Goal: Task Accomplishment & Management: Manage account settings

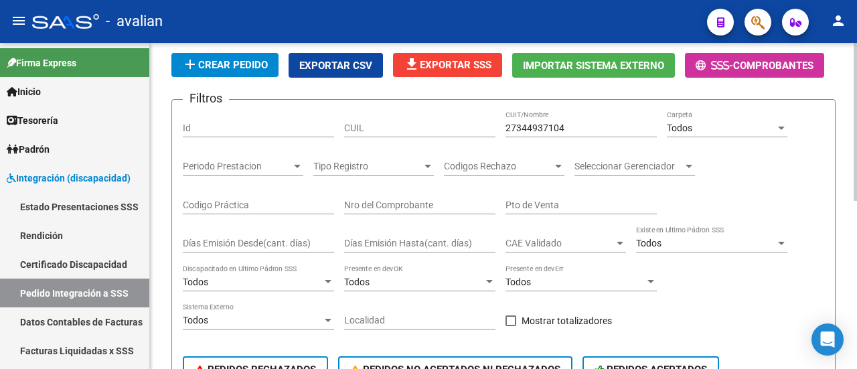
scroll to position [79, 0]
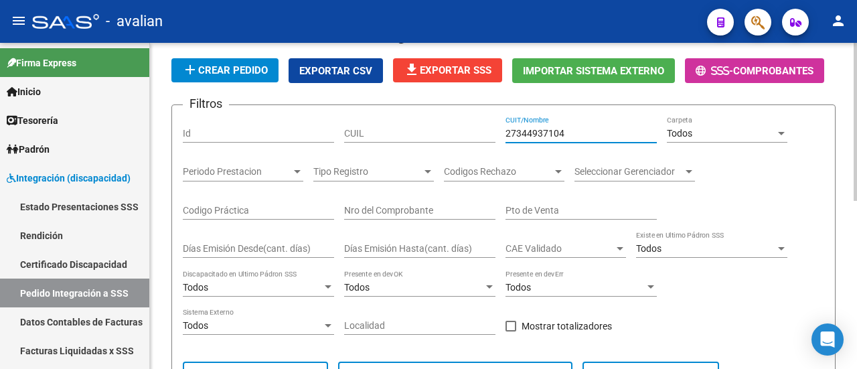
drag, startPoint x: 578, startPoint y: 137, endPoint x: 423, endPoint y: 147, distance: 155.6
click at [423, 147] on div "Filtros Id CUIL 27344937104 CUIT/Nombre Todos Carpeta Periodo Prestacion Period…" at bounding box center [503, 259] width 641 height 287
click at [599, 129] on input "CUIT/Nombre" at bounding box center [580, 133] width 151 height 11
paste input "[PERSON_NAME]"
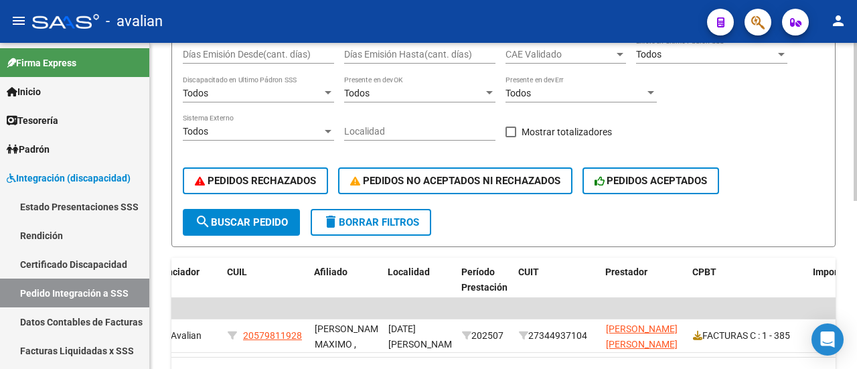
scroll to position [280, 0]
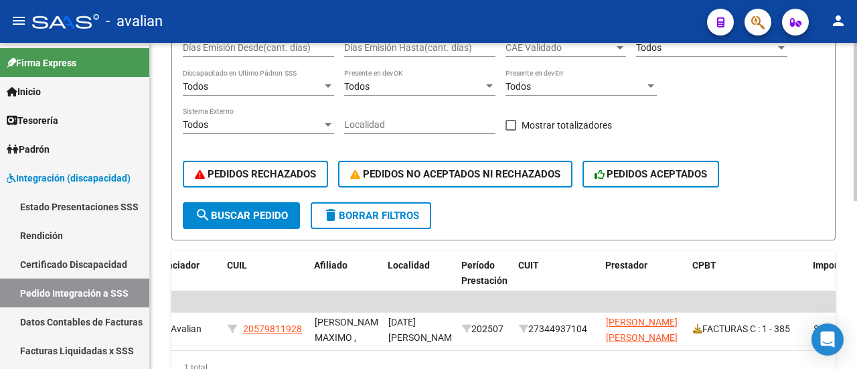
type input "[PERSON_NAME]"
click at [234, 215] on span "search Buscar Pedido" at bounding box center [241, 215] width 93 height 12
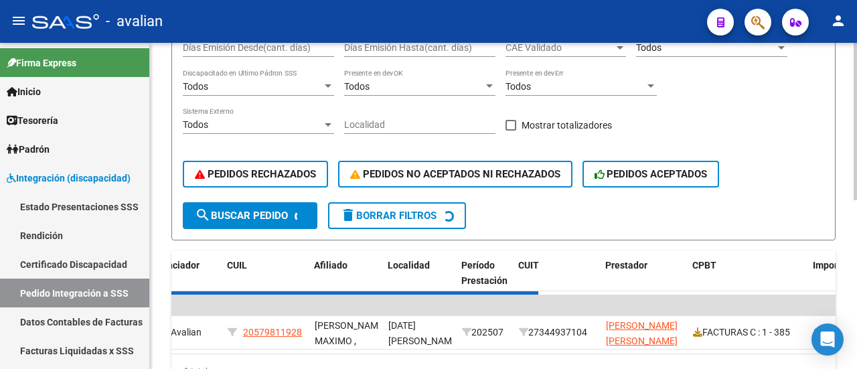
scroll to position [0, 0]
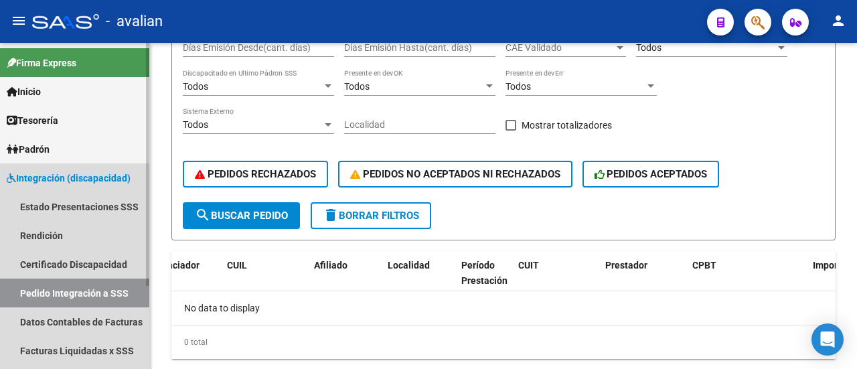
click at [52, 181] on span "Integración (discapacidad)" at bounding box center [69, 178] width 124 height 15
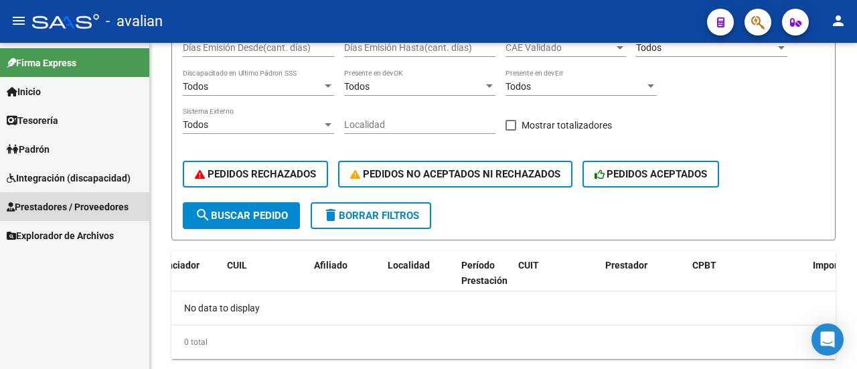
click at [47, 209] on span "Prestadores / Proveedores" at bounding box center [68, 206] width 122 height 15
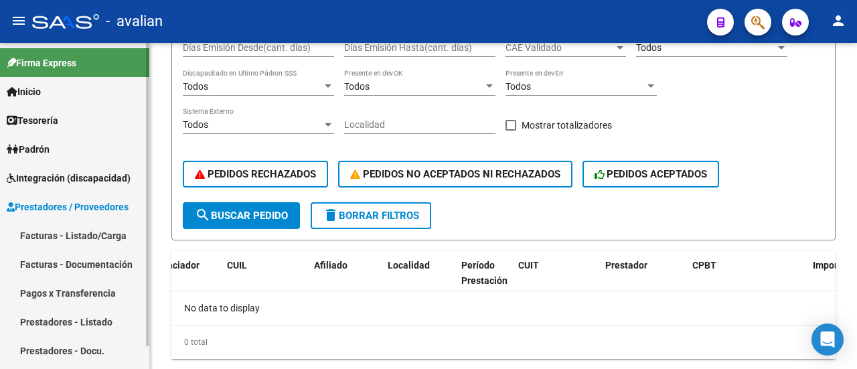
click at [62, 266] on link "Facturas - Documentación" at bounding box center [74, 264] width 149 height 29
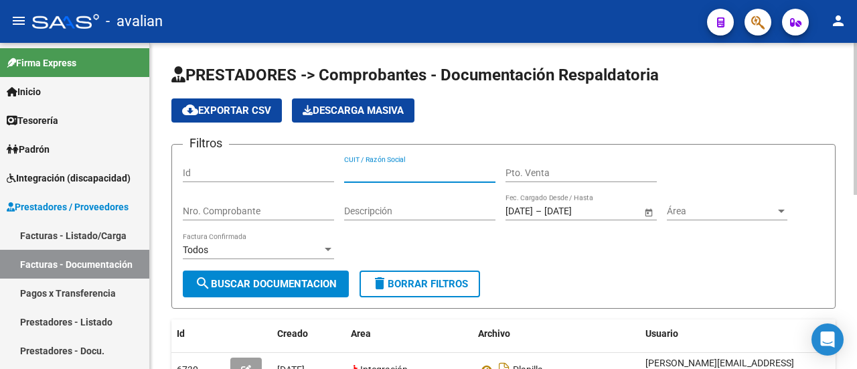
click at [385, 169] on input "CUIT / Razón Social" at bounding box center [419, 172] width 151 height 11
paste input "JACOBO IARA MARIA"
type input "JACOBO IARA MARIA"
click at [294, 284] on span "search Buscar Documentacion" at bounding box center [266, 284] width 142 height 12
drag, startPoint x: 440, startPoint y: 169, endPoint x: 232, endPoint y: 180, distance: 209.1
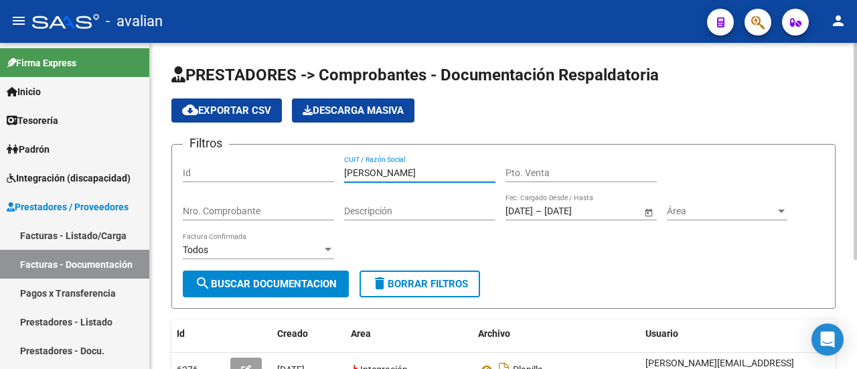
click at [232, 180] on div "Filtros Id JACOBO IARA MARIA CUIT / Razón Social Pto. Venta Nro. Comprobante De…" at bounding box center [503, 212] width 641 height 115
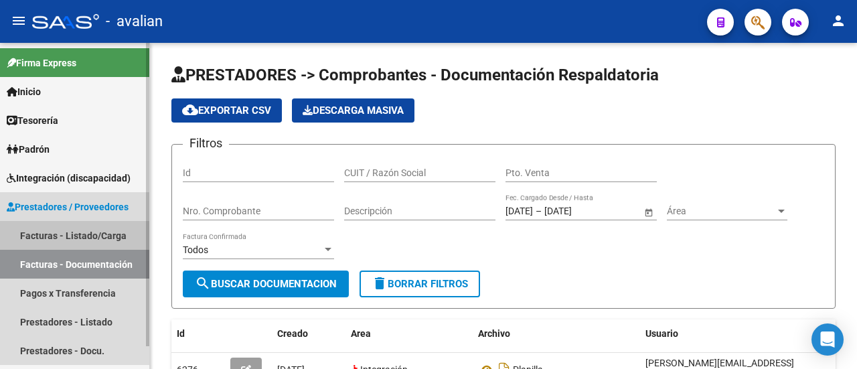
click at [64, 233] on link "Facturas - Listado/Carga" at bounding box center [74, 235] width 149 height 29
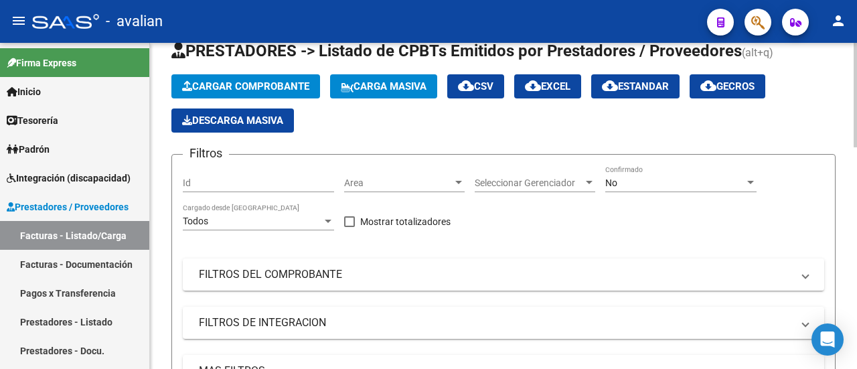
scroll to position [67, 0]
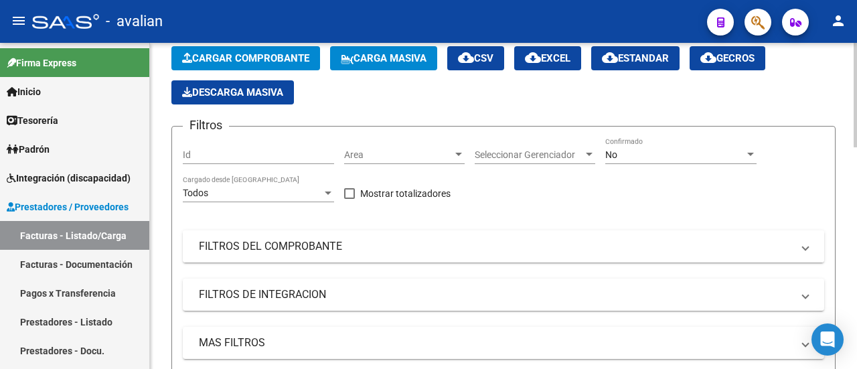
click at [279, 239] on mat-panel-title "FILTROS DEL COMPROBANTE" at bounding box center [495, 246] width 593 height 15
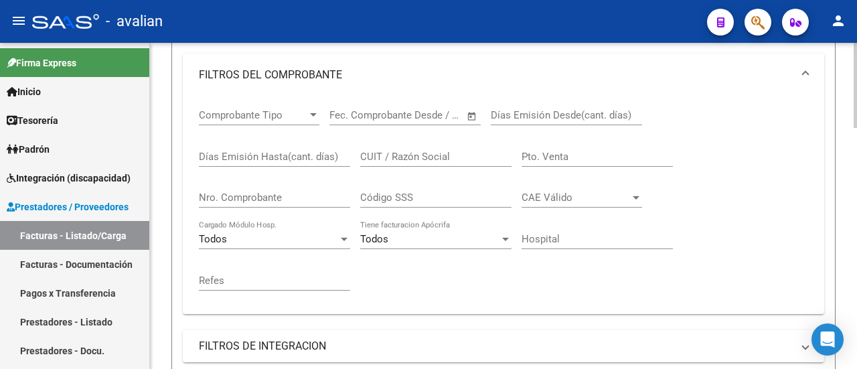
scroll to position [268, 0]
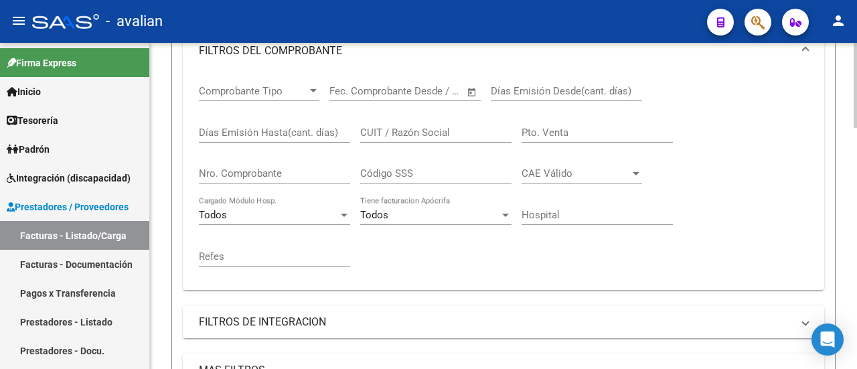
click at [264, 172] on input "Nro. Comprobante" at bounding box center [274, 173] width 151 height 12
click at [398, 134] on input "CUIT / Razón Social" at bounding box center [435, 132] width 151 height 12
paste input "27293416333"
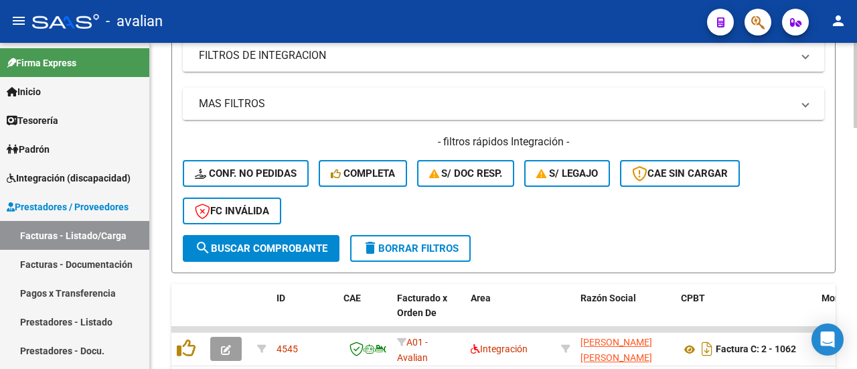
scroll to position [535, 0]
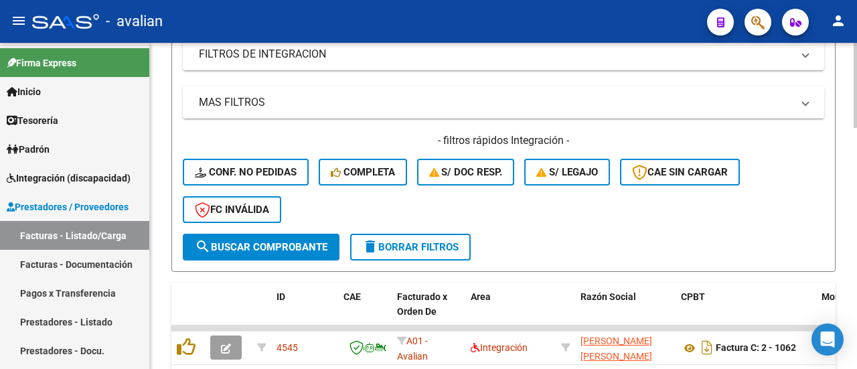
type input "27293416333"
click at [284, 244] on span "search Buscar Comprobante" at bounding box center [261, 247] width 133 height 12
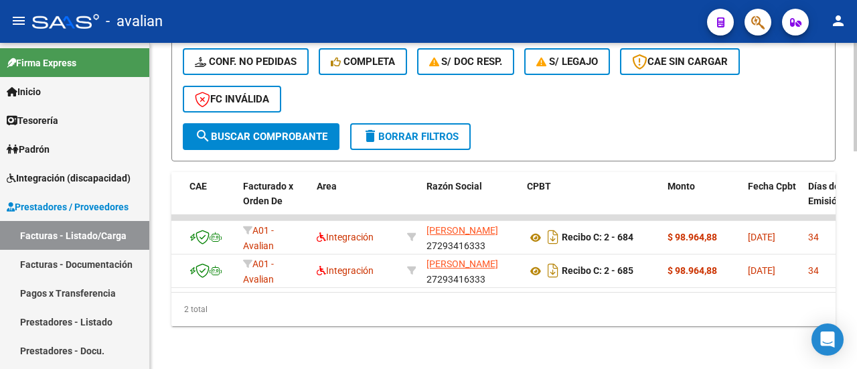
scroll to position [0, 0]
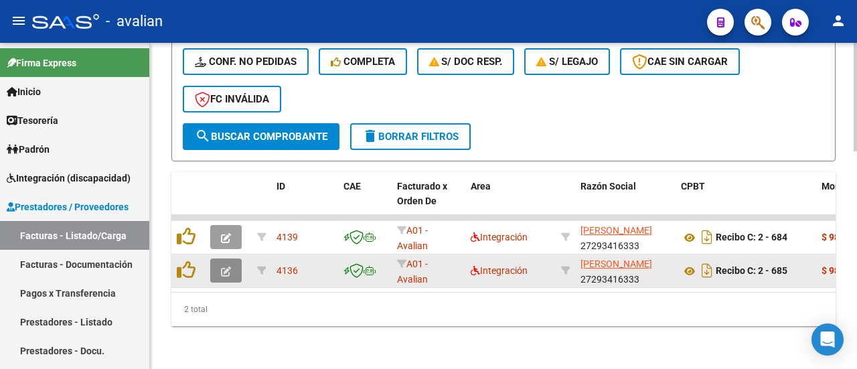
click at [225, 264] on span "button" at bounding box center [226, 270] width 10 height 12
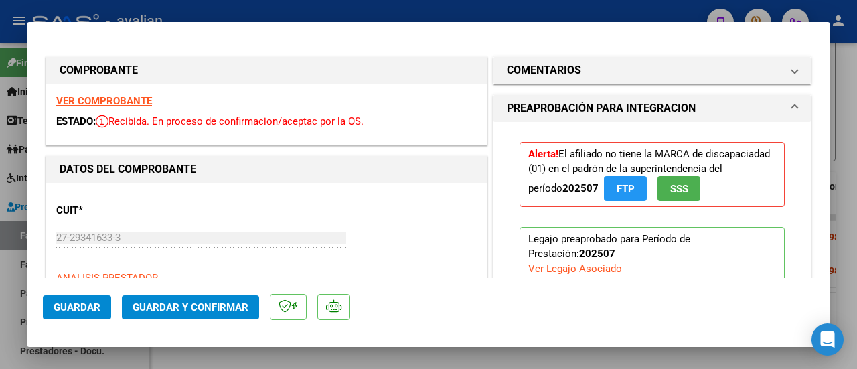
type input "$ 0,00"
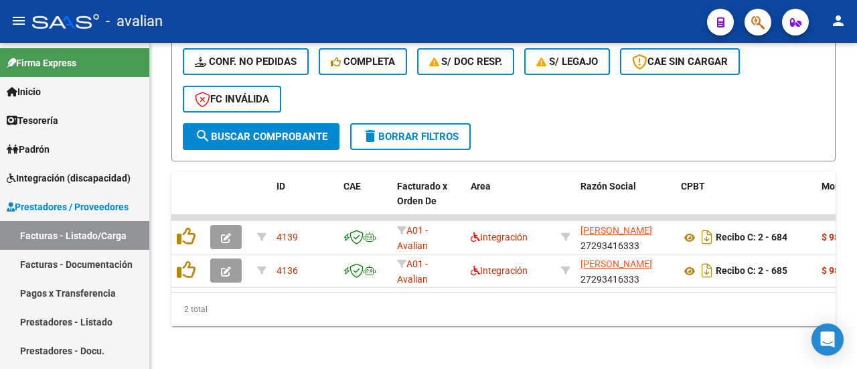
scroll to position [656, 0]
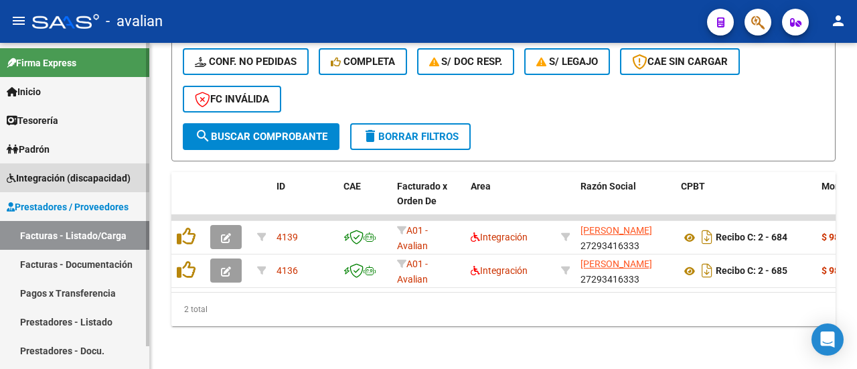
click at [72, 172] on span "Integración (discapacidad)" at bounding box center [69, 178] width 124 height 15
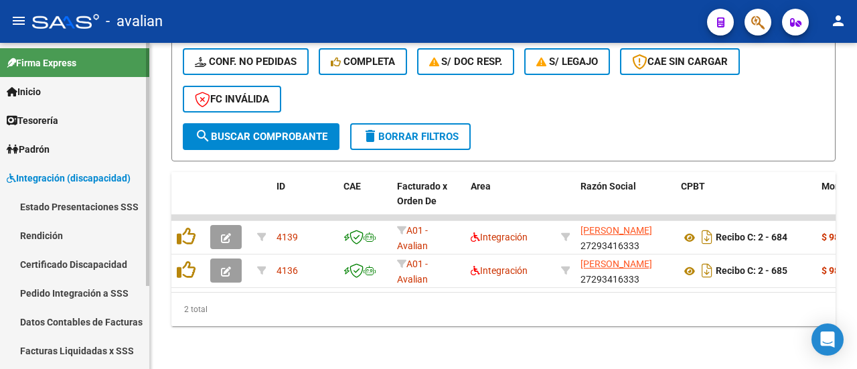
click at [88, 292] on link "Pedido Integración a SSS" at bounding box center [74, 292] width 149 height 29
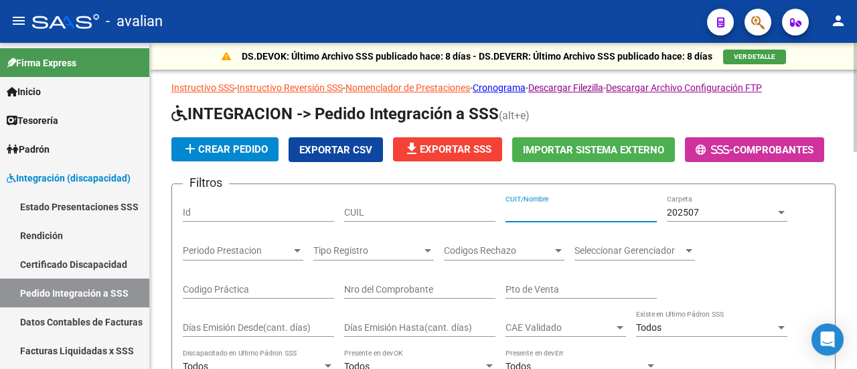
click at [559, 208] on input "CUIT/Nombre" at bounding box center [580, 212] width 151 height 11
paste input "27293416333"
type input "27293416333"
click at [784, 211] on div at bounding box center [781, 212] width 12 height 11
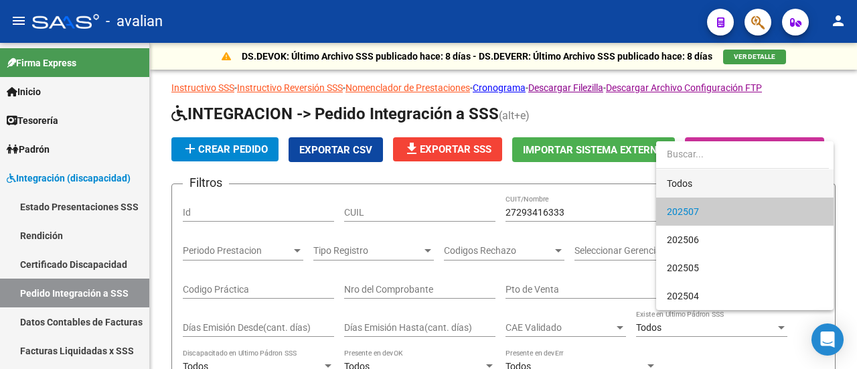
click at [749, 177] on span "Todos" at bounding box center [745, 183] width 156 height 28
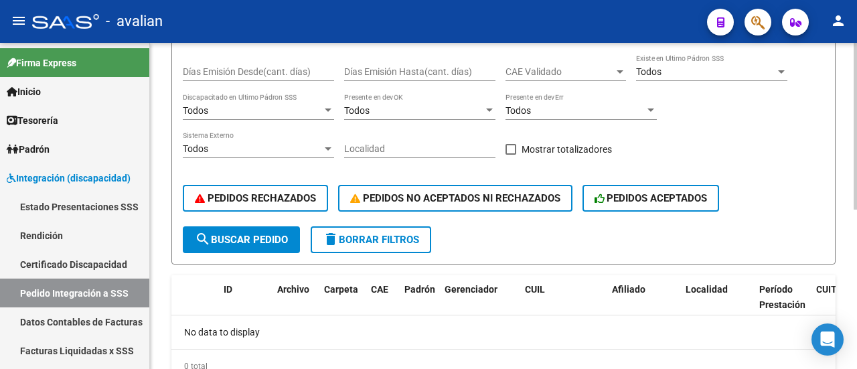
scroll to position [268, 0]
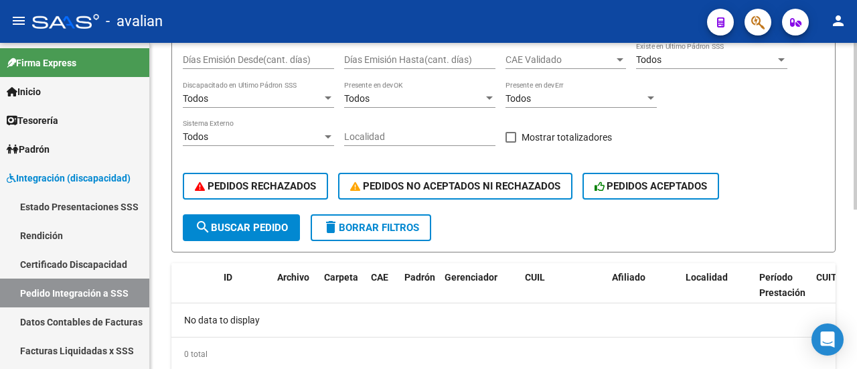
click at [235, 226] on span "search Buscar Pedido" at bounding box center [241, 228] width 93 height 12
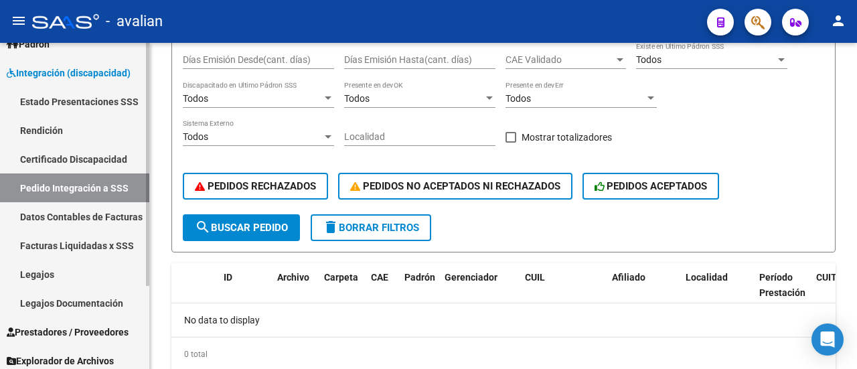
scroll to position [111, 0]
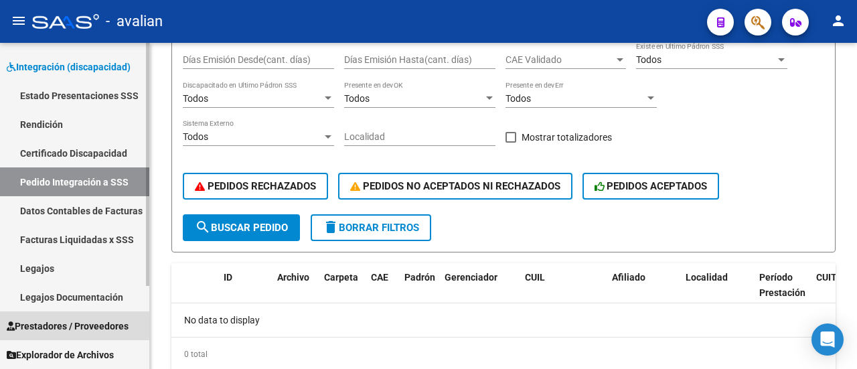
click at [86, 327] on span "Prestadores / Proveedores" at bounding box center [68, 326] width 122 height 15
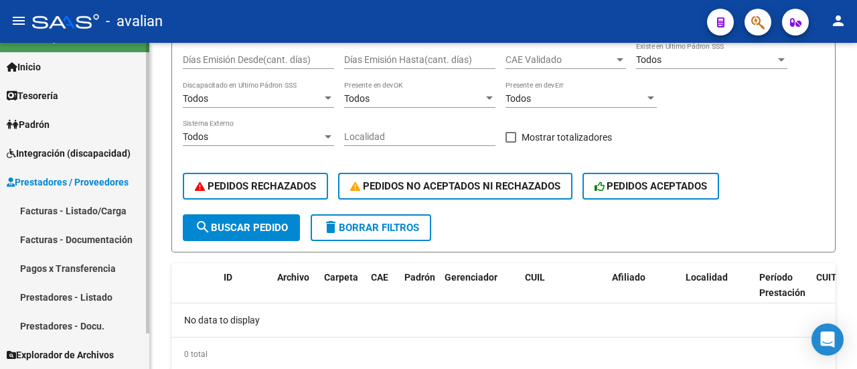
scroll to position [24, 0]
click at [100, 209] on link "Facturas - Listado/Carga" at bounding box center [74, 211] width 149 height 29
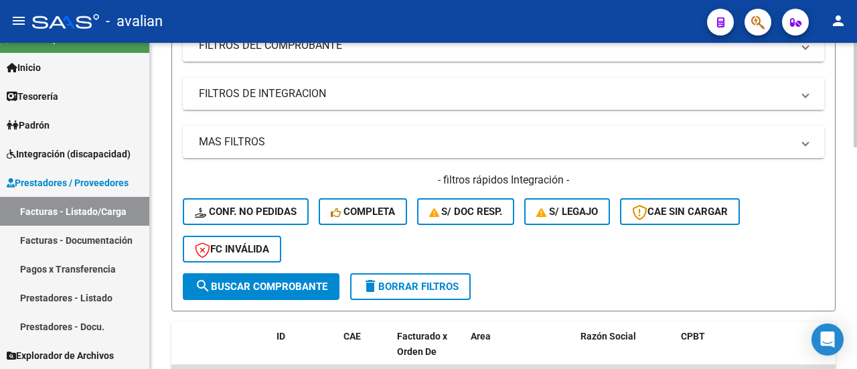
scroll to position [67, 0]
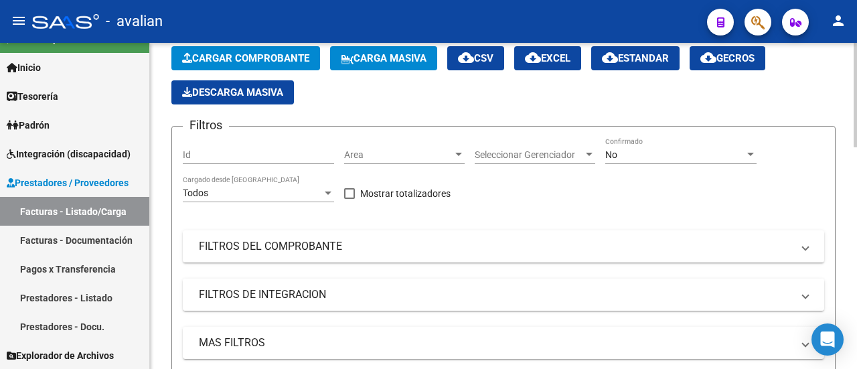
click at [281, 300] on mat-panel-title "FILTROS DE INTEGRACION" at bounding box center [495, 294] width 593 height 15
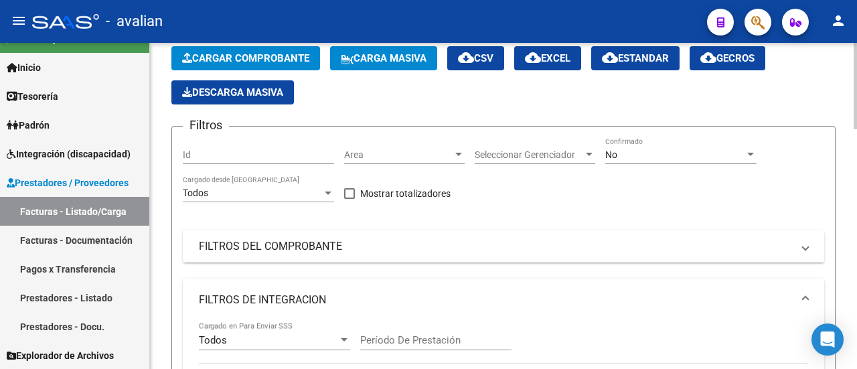
click at [294, 239] on mat-panel-title "FILTROS DEL COMPROBANTE" at bounding box center [495, 246] width 593 height 15
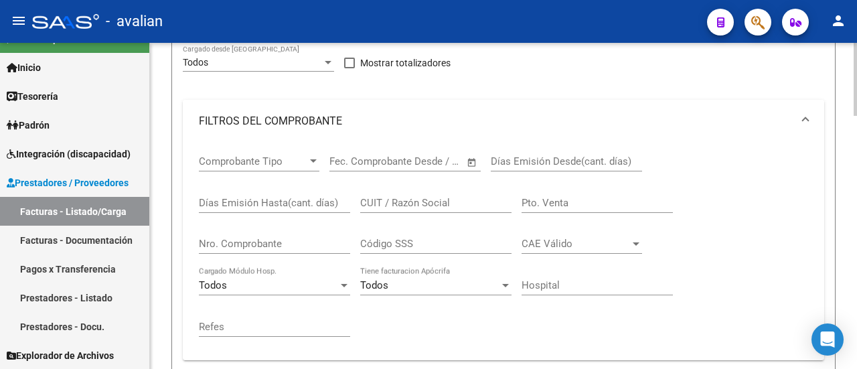
scroll to position [268, 0]
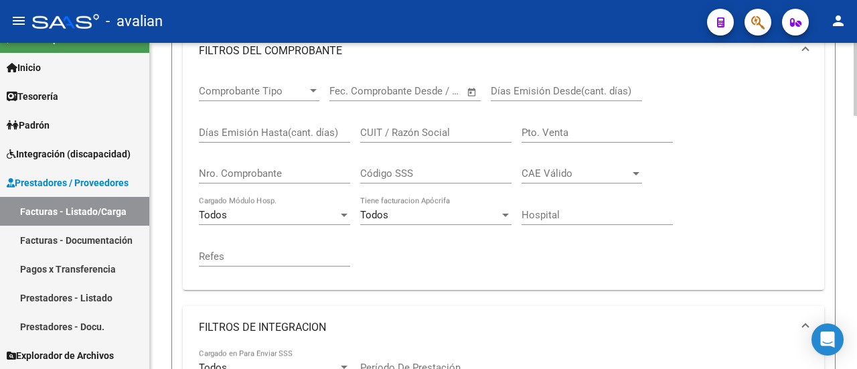
drag, startPoint x: 278, startPoint y: 173, endPoint x: 288, endPoint y: 168, distance: 10.8
click at [278, 173] on input "Nro. Comprobante" at bounding box center [274, 173] width 151 height 12
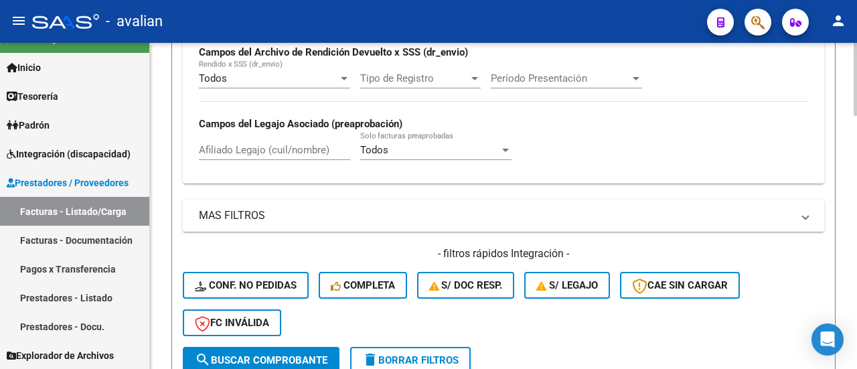
scroll to position [803, 0]
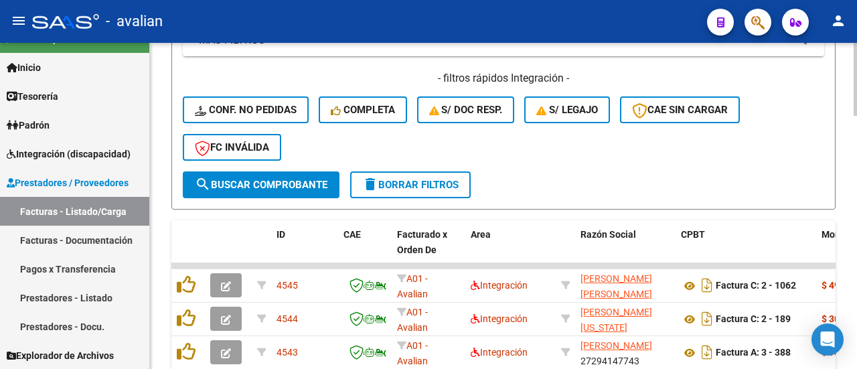
type input "684"
click at [283, 177] on button "search Buscar Comprobante" at bounding box center [261, 184] width 157 height 27
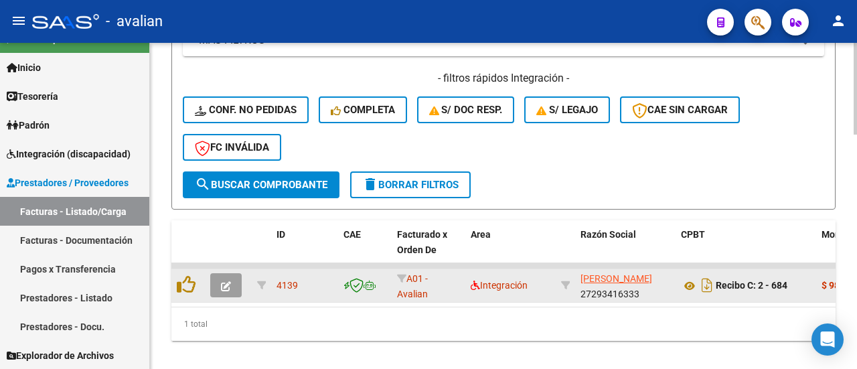
click at [223, 286] on icon "button" at bounding box center [226, 286] width 10 height 10
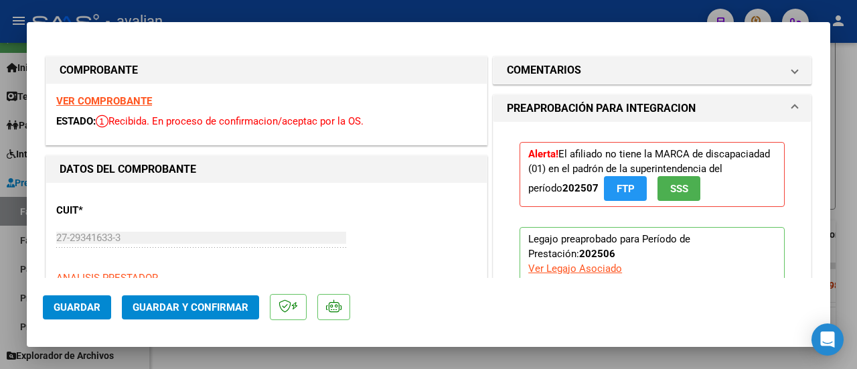
type input "$ 0,00"
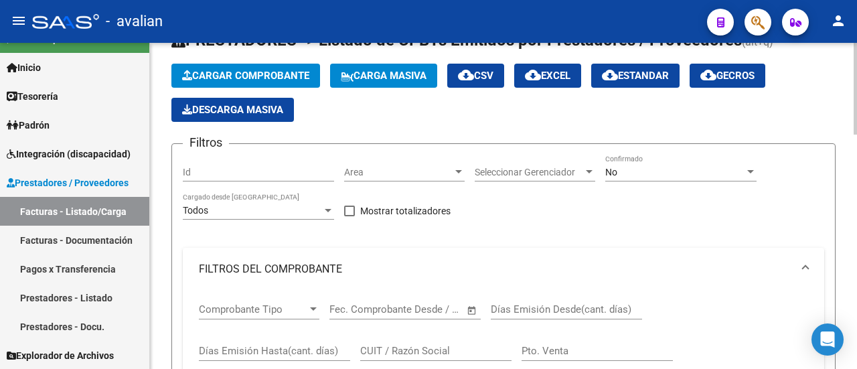
scroll to position [0, 0]
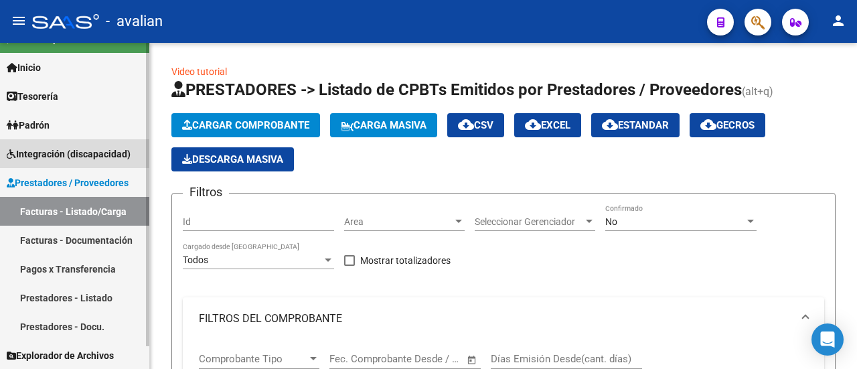
drag, startPoint x: 71, startPoint y: 144, endPoint x: 68, endPoint y: 152, distance: 8.5
click at [71, 144] on link "Integración (discapacidad)" at bounding box center [74, 153] width 149 height 29
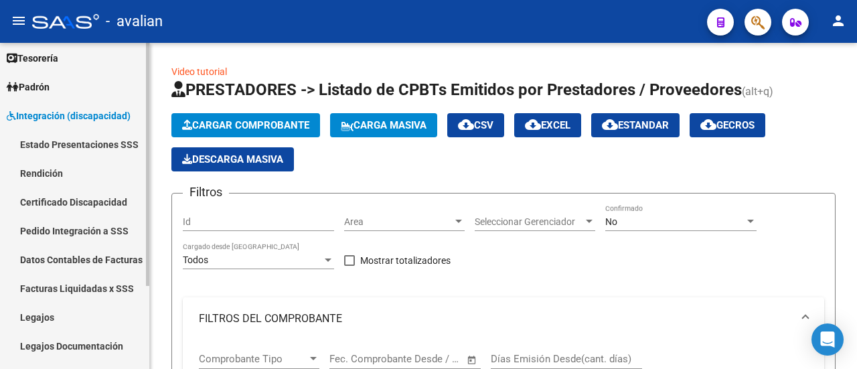
scroll to position [91, 0]
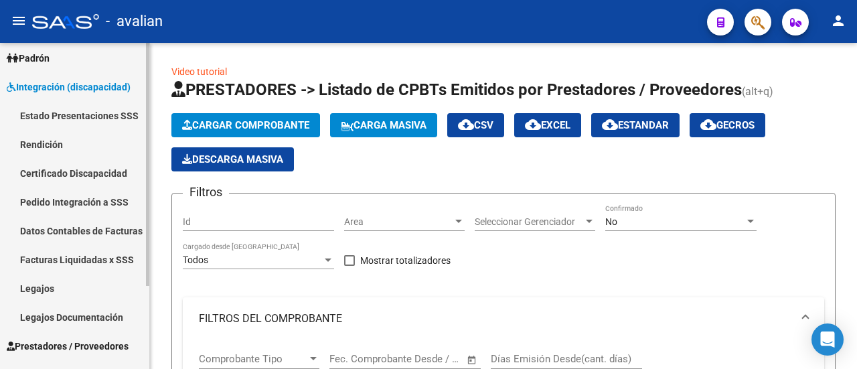
click at [68, 198] on link "Pedido Integración a SSS" at bounding box center [74, 201] width 149 height 29
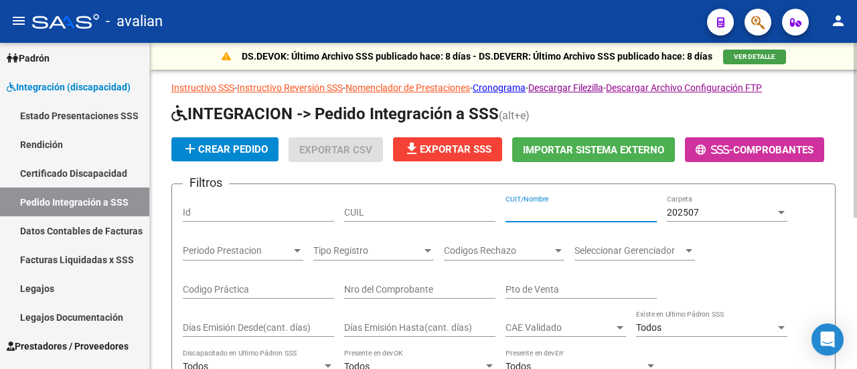
drag, startPoint x: 533, startPoint y: 208, endPoint x: 711, endPoint y: 220, distance: 178.4
click at [534, 209] on input "CUIT/Nombre" at bounding box center [580, 212] width 151 height 11
paste input "20303249924"
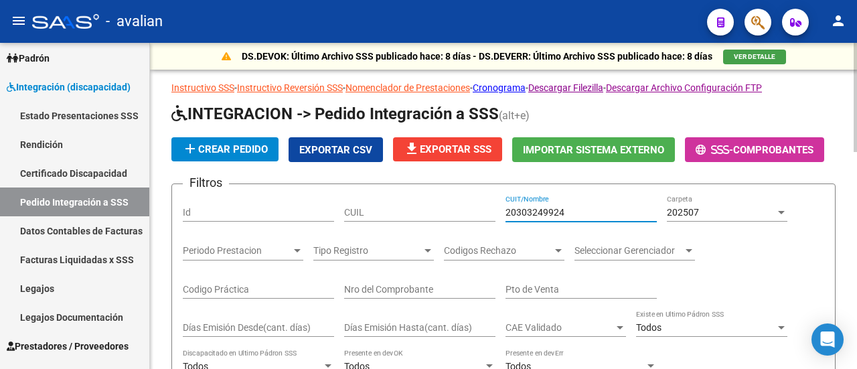
type input "20303249924"
click at [782, 209] on div at bounding box center [781, 212] width 12 height 11
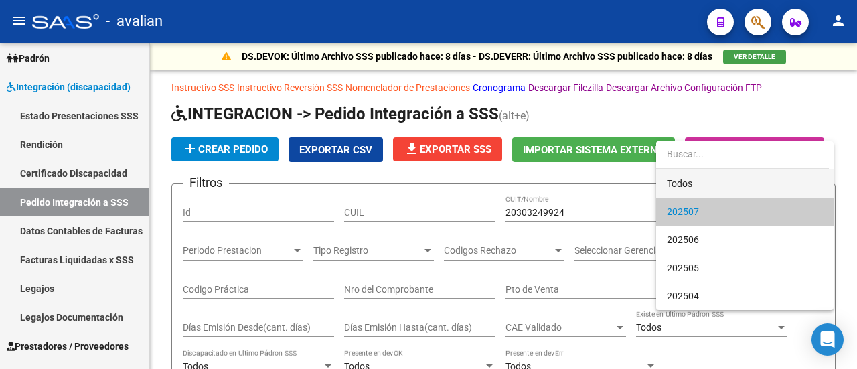
click at [755, 184] on span "Todos" at bounding box center [745, 183] width 156 height 28
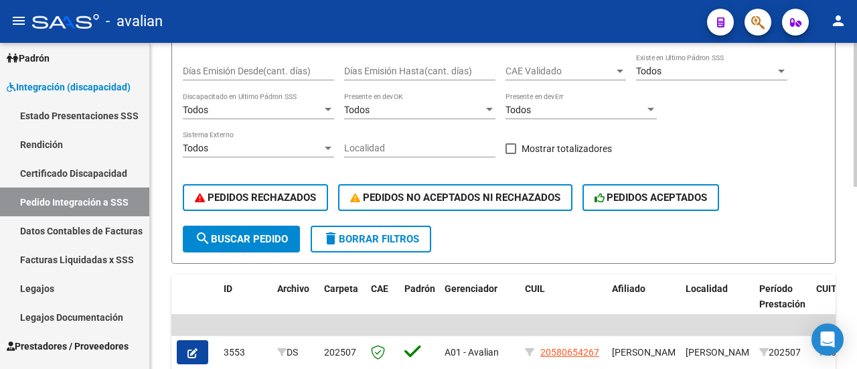
scroll to position [268, 0]
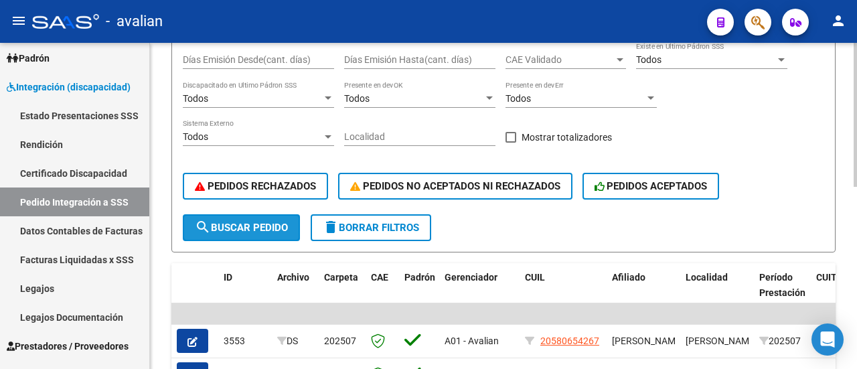
click at [264, 226] on span "search Buscar Pedido" at bounding box center [241, 228] width 93 height 12
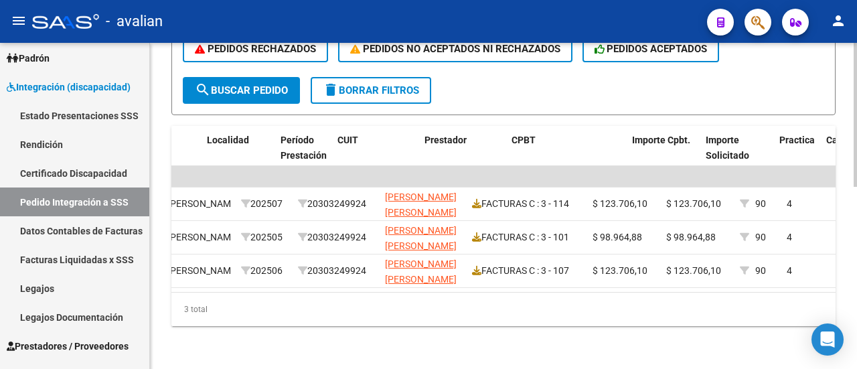
scroll to position [0, 0]
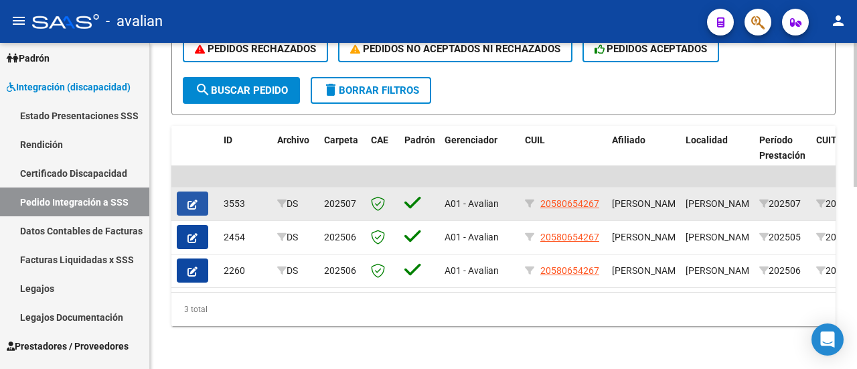
click at [201, 193] on button "button" at bounding box center [192, 203] width 31 height 24
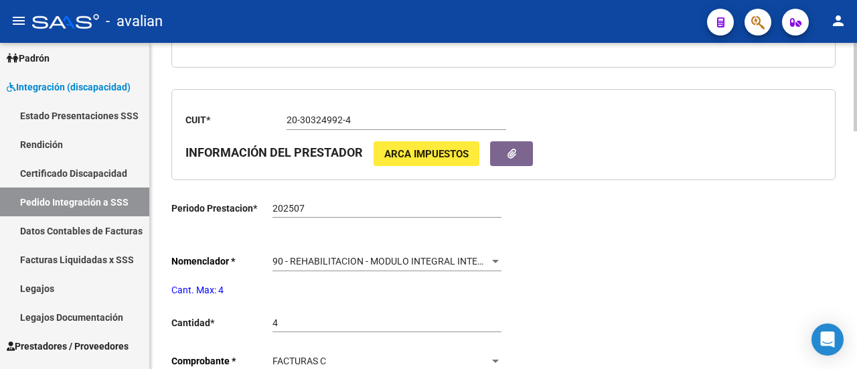
type input "20580654267"
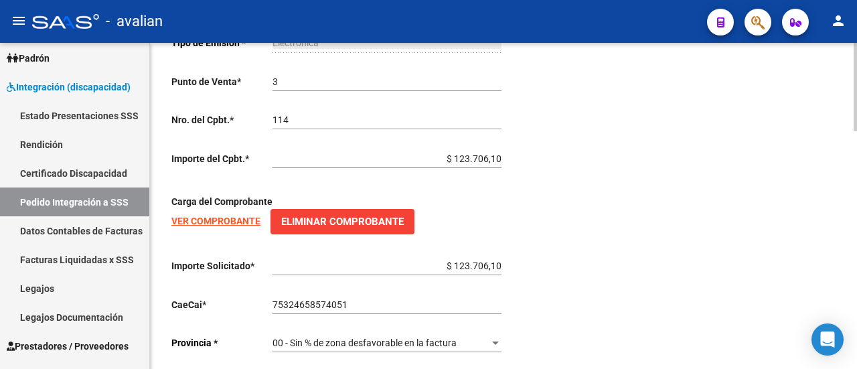
scroll to position [873, 0]
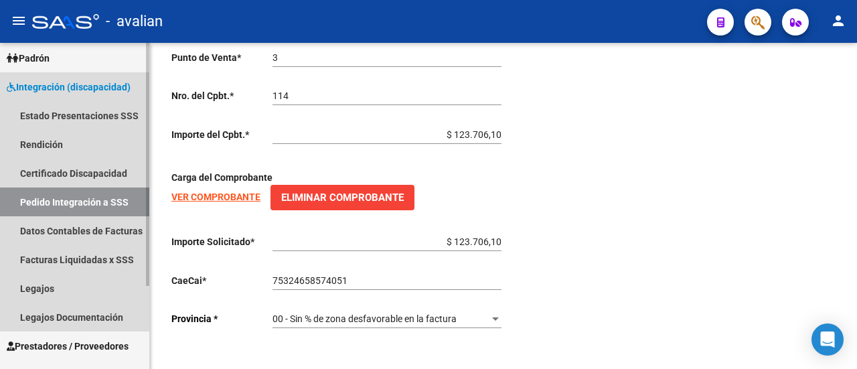
click at [92, 88] on span "Integración (discapacidad)" at bounding box center [69, 87] width 124 height 15
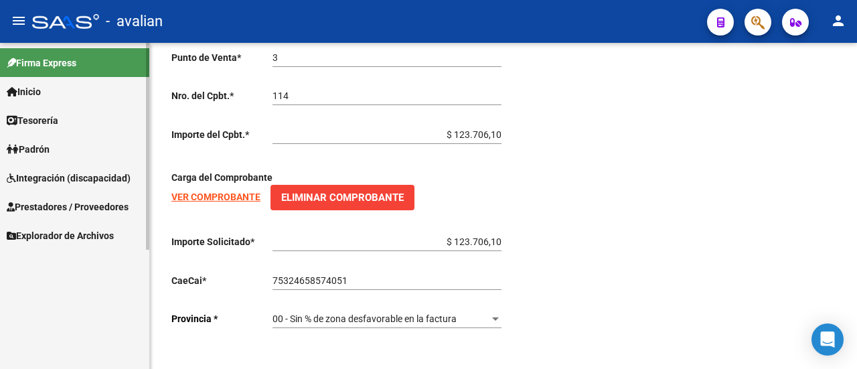
scroll to position [0, 0]
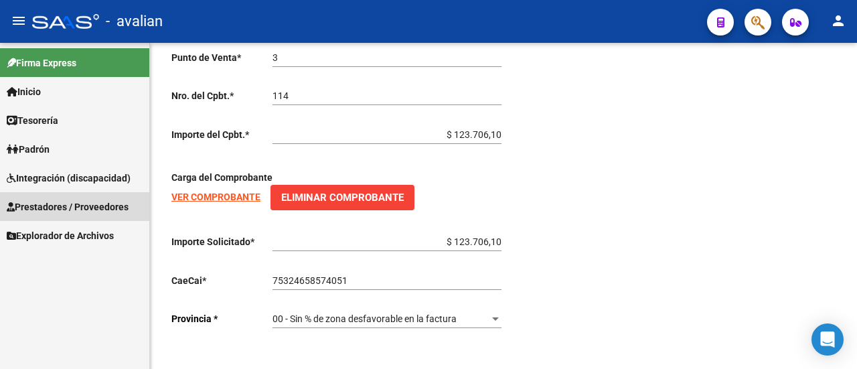
click at [96, 201] on span "Prestadores / Proveedores" at bounding box center [68, 206] width 122 height 15
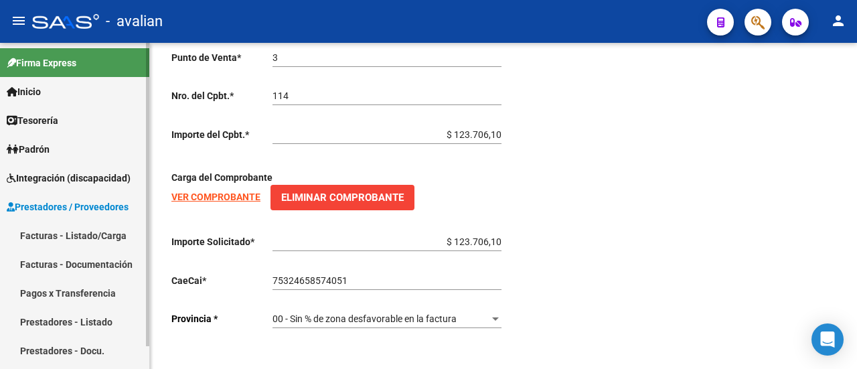
click at [84, 236] on link "Facturas - Listado/Carga" at bounding box center [74, 235] width 149 height 29
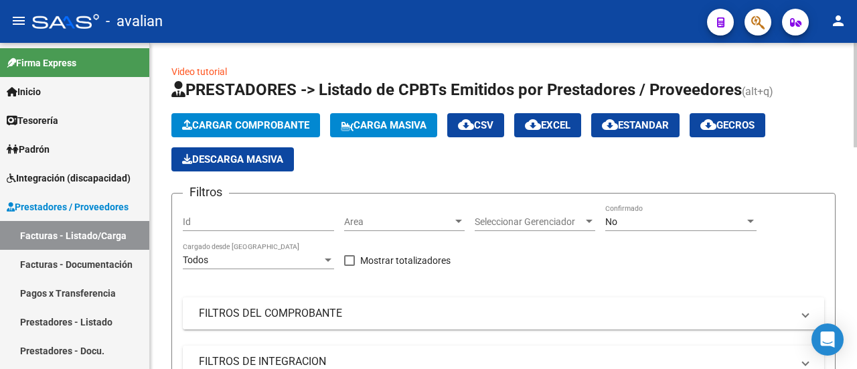
click at [275, 318] on mat-panel-title "FILTROS DEL COMPROBANTE" at bounding box center [495, 313] width 593 height 15
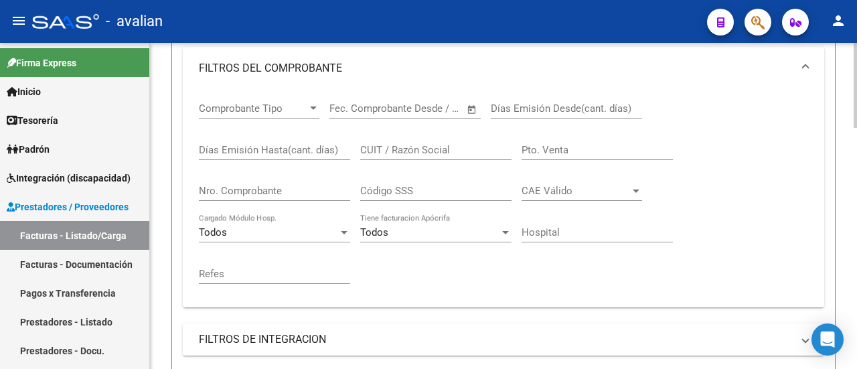
scroll to position [268, 0]
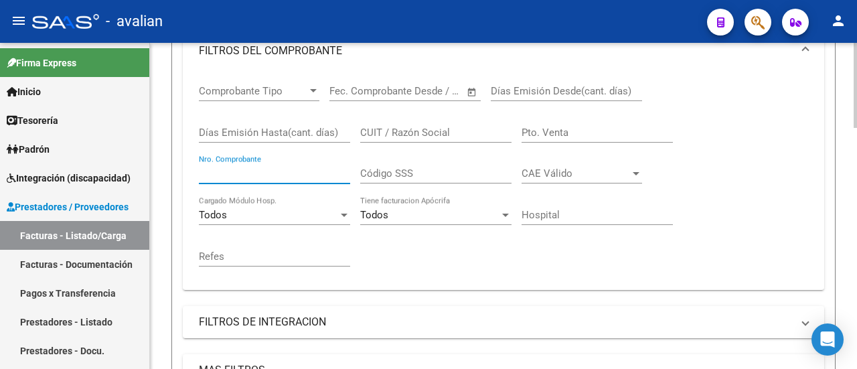
click at [254, 172] on input "Nro. Comprobante" at bounding box center [274, 173] width 151 height 12
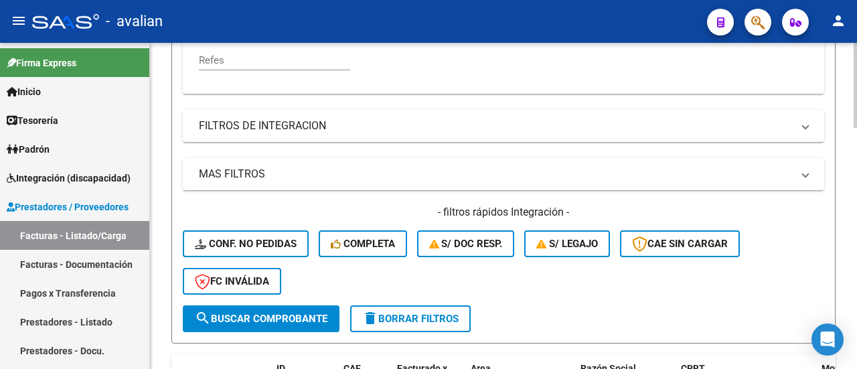
scroll to position [468, 0]
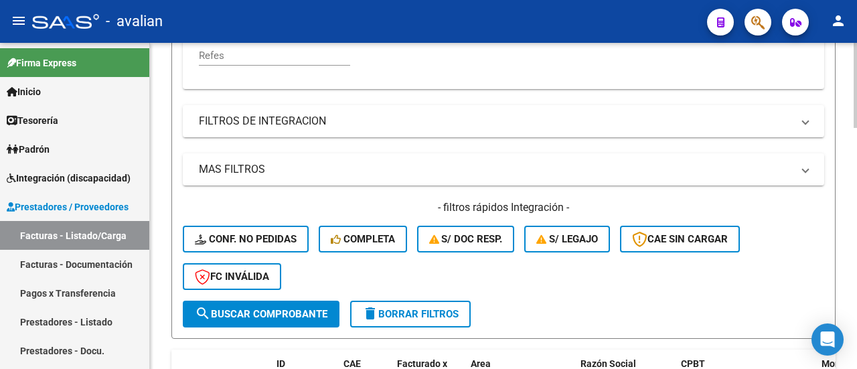
type input "114"
click at [278, 308] on span "search Buscar Comprobante" at bounding box center [261, 314] width 133 height 12
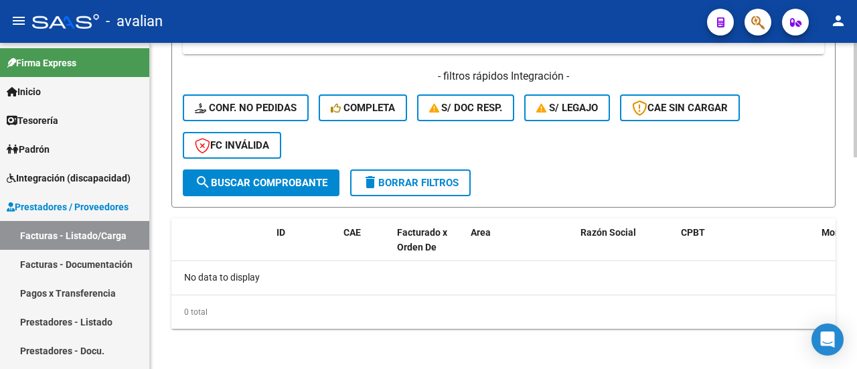
scroll to position [602, 0]
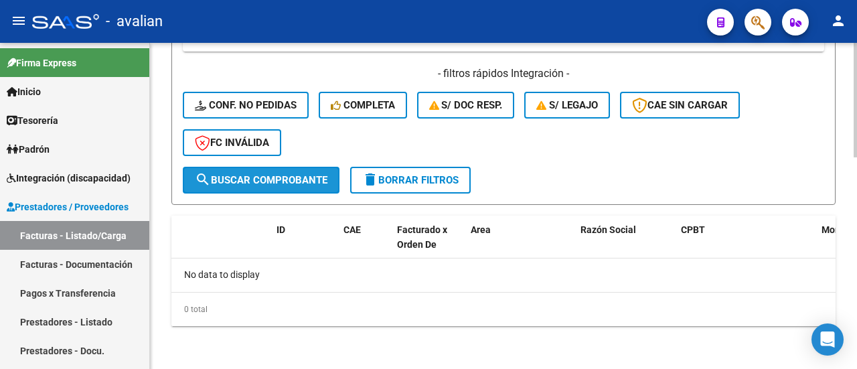
click at [274, 189] on button "search Buscar Comprobante" at bounding box center [261, 180] width 157 height 27
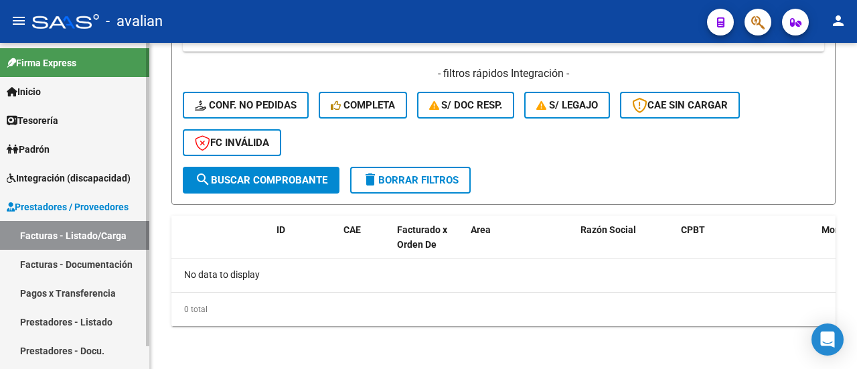
click at [105, 264] on link "Facturas - Documentación" at bounding box center [74, 264] width 149 height 29
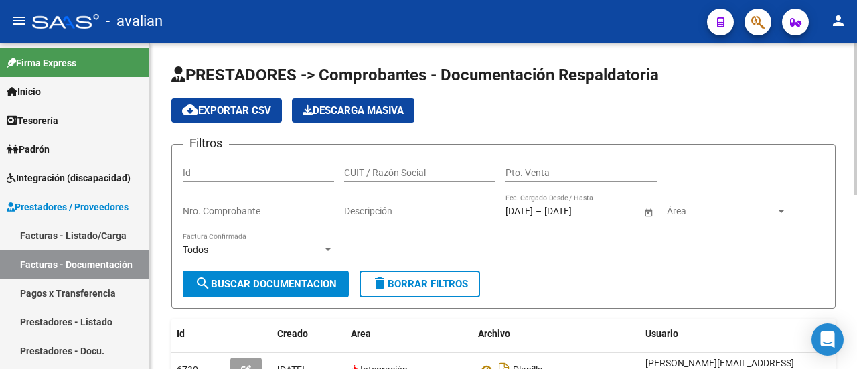
click at [251, 211] on input "Nro. Comprobante" at bounding box center [258, 210] width 151 height 11
type input "114"
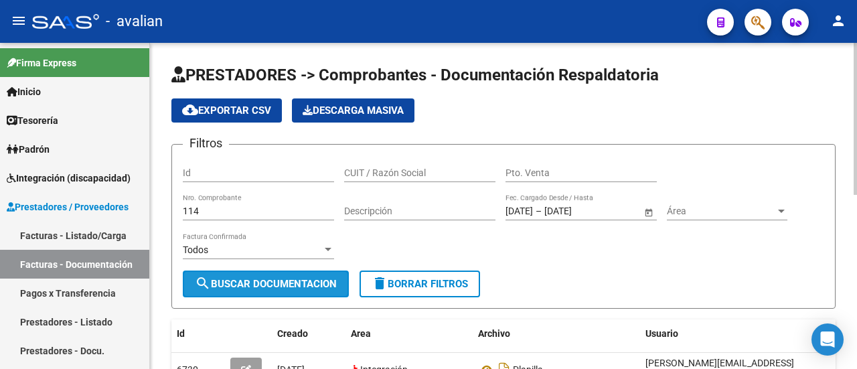
click at [257, 280] on span "search Buscar Documentacion" at bounding box center [266, 284] width 142 height 12
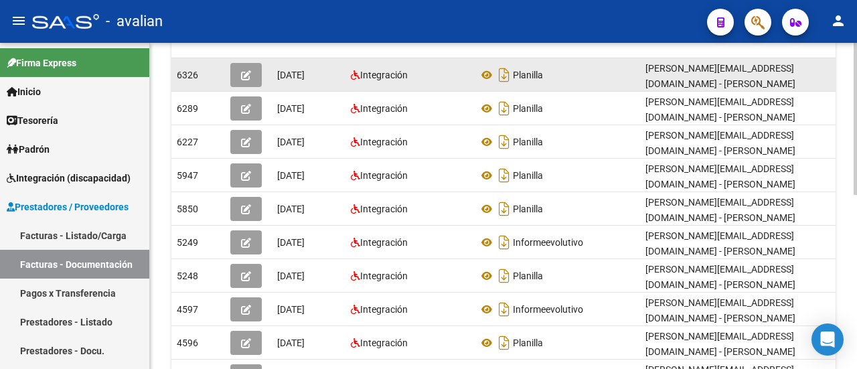
scroll to position [240, 0]
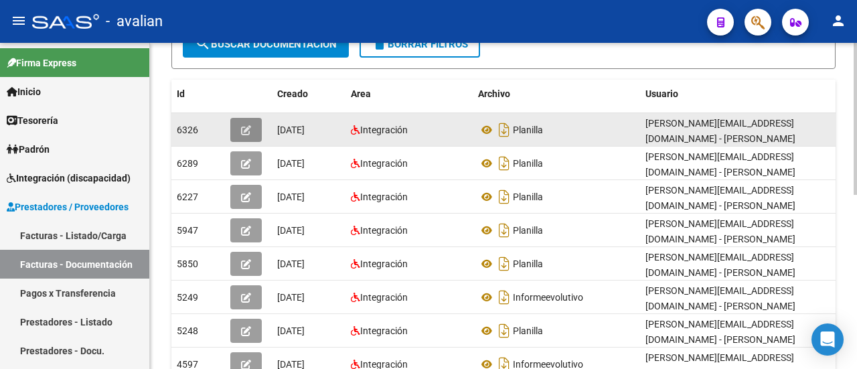
click at [246, 120] on button "button" at bounding box center [245, 130] width 31 height 24
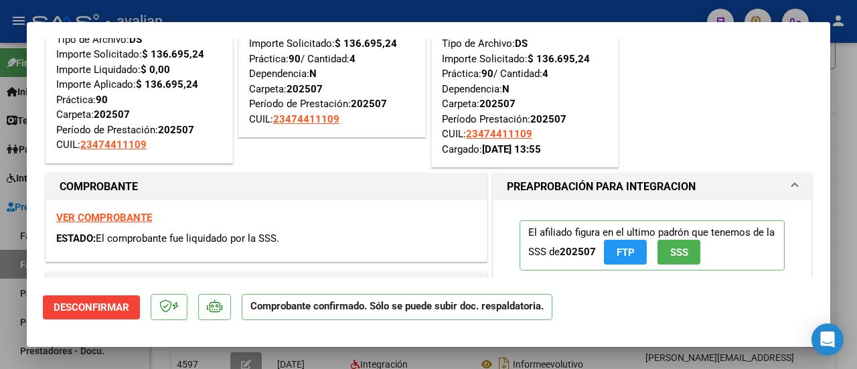
scroll to position [0, 0]
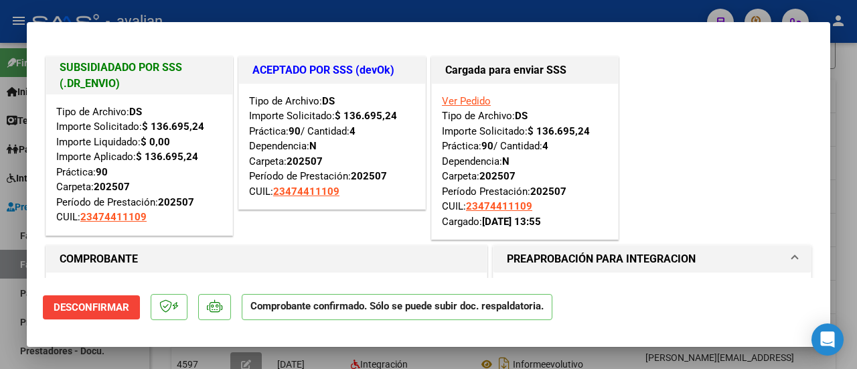
type input "$ 0,00"
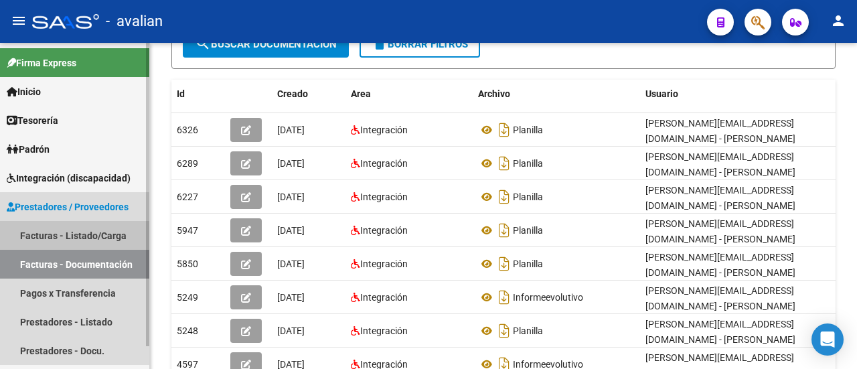
click at [68, 234] on link "Facturas - Listado/Carga" at bounding box center [74, 235] width 149 height 29
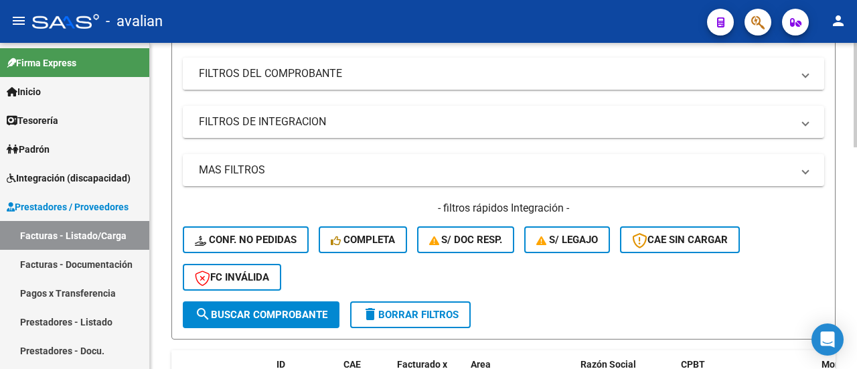
click at [274, 75] on mat-panel-title "FILTROS DEL COMPROBANTE" at bounding box center [495, 73] width 593 height 15
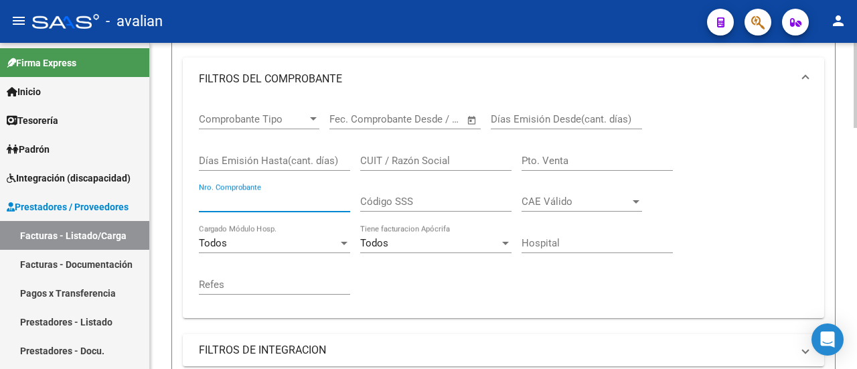
click at [248, 198] on input "Nro. Comprobante" at bounding box center [274, 201] width 151 height 12
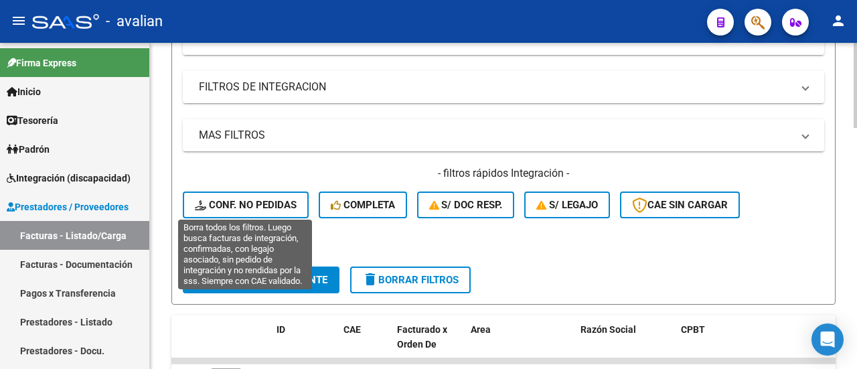
scroll to position [507, 0]
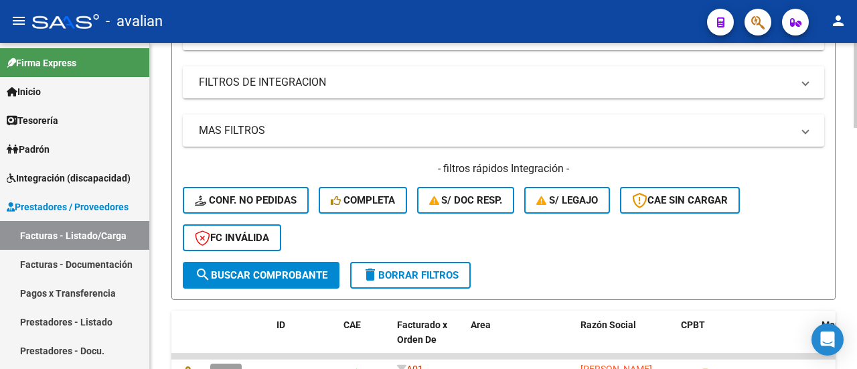
type input "113"
click at [268, 273] on span "search Buscar Comprobante" at bounding box center [261, 275] width 133 height 12
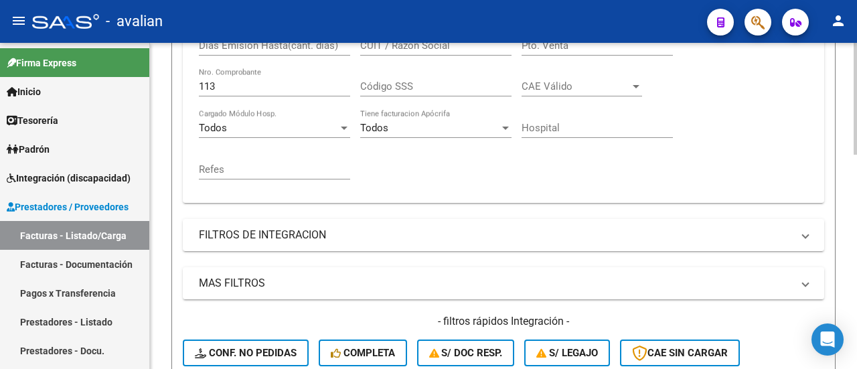
scroll to position [154, 0]
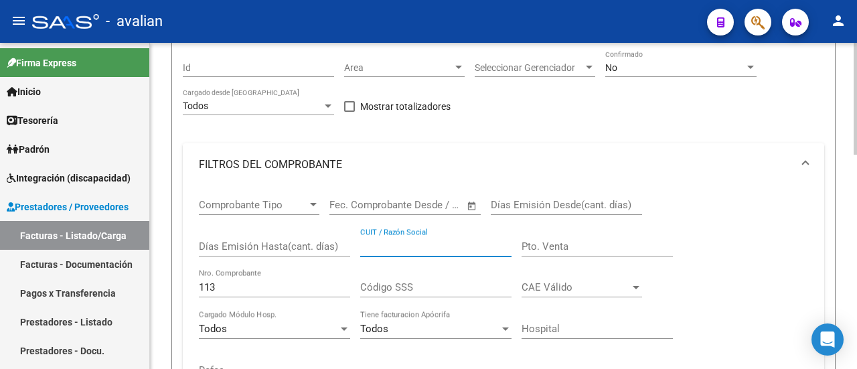
click at [418, 243] on input "CUIT / Razón Social" at bounding box center [435, 246] width 151 height 12
paste input "[PERSON_NAME] [PERSON_NAME]"
type input "[PERSON_NAME] [PERSON_NAME]"
click at [238, 286] on input "113" at bounding box center [274, 287] width 151 height 12
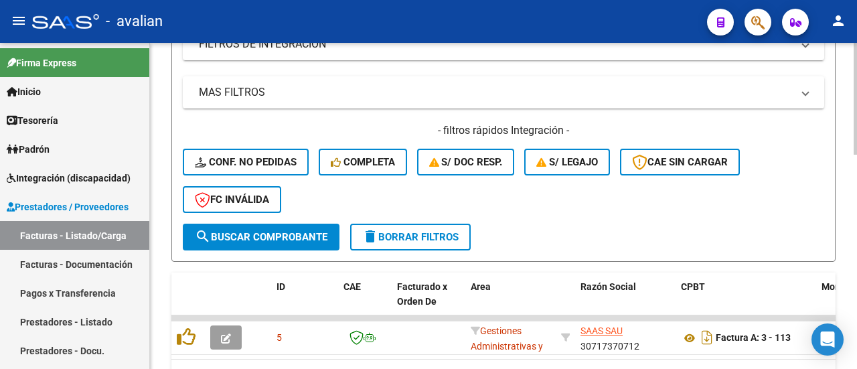
scroll to position [555, 0]
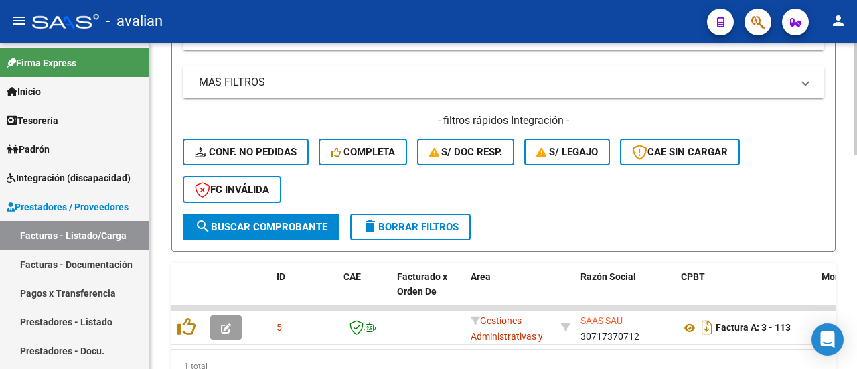
type input "114"
click at [278, 233] on span "search Buscar Comprobante" at bounding box center [261, 227] width 133 height 12
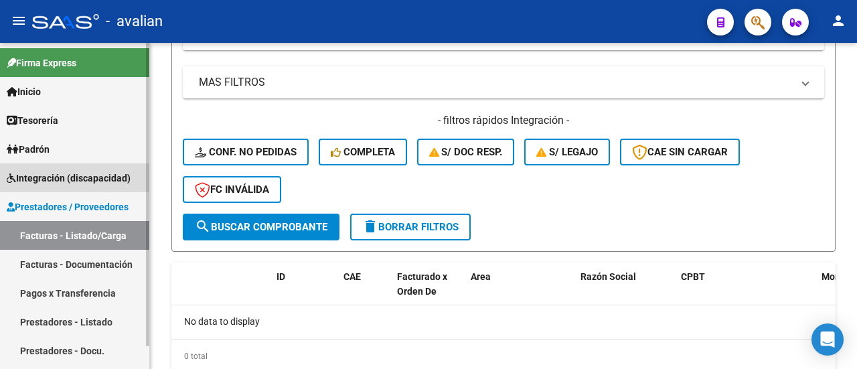
click at [51, 177] on span "Integración (discapacidad)" at bounding box center [69, 178] width 124 height 15
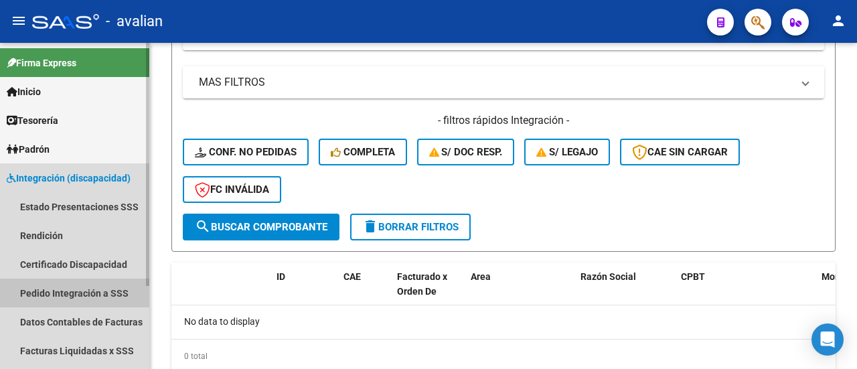
click at [65, 291] on link "Pedido Integración a SSS" at bounding box center [74, 292] width 149 height 29
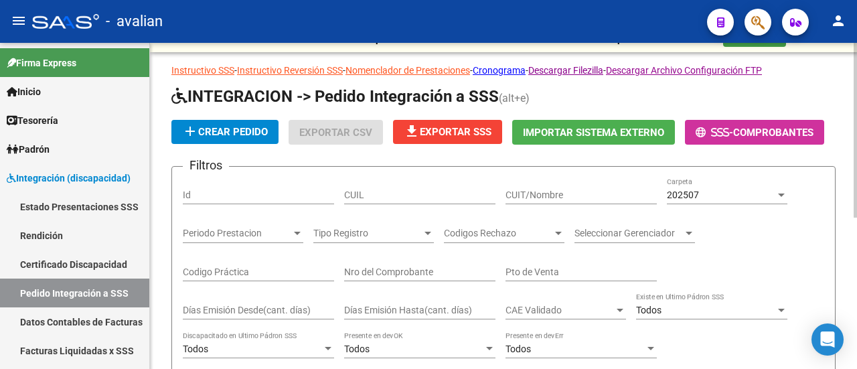
scroll to position [13, 0]
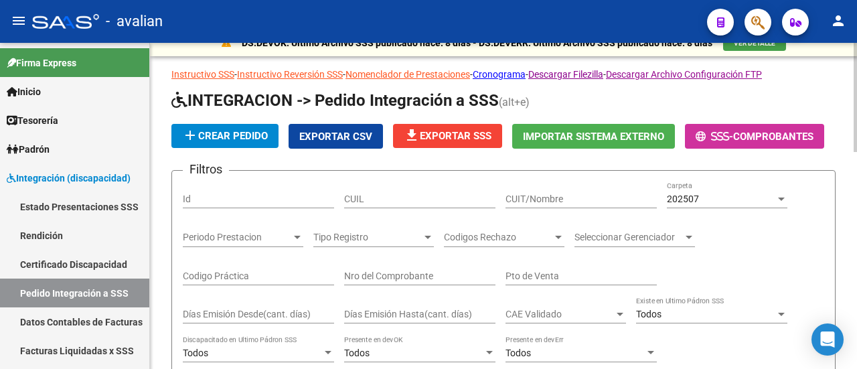
drag, startPoint x: 541, startPoint y: 205, endPoint x: 543, endPoint y: 195, distance: 10.4
click at [540, 204] on div "CUIT/Nombre" at bounding box center [580, 194] width 151 height 27
click at [543, 195] on input "CUIT/Nombre" at bounding box center [580, 198] width 151 height 11
paste input "[PERSON_NAME] [PERSON_NAME]"
type input "[PERSON_NAME] [PERSON_NAME]"
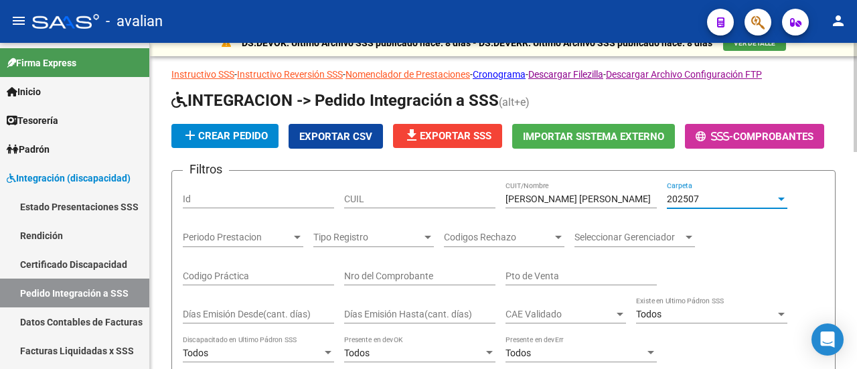
click at [782, 195] on div at bounding box center [781, 198] width 12 height 11
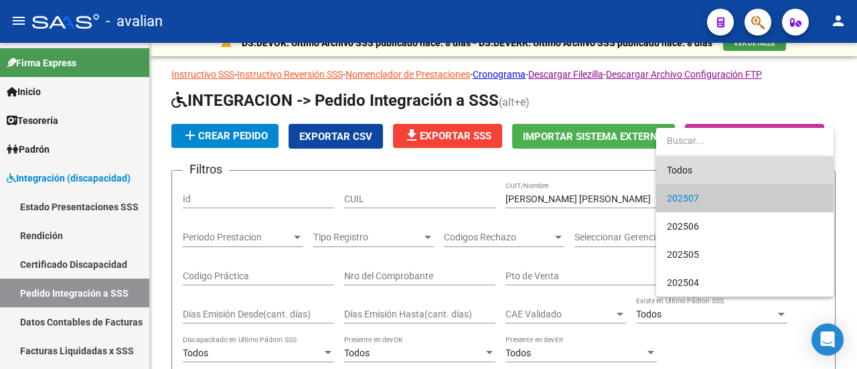
click at [744, 171] on span "Todos" at bounding box center [745, 170] width 156 height 28
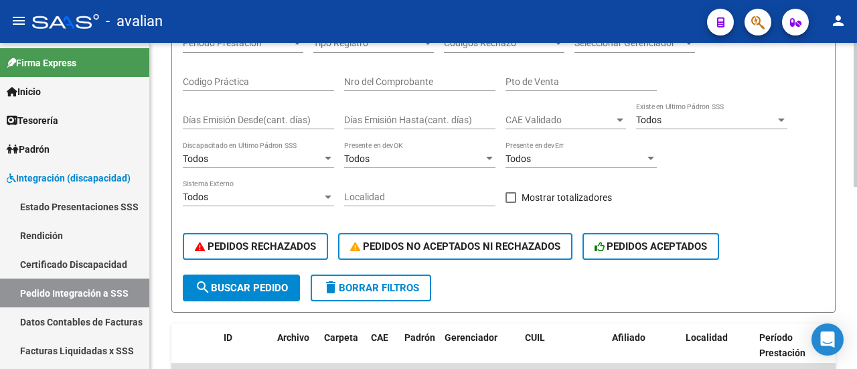
scroll to position [214, 0]
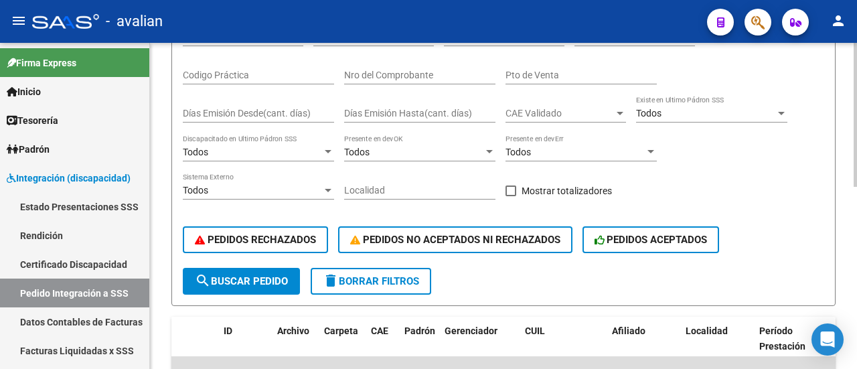
drag, startPoint x: 245, startPoint y: 275, endPoint x: 287, endPoint y: 264, distance: 43.7
click at [245, 275] on span "search Buscar Pedido" at bounding box center [241, 281] width 93 height 12
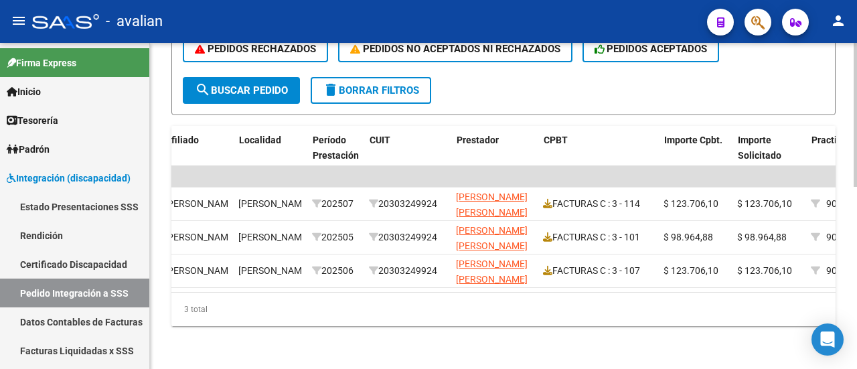
scroll to position [0, 0]
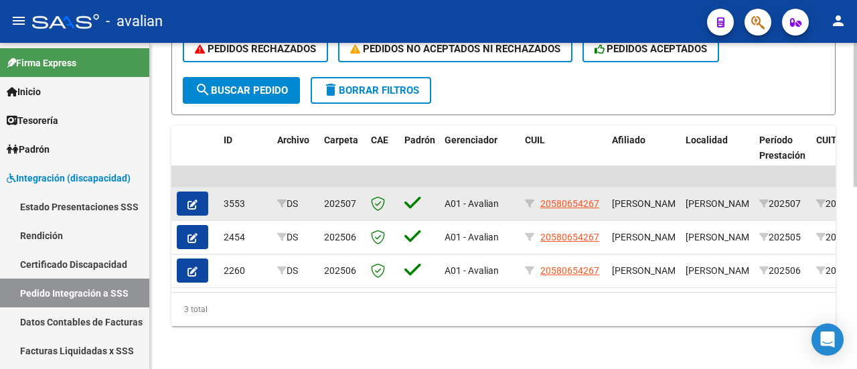
click at [197, 191] on button "button" at bounding box center [192, 203] width 31 height 24
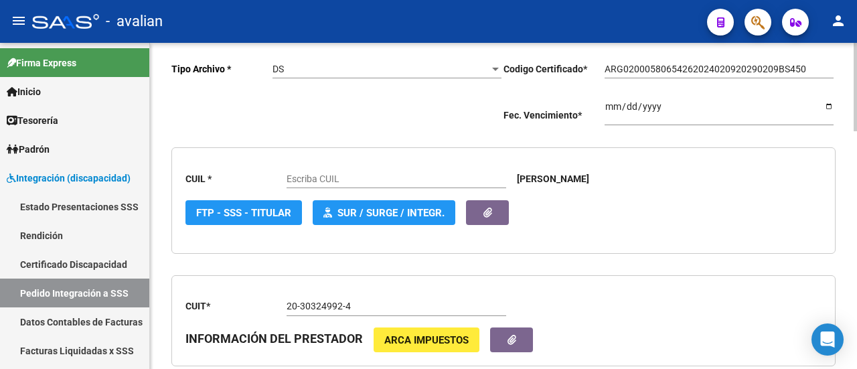
scroll to position [268, 0]
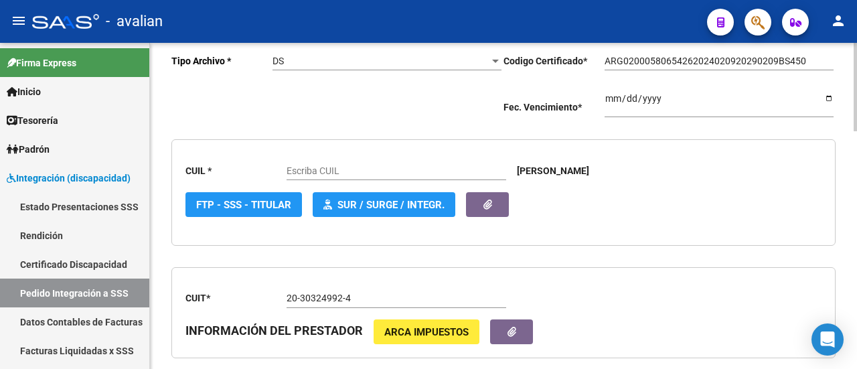
type input "20580654267"
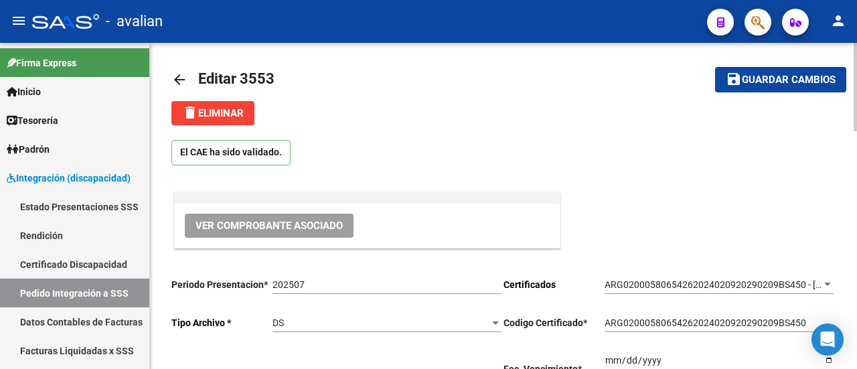
scroll to position [0, 0]
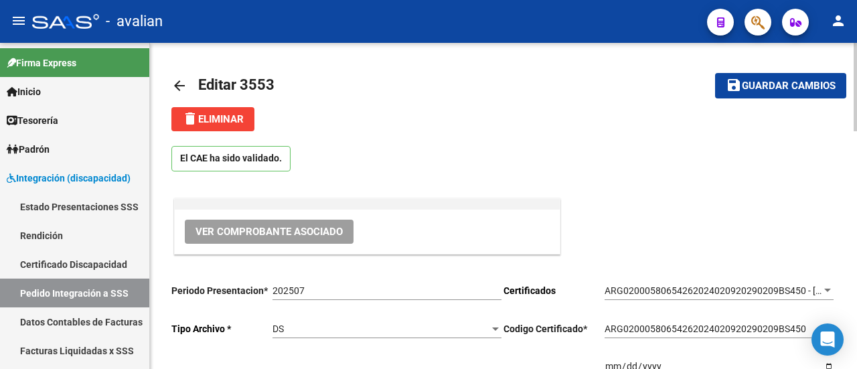
click at [181, 83] on mat-icon "arrow_back" at bounding box center [179, 86] width 16 height 16
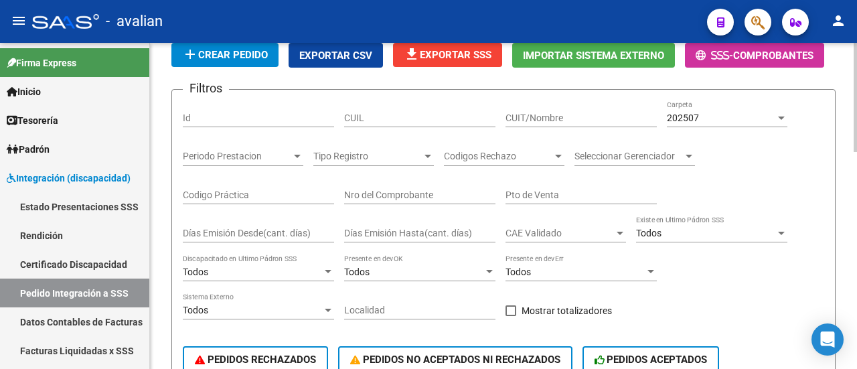
scroll to position [67, 0]
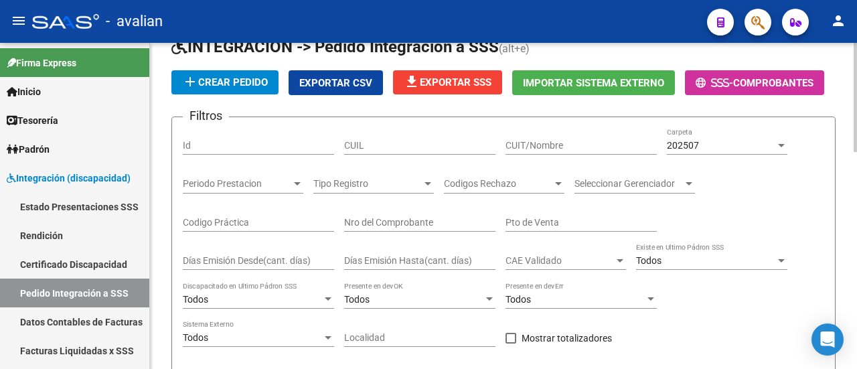
click at [550, 152] on div "CUIT/Nombre" at bounding box center [580, 141] width 151 height 27
click at [553, 142] on input "CUIT/Nombre" at bounding box center [580, 145] width 151 height 11
paste input "[PERSON_NAME] [PERSON_NAME]"
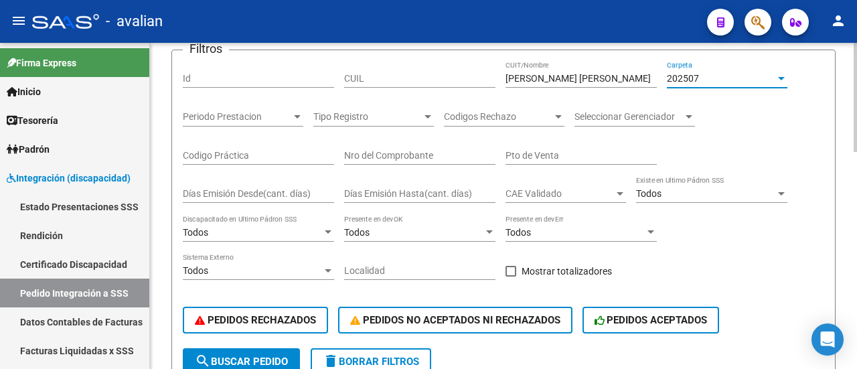
click at [778, 77] on div at bounding box center [781, 78] width 7 height 3
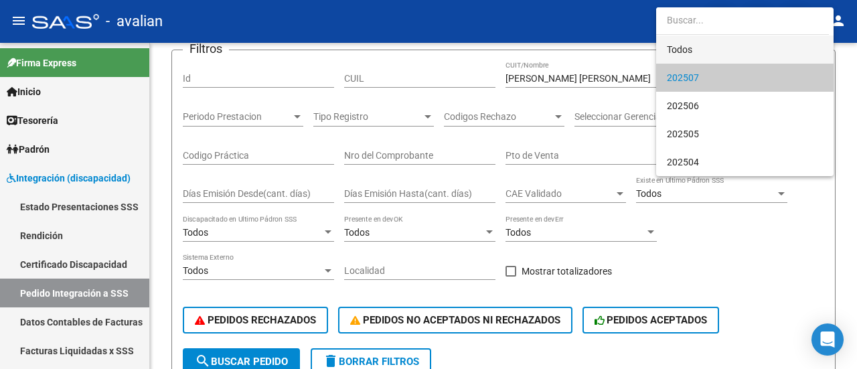
click at [716, 48] on span "Todos" at bounding box center [745, 49] width 156 height 28
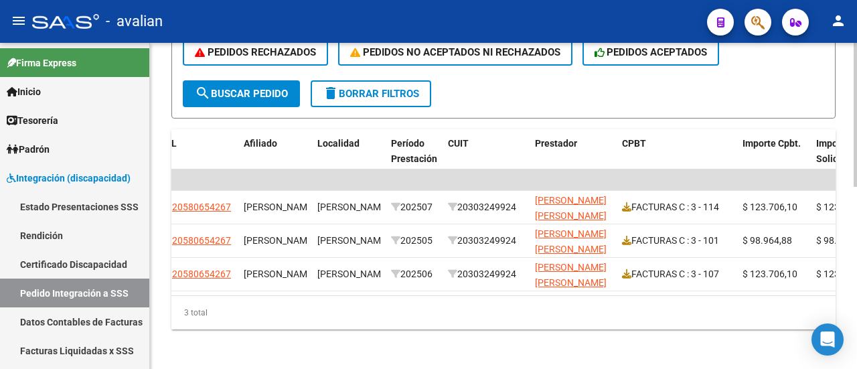
scroll to position [0, 487]
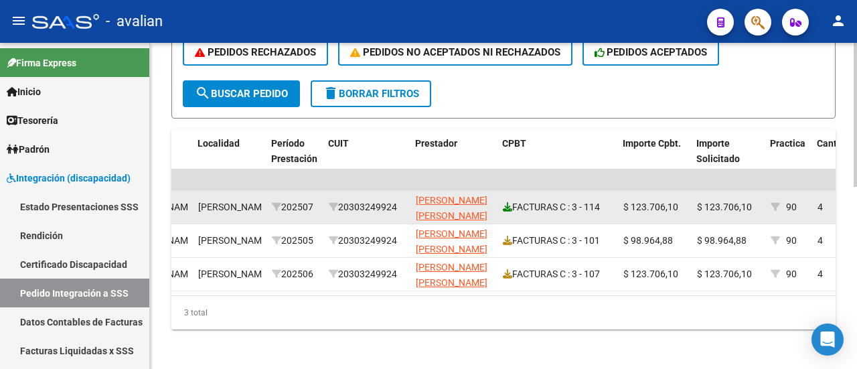
click at [507, 205] on icon at bounding box center [507, 206] width 9 height 9
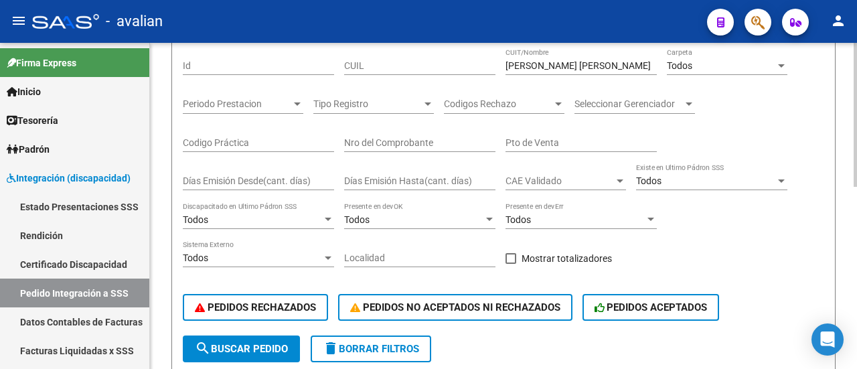
scroll to position [134, 0]
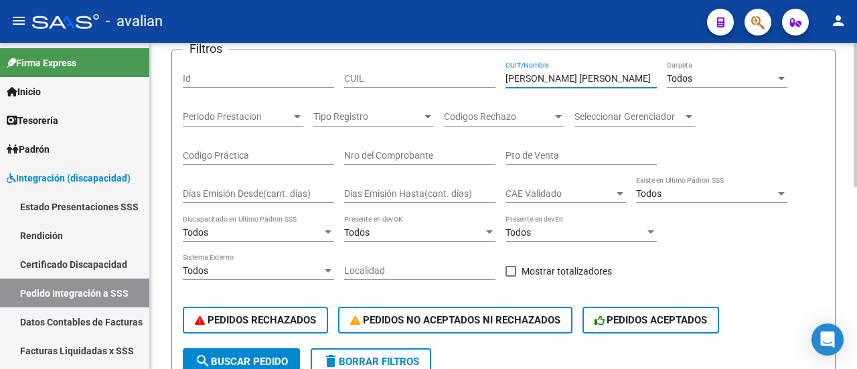
drag, startPoint x: 596, startPoint y: 72, endPoint x: 493, endPoint y: 77, distance: 102.5
click at [493, 77] on div "Filtros Id CUIL ACHA ANA MARIA CUIT/Nombre Todos Carpeta Periodo Prestacion Per…" at bounding box center [503, 204] width 641 height 287
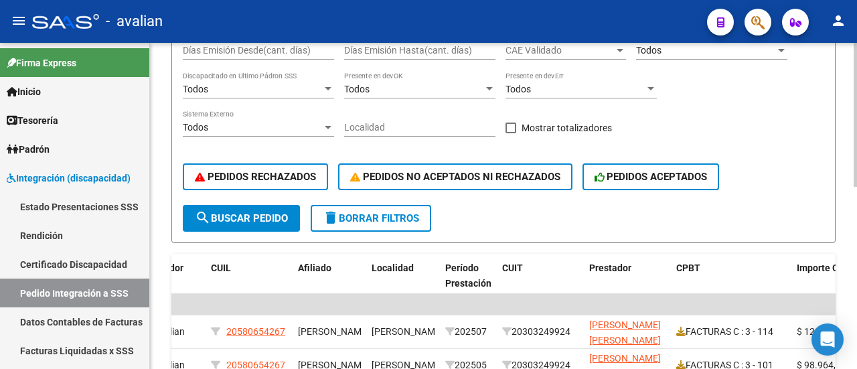
scroll to position [12, 0]
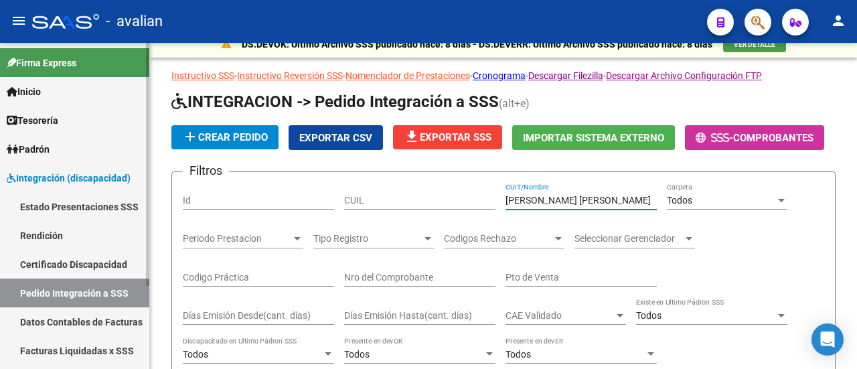
click at [82, 290] on link "Pedido Integración a SSS" at bounding box center [74, 292] width 149 height 29
click at [579, 196] on input "[PERSON_NAME] [PERSON_NAME]" at bounding box center [580, 200] width 151 height 11
drag, startPoint x: 592, startPoint y: 200, endPoint x: 476, endPoint y: 195, distance: 115.9
click at [476, 195] on div "Filtros Id CUIL ACHA ANA MARIA CUIT/Nombre Todos Carpeta Periodo Prestacion Per…" at bounding box center [503, 326] width 641 height 287
paste input "NOVILLO MILAGROS"
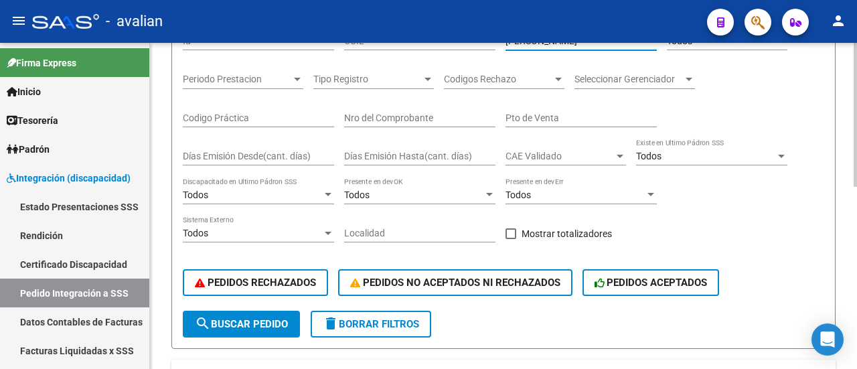
scroll to position [213, 0]
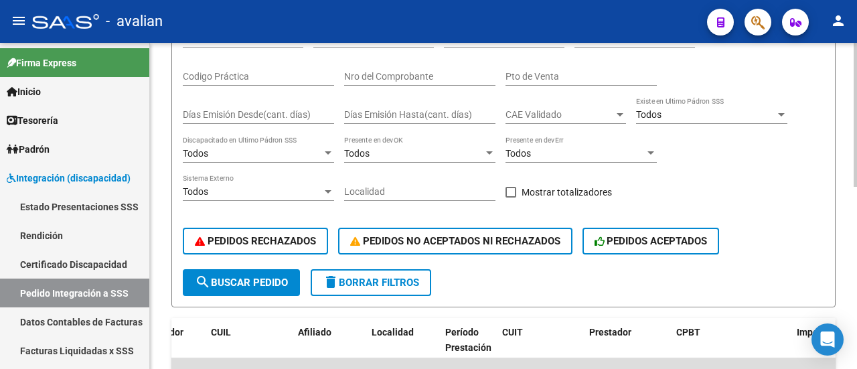
click at [255, 276] on span "search Buscar Pedido" at bounding box center [241, 282] width 93 height 12
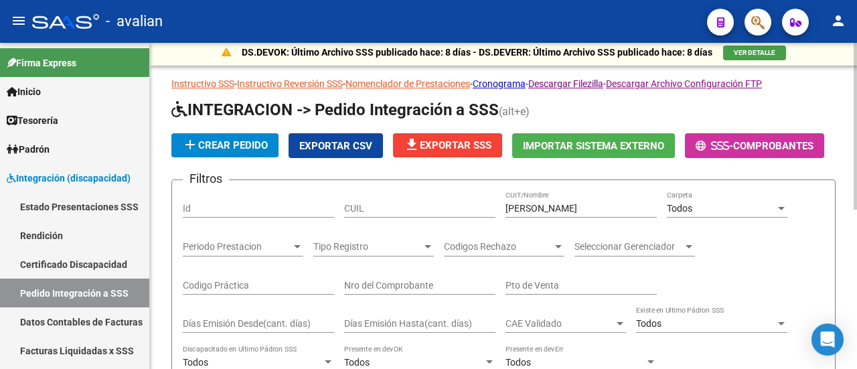
scroll to position [0, 0]
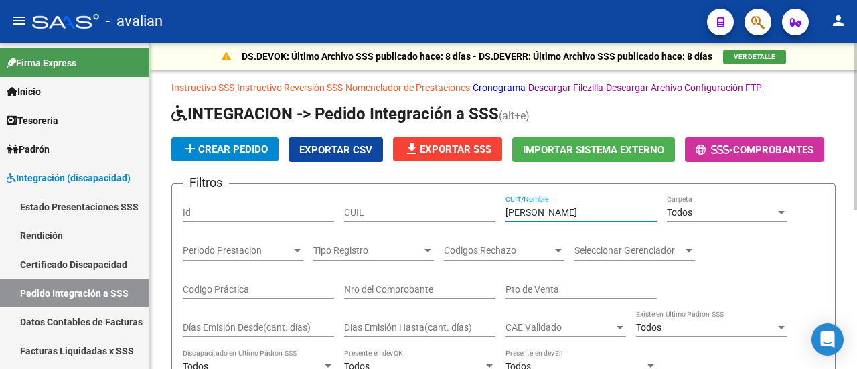
drag, startPoint x: 602, startPoint y: 209, endPoint x: 460, endPoint y: 209, distance: 141.2
click at [460, 209] on div "Filtros Id CUIL NOVILLO MILAGROS CUIT/Nombre Todos Carpeta Periodo Prestacion P…" at bounding box center [503, 338] width 641 height 287
paste input "27401902665"
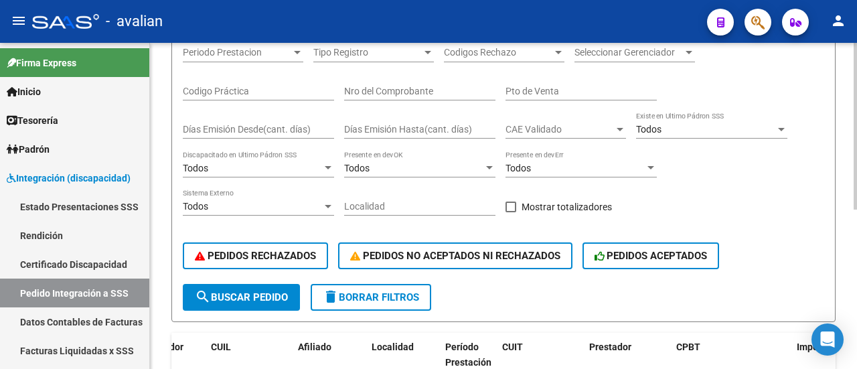
scroll to position [201, 0]
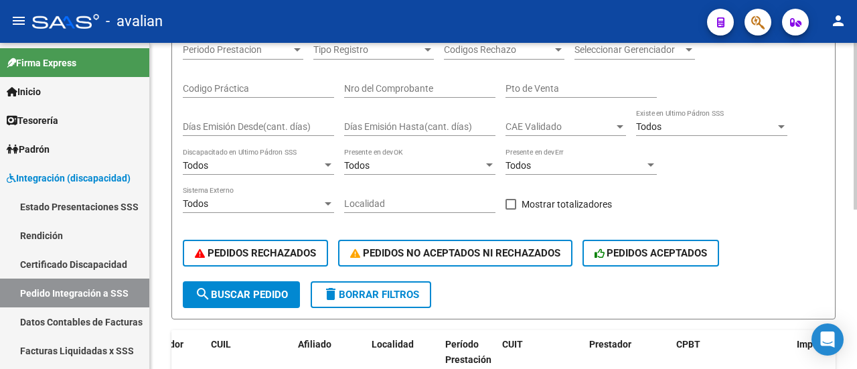
type input "27401902665"
click at [243, 282] on button "search Buscar Pedido" at bounding box center [241, 294] width 117 height 27
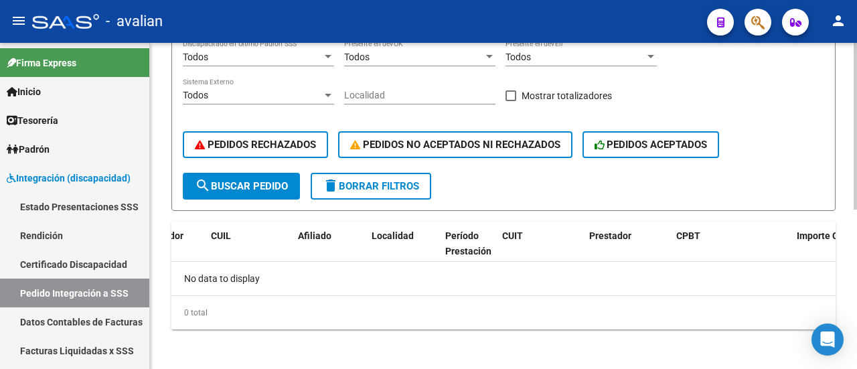
scroll to position [311, 0]
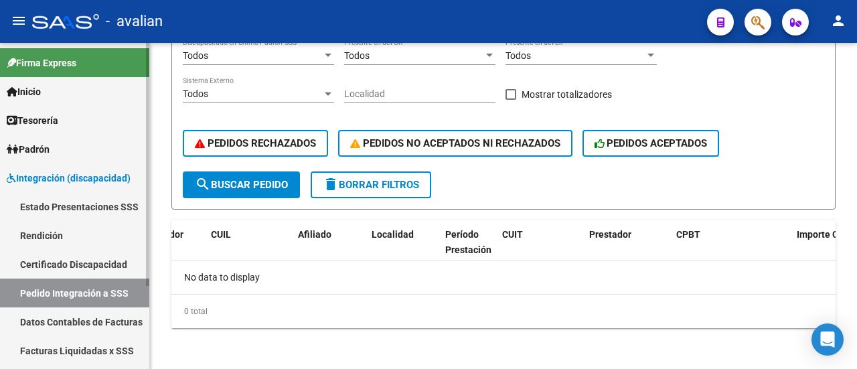
click at [66, 183] on span "Integración (discapacidad)" at bounding box center [69, 178] width 124 height 15
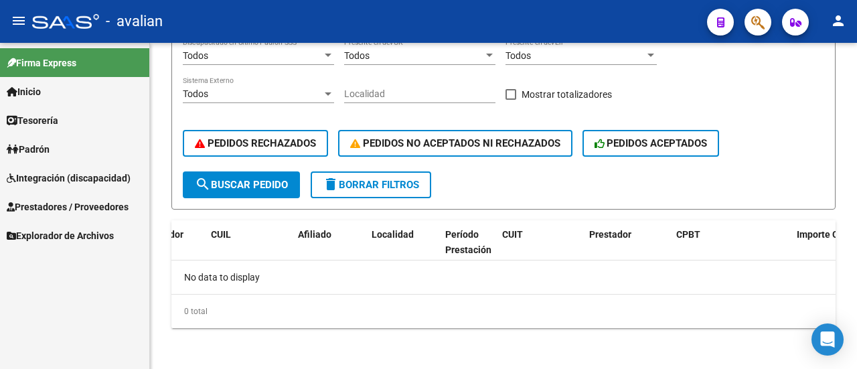
click at [64, 205] on span "Prestadores / Proveedores" at bounding box center [68, 206] width 122 height 15
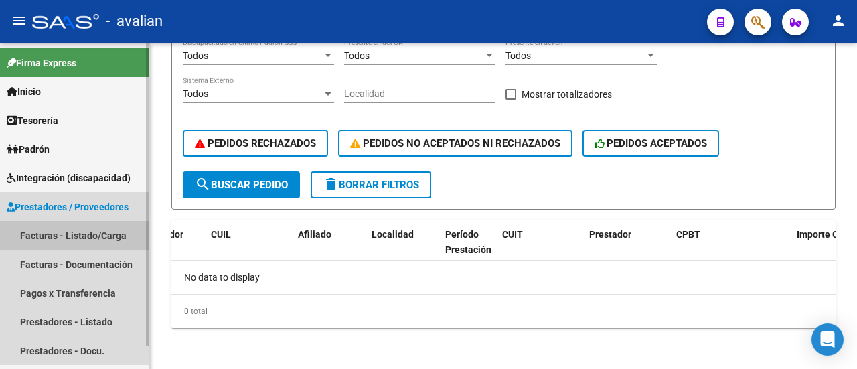
click at [90, 231] on link "Facturas - Listado/Carga" at bounding box center [74, 235] width 149 height 29
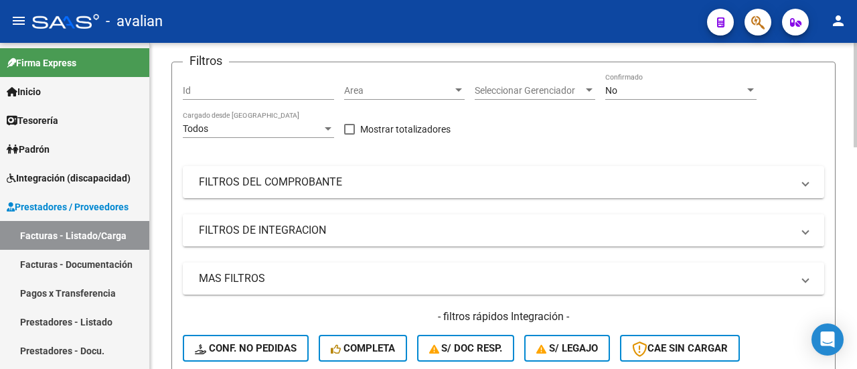
scroll to position [134, 0]
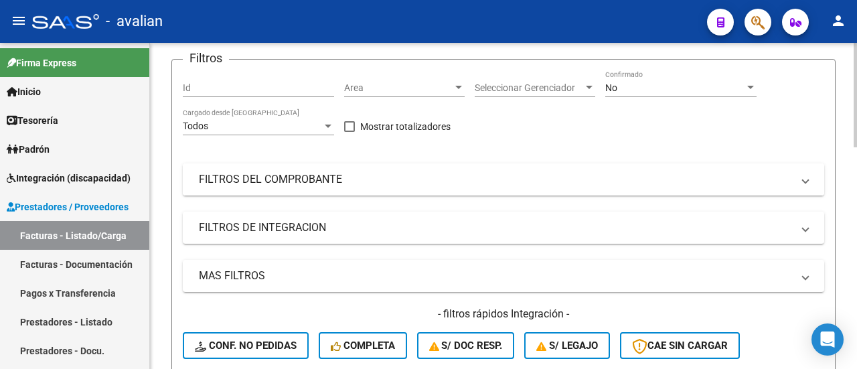
click at [294, 175] on mat-panel-title "FILTROS DEL COMPROBANTE" at bounding box center [495, 179] width 593 height 15
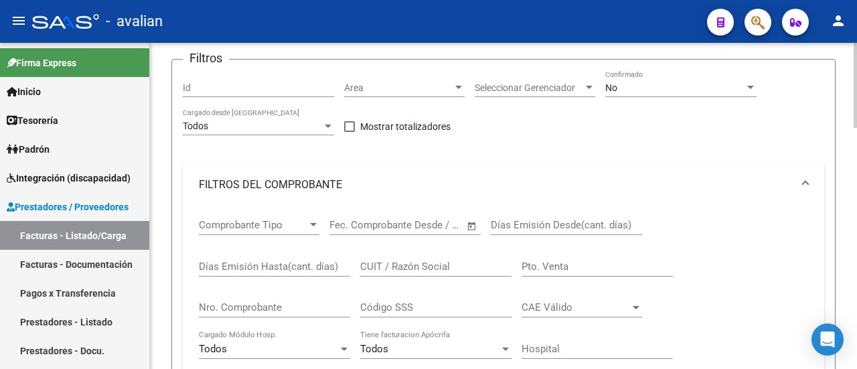
click at [443, 266] on input "CUIT / Razón Social" at bounding box center [435, 266] width 151 height 12
paste input "27401902665"
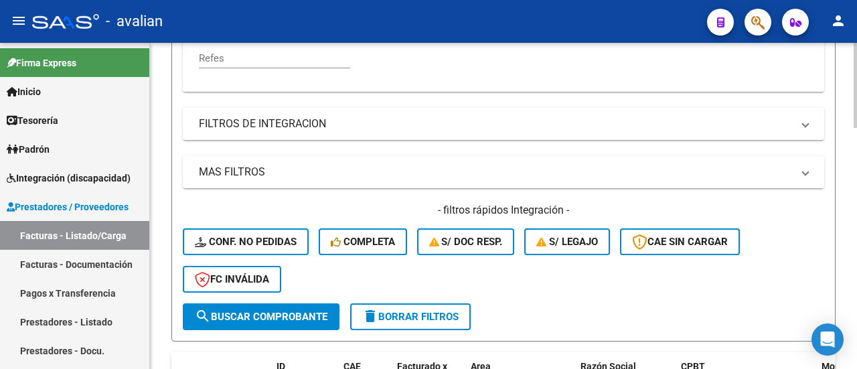
scroll to position [468, 0]
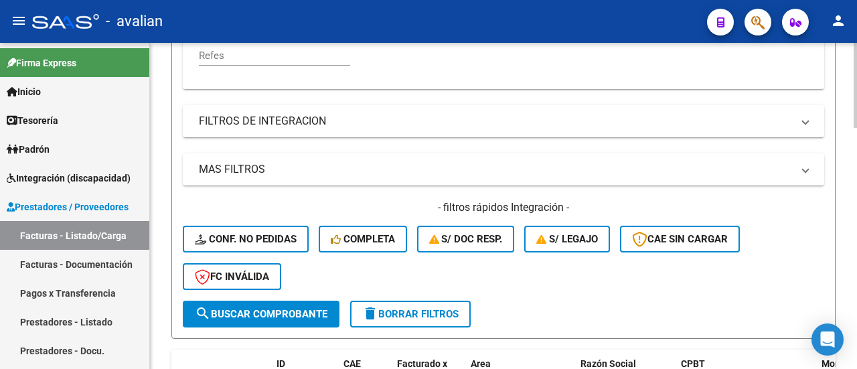
type input "27401902665"
click at [278, 314] on span "search Buscar Comprobante" at bounding box center [261, 314] width 133 height 12
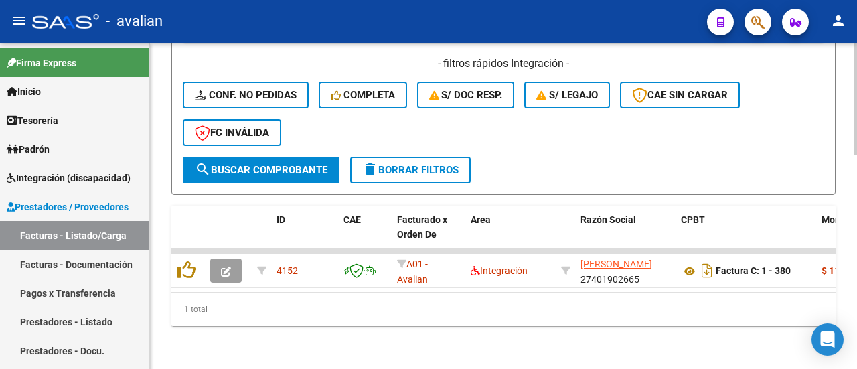
scroll to position [0, 147]
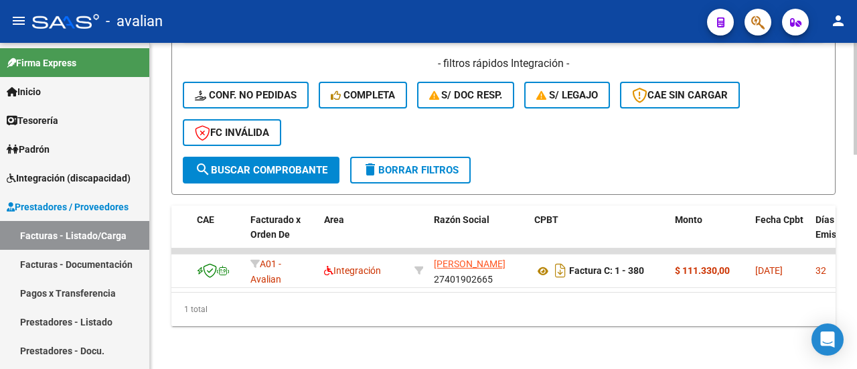
drag, startPoint x: 311, startPoint y: 279, endPoint x: 232, endPoint y: 281, distance: 78.3
click at [232, 281] on datatable-body "4152 A01 - Avalian Integración NOVILLO MILAGROS 27401902665 Factura C: 1 - 380 …" at bounding box center [503, 270] width 664 height 44
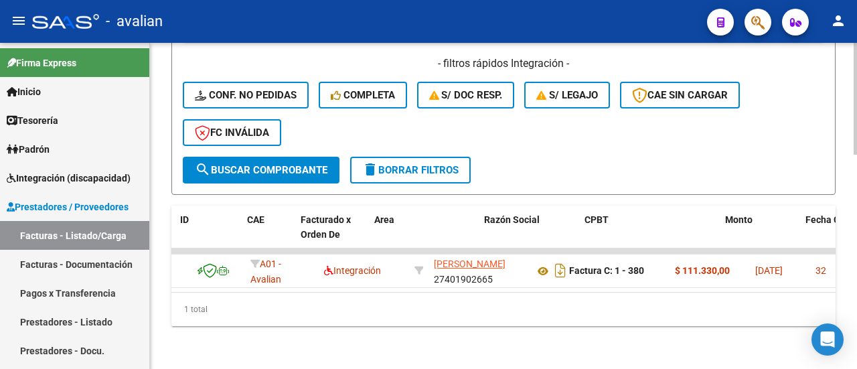
scroll to position [0, 0]
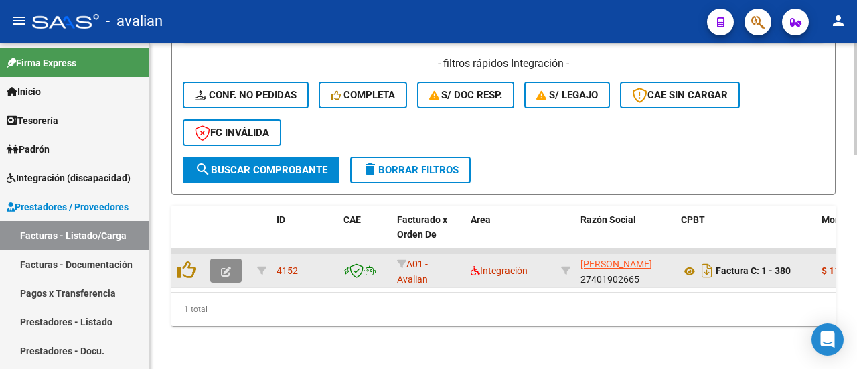
click at [223, 266] on icon "button" at bounding box center [226, 271] width 10 height 10
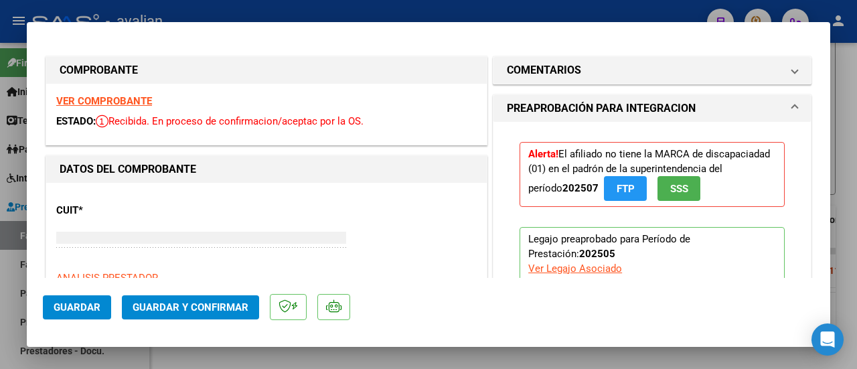
type input "$ 0,00"
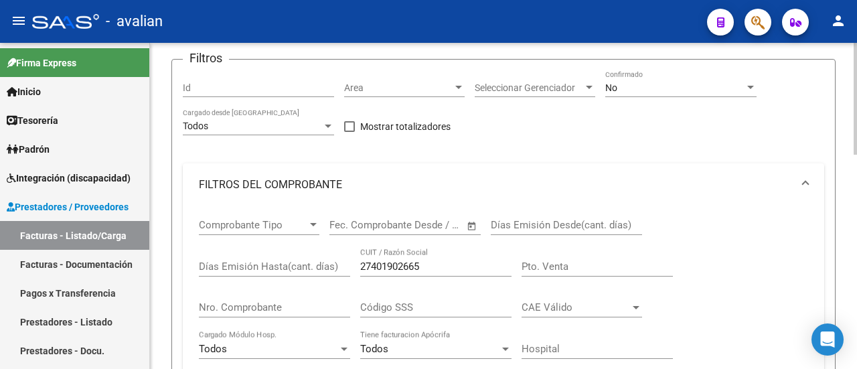
scroll to position [201, 0]
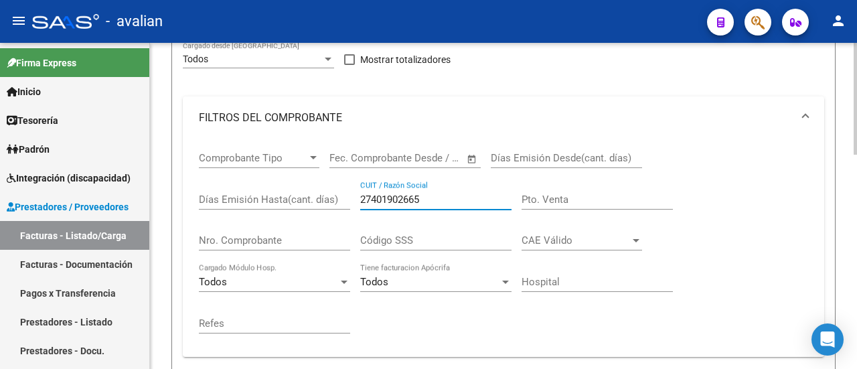
drag, startPoint x: 442, startPoint y: 200, endPoint x: 308, endPoint y: 211, distance: 134.3
click at [308, 211] on div "Comprobante Tipo Comprobante Tipo Fecha inicio – Fecha fin Fec. Comprobante Des…" at bounding box center [503, 242] width 609 height 207
paste input "393219489"
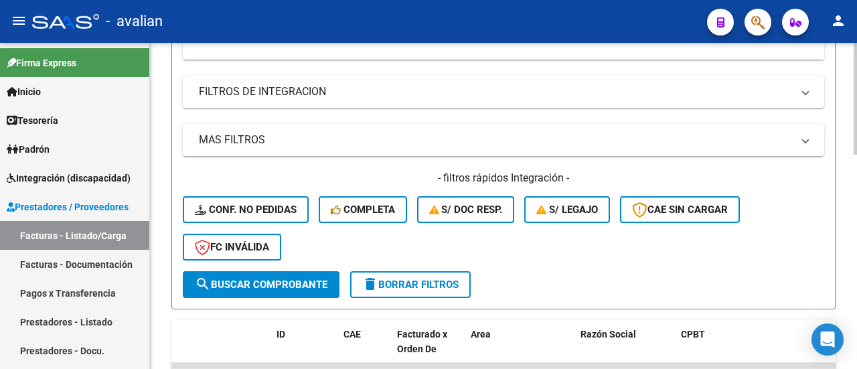
scroll to position [535, 0]
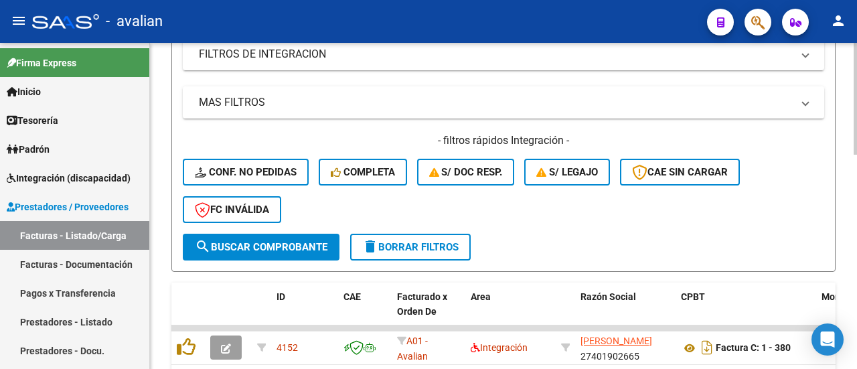
type input "27393219489"
click at [285, 246] on span "search Buscar Comprobante" at bounding box center [261, 247] width 133 height 12
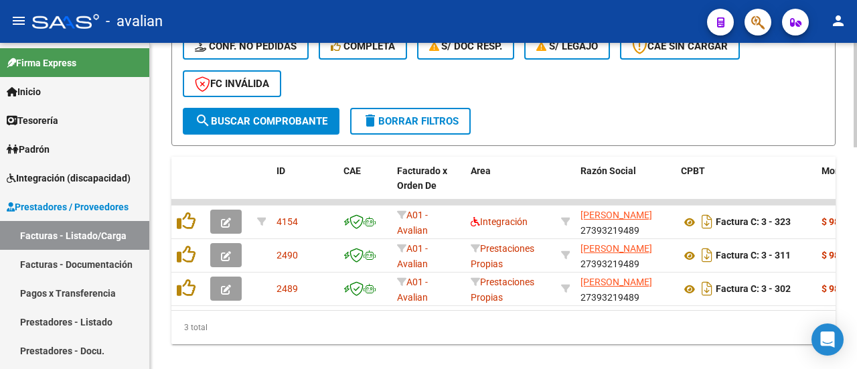
scroll to position [689, 0]
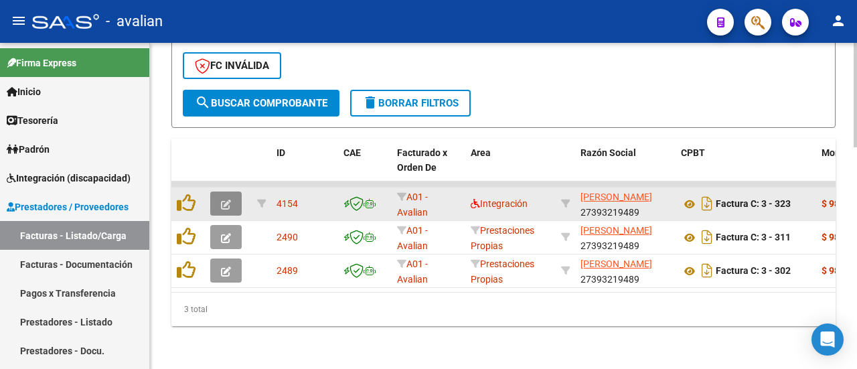
click at [237, 199] on button "button" at bounding box center [225, 203] width 31 height 24
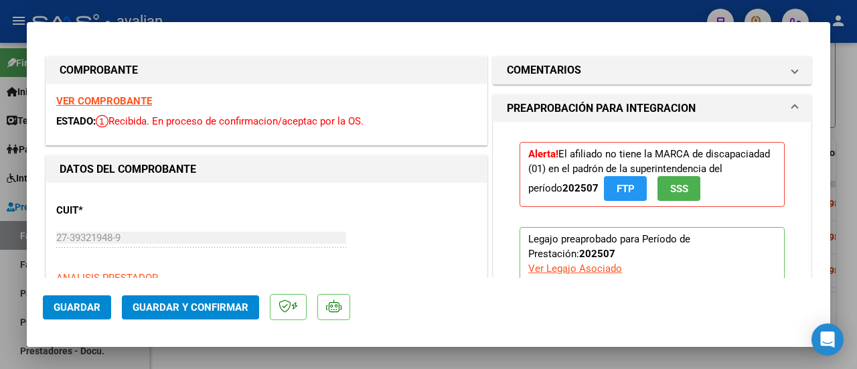
type input "$ 0,00"
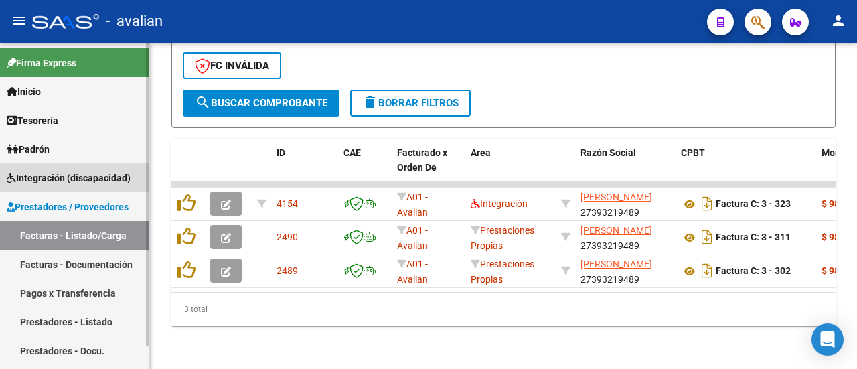
click at [59, 181] on span "Integración (discapacidad)" at bounding box center [69, 178] width 124 height 15
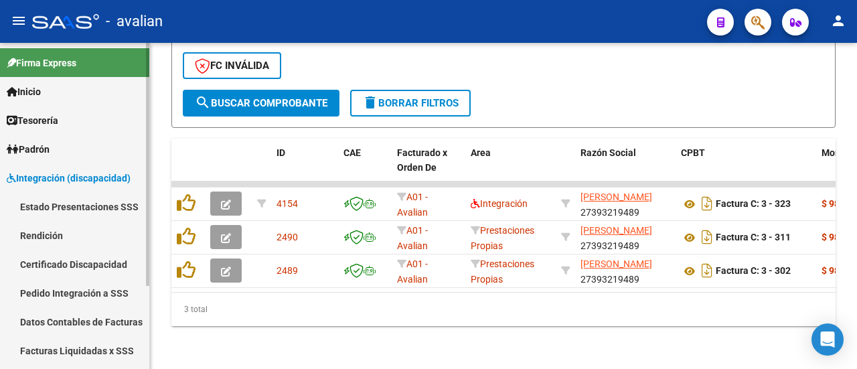
click at [90, 286] on link "Pedido Integración a SSS" at bounding box center [74, 292] width 149 height 29
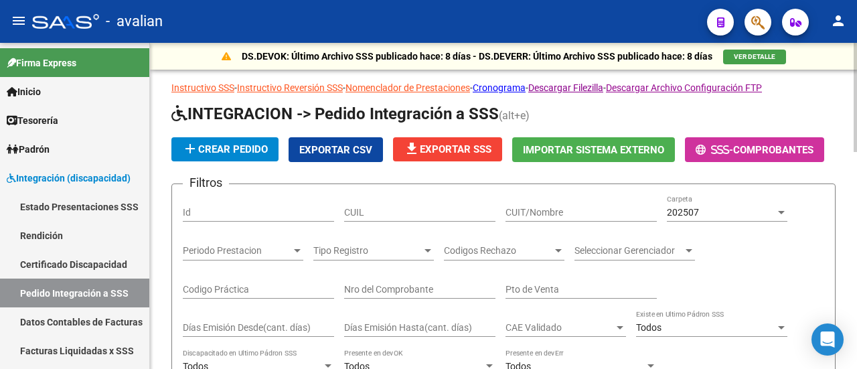
click at [559, 209] on input "CUIT/Nombre" at bounding box center [580, 212] width 151 height 11
paste input "27393219489"
click at [787, 208] on app-drop-down-list "202507 Carpeta" at bounding box center [732, 212] width 131 height 11
click at [782, 211] on div at bounding box center [781, 212] width 7 height 3
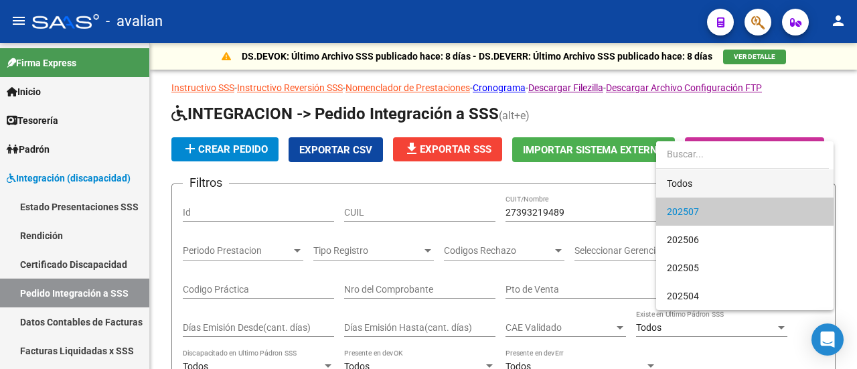
click at [734, 184] on span "Todos" at bounding box center [745, 183] width 156 height 28
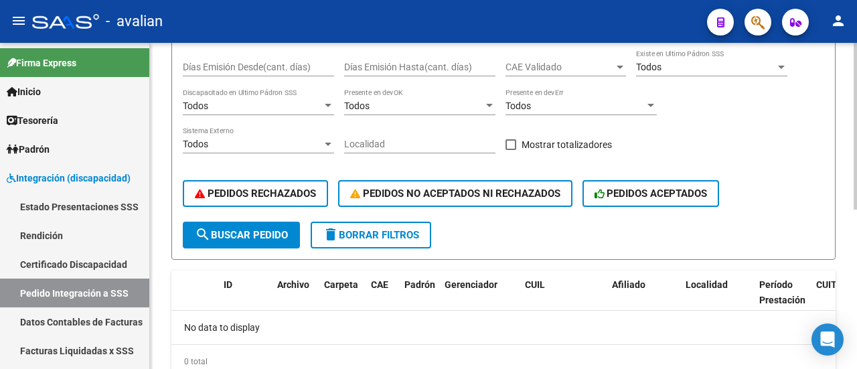
scroll to position [268, 0]
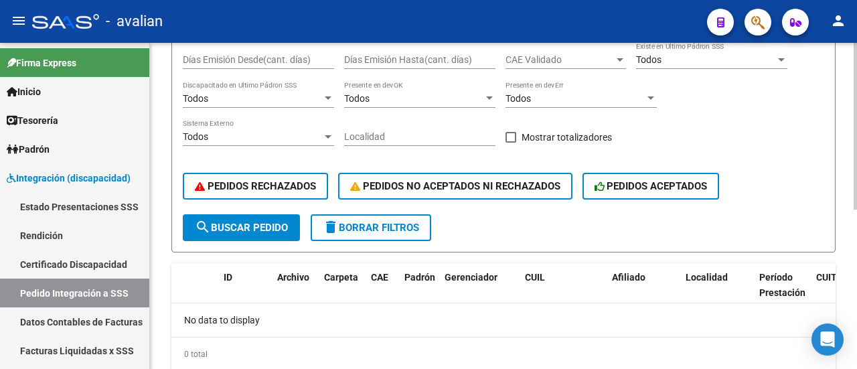
click at [226, 235] on button "search Buscar Pedido" at bounding box center [241, 227] width 117 height 27
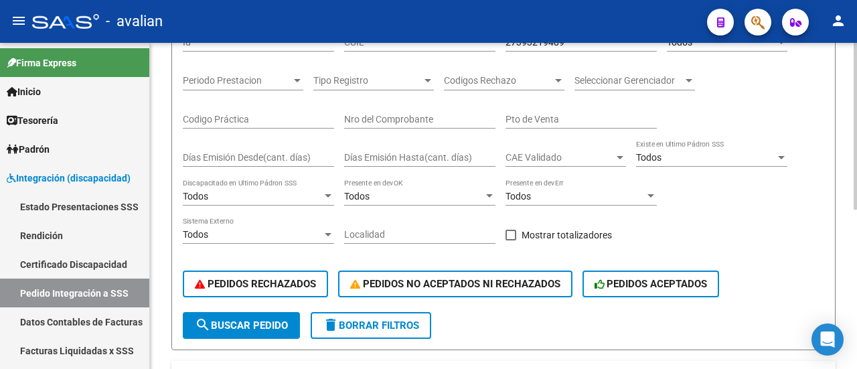
scroll to position [134, 0]
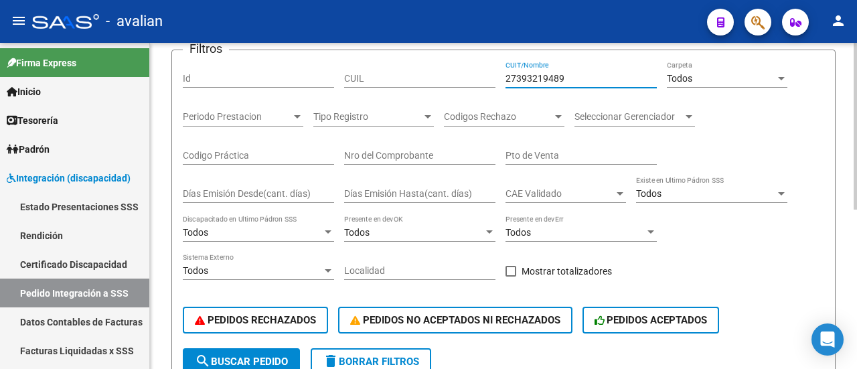
drag, startPoint x: 570, startPoint y: 73, endPoint x: 441, endPoint y: 83, distance: 129.6
click at [441, 83] on div "Filtros Id CUIL 27393219489 CUIT/Nombre Todos Carpeta Periodo Prestacion Period…" at bounding box center [503, 204] width 641 height 287
paste input "30716511975"
type input "30716511975"
click at [270, 362] on span "search Buscar Pedido" at bounding box center [241, 361] width 93 height 12
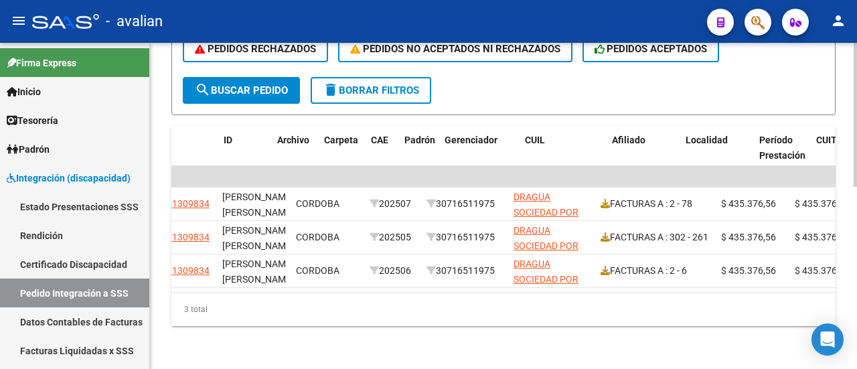
scroll to position [0, 0]
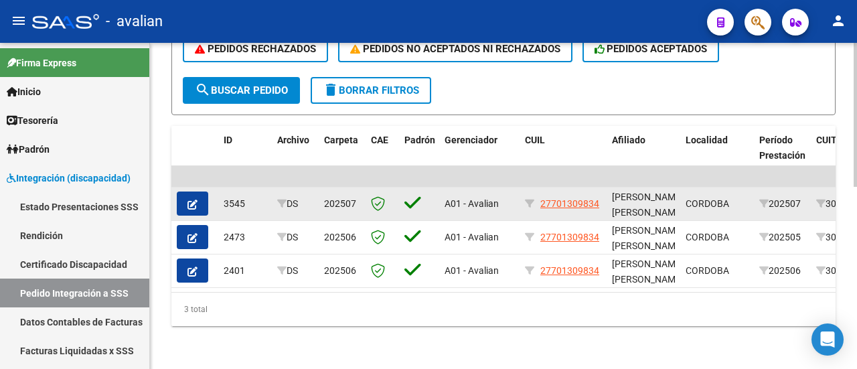
click at [189, 199] on icon "button" at bounding box center [192, 204] width 10 height 10
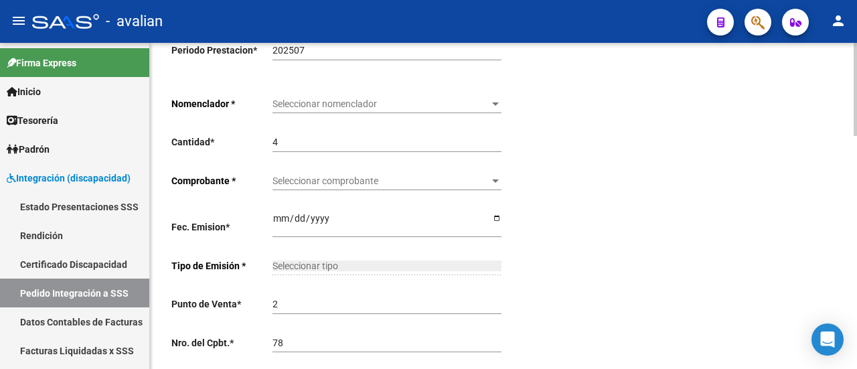
type input "27701309834"
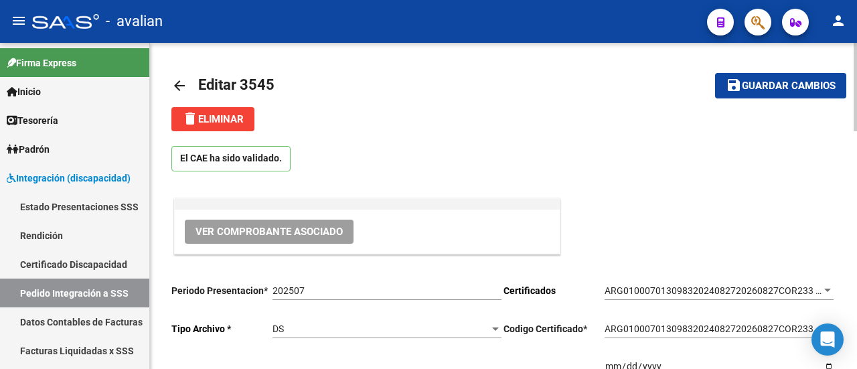
click at [209, 80] on span "Editar 3545" at bounding box center [236, 84] width 76 height 17
click at [183, 84] on mat-icon "arrow_back" at bounding box center [179, 86] width 16 height 16
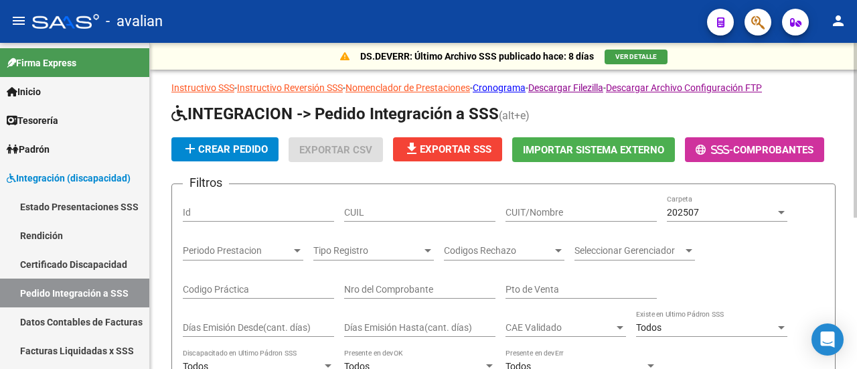
click at [546, 183] on form "Filtros Id CUIL CUIT/Nombre 202507 Carpeta Periodo Prestacion Periodo Prestacio…" at bounding box center [503, 351] width 664 height 337
click at [542, 204] on div "CUIT/Nombre" at bounding box center [580, 208] width 151 height 27
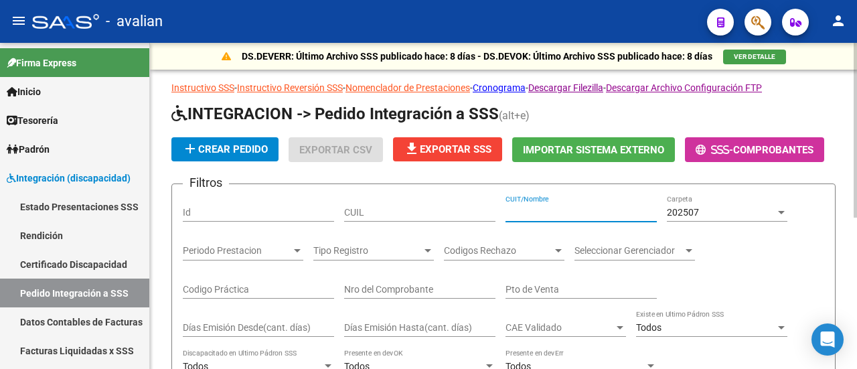
paste input "30716511975"
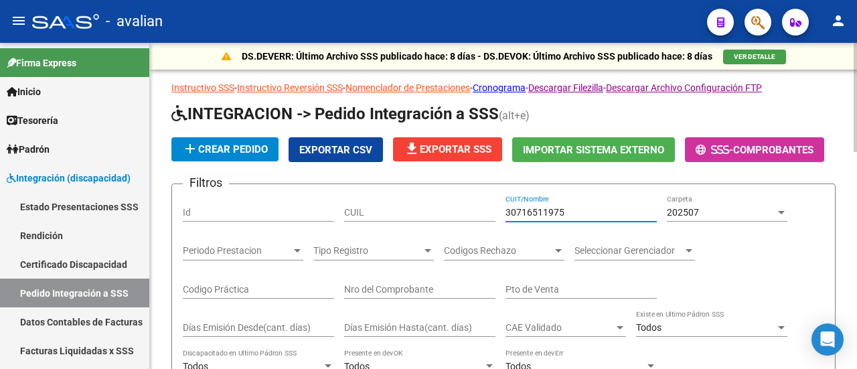
type input "30716511975"
click at [781, 212] on div at bounding box center [781, 212] width 7 height 3
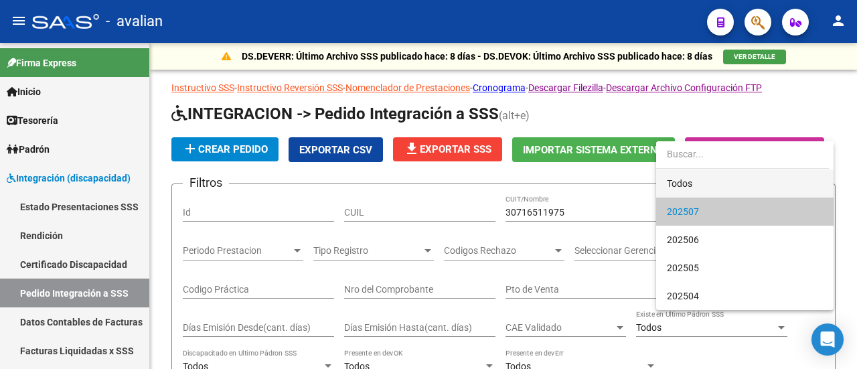
click at [727, 185] on span "Todos" at bounding box center [745, 183] width 156 height 28
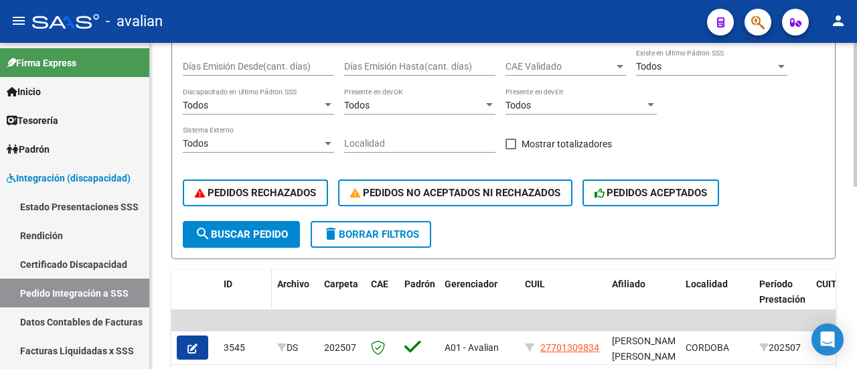
scroll to position [268, 0]
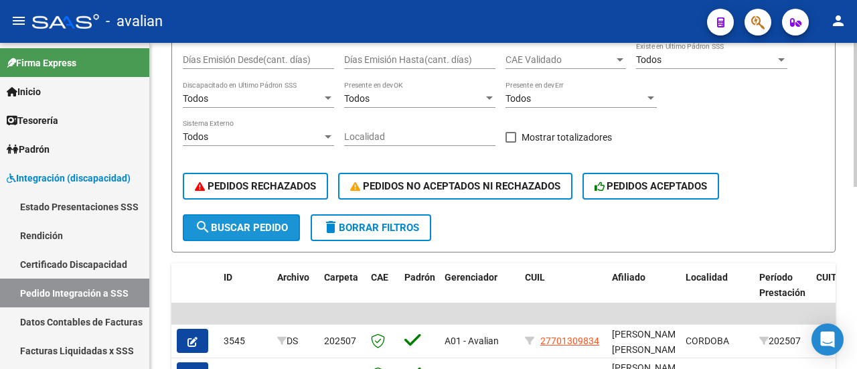
click at [240, 229] on span "search Buscar Pedido" at bounding box center [241, 228] width 93 height 12
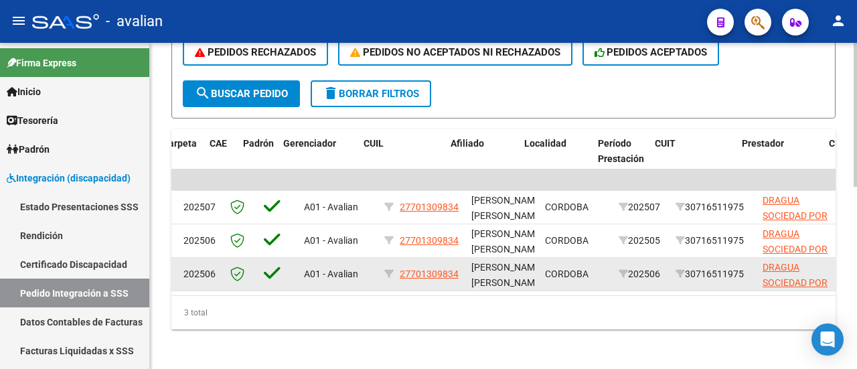
scroll to position [0, 253]
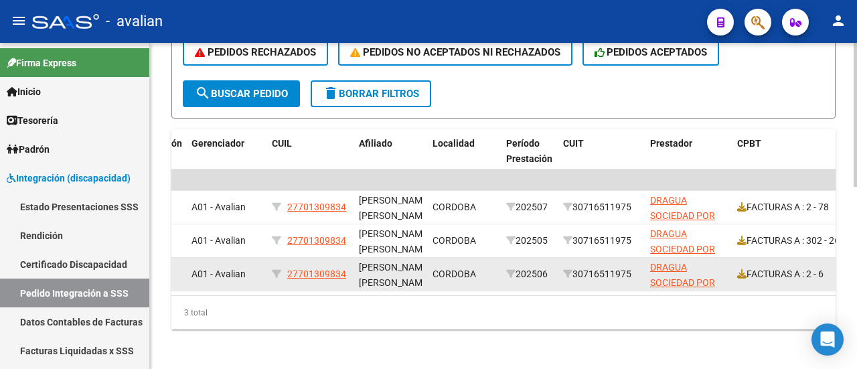
click at [490, 286] on datatable-body-cell "CORDOBA" at bounding box center [464, 274] width 74 height 33
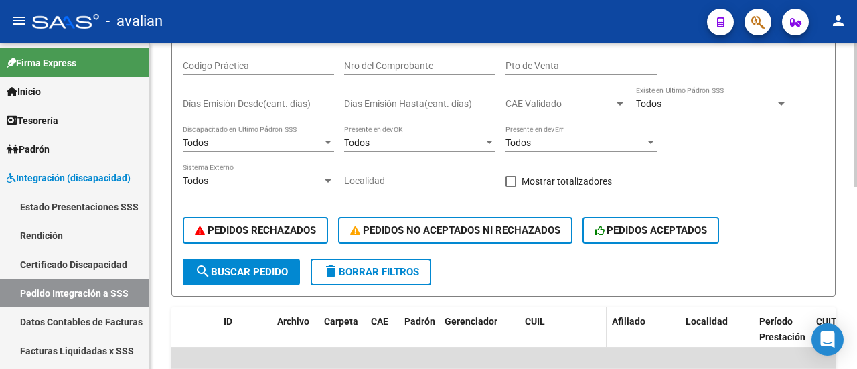
scroll to position [0, 0]
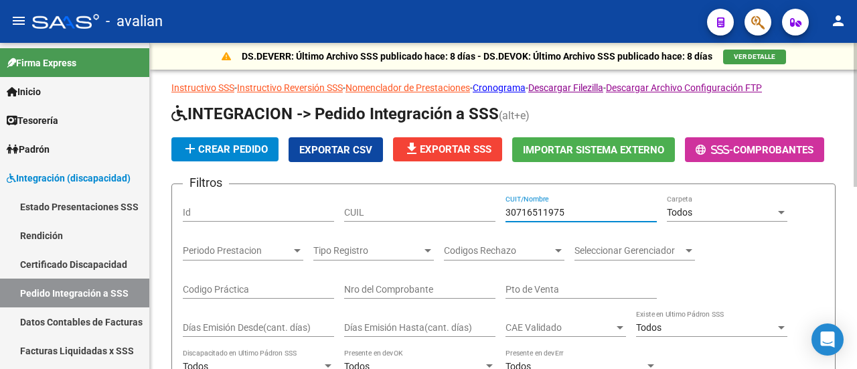
drag, startPoint x: 568, startPoint y: 211, endPoint x: 494, endPoint y: 219, distance: 74.1
click at [494, 219] on div "Filtros Id CUIL 30716511975 CUIT/Nombre Todos Carpeta Periodo Prestacion Period…" at bounding box center [503, 338] width 641 height 287
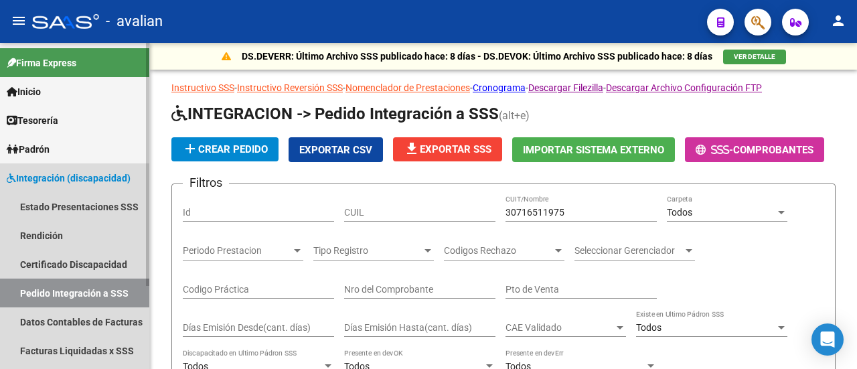
click at [63, 183] on span "Integración (discapacidad)" at bounding box center [69, 178] width 124 height 15
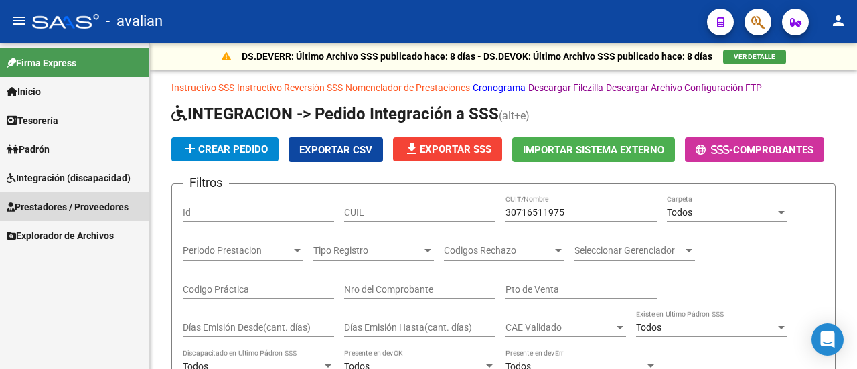
click at [92, 205] on span "Prestadores / Proveedores" at bounding box center [68, 206] width 122 height 15
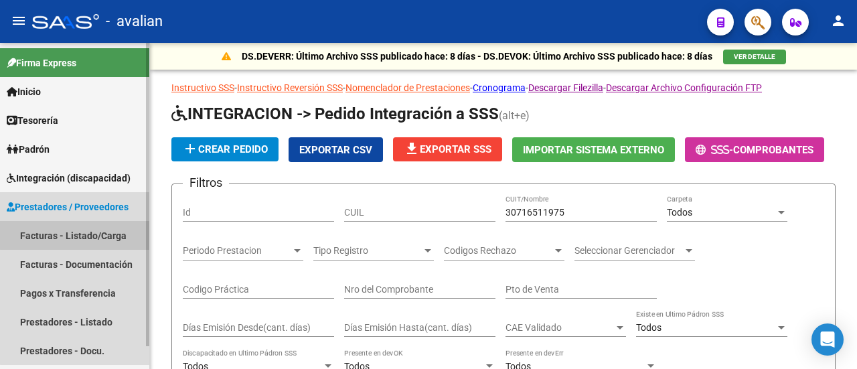
click at [101, 234] on link "Facturas - Listado/Carga" at bounding box center [74, 235] width 149 height 29
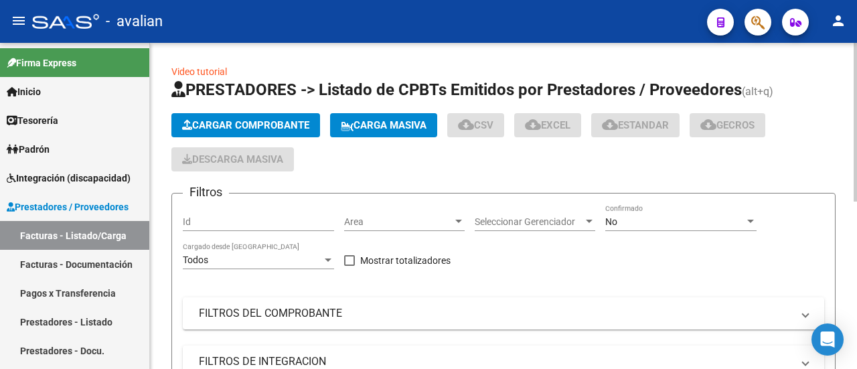
scroll to position [67, 0]
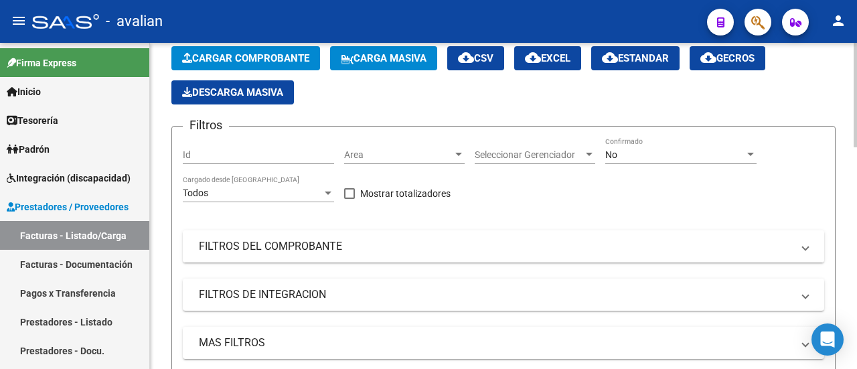
click at [268, 252] on mat-panel-title "FILTROS DEL COMPROBANTE" at bounding box center [495, 246] width 593 height 15
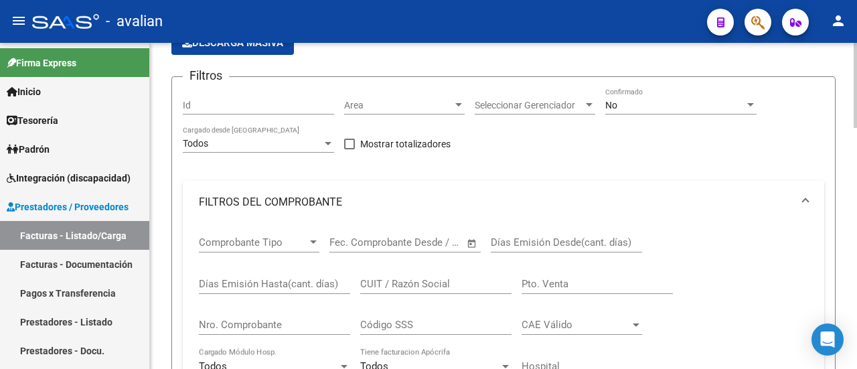
scroll to position [268, 0]
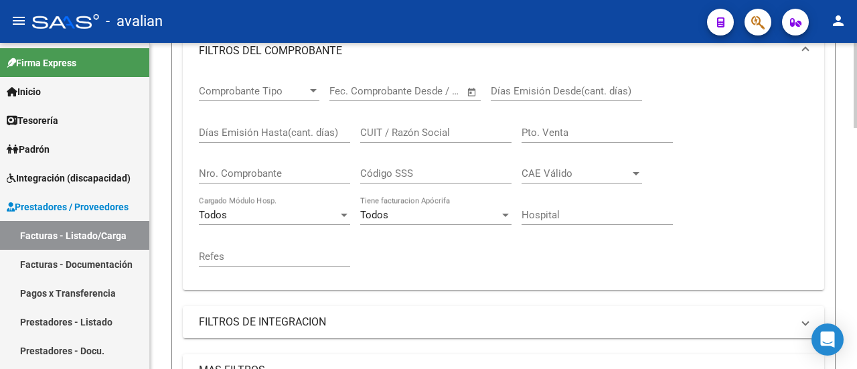
click at [272, 167] on div "Nro. Comprobante" at bounding box center [274, 169] width 151 height 29
type input "78"
click at [440, 129] on input "CUIT / Razón Social" at bounding box center [435, 132] width 151 height 12
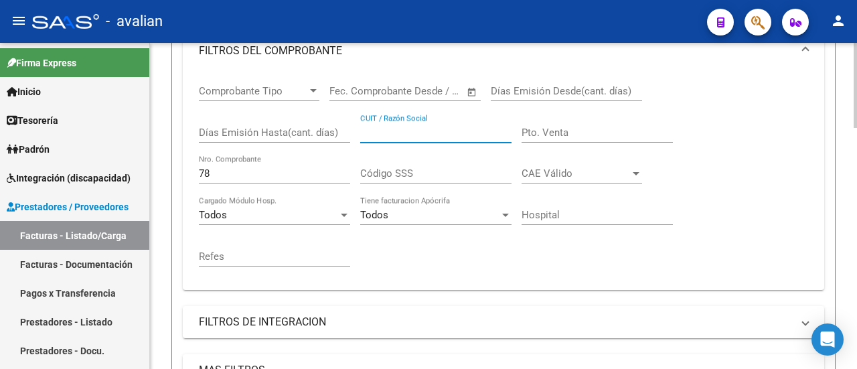
paste input "30716511975"
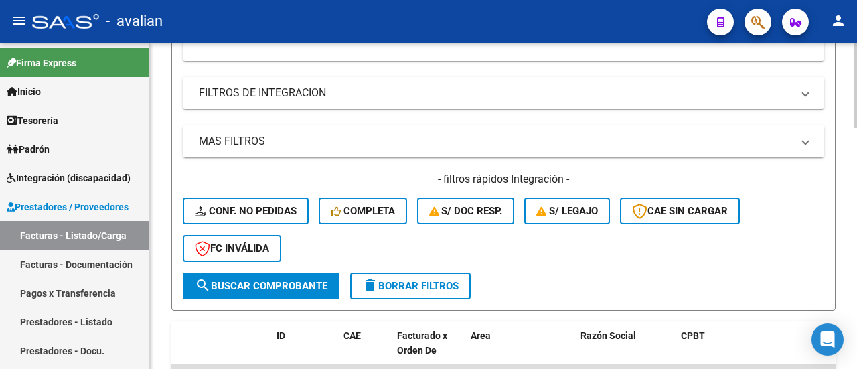
scroll to position [602, 0]
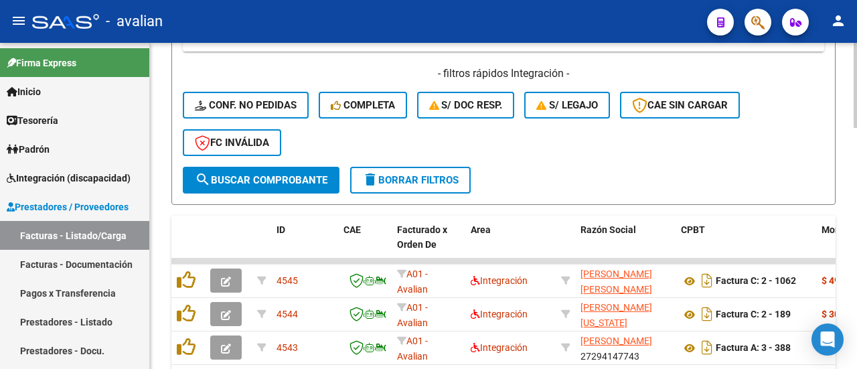
type input "30716511975"
click at [290, 174] on span "search Buscar Comprobante" at bounding box center [261, 180] width 133 height 12
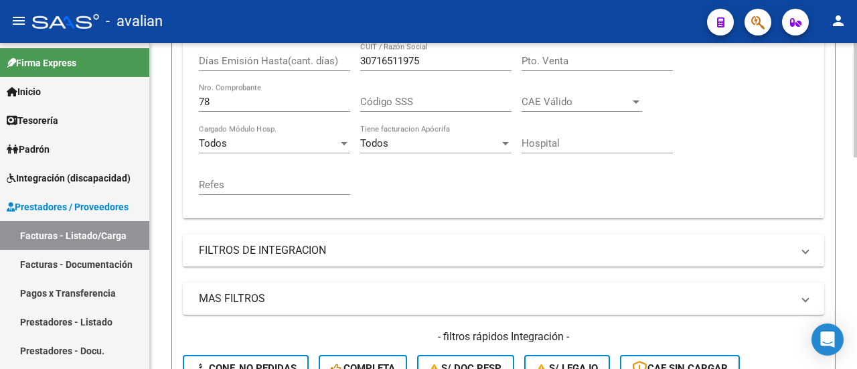
scroll to position [335, 0]
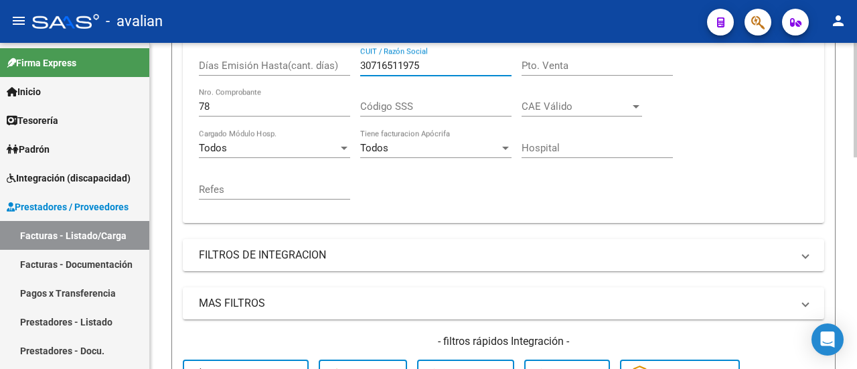
drag, startPoint x: 426, startPoint y: 67, endPoint x: 320, endPoint y: 52, distance: 106.8
click at [320, 52] on div "Comprobante Tipo Comprobante Tipo Fecha inicio – Fecha fin Fec. Comprobante Des…" at bounding box center [503, 108] width 609 height 207
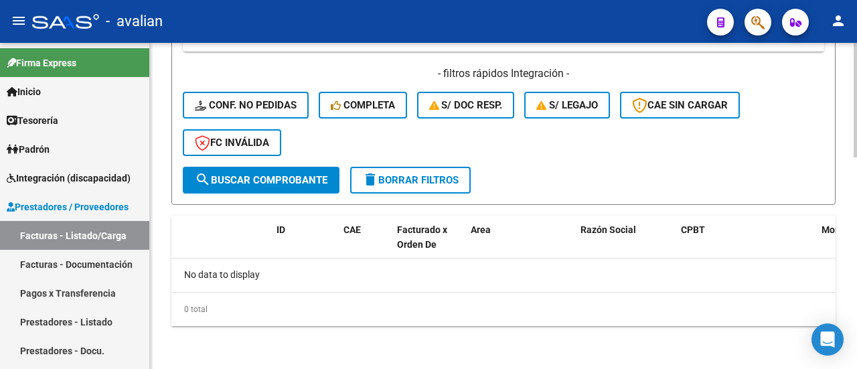
click at [277, 171] on button "search Buscar Comprobante" at bounding box center [261, 180] width 157 height 27
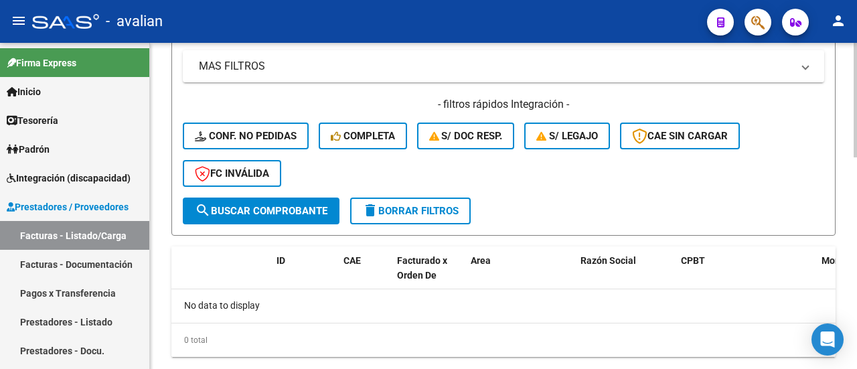
scroll to position [602, 0]
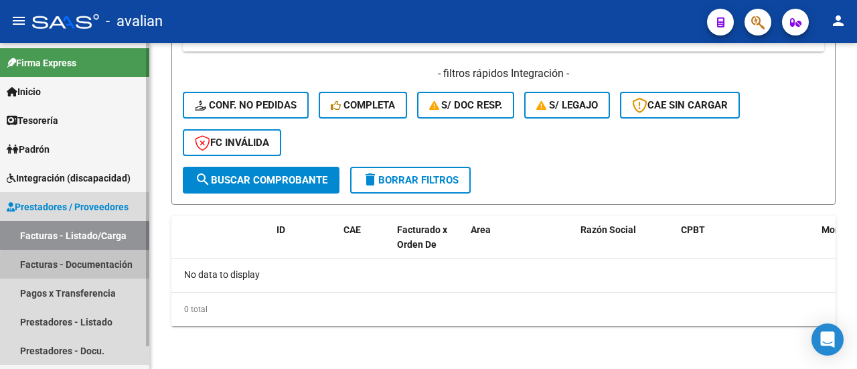
click at [111, 264] on link "Facturas - Documentación" at bounding box center [74, 264] width 149 height 29
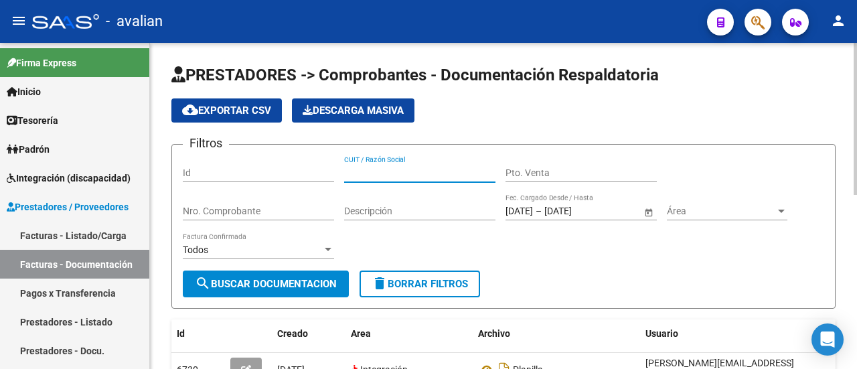
click at [384, 171] on input "CUIT / Razón Social" at bounding box center [419, 172] width 151 height 11
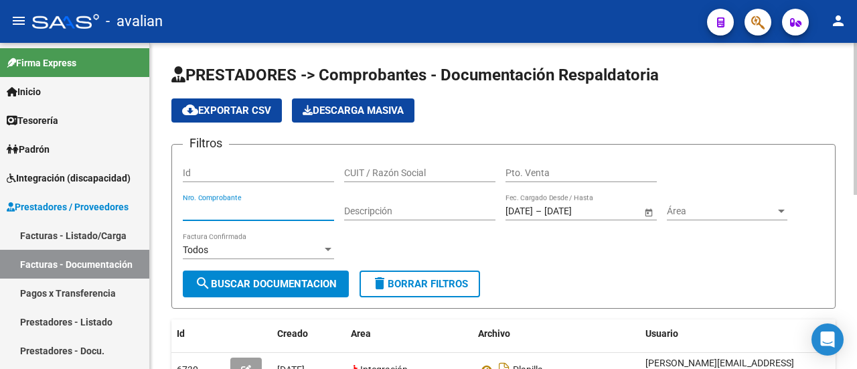
click at [270, 213] on input "Nro. Comprobante" at bounding box center [258, 210] width 151 height 11
type input "8"
type input "78"
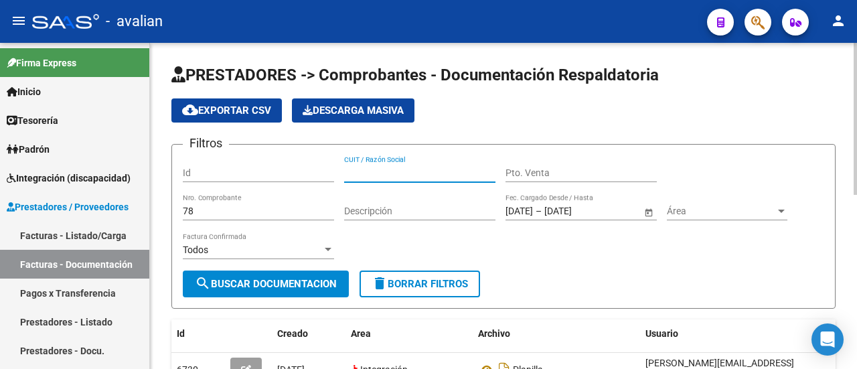
click at [407, 172] on input "CUIT / Razón Social" at bounding box center [419, 172] width 151 height 11
paste input "30716511975"
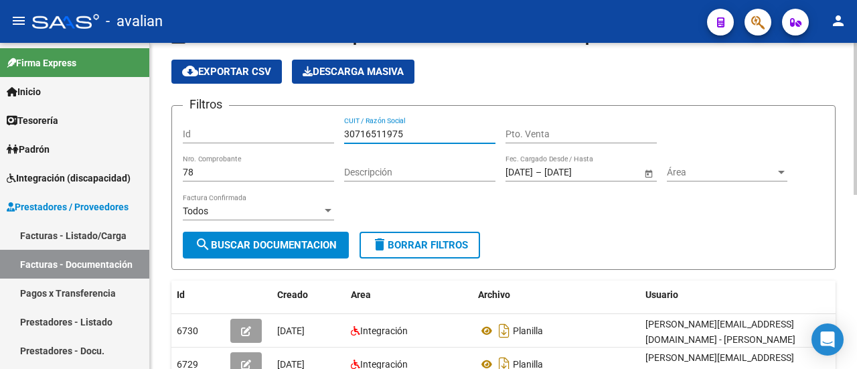
scroll to position [67, 0]
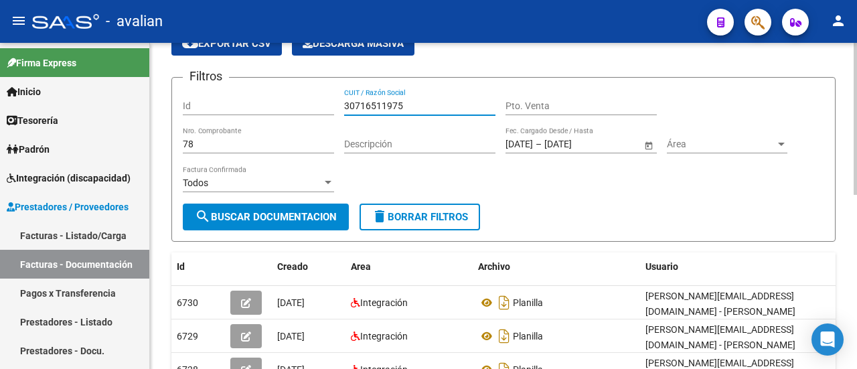
type input "30716511975"
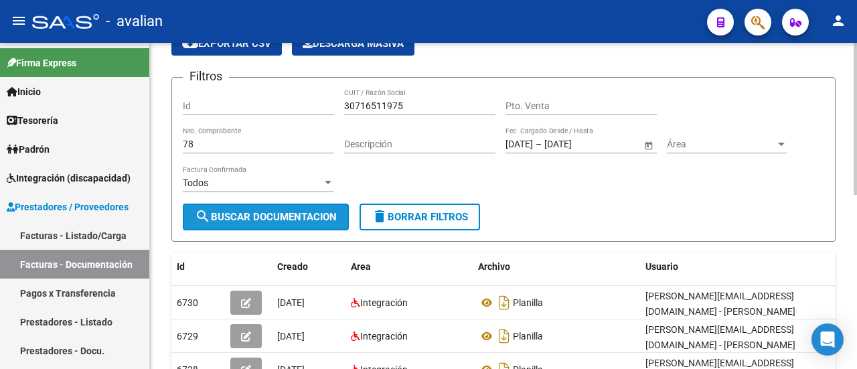
click at [272, 216] on span "search Buscar Documentacion" at bounding box center [266, 217] width 142 height 12
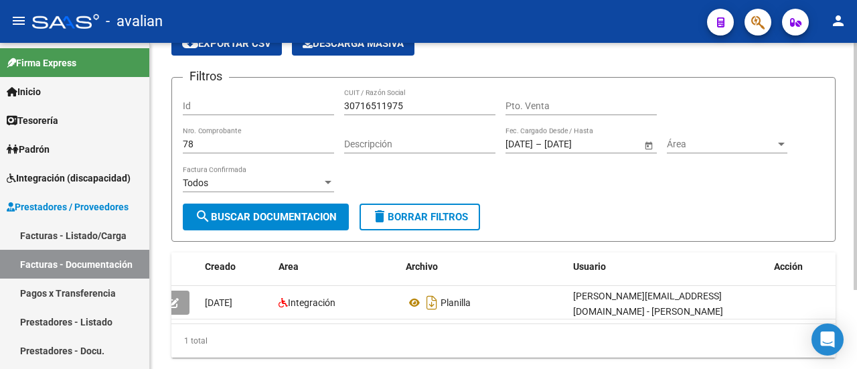
scroll to position [0, 0]
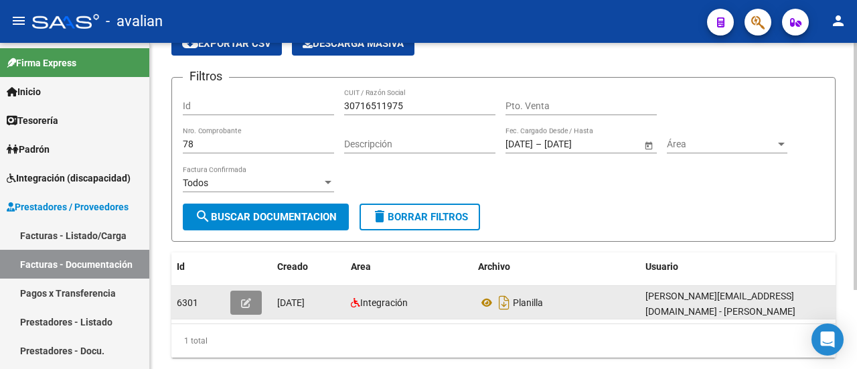
click at [249, 290] on button "button" at bounding box center [245, 302] width 31 height 24
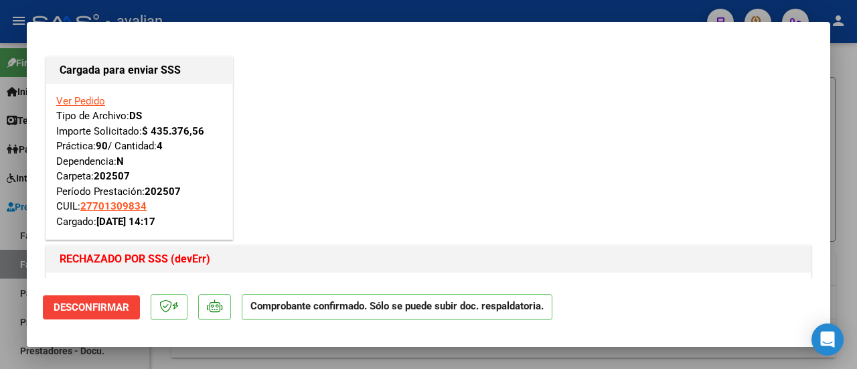
type input "$ 0,00"
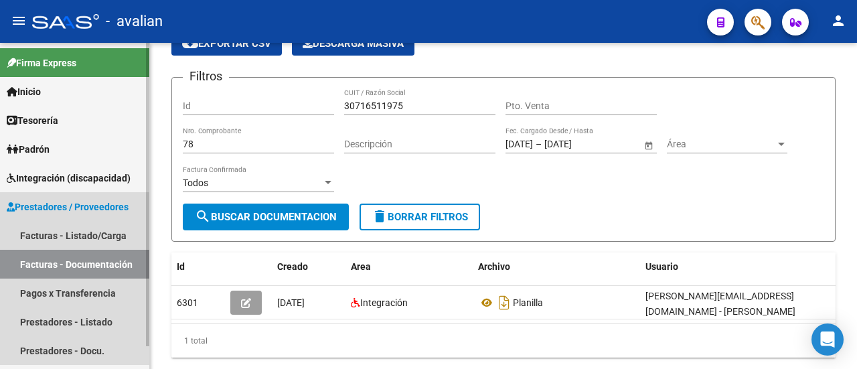
click at [104, 201] on span "Prestadores / Proveedores" at bounding box center [68, 206] width 122 height 15
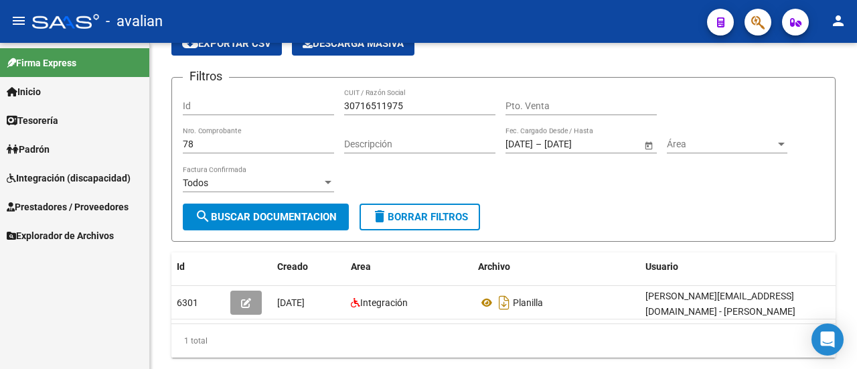
click at [104, 181] on span "Integración (discapacidad)" at bounding box center [69, 178] width 124 height 15
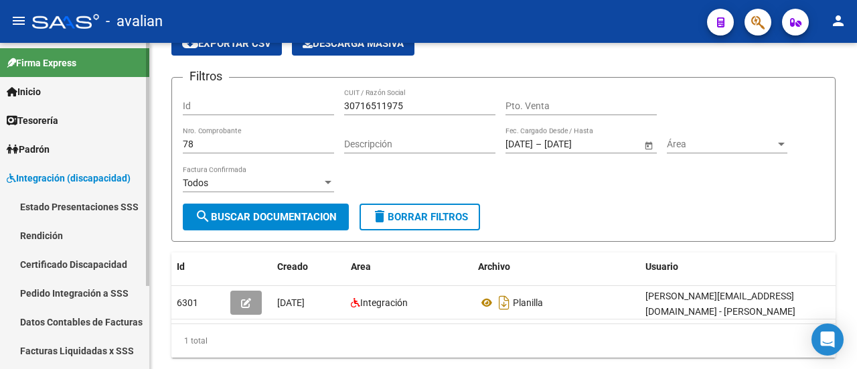
click at [89, 290] on link "Pedido Integración a SSS" at bounding box center [74, 292] width 149 height 29
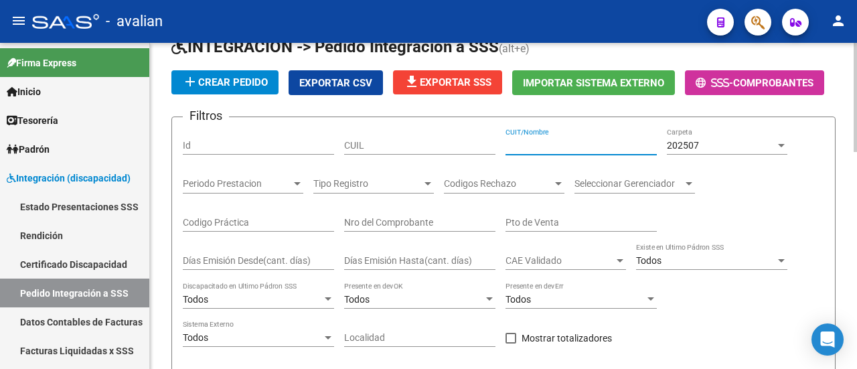
click at [557, 142] on input "CUIT/Nombre" at bounding box center [580, 145] width 151 height 11
paste input "30716511975"
type input "30716511975"
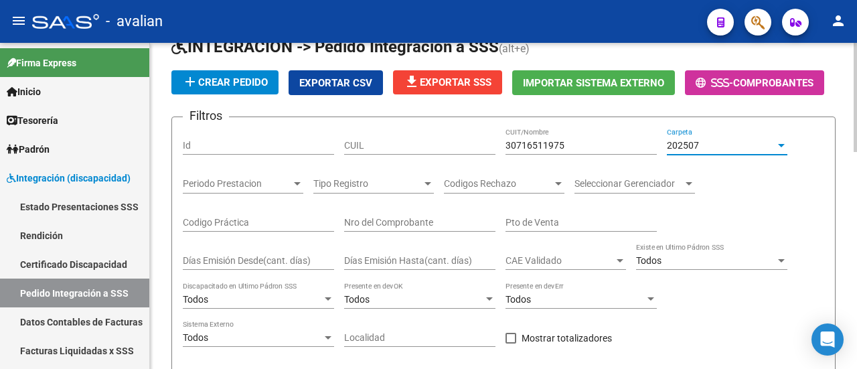
click at [784, 141] on div at bounding box center [781, 145] width 12 height 11
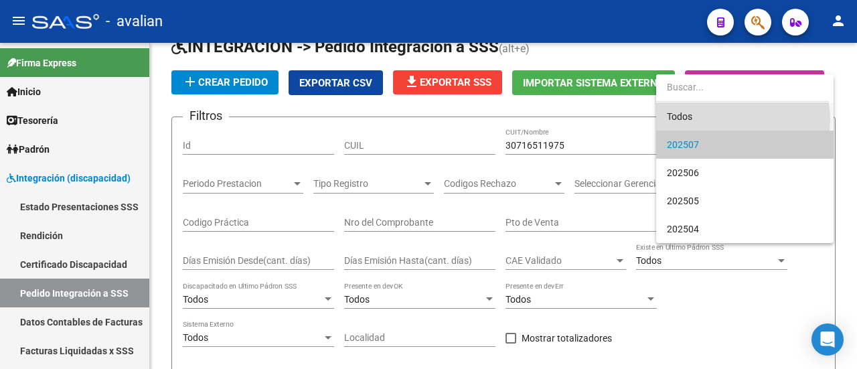
click at [733, 118] on span "Todos" at bounding box center [745, 116] width 156 height 28
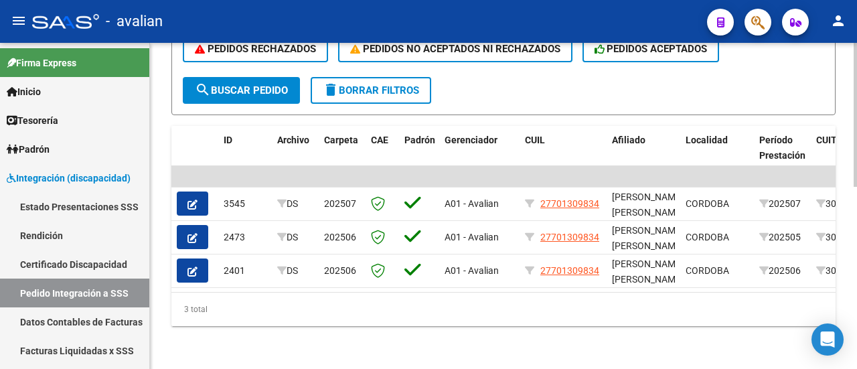
drag, startPoint x: 327, startPoint y: 292, endPoint x: 257, endPoint y: 255, distance: 79.3
click at [265, 296] on datatable-footer "3 total 1" at bounding box center [503, 309] width 664 height 34
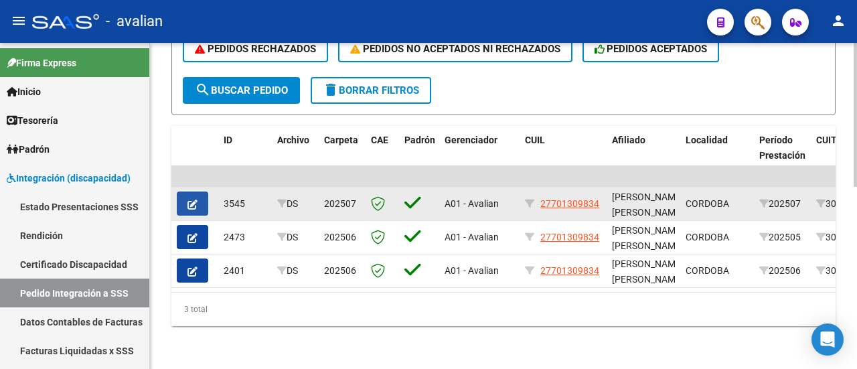
click at [192, 199] on icon "button" at bounding box center [192, 204] width 10 height 10
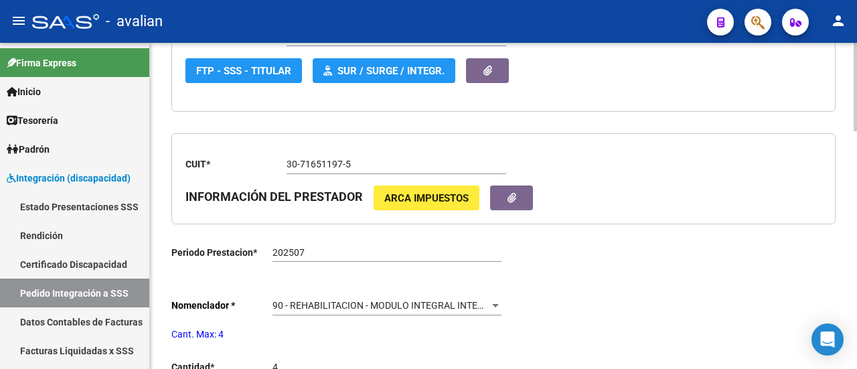
type input "27701309834"
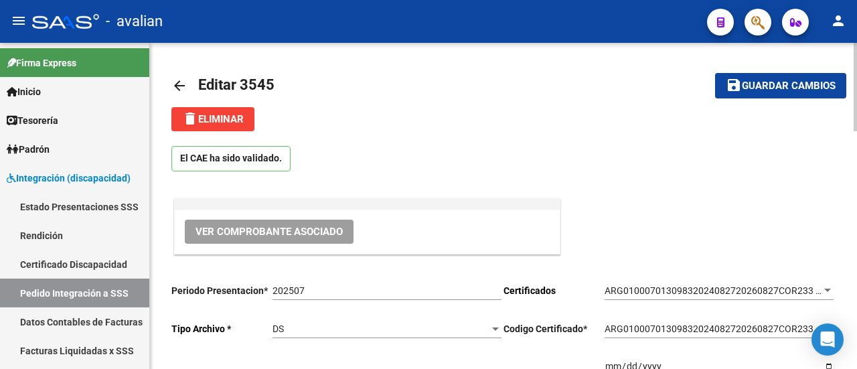
click at [181, 84] on mat-icon "arrow_back" at bounding box center [179, 86] width 16 height 16
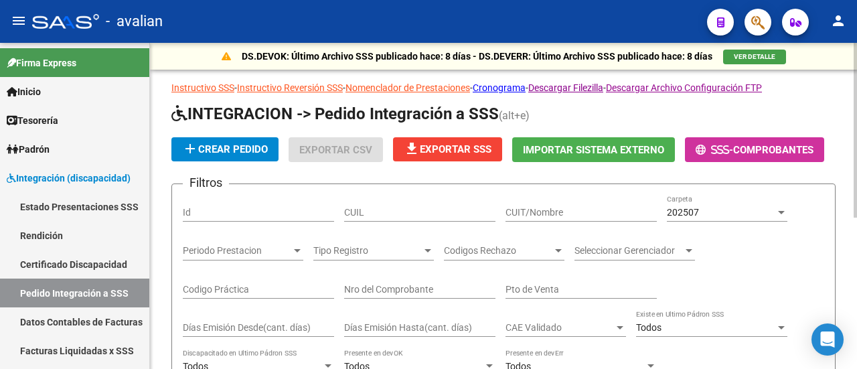
click at [553, 209] on input "CUIT/Nombre" at bounding box center [580, 212] width 151 height 11
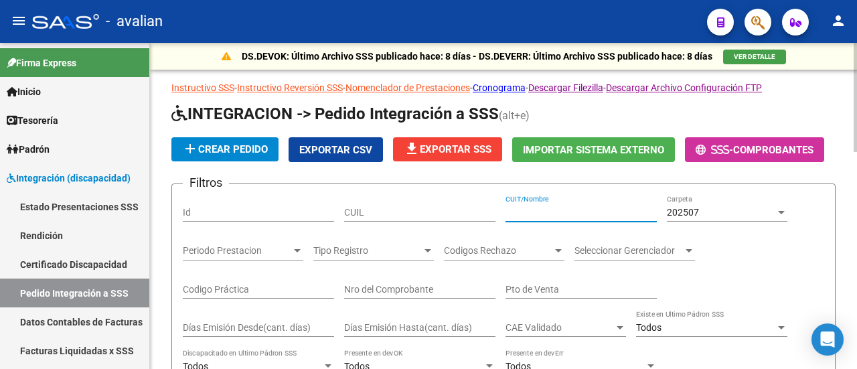
paste input "30716511975"
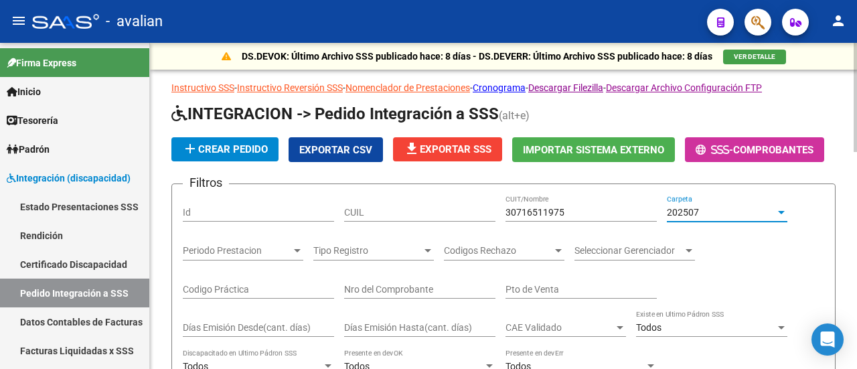
click at [776, 209] on div at bounding box center [781, 212] width 12 height 11
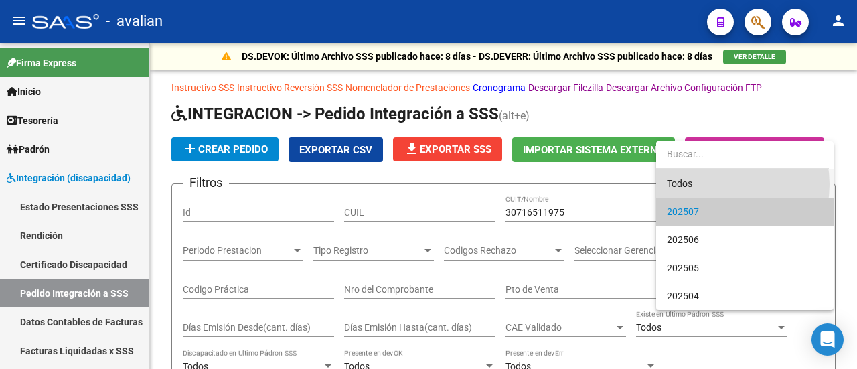
click at [715, 184] on span "Todos" at bounding box center [745, 183] width 156 height 28
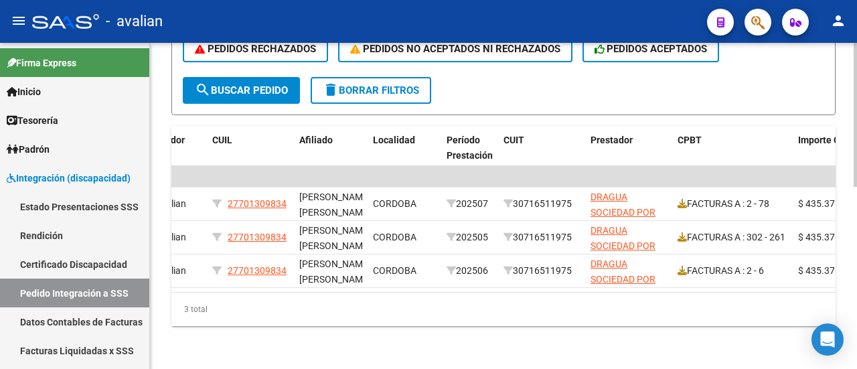
scroll to position [0, 414]
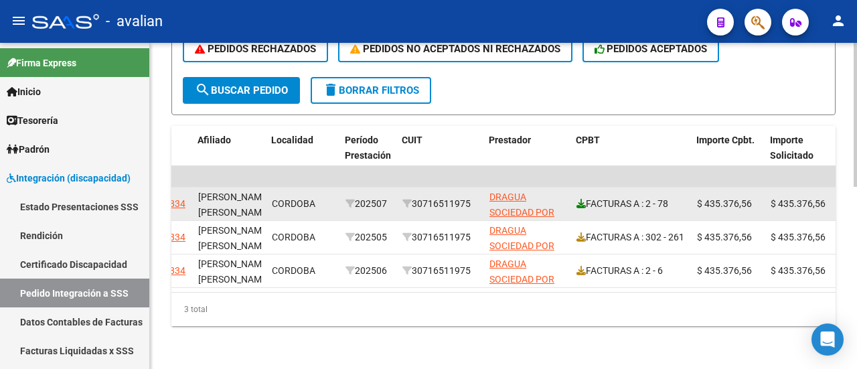
click at [581, 199] on icon at bounding box center [580, 203] width 9 height 9
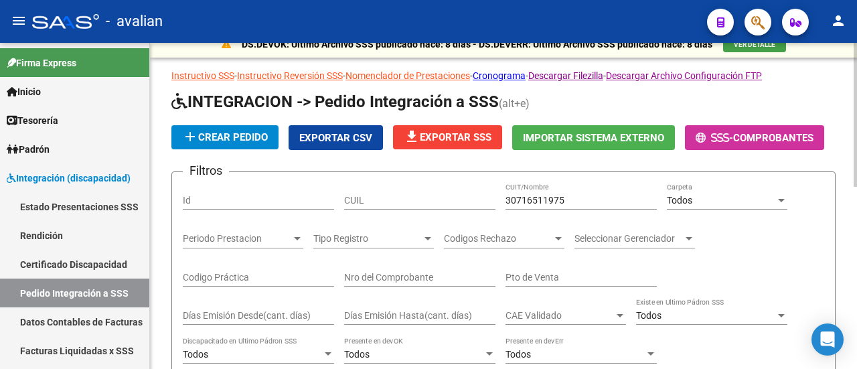
scroll to position [0, 0]
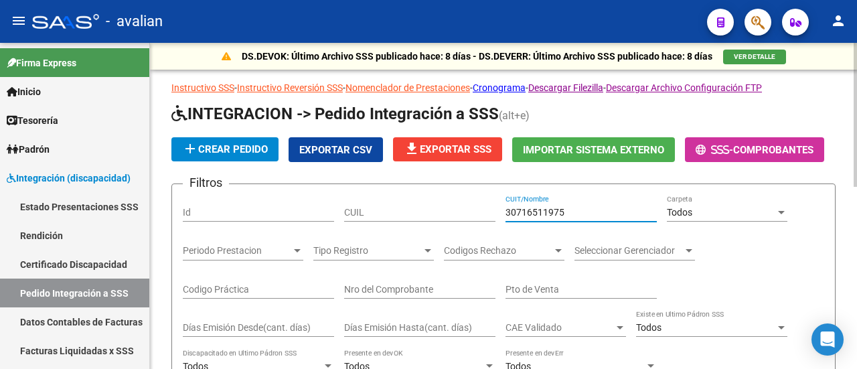
drag, startPoint x: 582, startPoint y: 208, endPoint x: 420, endPoint y: 211, distance: 162.7
click at [420, 211] on div "Filtros Id CUIL 30716511975 CUIT/Nombre Todos Carpeta Periodo Prestacion Period…" at bounding box center [503, 338] width 641 height 287
paste input "27250121321"
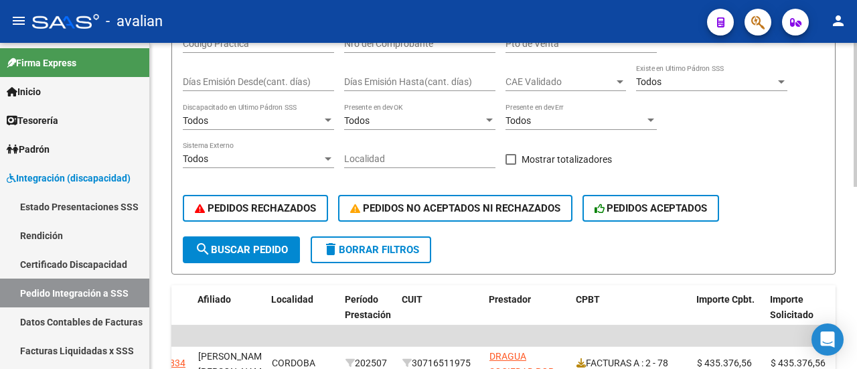
scroll to position [268, 0]
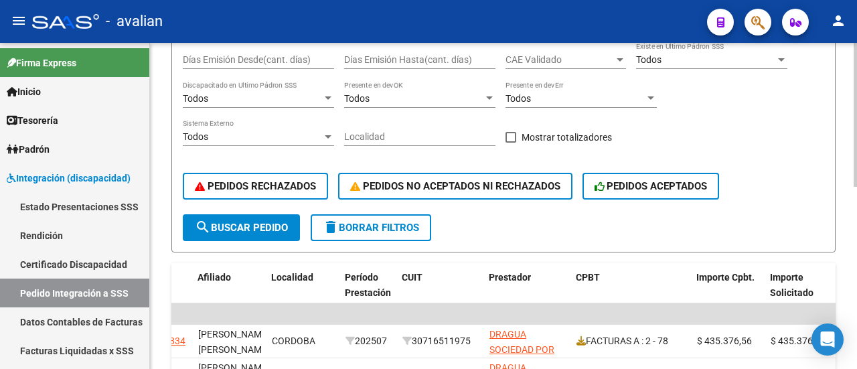
type input "27250121321"
click at [260, 226] on span "search Buscar Pedido" at bounding box center [241, 228] width 93 height 12
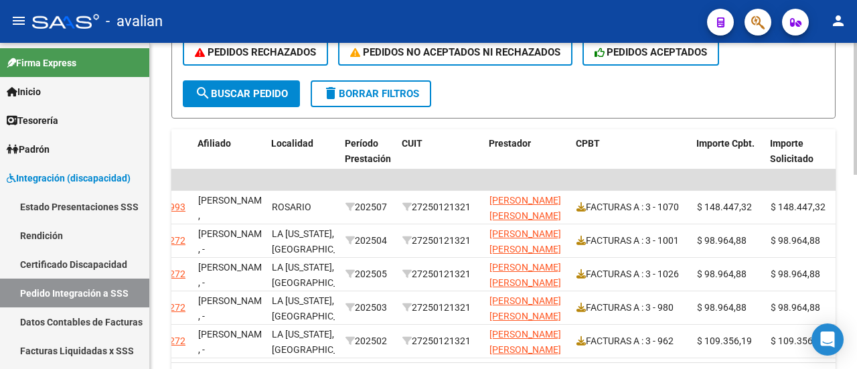
scroll to position [0, 0]
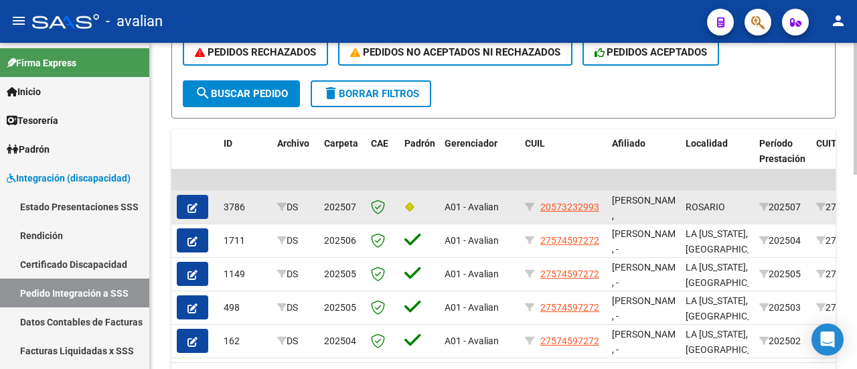
click at [191, 208] on icon "button" at bounding box center [192, 208] width 10 height 10
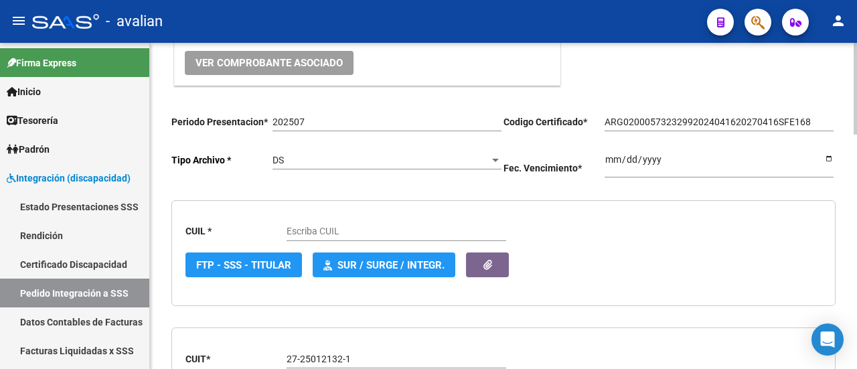
scroll to position [201, 0]
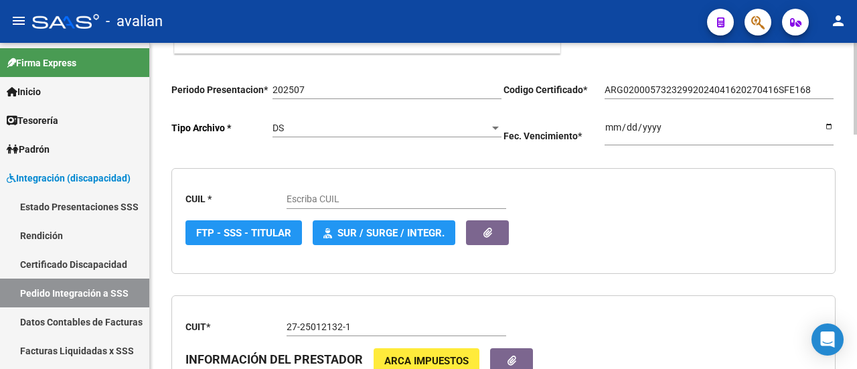
type input "20573232993"
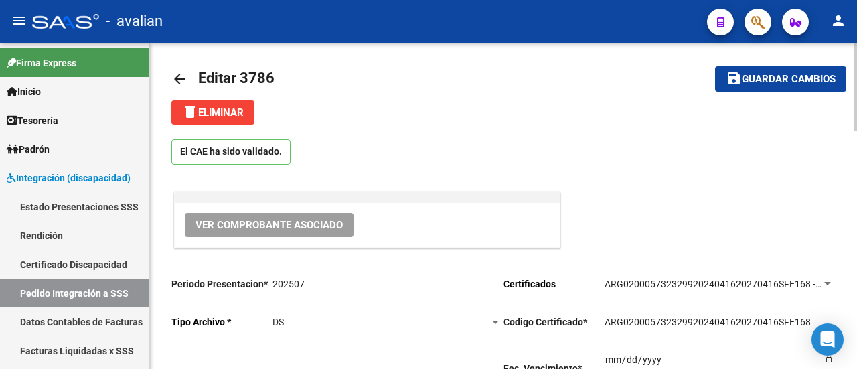
scroll to position [3, 0]
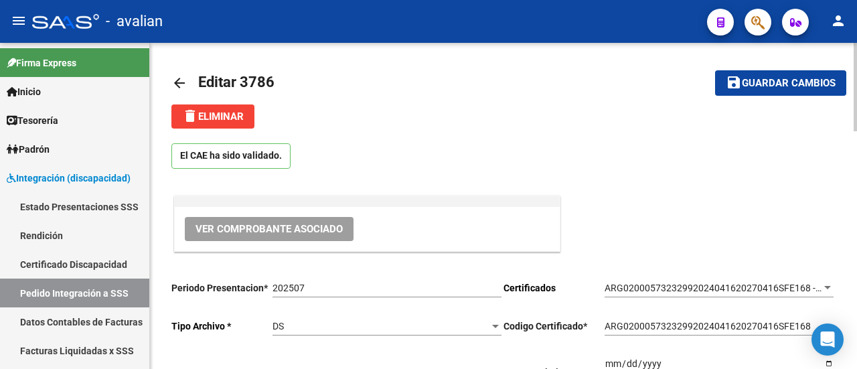
click at [289, 229] on span "Ver Comprobante Asociado" at bounding box center [268, 229] width 147 height 12
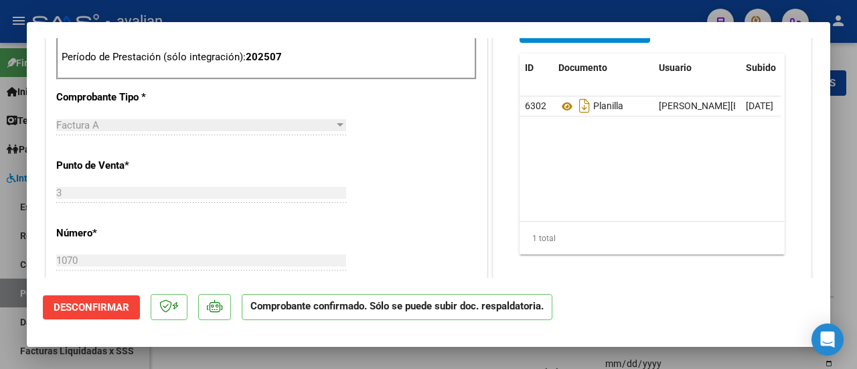
scroll to position [870, 0]
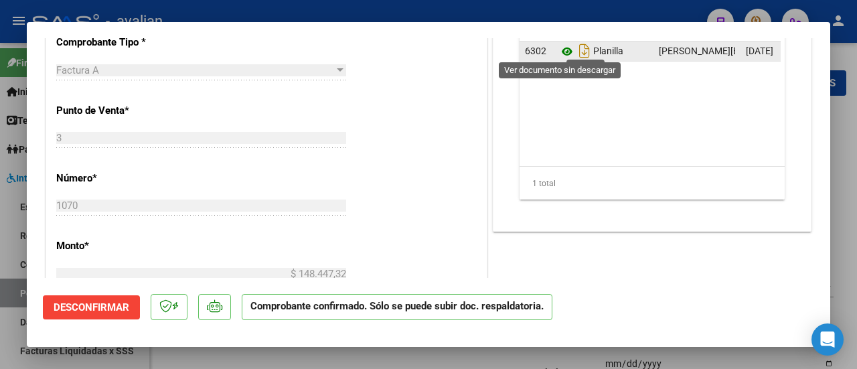
click at [559, 47] on icon at bounding box center [566, 52] width 17 height 16
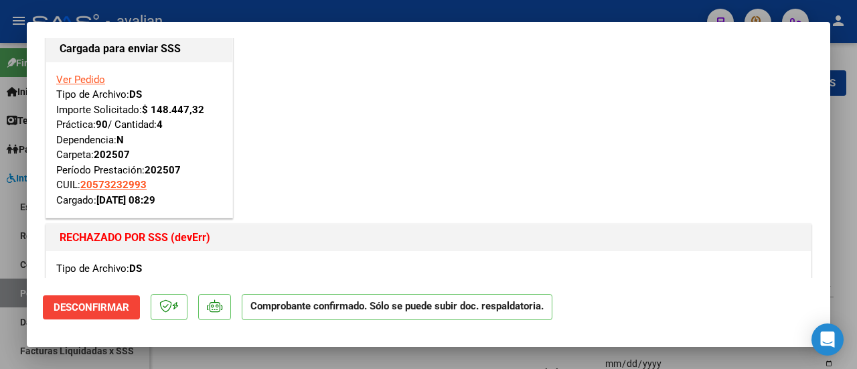
scroll to position [0, 0]
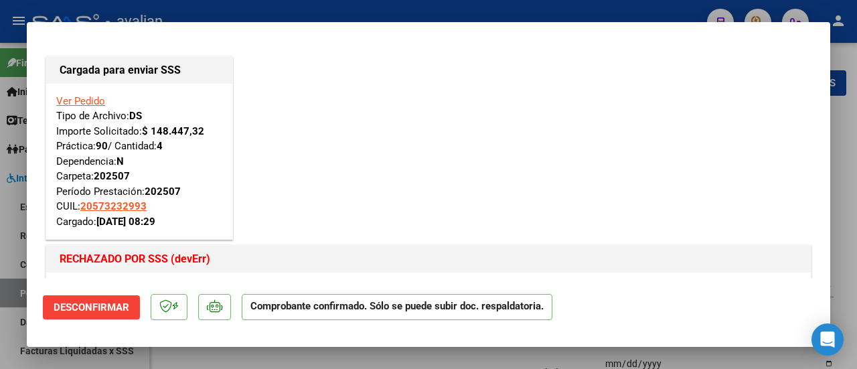
type input "$ 0,00"
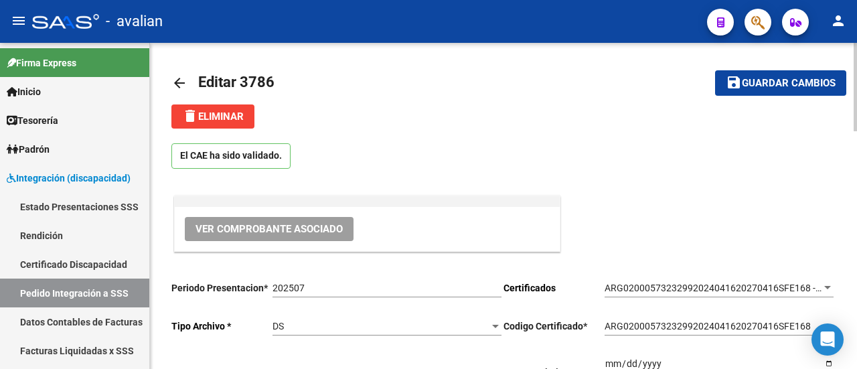
click at [179, 84] on mat-icon "arrow_back" at bounding box center [179, 83] width 16 height 16
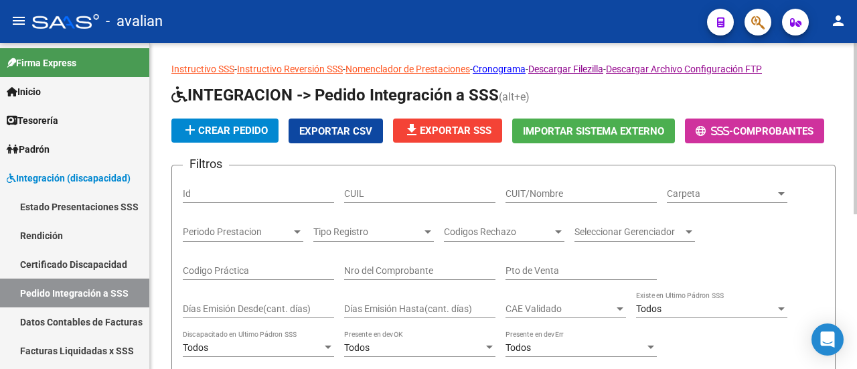
click at [572, 188] on input "CUIT/Nombre" at bounding box center [580, 193] width 151 height 11
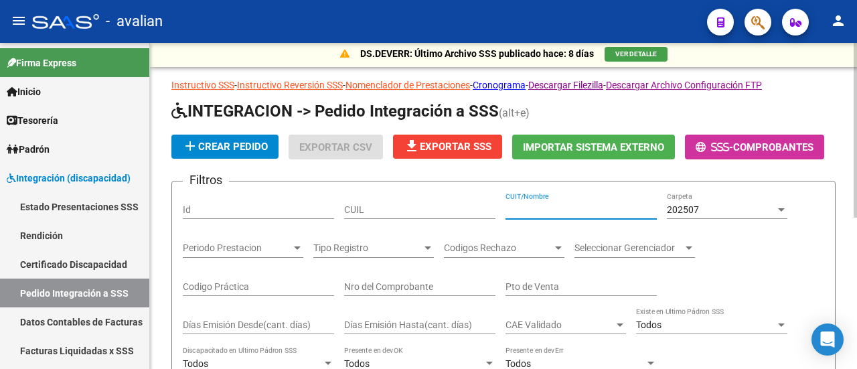
scroll to position [19, 0]
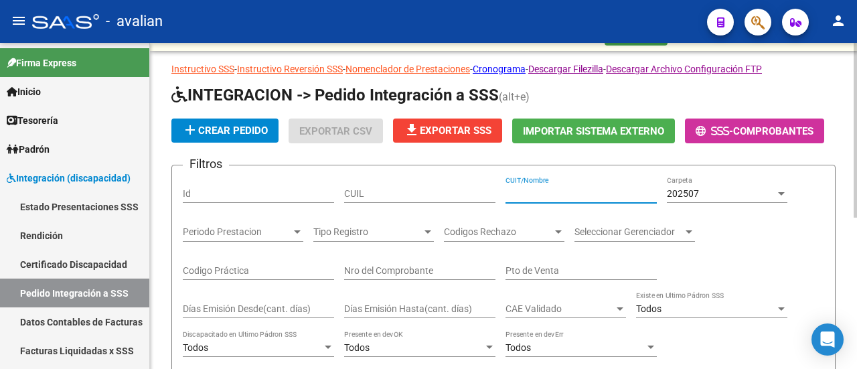
paste input "Presentado en la super"
type input "Presentado en la super"
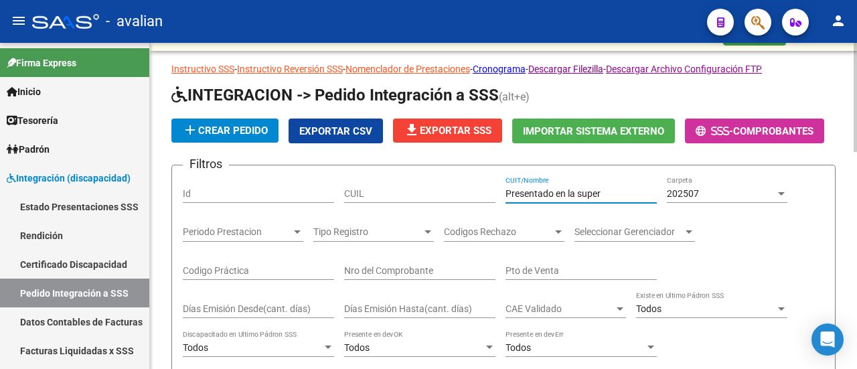
drag, startPoint x: 604, startPoint y: 192, endPoint x: 379, endPoint y: 218, distance: 225.6
click at [379, 218] on div "Filtros Id CUIL Presentado en la super CUIT/Nombre 202507 Carpeta Periodo Prest…" at bounding box center [503, 319] width 641 height 287
drag, startPoint x: 548, startPoint y: 192, endPoint x: 565, endPoint y: 193, distance: 16.7
click at [548, 191] on input "CUIT/Nombre" at bounding box center [580, 193] width 151 height 11
paste input "27250121321"
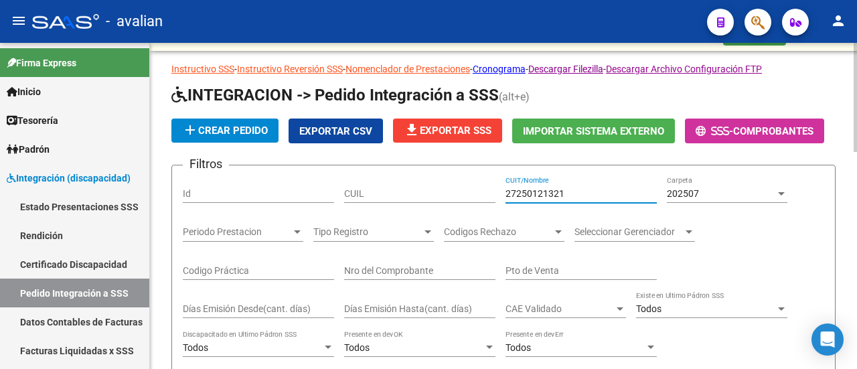
type input "27250121321"
click at [782, 192] on div at bounding box center [781, 193] width 7 height 3
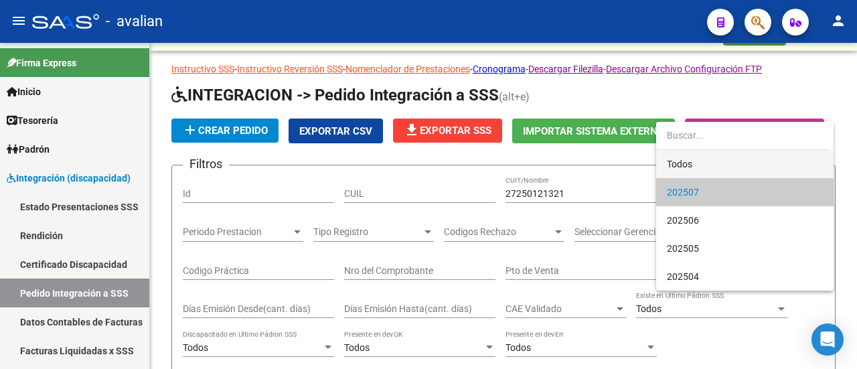
click at [735, 165] on span "Todos" at bounding box center [745, 164] width 156 height 28
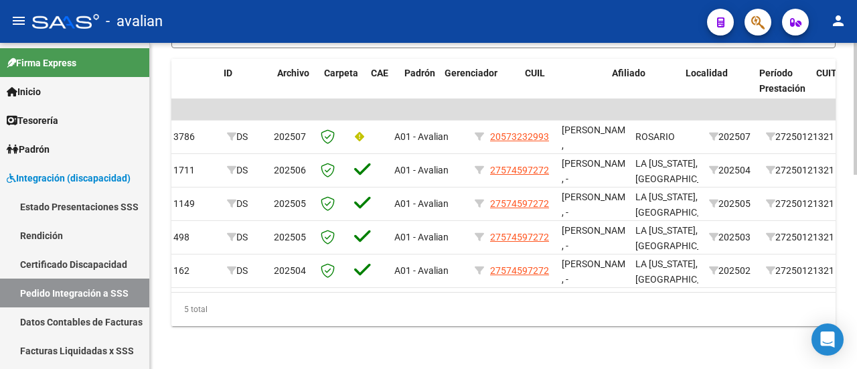
scroll to position [0, 0]
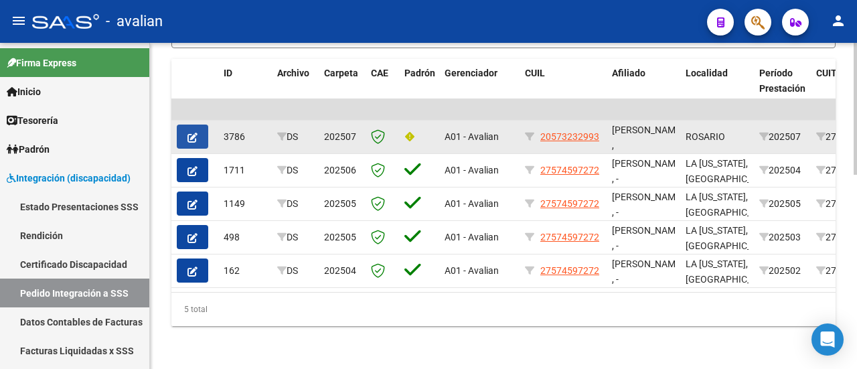
click at [195, 133] on icon "button" at bounding box center [192, 138] width 10 height 10
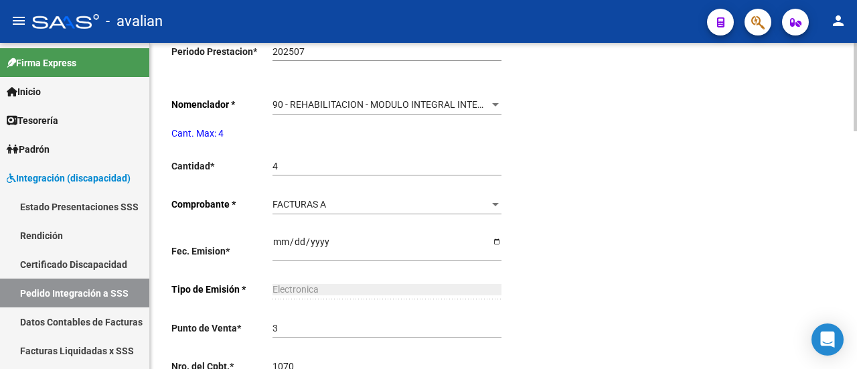
type input "20573232993"
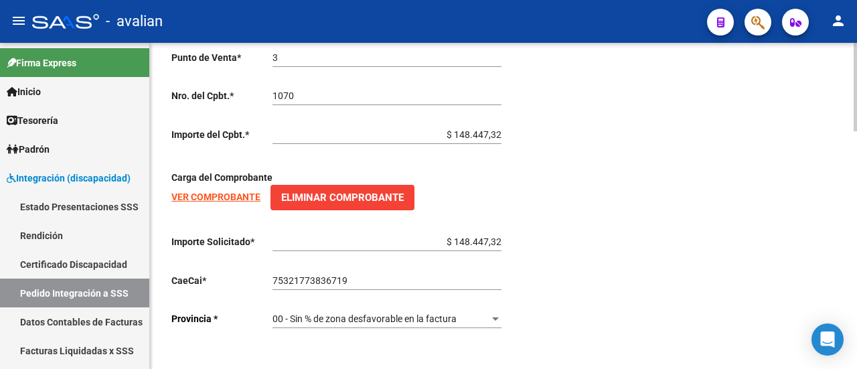
scroll to position [873, 0]
click at [84, 294] on link "Pedido Integración a SSS" at bounding box center [74, 292] width 149 height 29
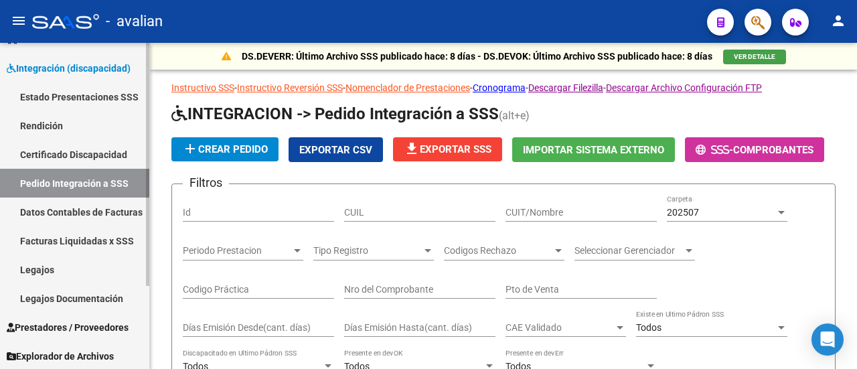
scroll to position [111, 0]
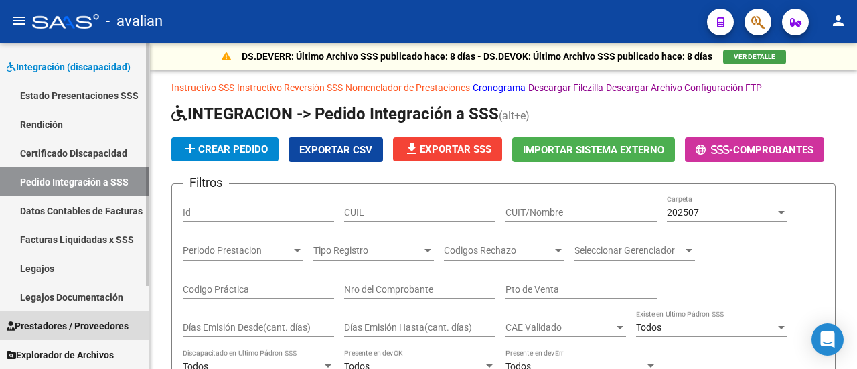
click at [76, 323] on span "Prestadores / Proveedores" at bounding box center [68, 326] width 122 height 15
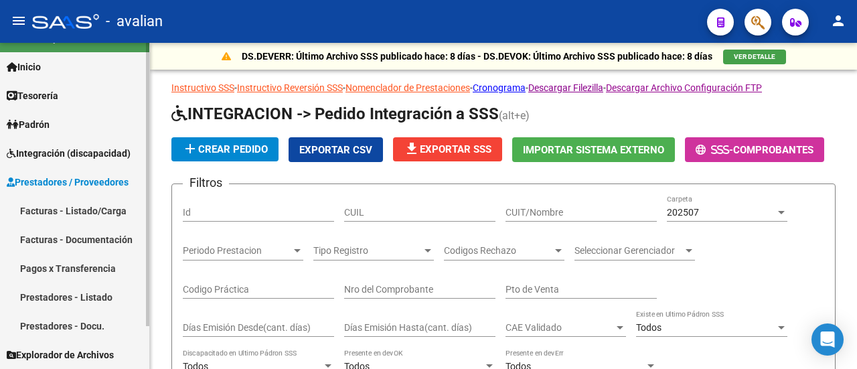
scroll to position [24, 0]
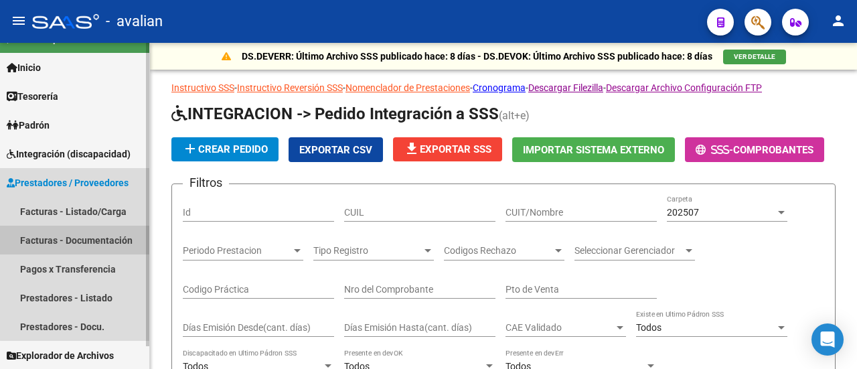
click at [86, 240] on link "Facturas - Documentación" at bounding box center [74, 240] width 149 height 29
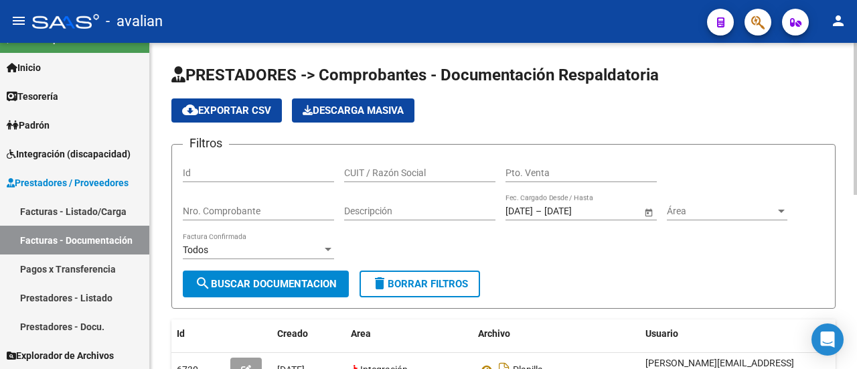
click at [387, 172] on input "CUIT / Razón Social" at bounding box center [419, 172] width 151 height 11
paste input "CORDONE VANESA ANDREA"
type input "CORDONE VANESA ANDREA"
click at [289, 275] on button "search Buscar Documentacion" at bounding box center [266, 283] width 166 height 27
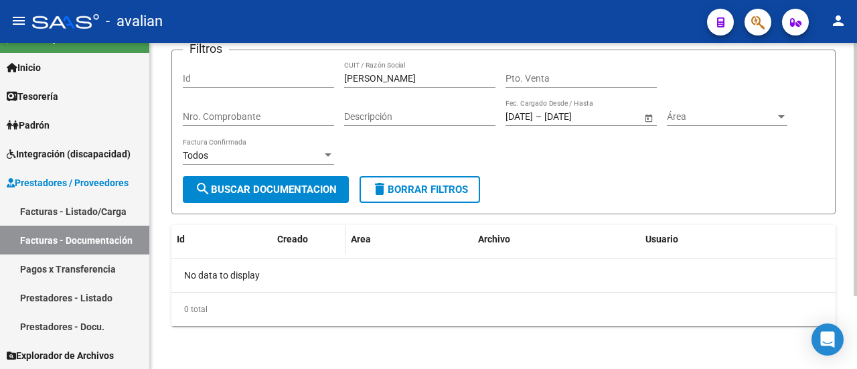
scroll to position [94, 0]
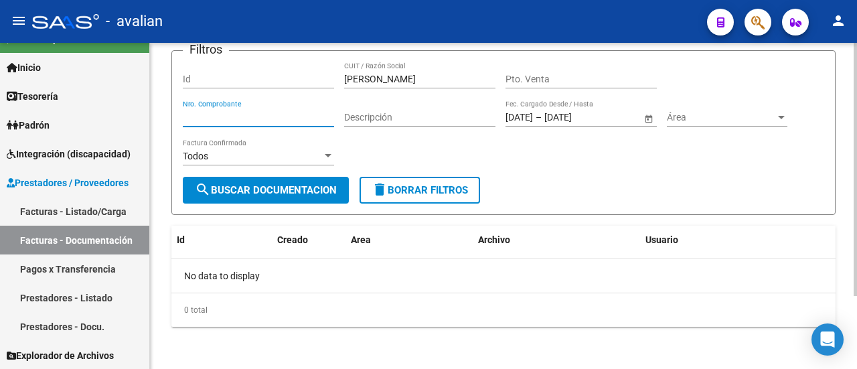
click at [238, 119] on input "Nro. Comprobante" at bounding box center [258, 117] width 151 height 11
type input "1070"
click at [256, 190] on span "search Buscar Documentacion" at bounding box center [266, 190] width 142 height 12
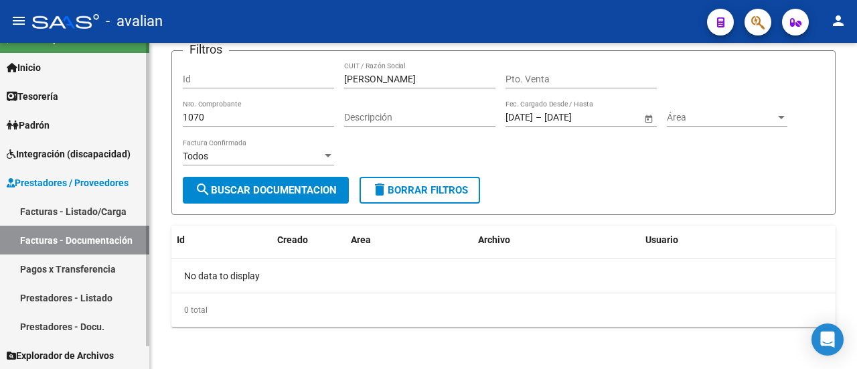
drag, startPoint x: 76, startPoint y: 209, endPoint x: 90, endPoint y: 203, distance: 15.0
click at [77, 208] on link "Facturas - Listado/Carga" at bounding box center [74, 211] width 149 height 29
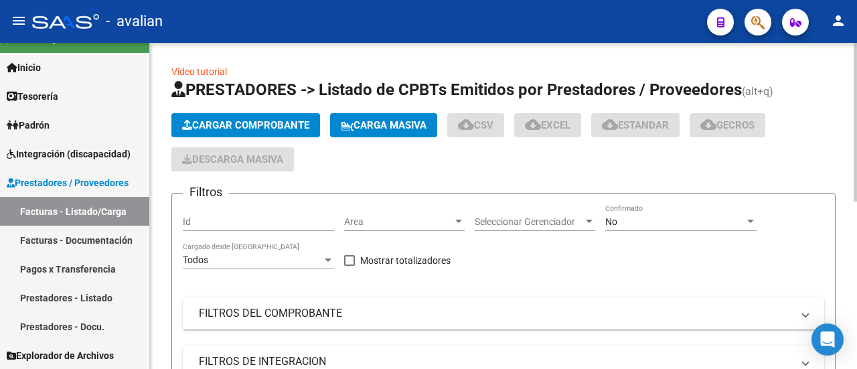
click at [294, 307] on mat-panel-title "FILTROS DEL COMPROBANTE" at bounding box center [495, 313] width 593 height 15
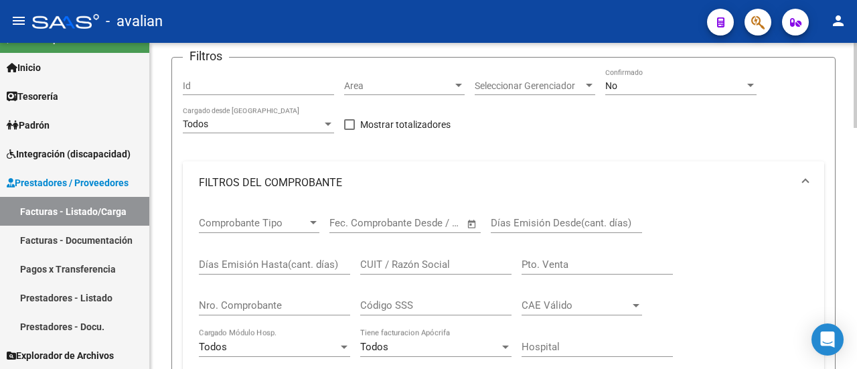
scroll to position [268, 0]
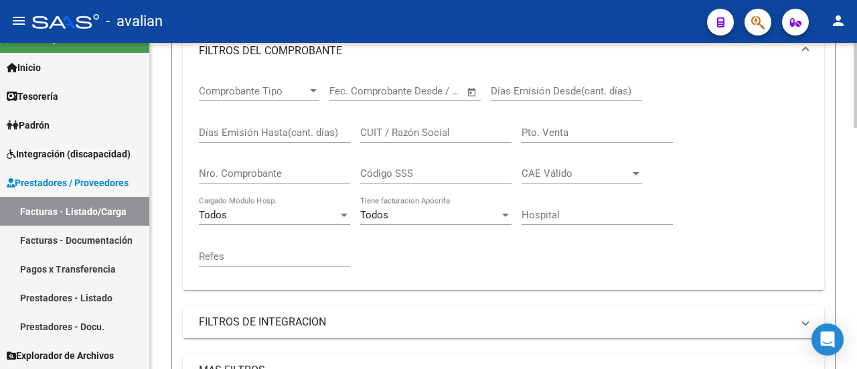
click at [259, 176] on input "Nro. Comprobante" at bounding box center [274, 173] width 151 height 12
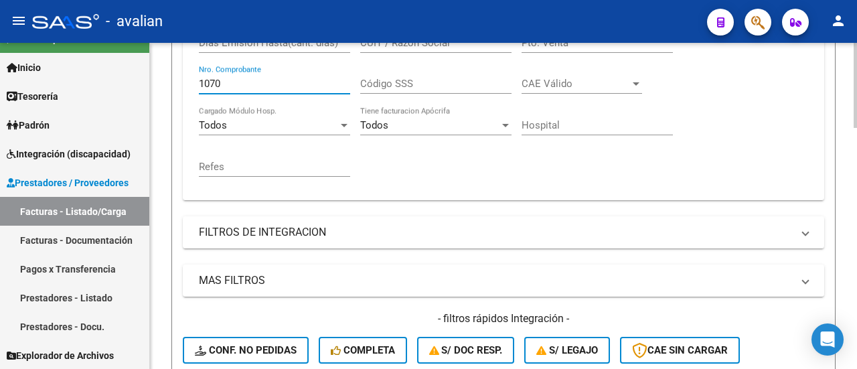
scroll to position [468, 0]
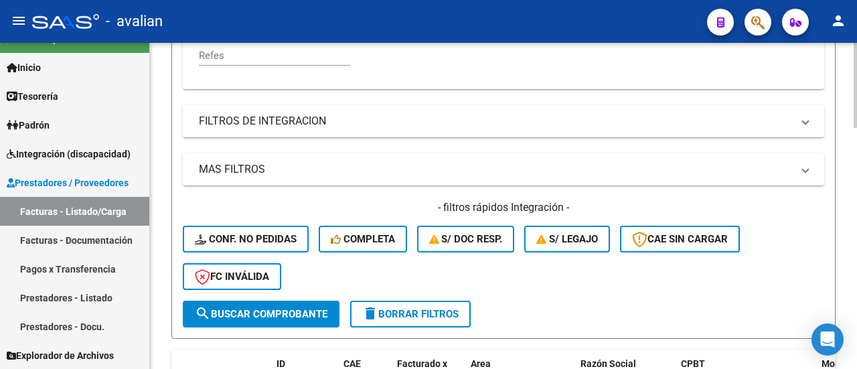
type input "1070"
click at [272, 310] on span "search Buscar Comprobante" at bounding box center [261, 314] width 133 height 12
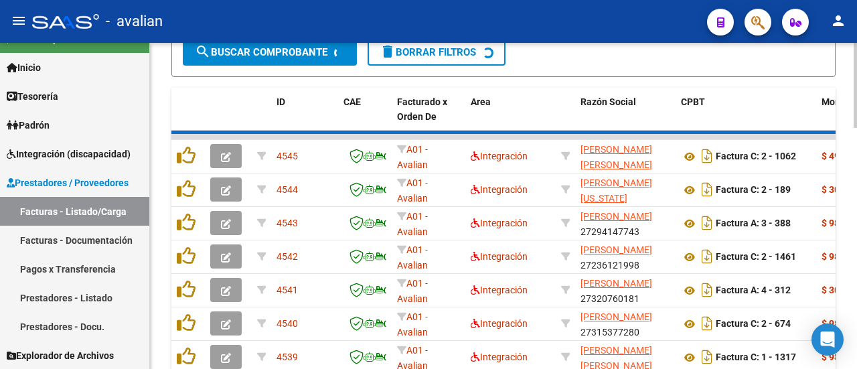
scroll to position [622, 0]
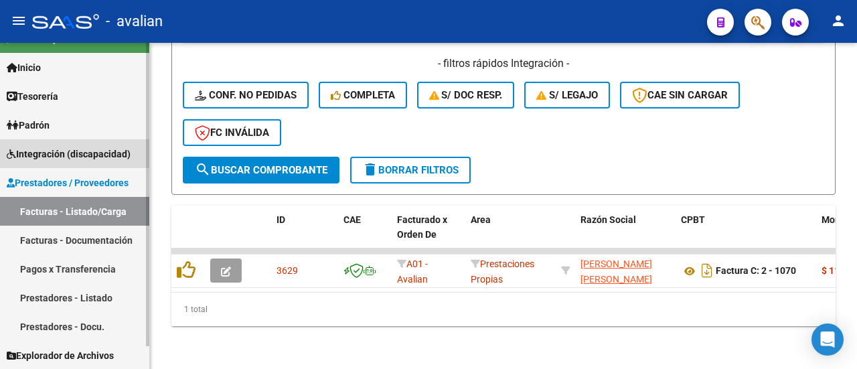
click at [76, 153] on span "Integración (discapacidad)" at bounding box center [69, 154] width 124 height 15
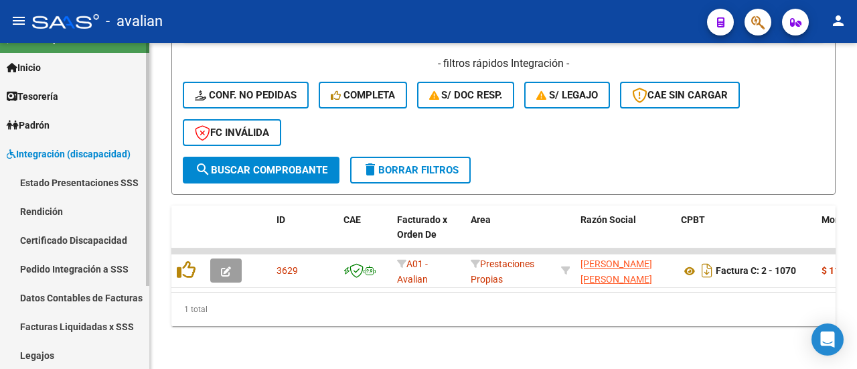
drag, startPoint x: 80, startPoint y: 270, endPoint x: 87, endPoint y: 268, distance: 6.8
click at [80, 270] on link "Pedido Integración a SSS" at bounding box center [74, 268] width 149 height 29
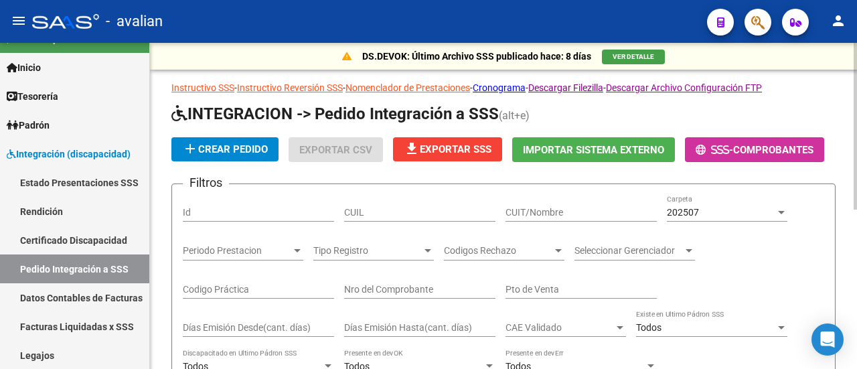
drag, startPoint x: 544, startPoint y: 188, endPoint x: 545, endPoint y: 196, distance: 8.1
click at [544, 188] on form "Filtros Id CUIL CUIT/Nombre 202507 Carpeta Periodo Prestacion Periodo Prestacio…" at bounding box center [503, 351] width 664 height 337
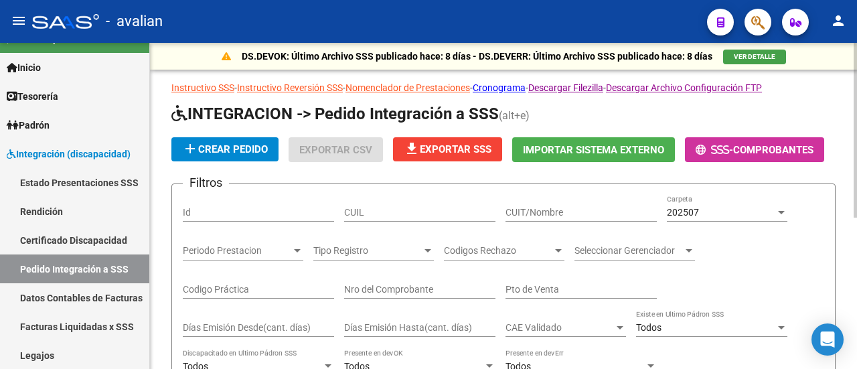
click at [554, 210] on input "CUIT/Nombre" at bounding box center [580, 212] width 151 height 11
paste input "27338443744"
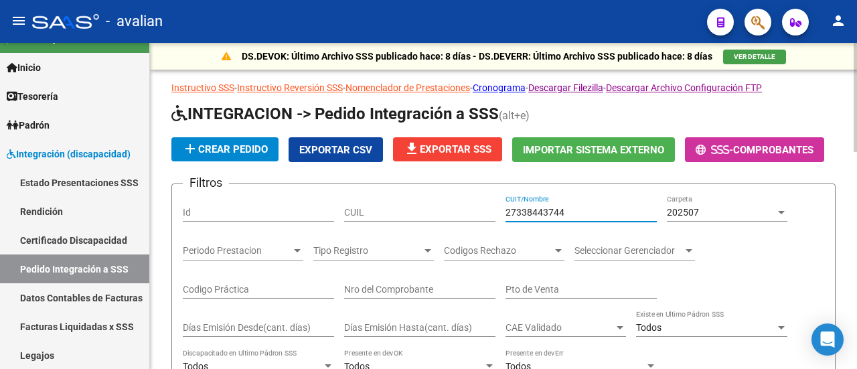
type input "27338443744"
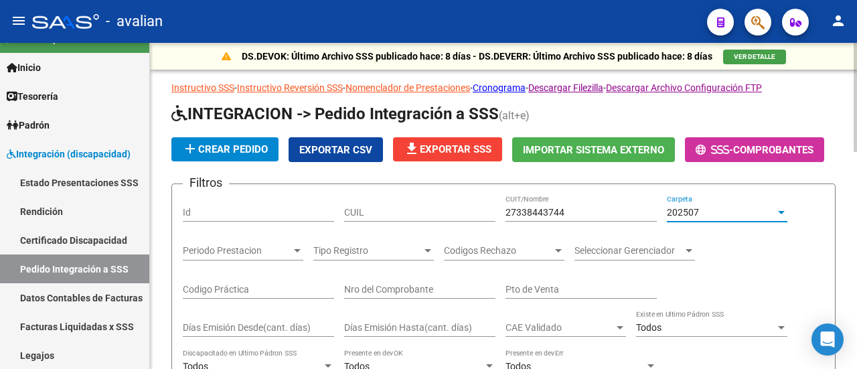
click at [781, 211] on div at bounding box center [781, 212] width 7 height 3
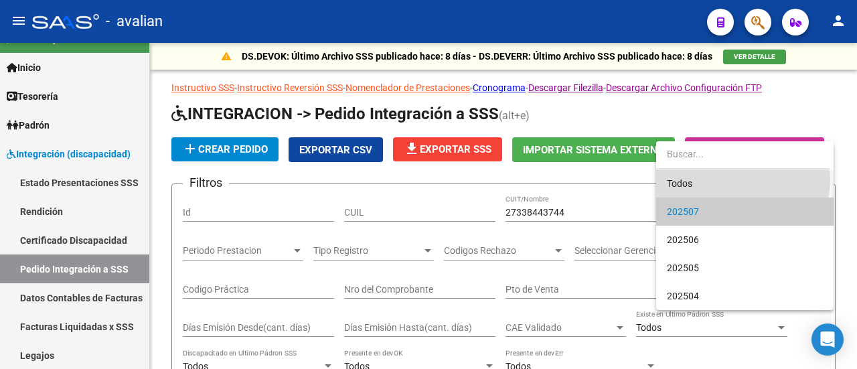
click at [740, 180] on span "Todos" at bounding box center [745, 183] width 156 height 28
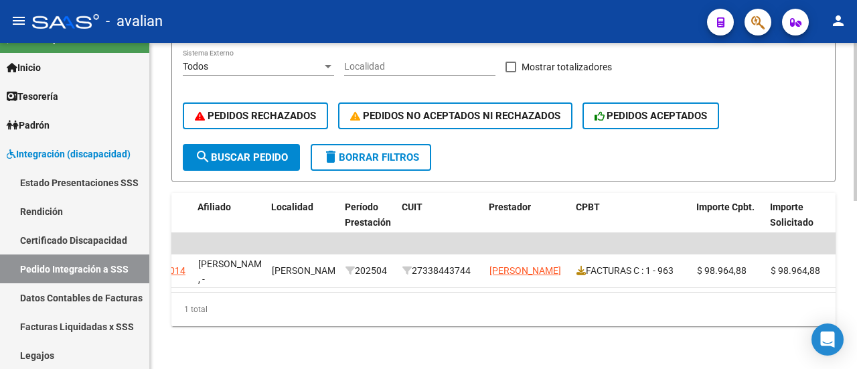
scroll to position [0, 454]
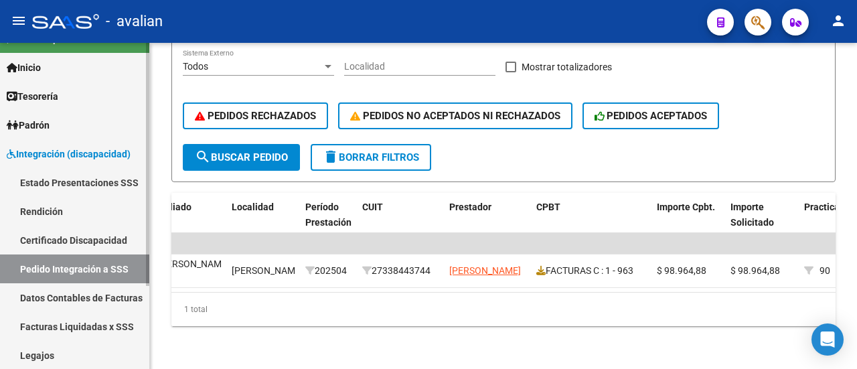
click at [76, 147] on span "Integración (discapacidad)" at bounding box center [69, 154] width 124 height 15
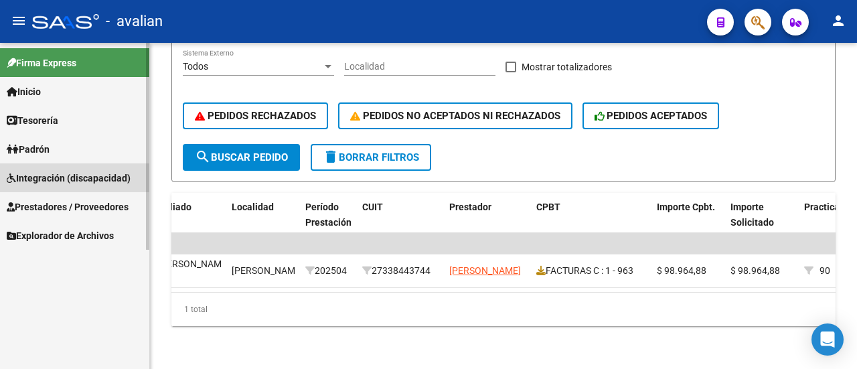
scroll to position [0, 0]
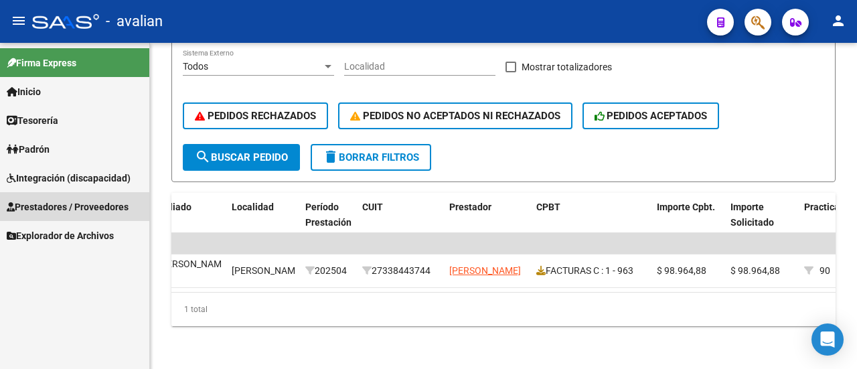
click at [76, 204] on span "Prestadores / Proveedores" at bounding box center [68, 206] width 122 height 15
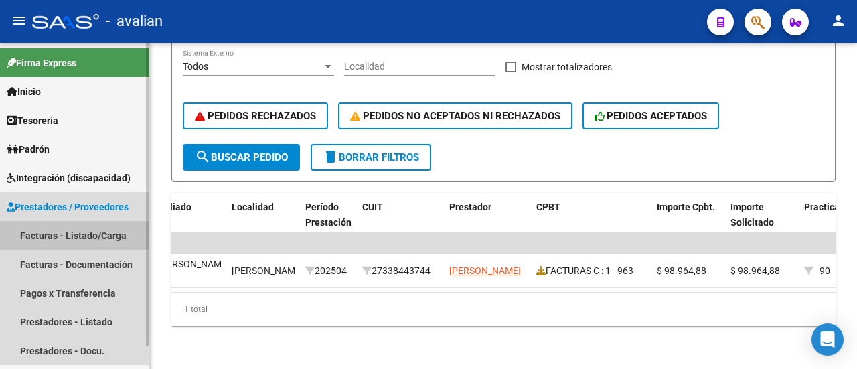
click at [92, 231] on link "Facturas - Listado/Carga" at bounding box center [74, 235] width 149 height 29
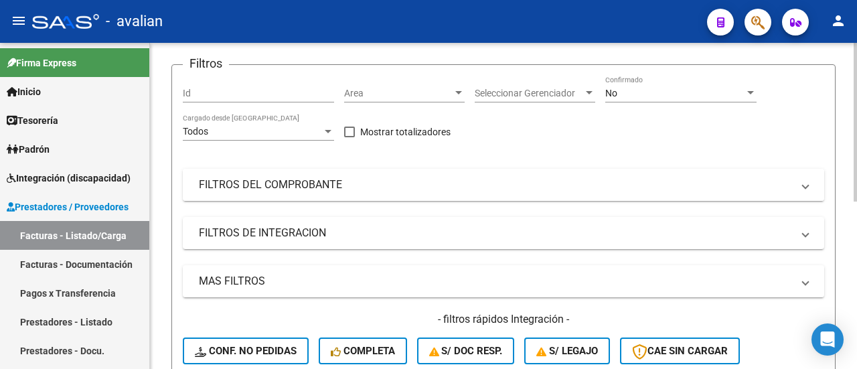
scroll to position [134, 0]
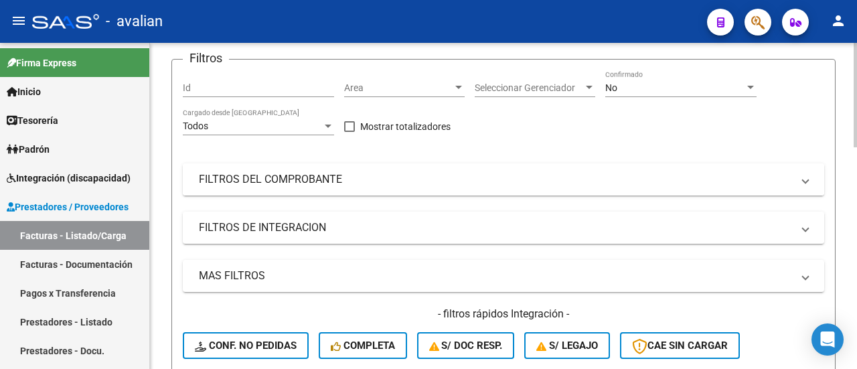
click at [297, 175] on mat-panel-title "FILTROS DEL COMPROBANTE" at bounding box center [495, 179] width 593 height 15
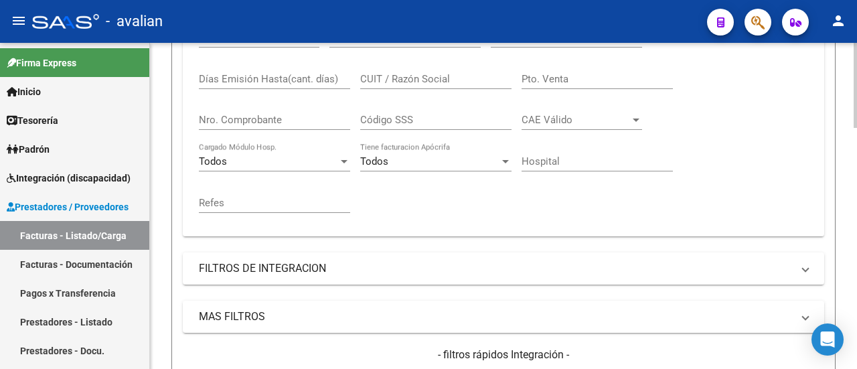
scroll to position [335, 0]
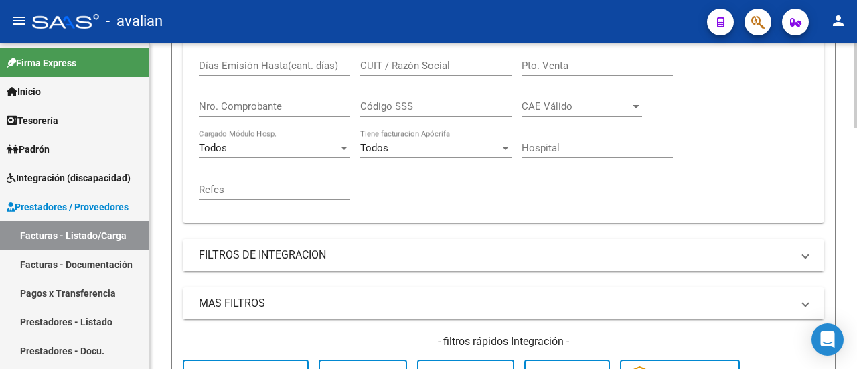
click at [260, 108] on input "Nro. Comprobante" at bounding box center [274, 106] width 151 height 12
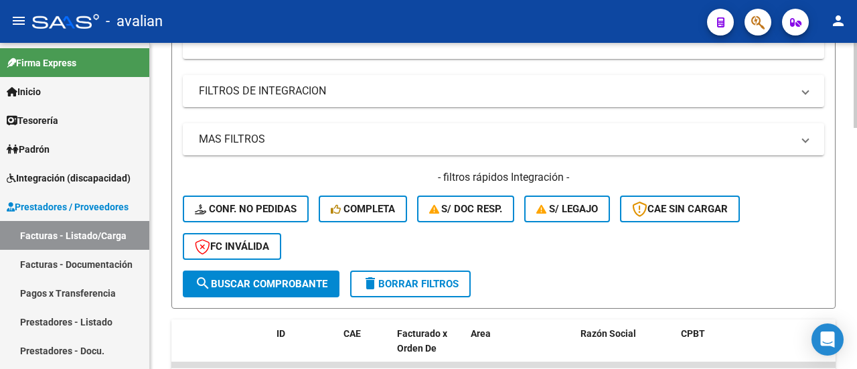
scroll to position [535, 0]
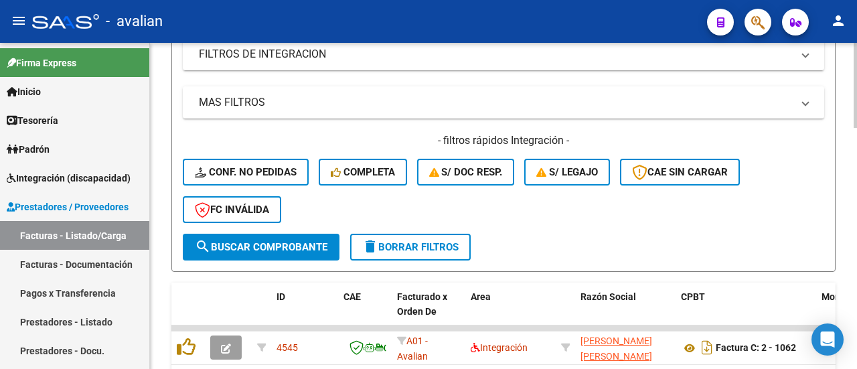
type input "1231"
click at [272, 244] on span "search Buscar Comprobante" at bounding box center [261, 247] width 133 height 12
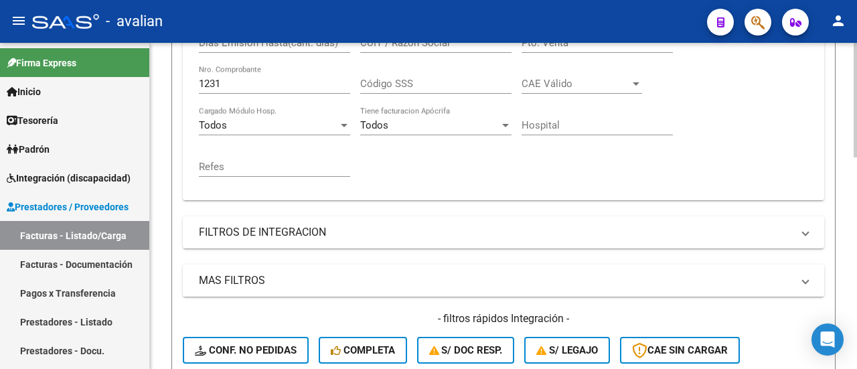
scroll to position [268, 0]
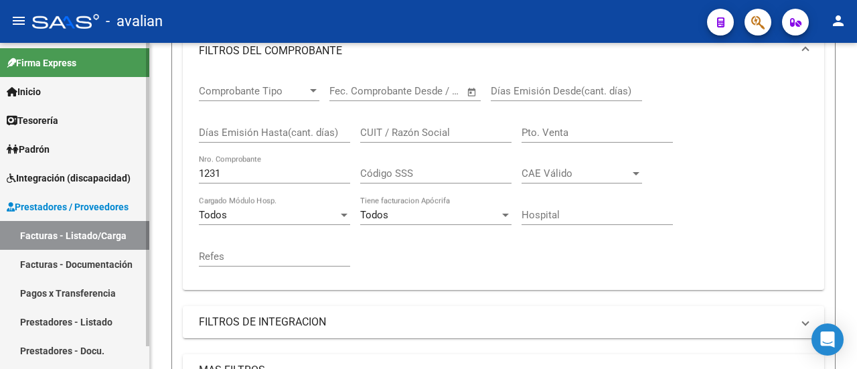
click at [71, 176] on span "Integración (discapacidad)" at bounding box center [69, 178] width 124 height 15
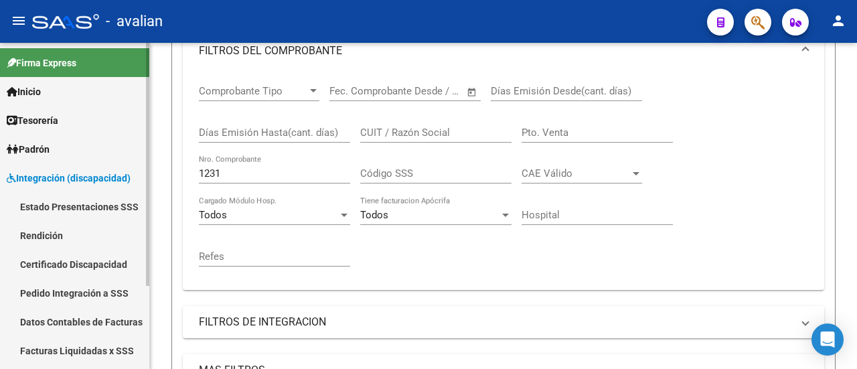
click at [70, 284] on link "Pedido Integración a SSS" at bounding box center [74, 292] width 149 height 29
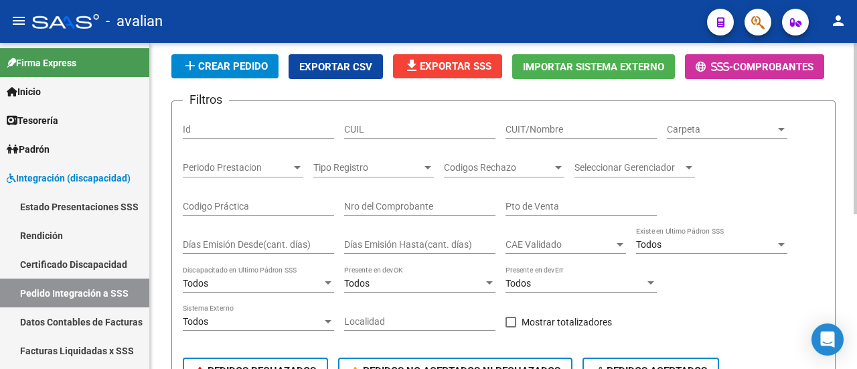
click at [555, 125] on input "CUIT/Nombre" at bounding box center [580, 129] width 151 height 11
paste input "27290877100"
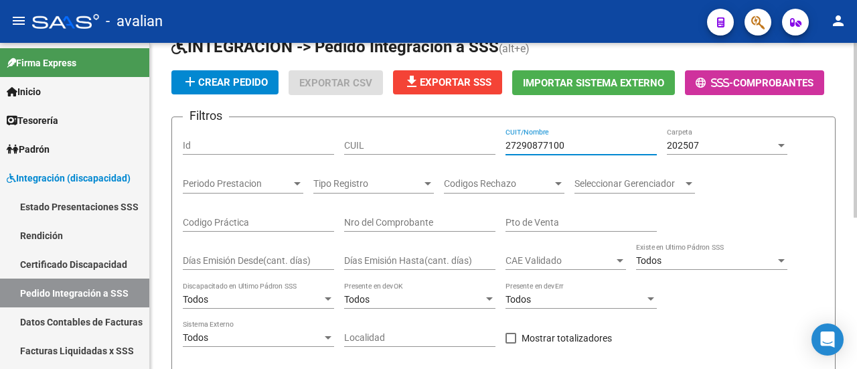
scroll to position [83, 0]
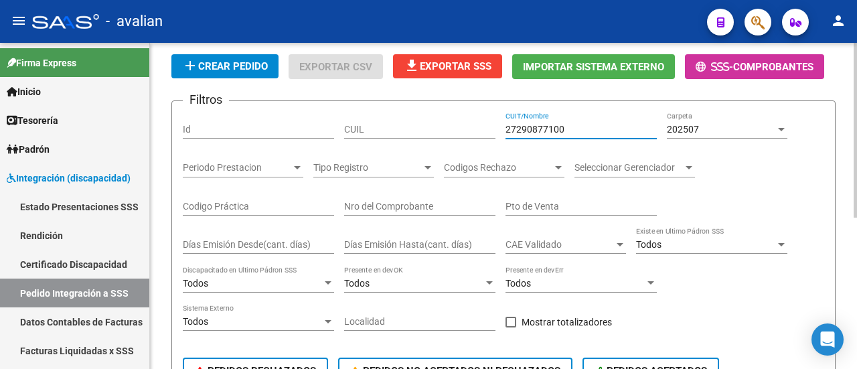
type input "27290877100"
click at [780, 126] on div at bounding box center [781, 129] width 12 height 11
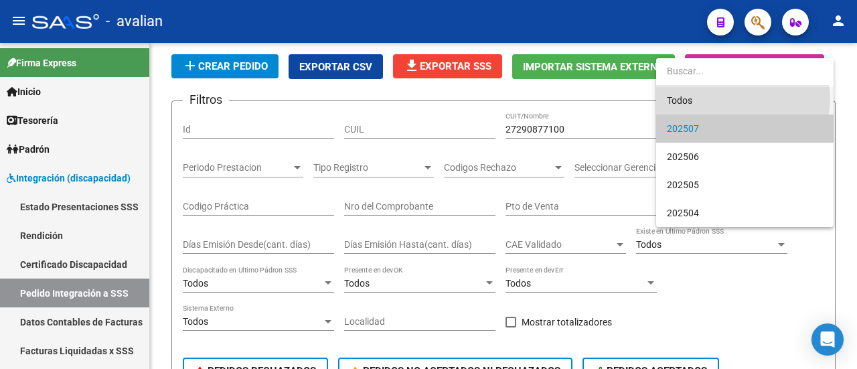
click at [742, 98] on span "Todos" at bounding box center [745, 100] width 156 height 28
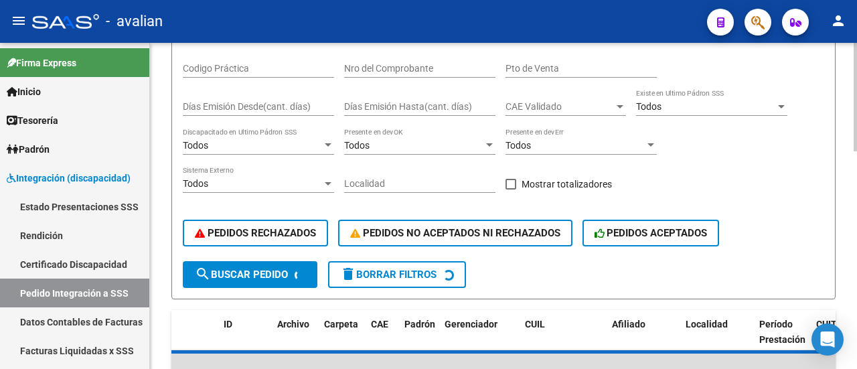
scroll to position [284, 0]
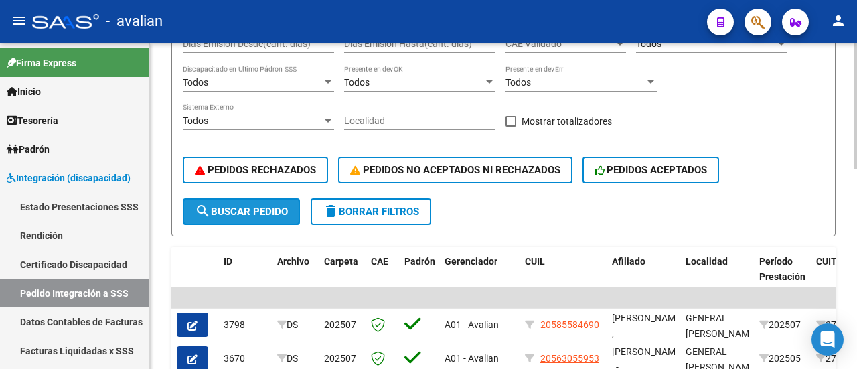
drag, startPoint x: 240, startPoint y: 205, endPoint x: 256, endPoint y: 208, distance: 16.4
click at [240, 205] on span "search Buscar Pedido" at bounding box center [241, 211] width 93 height 12
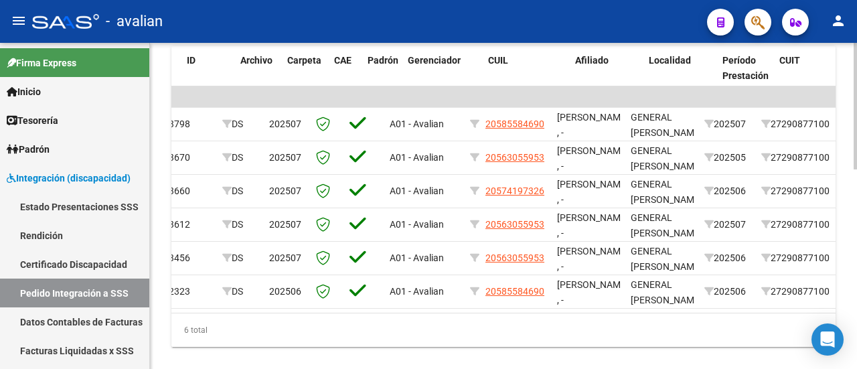
scroll to position [0, 0]
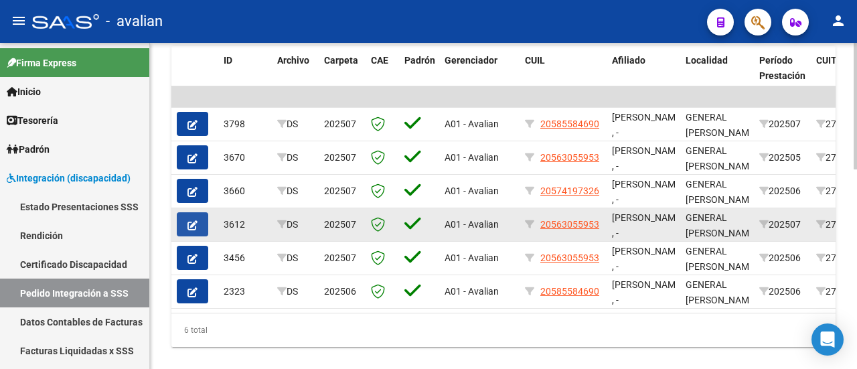
click at [189, 215] on button "button" at bounding box center [192, 224] width 31 height 24
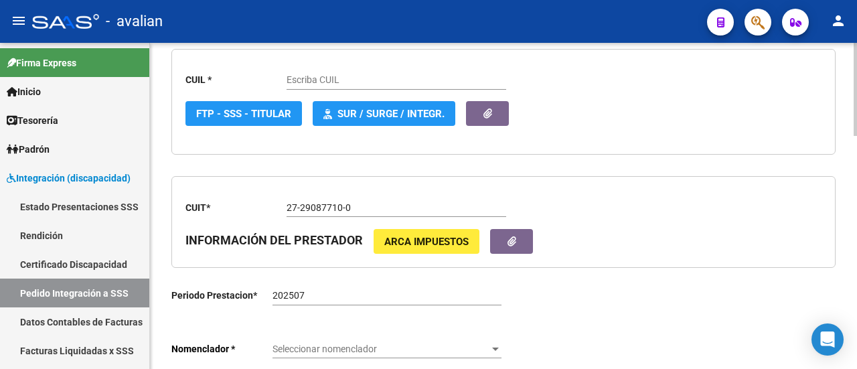
scroll to position [335, 0]
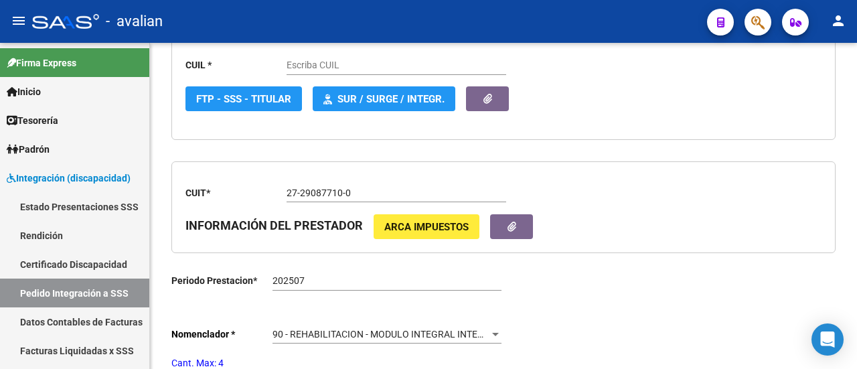
type input "20563055953"
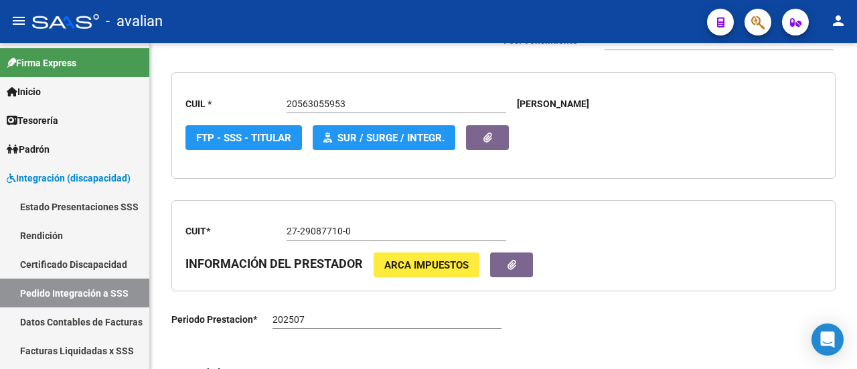
scroll to position [373, 0]
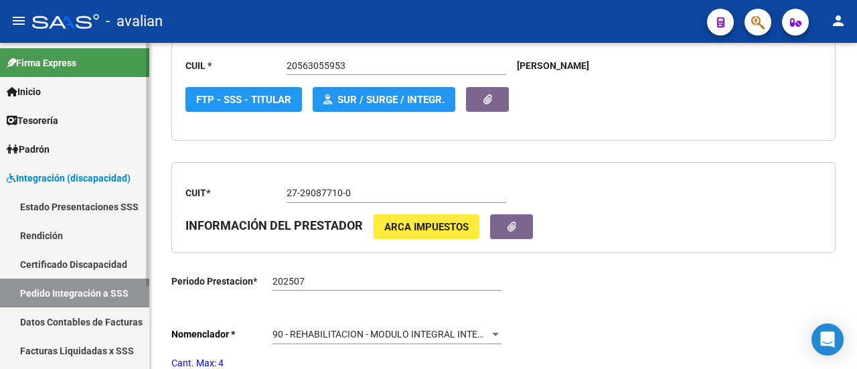
click at [74, 176] on span "Integración (discapacidad)" at bounding box center [69, 178] width 124 height 15
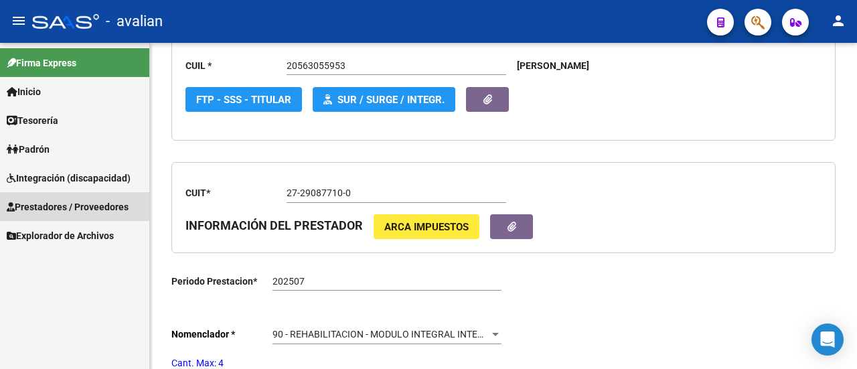
click at [73, 203] on span "Prestadores / Proveedores" at bounding box center [68, 206] width 122 height 15
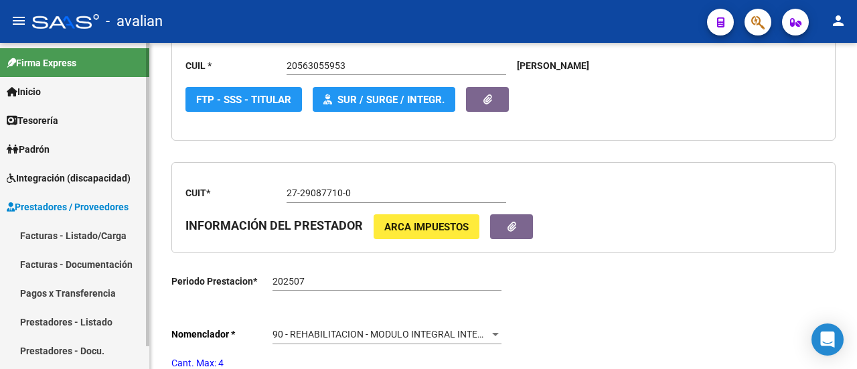
click at [99, 228] on link "Facturas - Listado/Carga" at bounding box center [74, 235] width 149 height 29
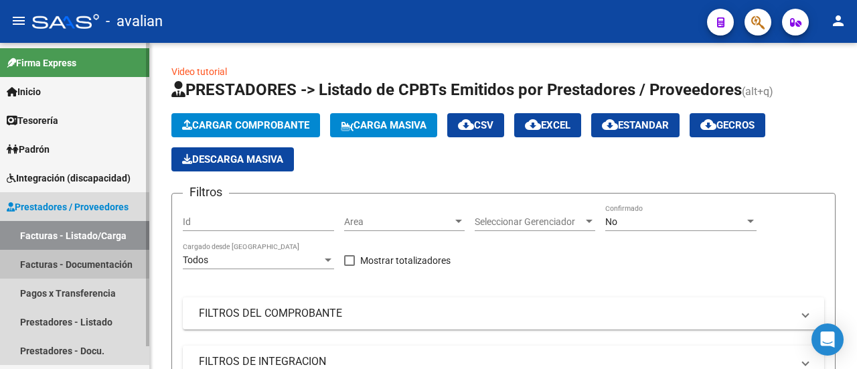
click at [64, 260] on link "Facturas - Documentación" at bounding box center [74, 264] width 149 height 29
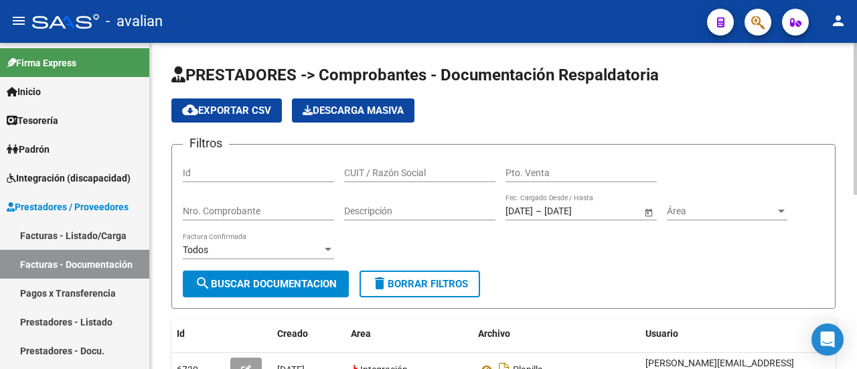
click at [431, 167] on input "CUIT / Razón Social" at bounding box center [419, 172] width 151 height 11
paste input "[PERSON_NAME]"
type input "[PERSON_NAME]"
click at [278, 283] on span "search Buscar Documentacion" at bounding box center [266, 284] width 142 height 12
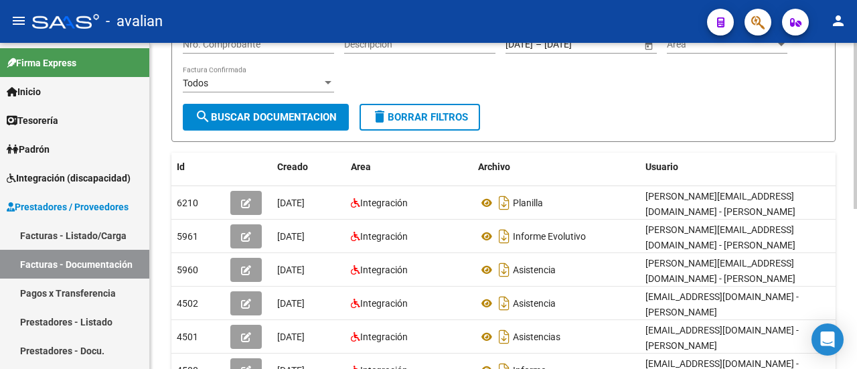
scroll to position [201, 0]
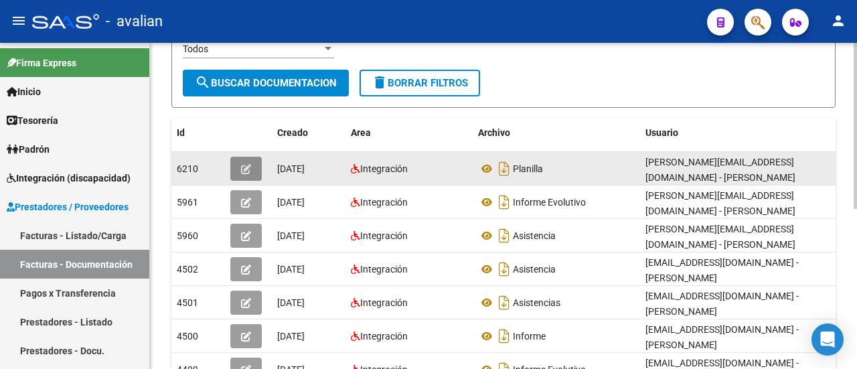
click at [236, 167] on button "button" at bounding box center [245, 169] width 31 height 24
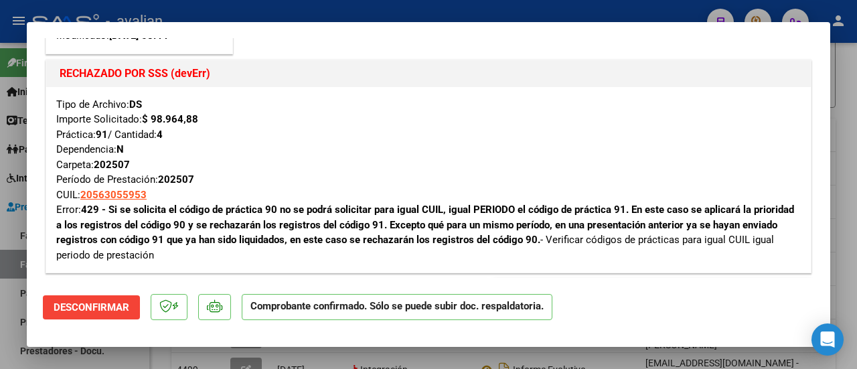
type input "$ 0,00"
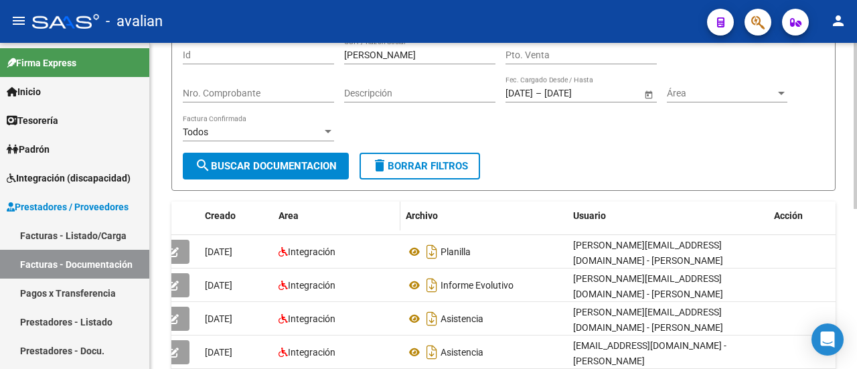
scroll to position [0, 0]
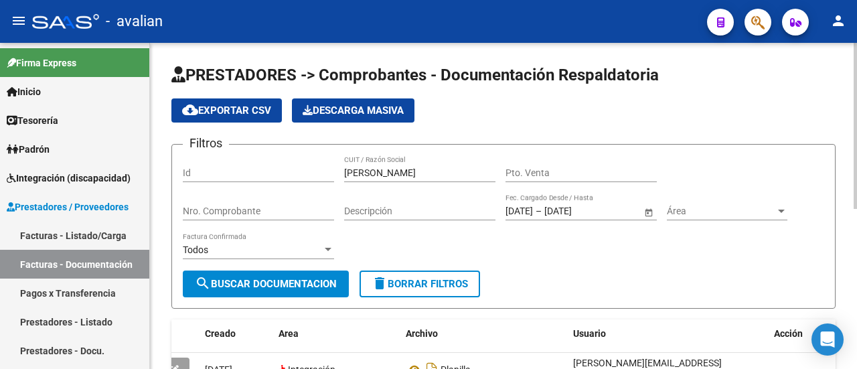
click at [270, 201] on div "Nro. Comprobante" at bounding box center [258, 206] width 151 height 27
click at [224, 213] on input "Nro. Comprobante" at bounding box center [258, 210] width 151 height 11
type input "451"
click at [228, 284] on span "search Buscar Documentacion" at bounding box center [266, 284] width 142 height 12
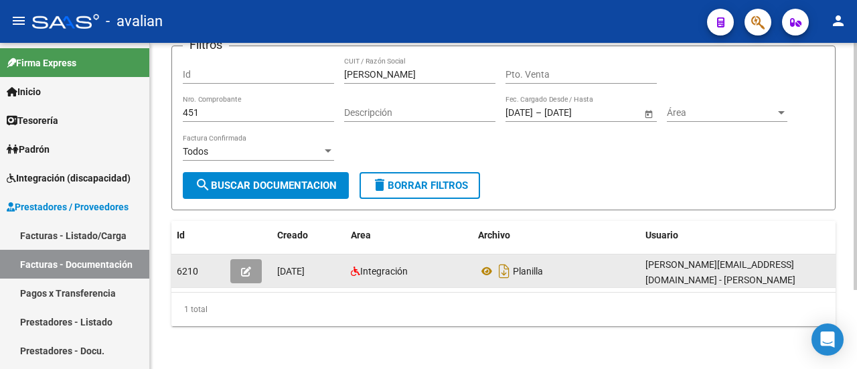
click at [242, 266] on icon "button" at bounding box center [246, 271] width 10 height 10
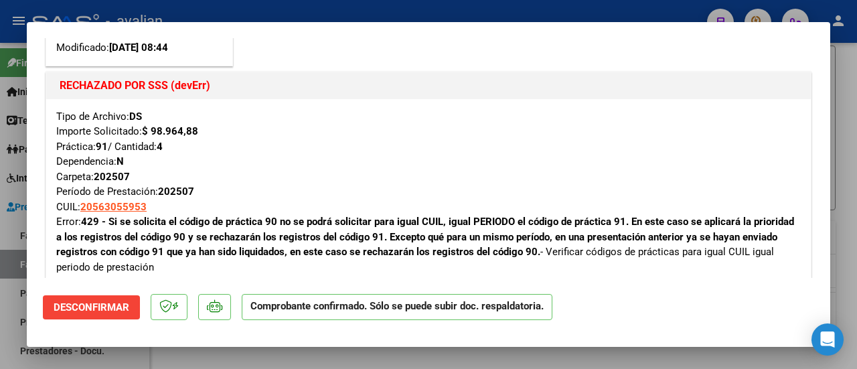
scroll to position [201, 0]
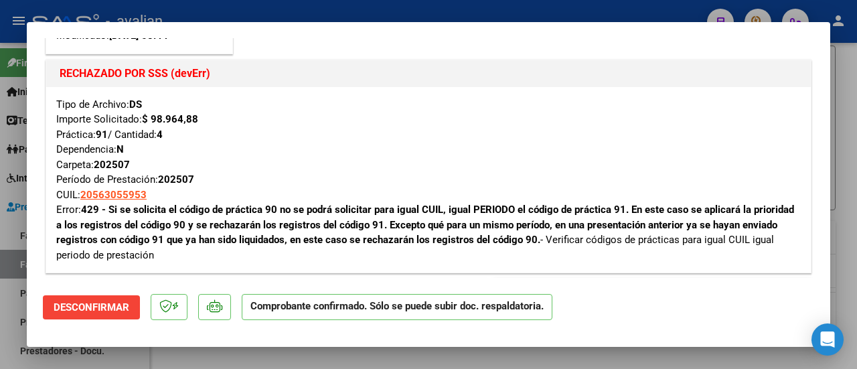
type input "$ 0,00"
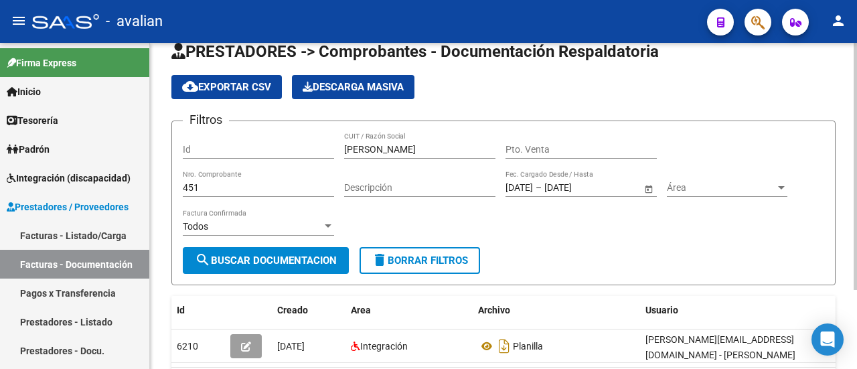
scroll to position [0, 0]
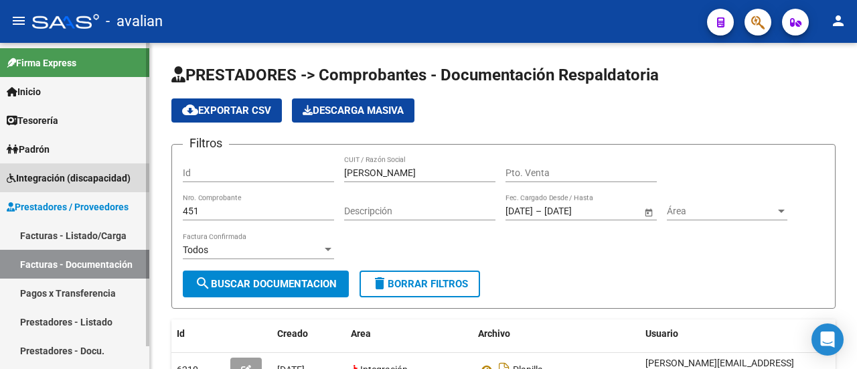
click at [62, 173] on span "Integración (discapacidad)" at bounding box center [69, 178] width 124 height 15
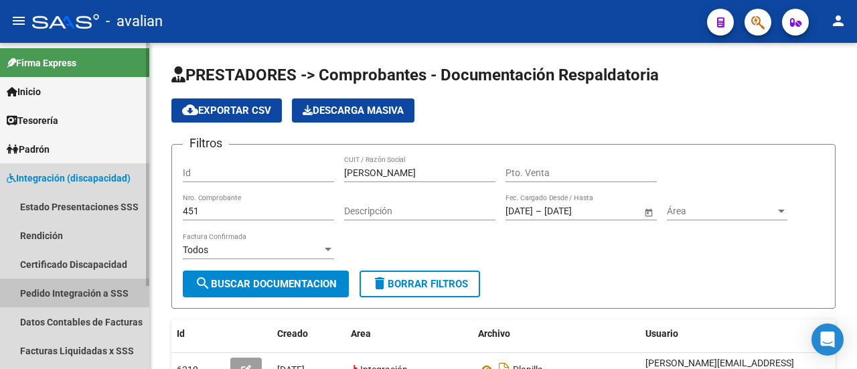
click at [73, 293] on link "Pedido Integración a SSS" at bounding box center [74, 292] width 149 height 29
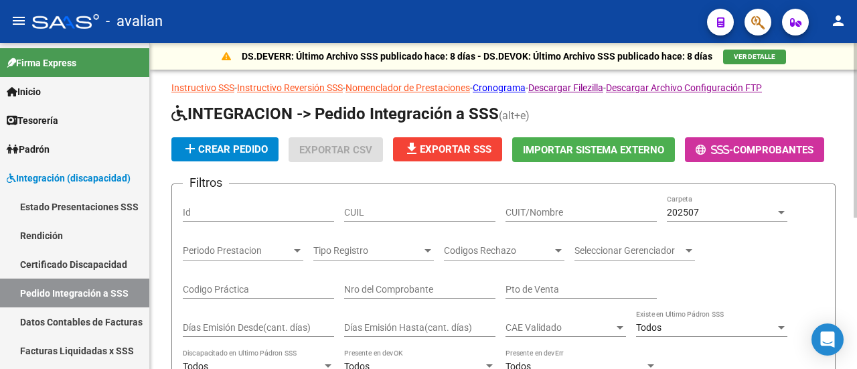
click at [582, 197] on div "CUIT/Nombre" at bounding box center [580, 208] width 151 height 27
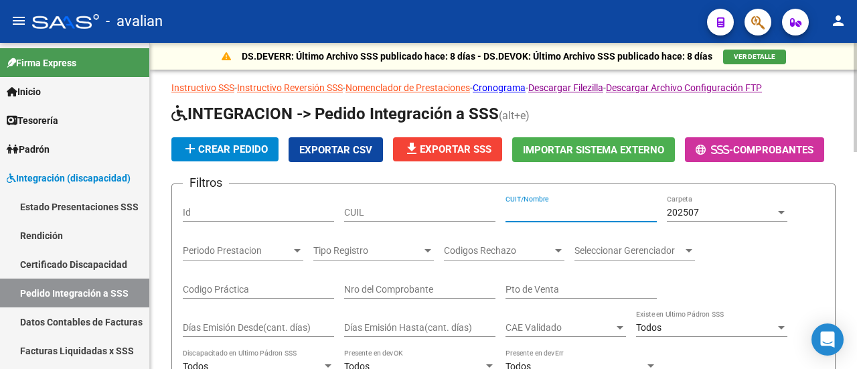
paste input "[PERSON_NAME]"
type input "[PERSON_NAME]"
click at [780, 211] on div at bounding box center [781, 212] width 7 height 3
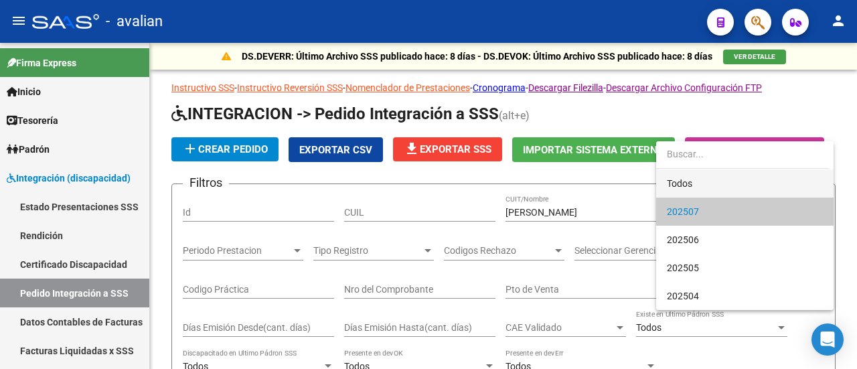
click at [744, 182] on span "Todos" at bounding box center [745, 183] width 156 height 28
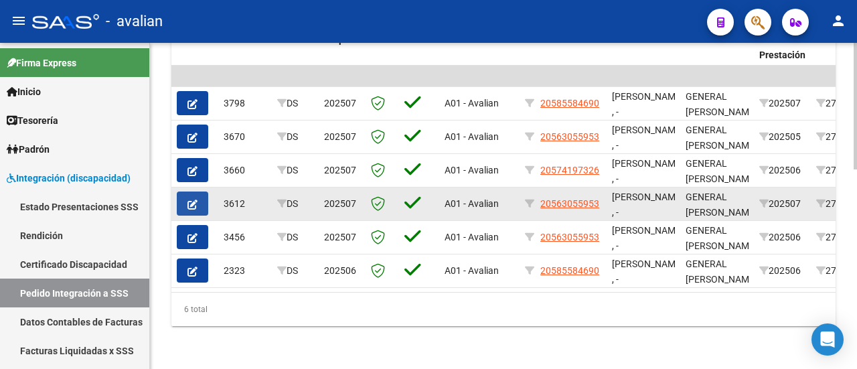
click at [191, 199] on icon "button" at bounding box center [192, 204] width 10 height 10
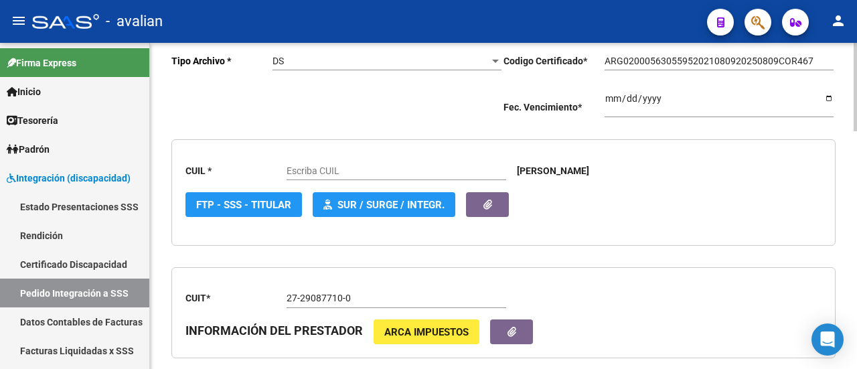
type input "20563055953"
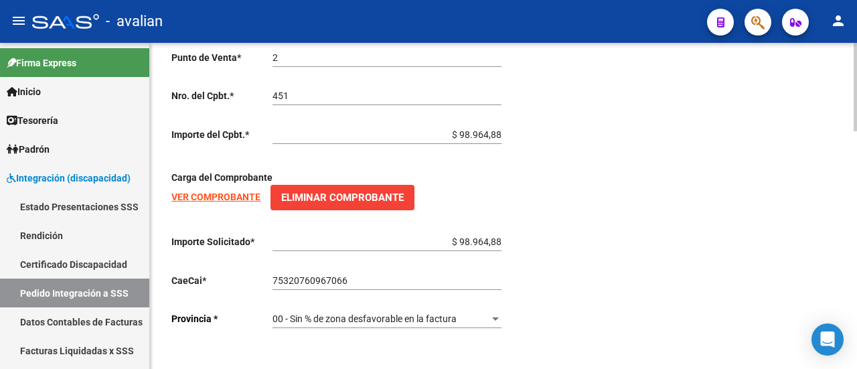
scroll to position [873, 0]
click at [76, 177] on span "Integración (discapacidad)" at bounding box center [69, 178] width 124 height 15
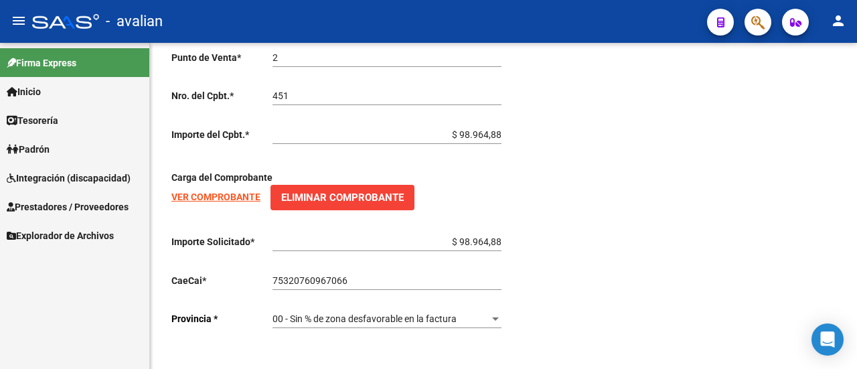
click at [92, 211] on span "Prestadores / Proveedores" at bounding box center [68, 206] width 122 height 15
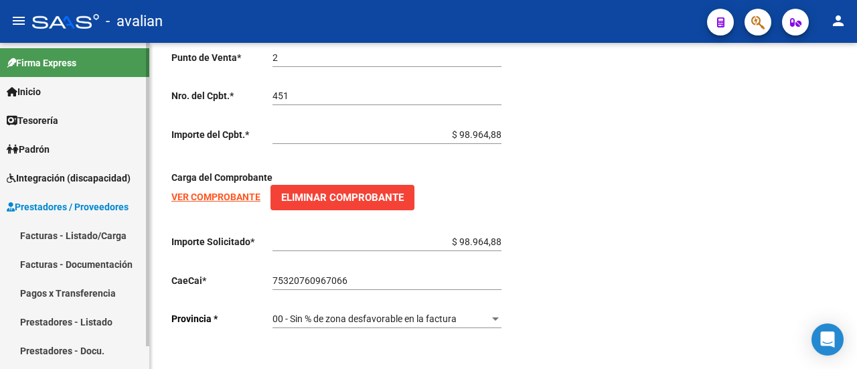
click at [92, 258] on link "Facturas - Documentación" at bounding box center [74, 264] width 149 height 29
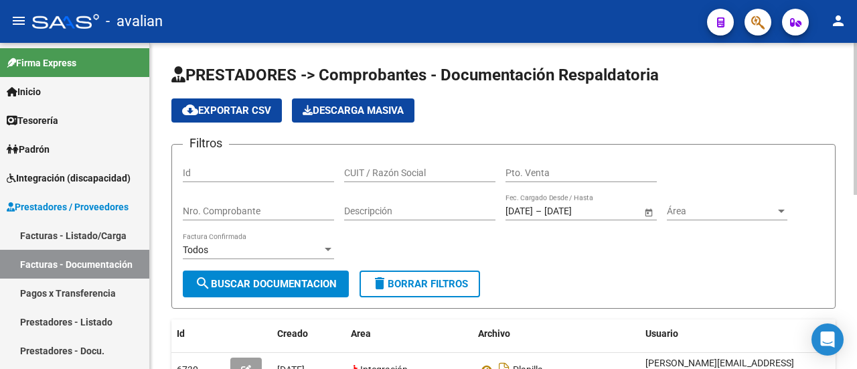
click at [272, 207] on input "Nro. Comprobante" at bounding box center [258, 210] width 151 height 11
type input "451"
click at [285, 280] on span "search Buscar Documentacion" at bounding box center [266, 284] width 142 height 12
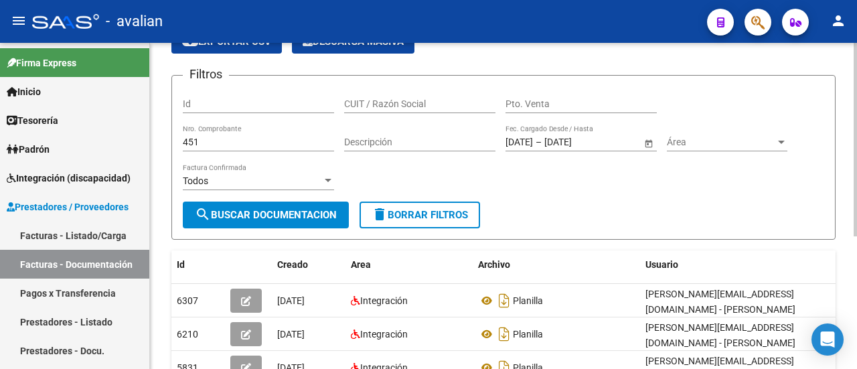
scroll to position [201, 0]
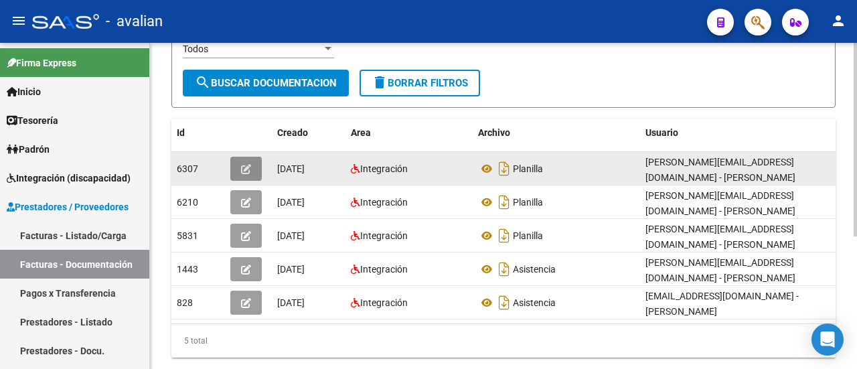
click at [244, 166] on icon "button" at bounding box center [246, 169] width 10 height 10
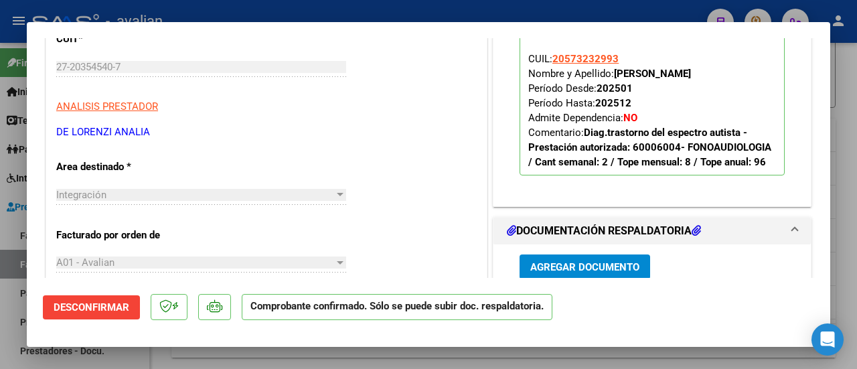
scroll to position [602, 0]
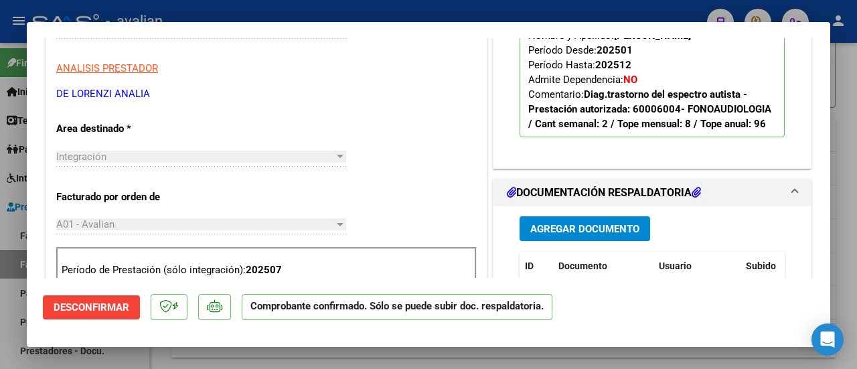
type input "$ 0,00"
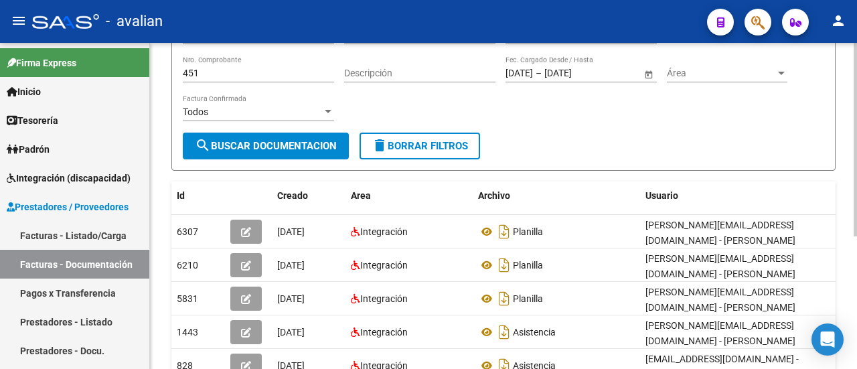
scroll to position [0, 0]
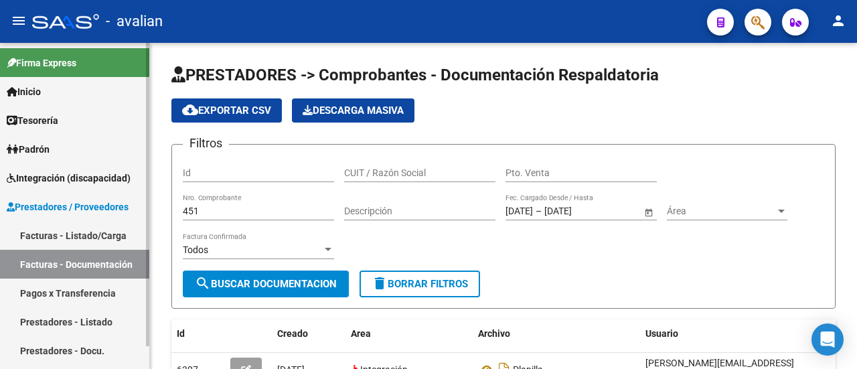
drag, startPoint x: 109, startPoint y: 230, endPoint x: 120, endPoint y: 234, distance: 12.1
click at [110, 230] on link "Facturas - Listado/Carga" at bounding box center [74, 235] width 149 height 29
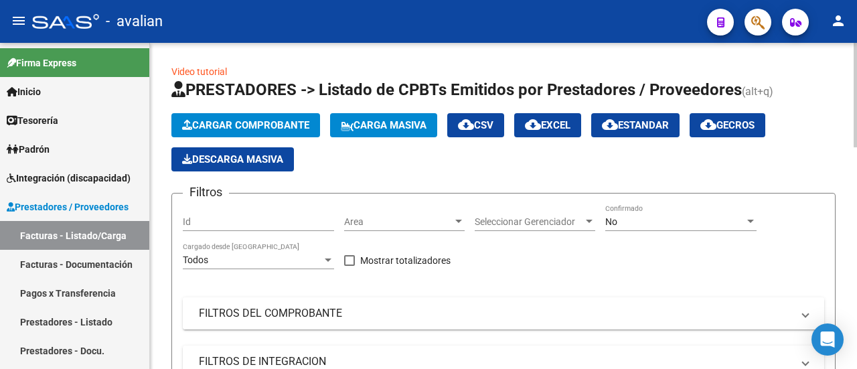
drag, startPoint x: 260, startPoint y: 303, endPoint x: 245, endPoint y: 310, distance: 16.2
click at [260, 305] on mat-expansion-panel-header "FILTROS DEL COMPROBANTE" at bounding box center [503, 313] width 641 height 32
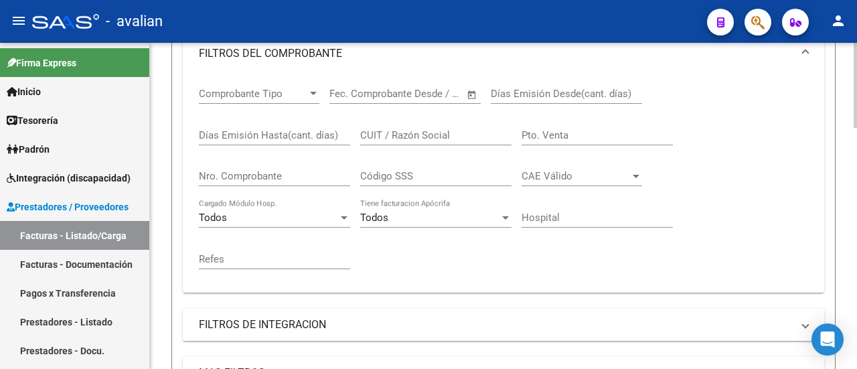
scroll to position [268, 0]
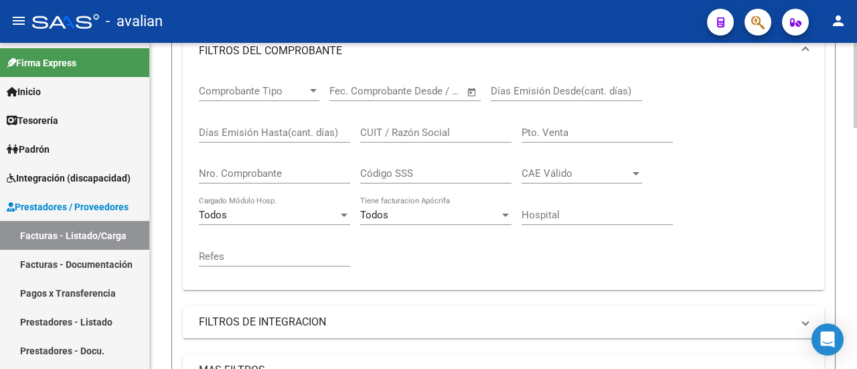
click at [241, 169] on input "Nro. Comprobante" at bounding box center [274, 173] width 151 height 12
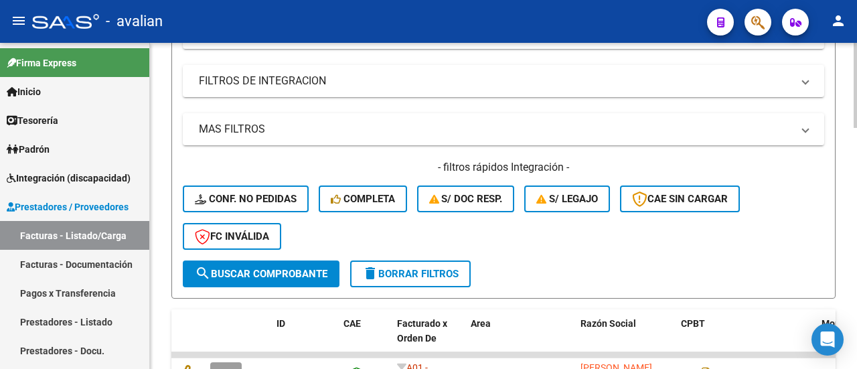
scroll to position [535, 0]
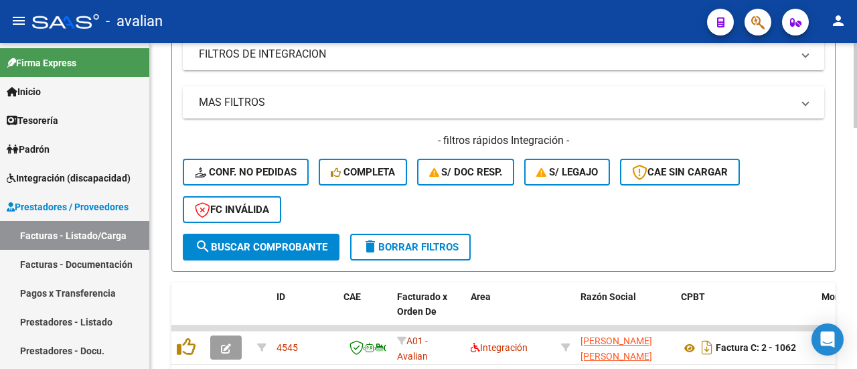
type input "449"
click at [248, 242] on span "search Buscar Comprobante" at bounding box center [261, 247] width 133 height 12
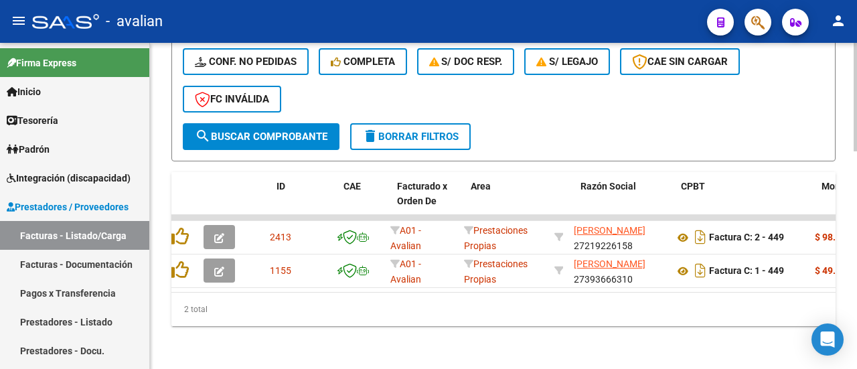
scroll to position [0, 0]
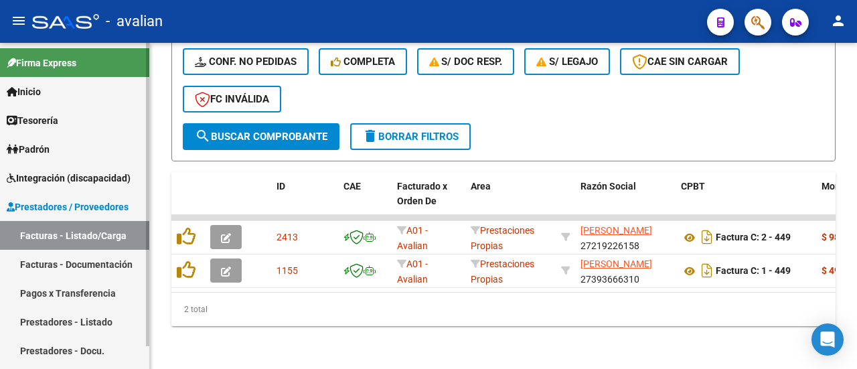
click at [98, 266] on link "Facturas - Documentación" at bounding box center [74, 264] width 149 height 29
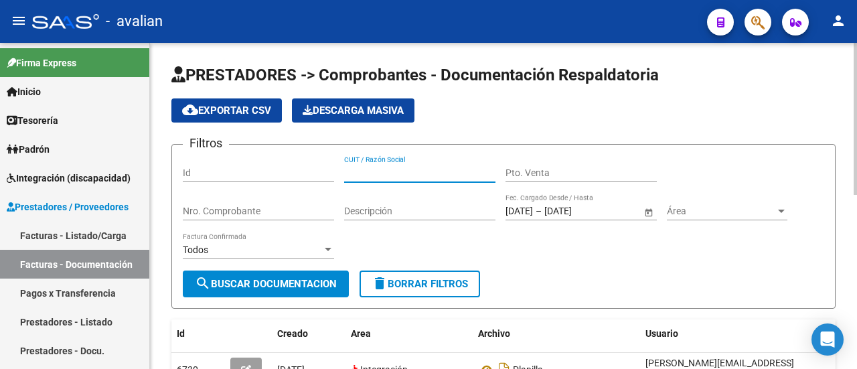
click at [442, 169] on input "CUIT / Razón Social" at bounding box center [419, 172] width 151 height 11
paste input "[PERSON_NAME]"
type input "[PERSON_NAME]"
click at [272, 281] on span "search Buscar Documentacion" at bounding box center [266, 284] width 142 height 12
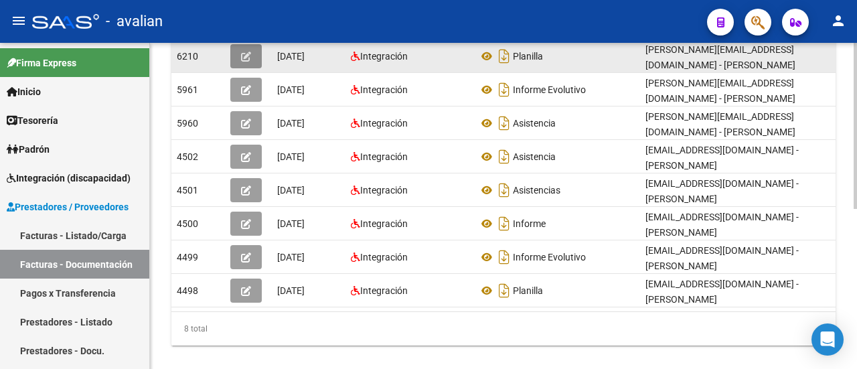
click at [237, 54] on button "button" at bounding box center [245, 56] width 31 height 24
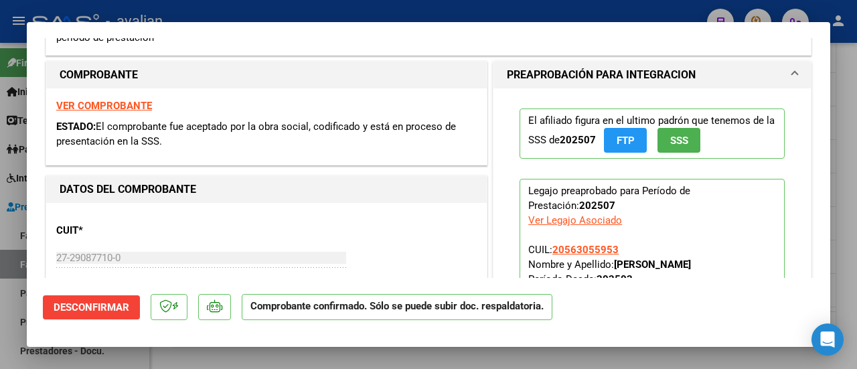
scroll to position [335, 0]
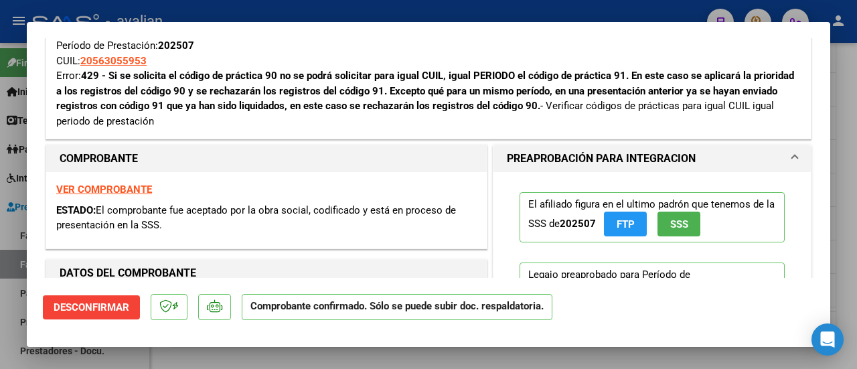
drag, startPoint x: 106, startPoint y: 74, endPoint x: 624, endPoint y: 68, distance: 517.4
click at [623, 68] on div "Tipo de Archivo: DS Importe Solicitado: $ 98.964,88 Práctica: 91 / Cantidad: 4 …" at bounding box center [428, 46] width 744 height 166
copy strong "Si se solicita el código de práctica 90 no se podrá solicitar para igual CUIL, …"
type input "$ 0,00"
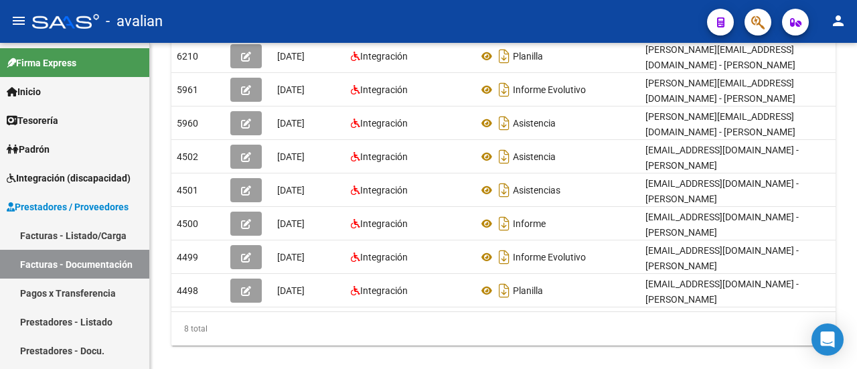
scroll to position [312, 0]
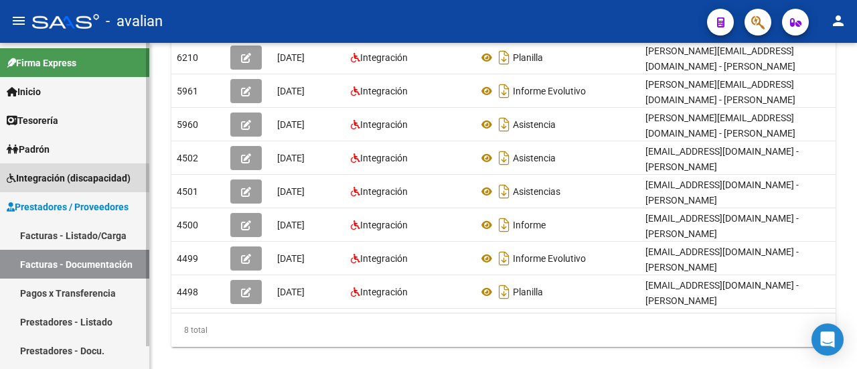
drag, startPoint x: 74, startPoint y: 168, endPoint x: 71, endPoint y: 177, distance: 9.9
click at [75, 168] on link "Integración (discapacidad)" at bounding box center [74, 177] width 149 height 29
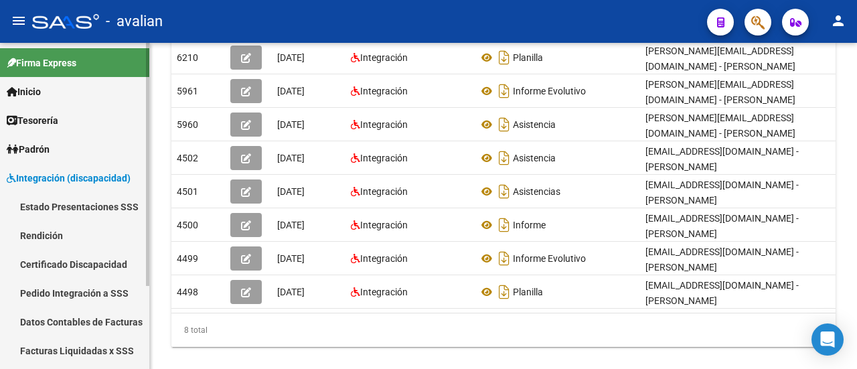
click at [69, 291] on link "Pedido Integración a SSS" at bounding box center [74, 292] width 149 height 29
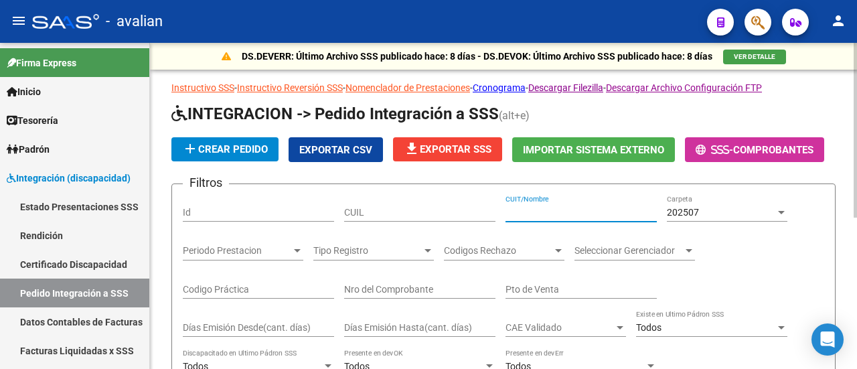
drag, startPoint x: 545, startPoint y: 212, endPoint x: 581, endPoint y: 219, distance: 36.8
click at [546, 212] on input "CUIT/Nombre" at bounding box center [580, 212] width 151 height 11
paste input "27291199742"
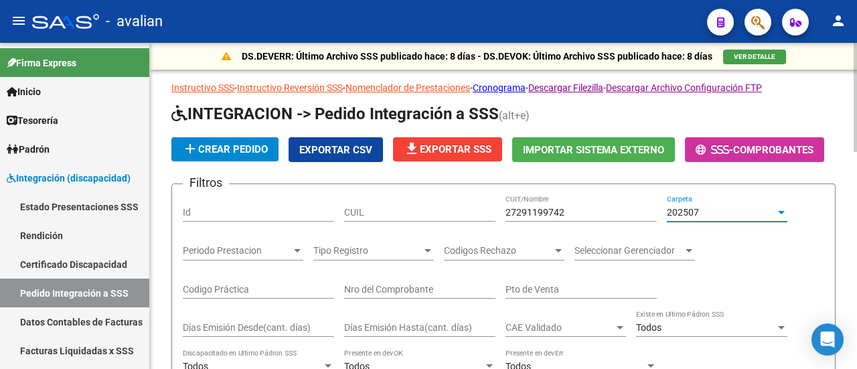
click at [782, 212] on div at bounding box center [781, 212] width 7 height 3
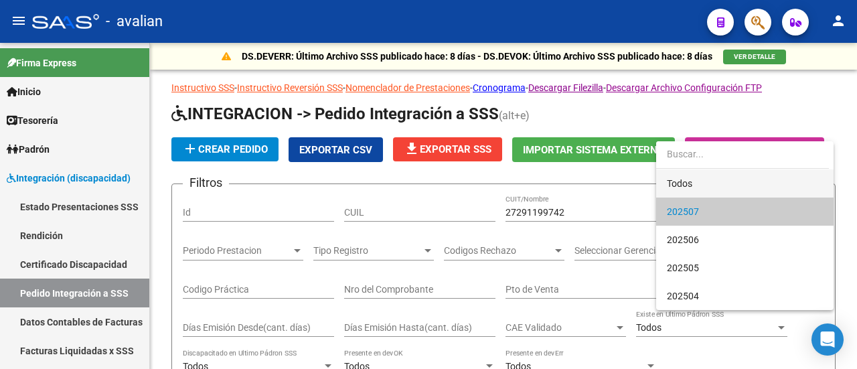
click at [757, 183] on span "Todos" at bounding box center [745, 183] width 156 height 28
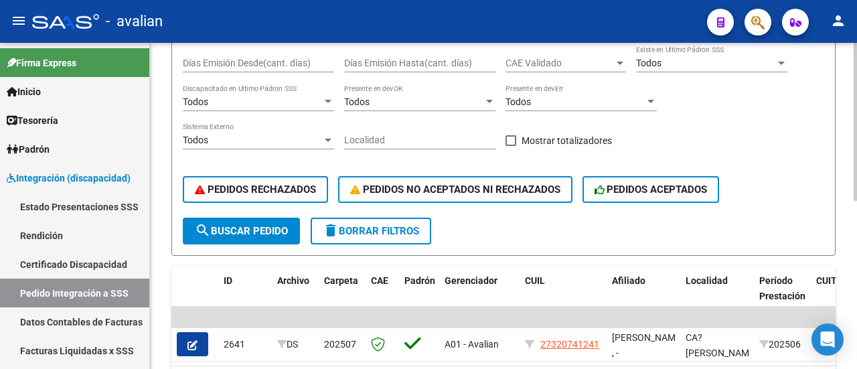
scroll to position [268, 0]
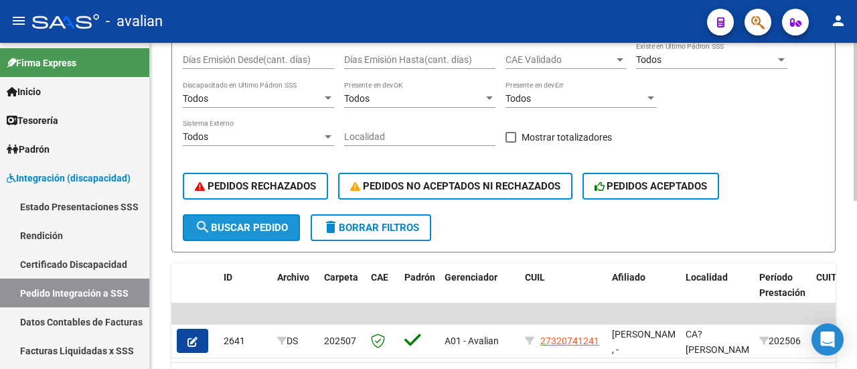
click at [245, 225] on span "search Buscar Pedido" at bounding box center [241, 228] width 93 height 12
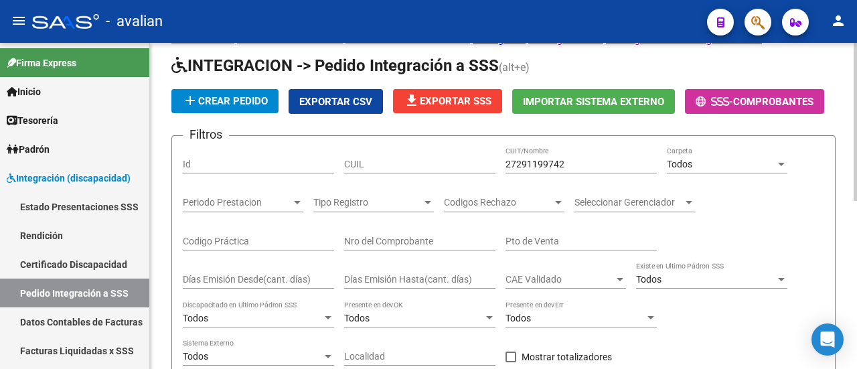
scroll to position [12, 0]
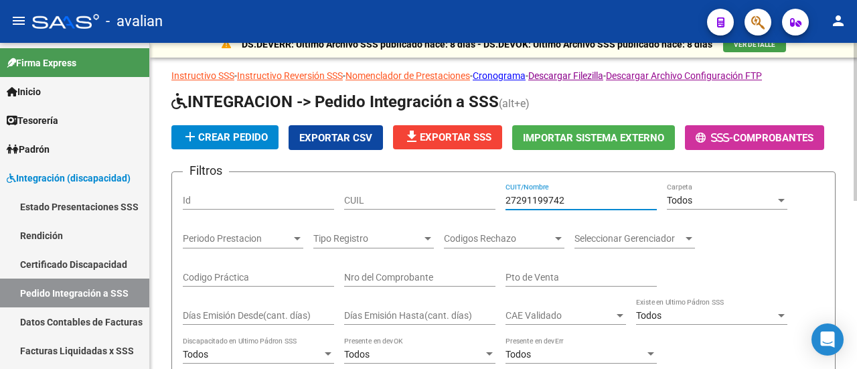
drag, startPoint x: 579, startPoint y: 204, endPoint x: 492, endPoint y: 207, distance: 87.0
click at [492, 207] on div "Filtros Id CUIL 27291199742 CUIT/Nombre Todos Carpeta Periodo Prestacion Period…" at bounding box center [503, 326] width 641 height 287
paste input "33716803479"
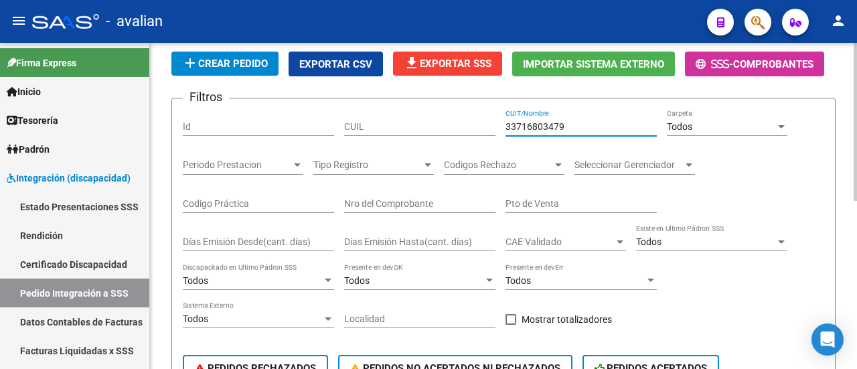
scroll to position [146, 0]
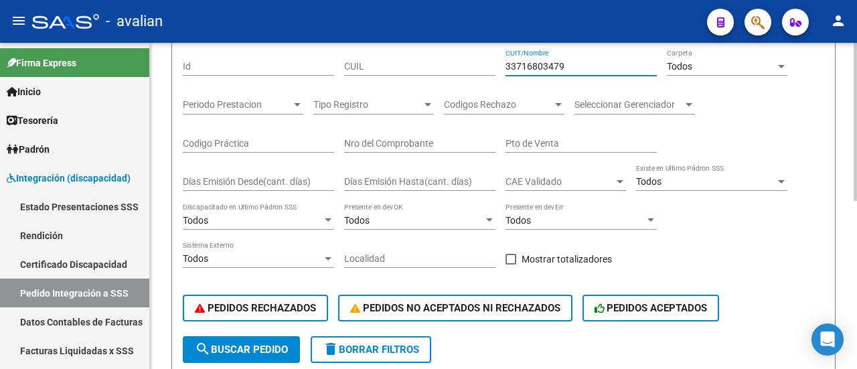
type input "33716803479"
click at [254, 351] on span "search Buscar Pedido" at bounding box center [241, 349] width 93 height 12
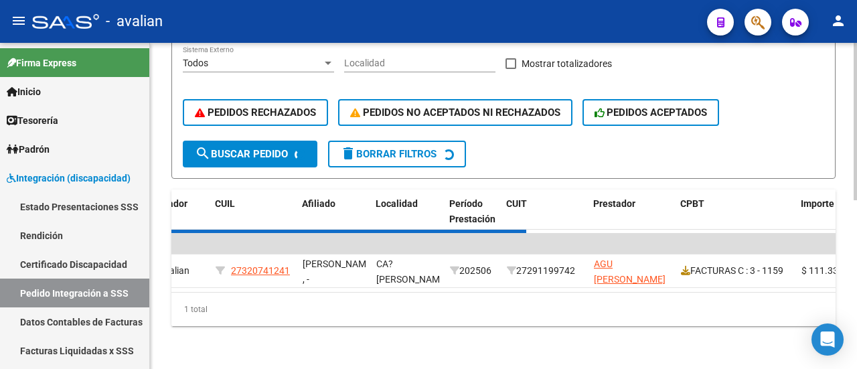
scroll to position [311, 0]
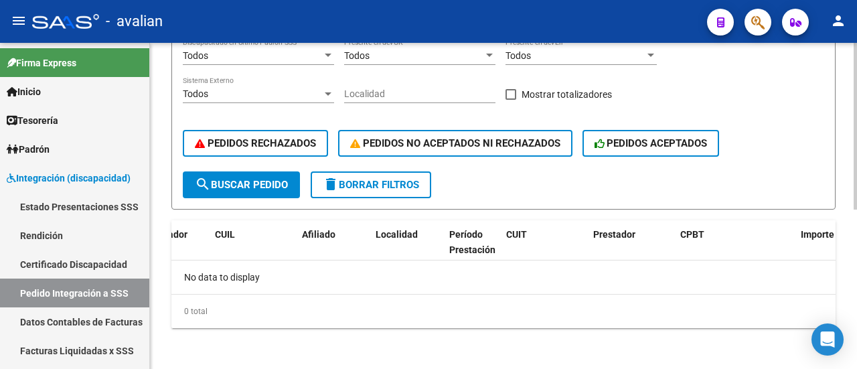
click at [246, 179] on span "search Buscar Pedido" at bounding box center [241, 185] width 93 height 12
click at [398, 179] on span "delete Borrar Filtros" at bounding box center [371, 185] width 96 height 12
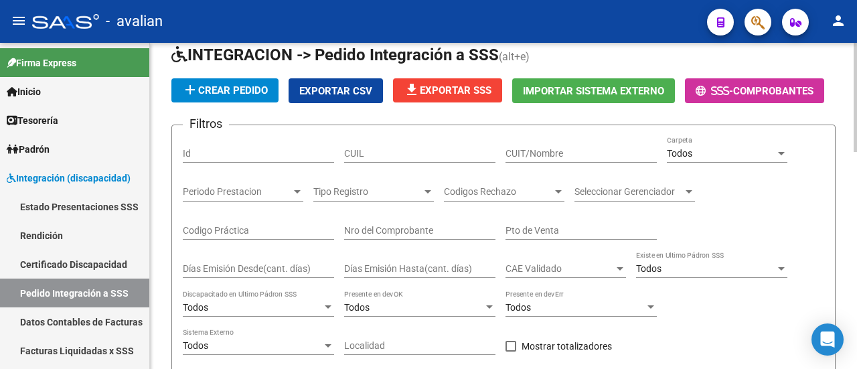
scroll to position [43, 0]
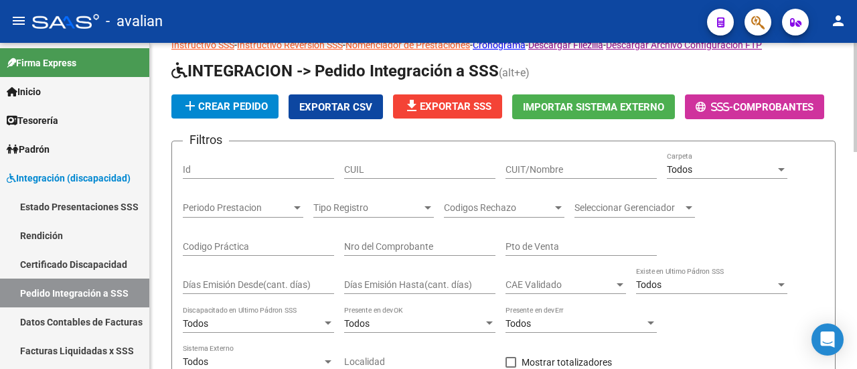
click at [570, 171] on input "CUIT/Nombre" at bounding box center [580, 169] width 151 height 11
paste input "33716803479"
click at [785, 170] on div at bounding box center [781, 169] width 12 height 11
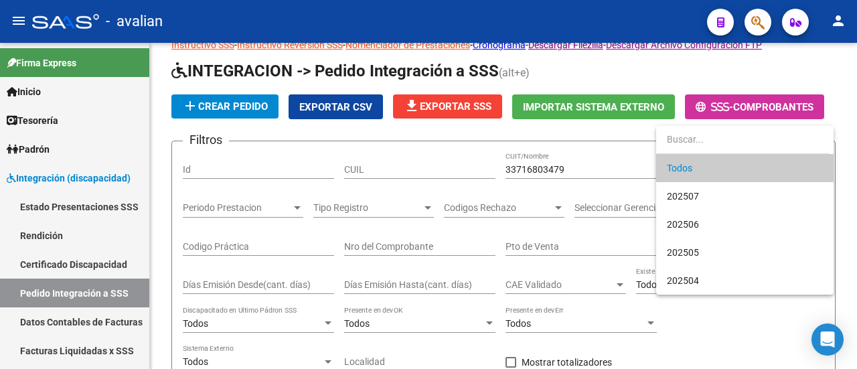
click at [713, 173] on span "Todos" at bounding box center [745, 168] width 156 height 28
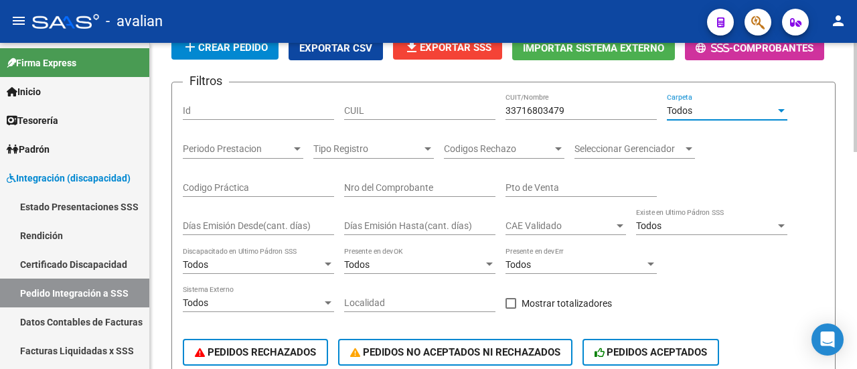
scroll to position [311, 0]
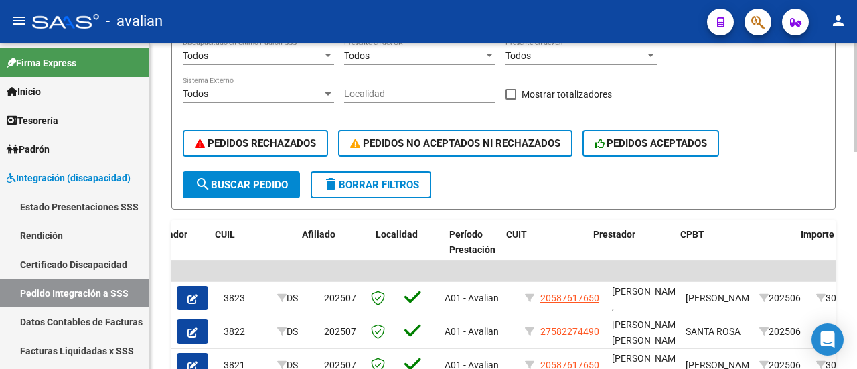
click at [248, 181] on span "search Buscar Pedido" at bounding box center [241, 185] width 93 height 12
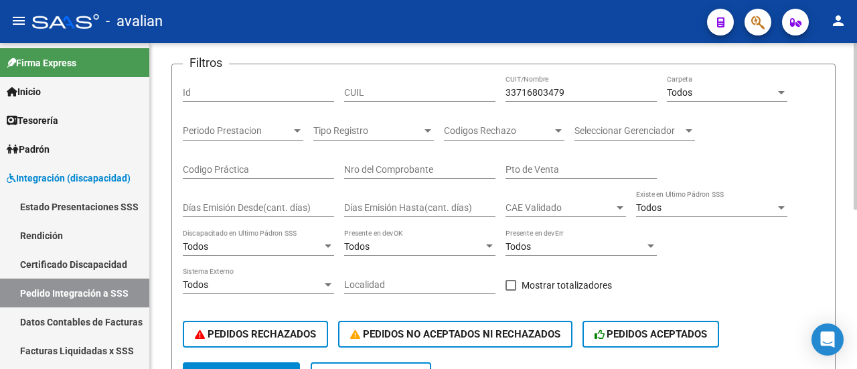
scroll to position [0, 0]
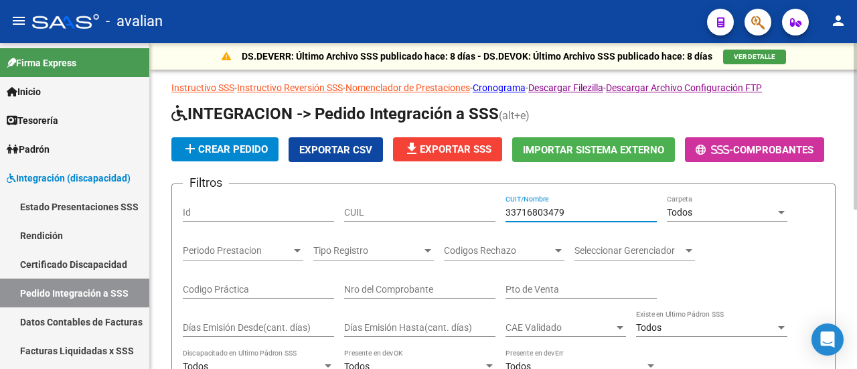
drag, startPoint x: 594, startPoint y: 211, endPoint x: 471, endPoint y: 210, distance: 122.5
click at [471, 210] on div "Filtros Id CUIL 33716803479 CUIT/Nombre Todos Carpeta Periodo Prestacion Period…" at bounding box center [503, 338] width 641 height 287
paste input "27400672690"
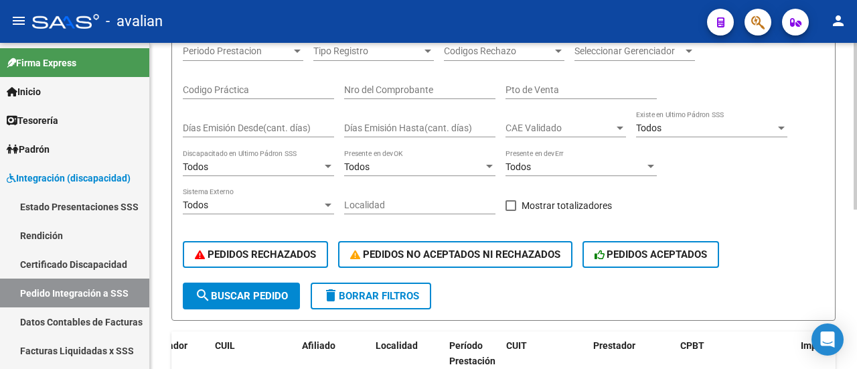
scroll to position [201, 0]
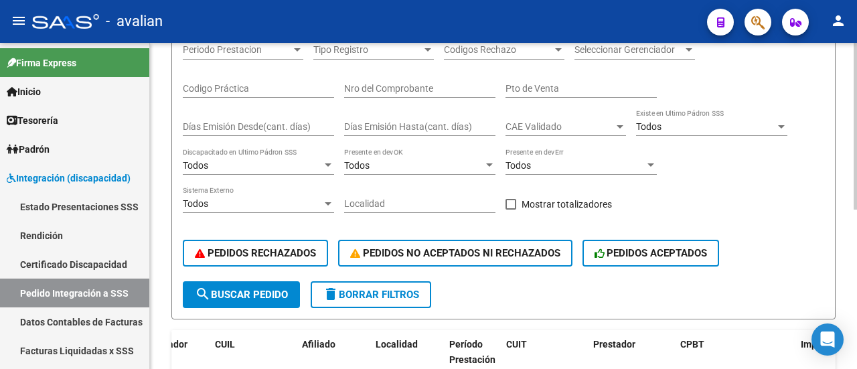
type input "27400672690"
click at [245, 293] on span "search Buscar Pedido" at bounding box center [241, 294] width 93 height 12
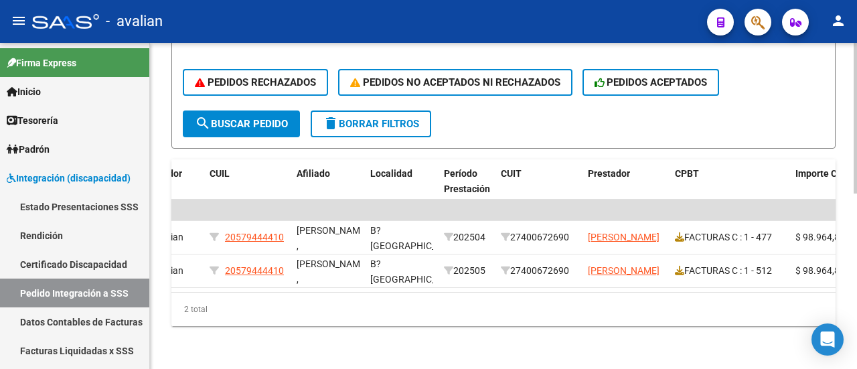
scroll to position [0, 319]
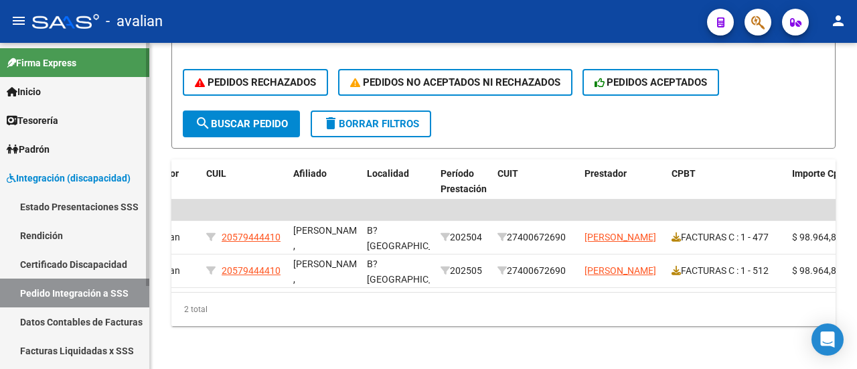
click at [39, 147] on span "Padrón" at bounding box center [28, 149] width 43 height 15
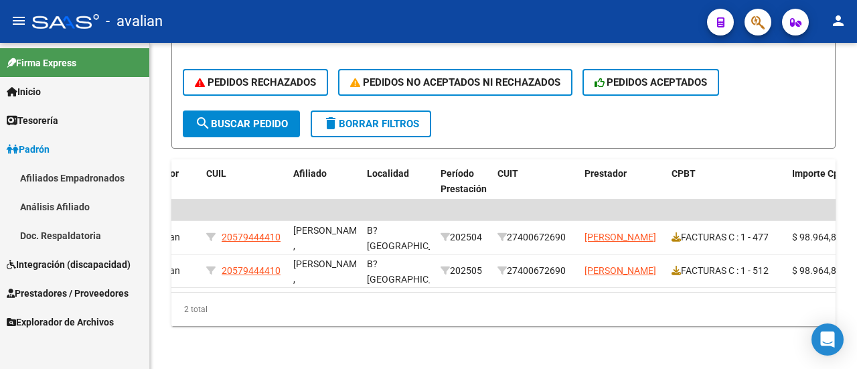
click at [66, 175] on link "Afiliados Empadronados" at bounding box center [74, 177] width 149 height 29
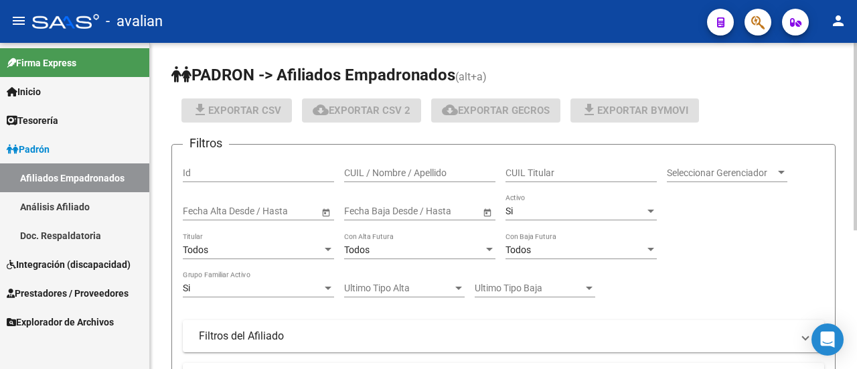
click at [402, 171] on input "CUIL / Nombre / Apellido" at bounding box center [419, 172] width 151 height 11
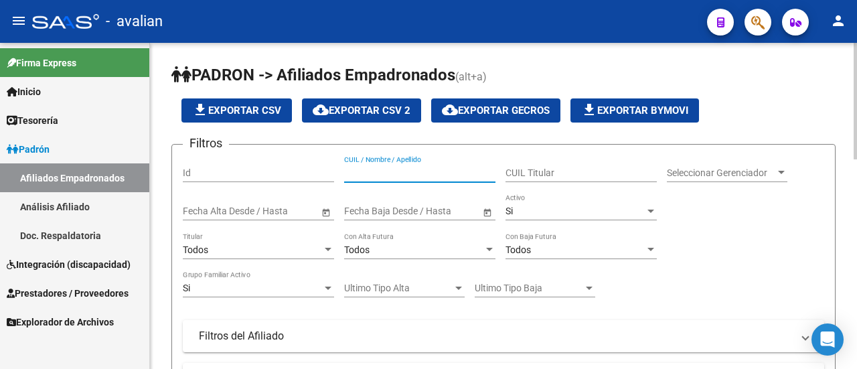
click at [395, 175] on input "CUIL / Nombre / Apellido" at bounding box center [419, 172] width 151 height 11
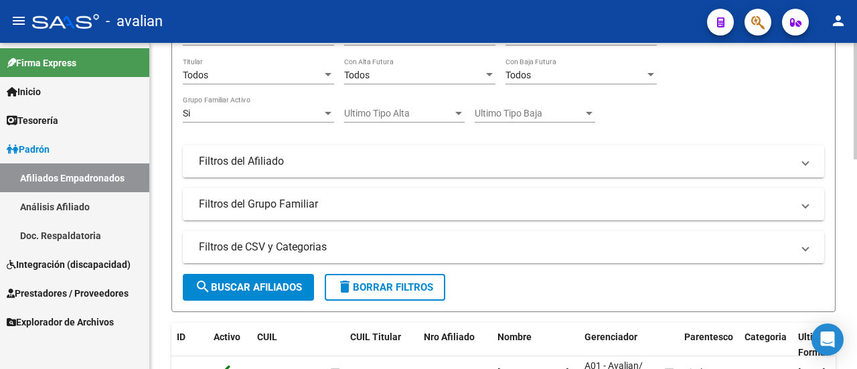
scroll to position [201, 0]
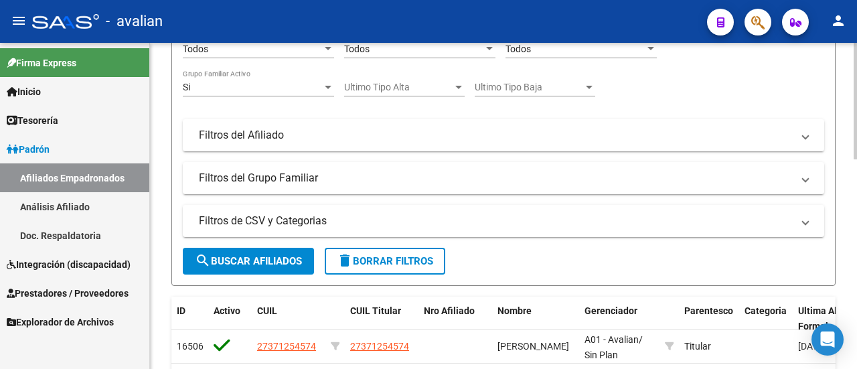
type input "onofi maximiliano"
click at [288, 256] on span "search Buscar Afiliados" at bounding box center [248, 261] width 107 height 12
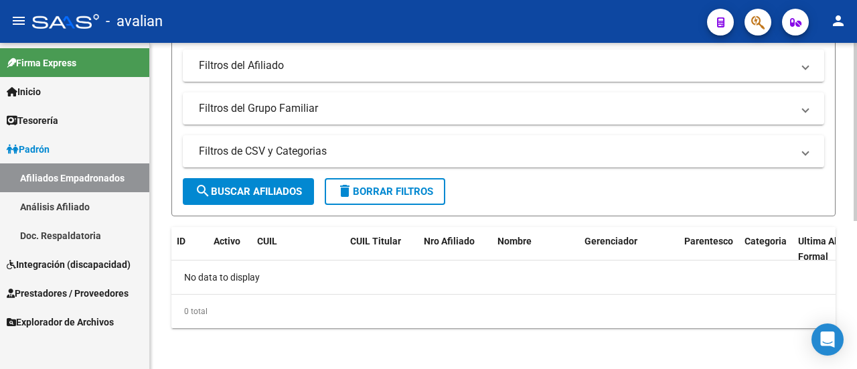
scroll to position [271, 0]
click at [54, 209] on link "Análisis Afiliado" at bounding box center [74, 206] width 149 height 29
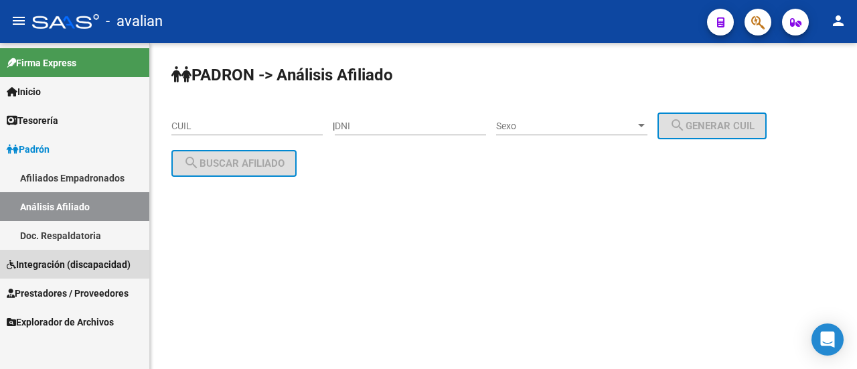
click at [72, 260] on span "Integración (discapacidad)" at bounding box center [69, 264] width 124 height 15
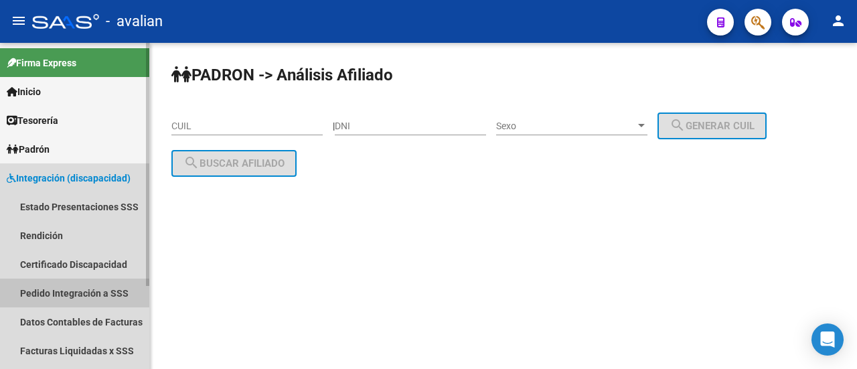
click at [67, 296] on link "Pedido Integración a SSS" at bounding box center [74, 292] width 149 height 29
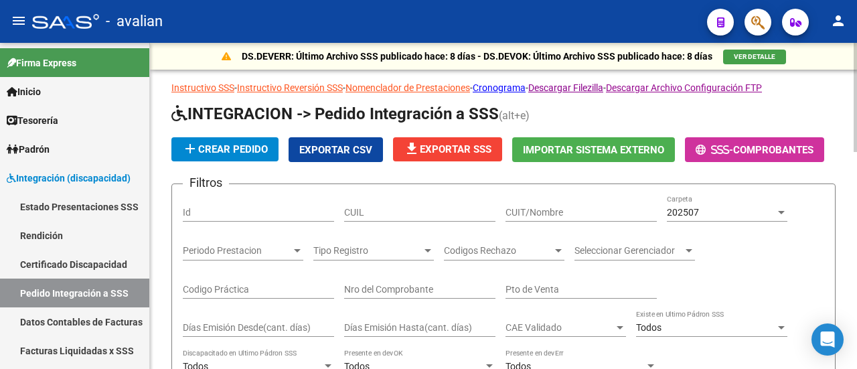
click at [555, 207] on input "CUIT/Nombre" at bounding box center [580, 212] width 151 height 11
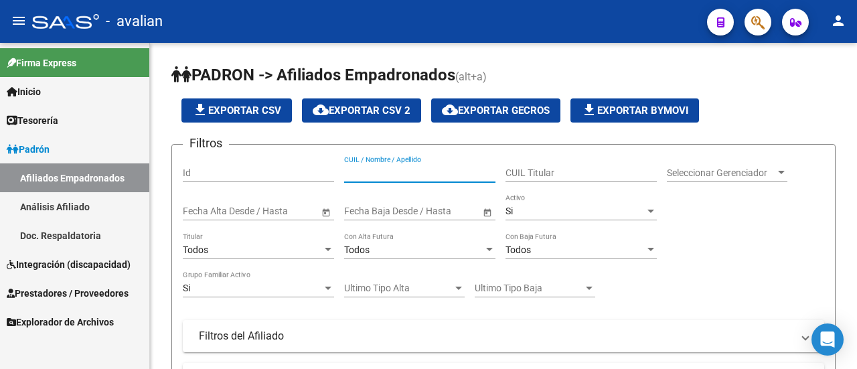
click at [68, 261] on span "Integración (discapacidad)" at bounding box center [69, 264] width 124 height 15
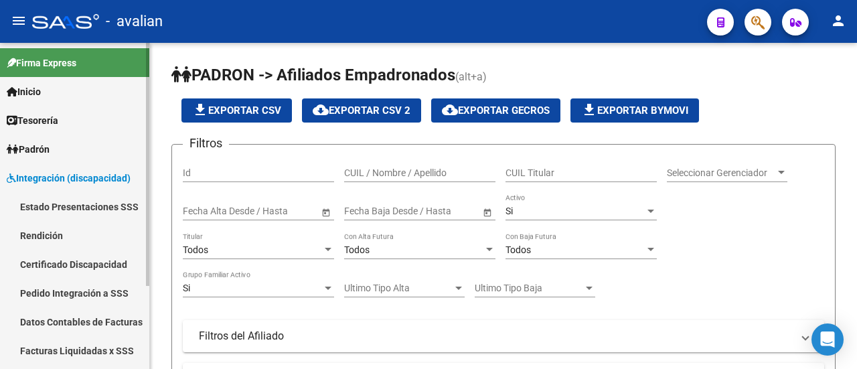
scroll to position [111, 0]
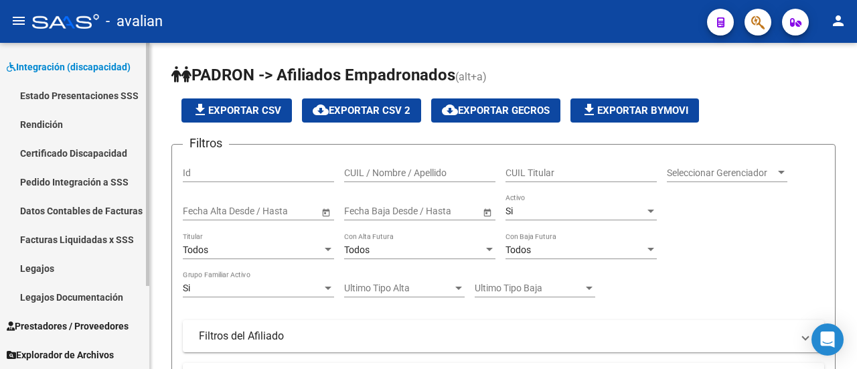
click at [54, 267] on link "Legajos" at bounding box center [74, 268] width 149 height 29
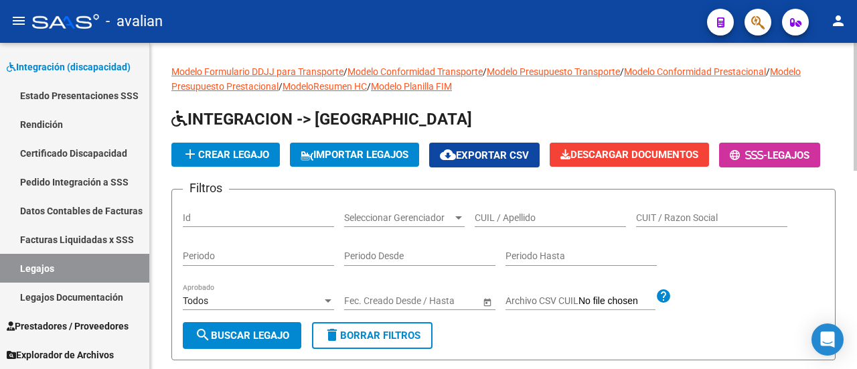
click at [663, 224] on input "CUIT / Razon Social" at bounding box center [711, 217] width 151 height 11
paste input "[PERSON_NAME] [PERSON_NAME]"
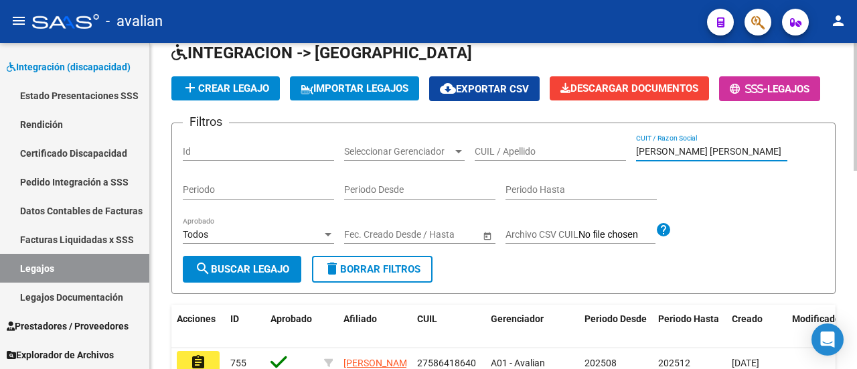
scroll to position [134, 0]
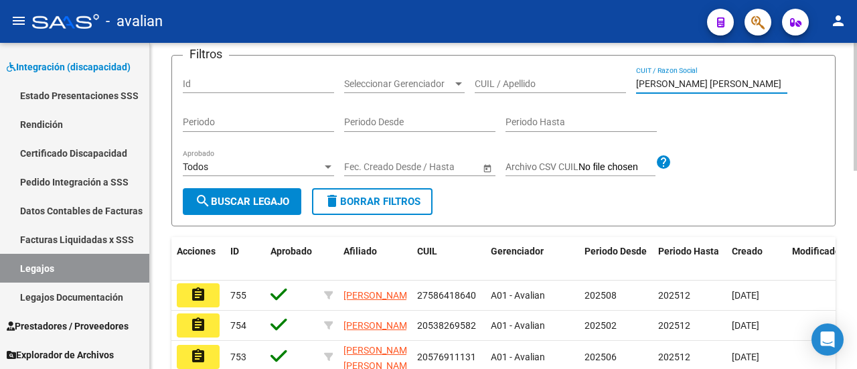
type input "[PERSON_NAME] [PERSON_NAME]"
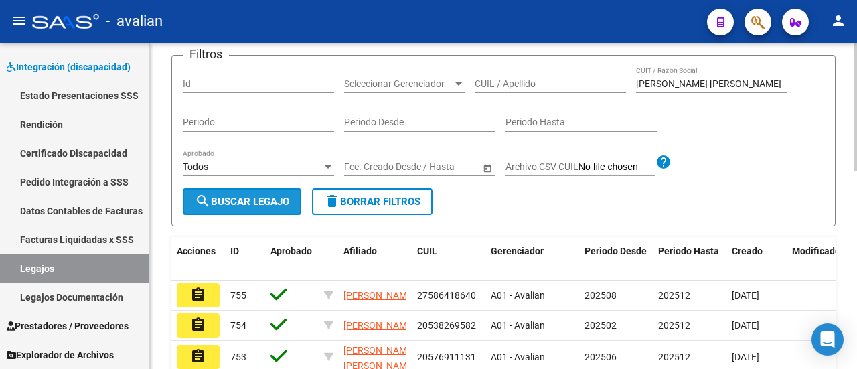
click at [231, 207] on span "search Buscar Legajo" at bounding box center [242, 201] width 94 height 12
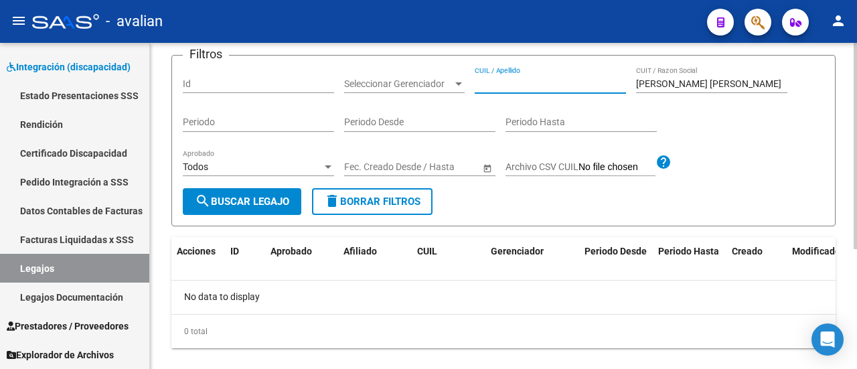
click at [551, 90] on input "CUIL / Apellido" at bounding box center [549, 83] width 151 height 11
drag, startPoint x: 719, startPoint y: 115, endPoint x: 495, endPoint y: 116, distance: 224.2
click at [495, 116] on div "Filtros Id Seleccionar Gerenciador Seleccionar Gerenciador CUIL / Apellido [PER…" at bounding box center [503, 127] width 641 height 122
click at [510, 90] on input "CUIL / Apellido" at bounding box center [549, 83] width 151 height 11
drag, startPoint x: 549, startPoint y: 115, endPoint x: 465, endPoint y: 126, distance: 85.0
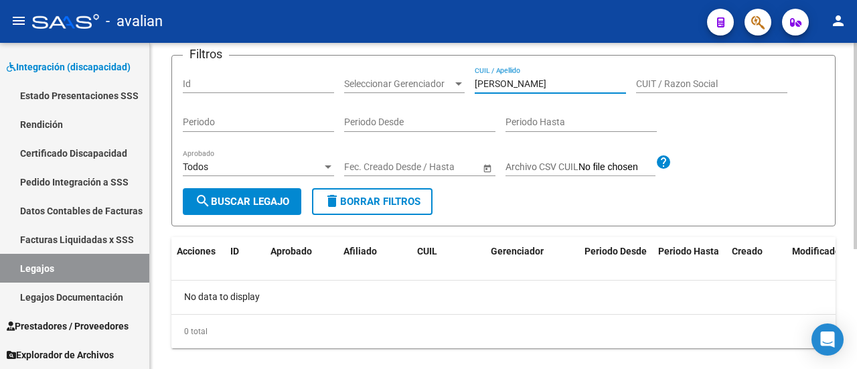
click at [465, 126] on div "Filtros Id Seleccionar Gerenciador Seleccionar Gerenciador tomaseni apolo CUIL …" at bounding box center [503, 127] width 641 height 122
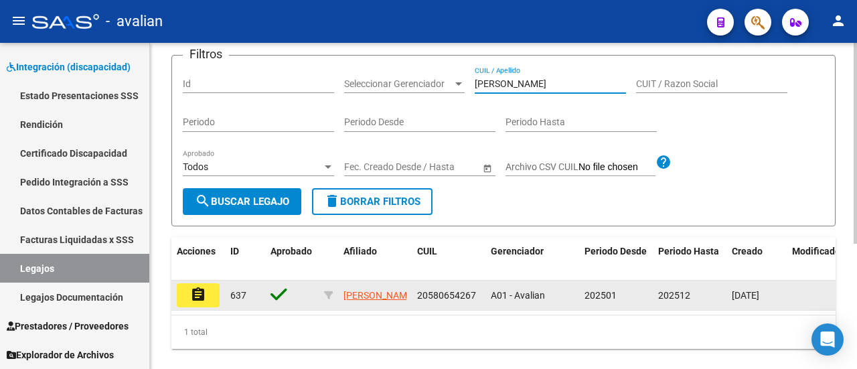
type input "[PERSON_NAME]"
click at [195, 302] on mat-icon "assignment" at bounding box center [198, 294] width 16 height 16
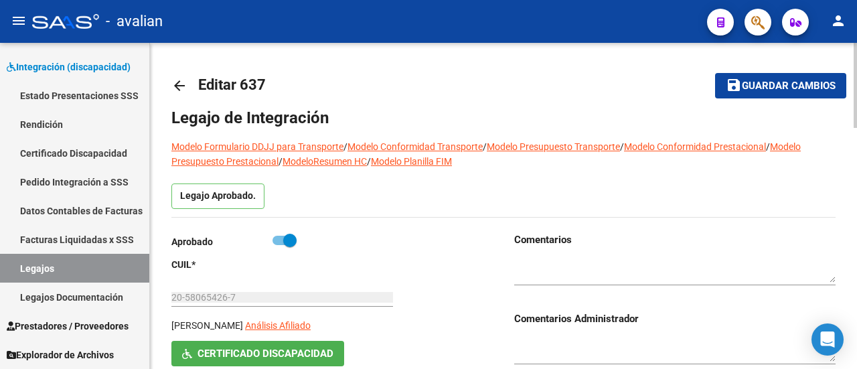
click at [181, 86] on mat-icon "arrow_back" at bounding box center [179, 86] width 16 height 16
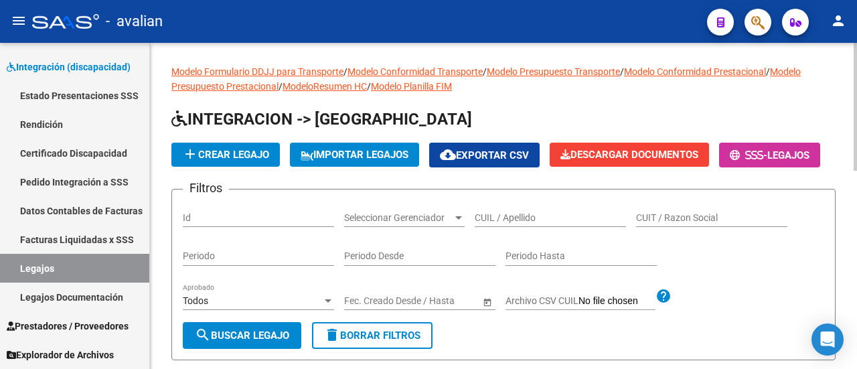
click at [530, 224] on input "CUIL / Apellido" at bounding box center [549, 217] width 151 height 11
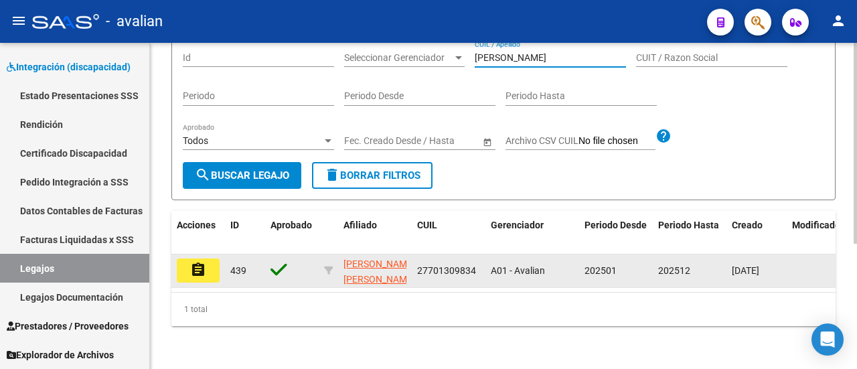
type input "[PERSON_NAME]"
click at [196, 262] on mat-icon "assignment" at bounding box center [198, 270] width 16 height 16
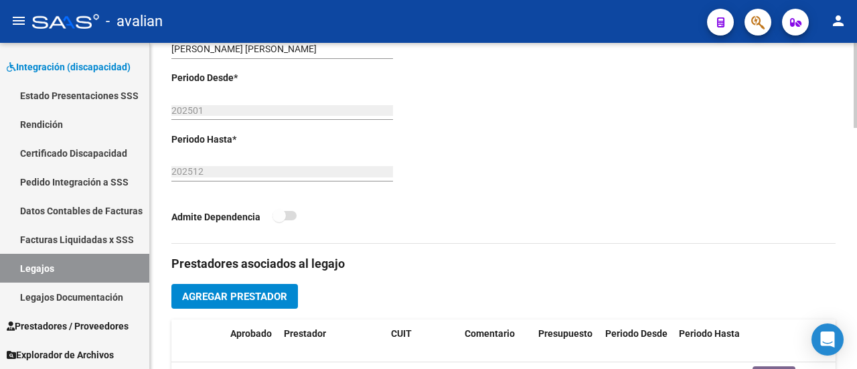
scroll to position [120, 0]
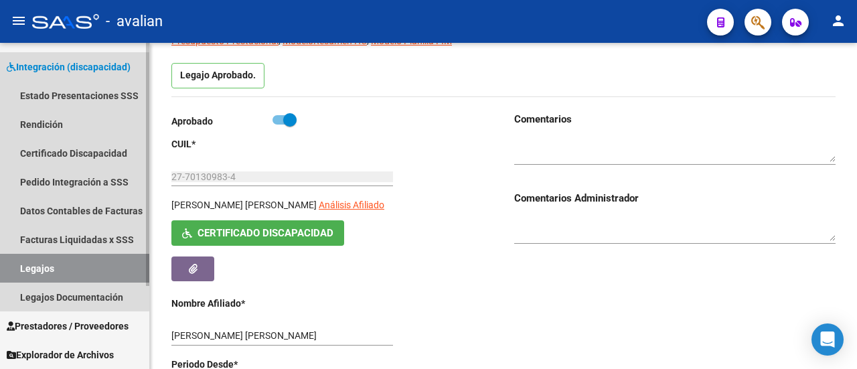
click at [66, 73] on span "Integración (discapacidad)" at bounding box center [69, 67] width 124 height 15
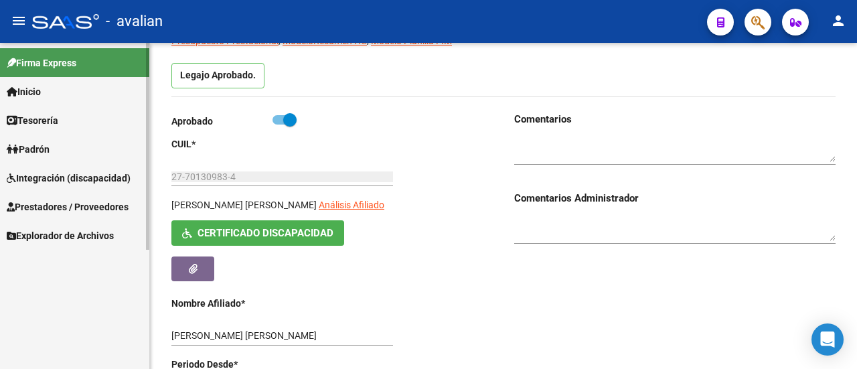
scroll to position [0, 0]
click at [64, 209] on span "Prestadores / Proveedores" at bounding box center [68, 206] width 122 height 15
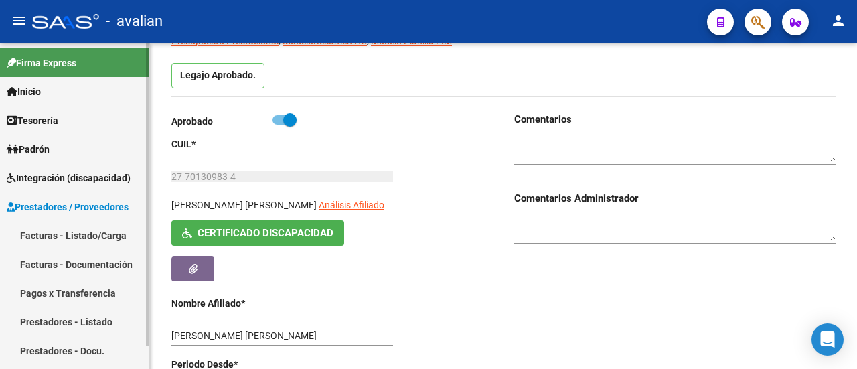
click at [86, 226] on link "Facturas - Listado/Carga" at bounding box center [74, 235] width 149 height 29
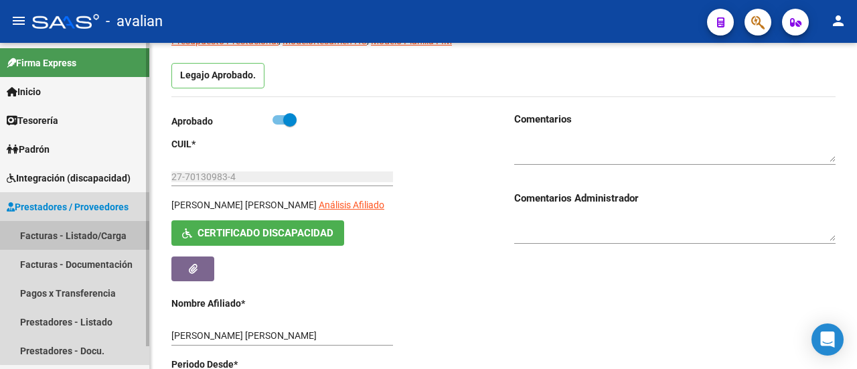
click at [86, 238] on link "Facturas - Listado/Carga" at bounding box center [74, 235] width 149 height 29
click at [87, 232] on link "Facturas - Listado/Carga" at bounding box center [74, 235] width 149 height 29
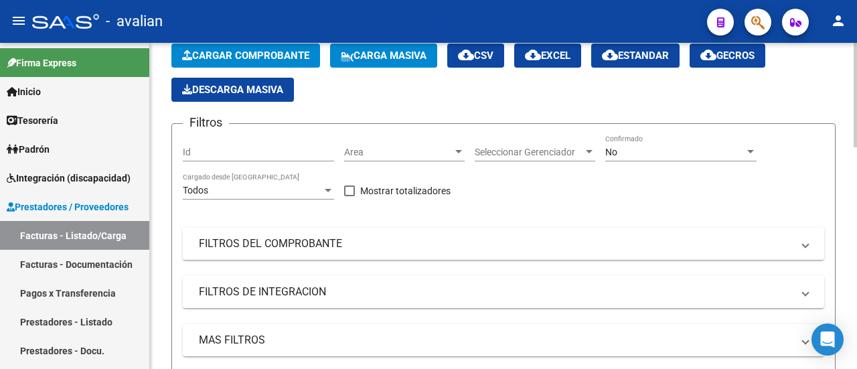
scroll to position [54, 0]
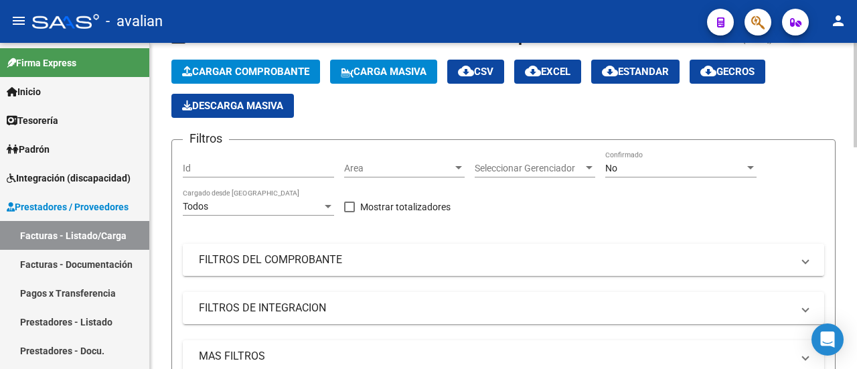
click at [296, 254] on mat-panel-title "FILTROS DEL COMPROBANTE" at bounding box center [495, 259] width 593 height 15
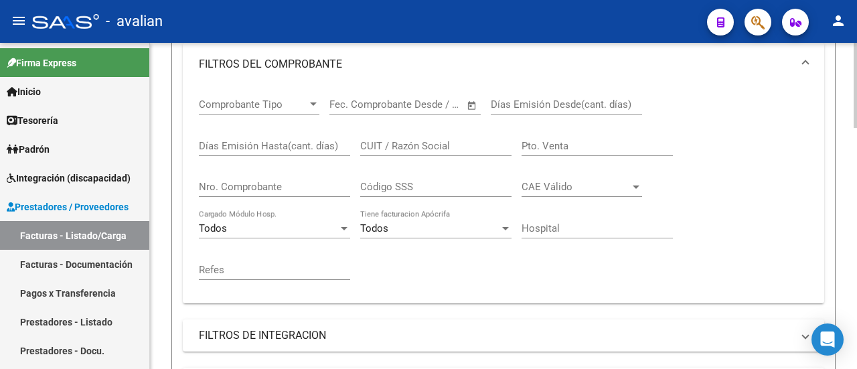
scroll to position [254, 0]
click at [277, 187] on input "Nro. Comprobante" at bounding box center [274, 187] width 151 height 12
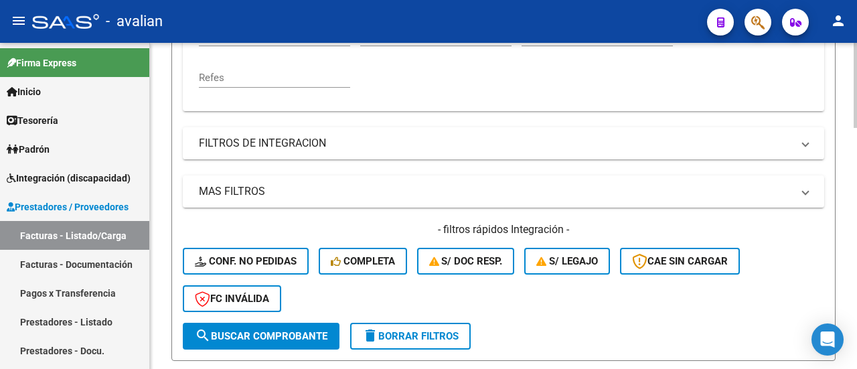
scroll to position [455, 0]
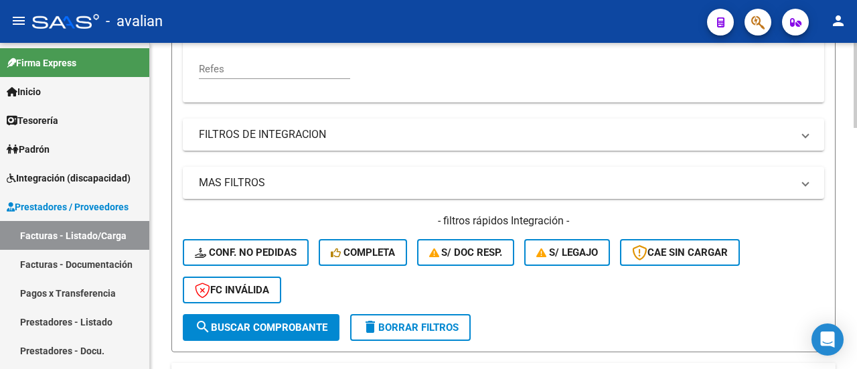
type input "451"
click at [275, 326] on span "search Buscar Comprobante" at bounding box center [261, 327] width 133 height 12
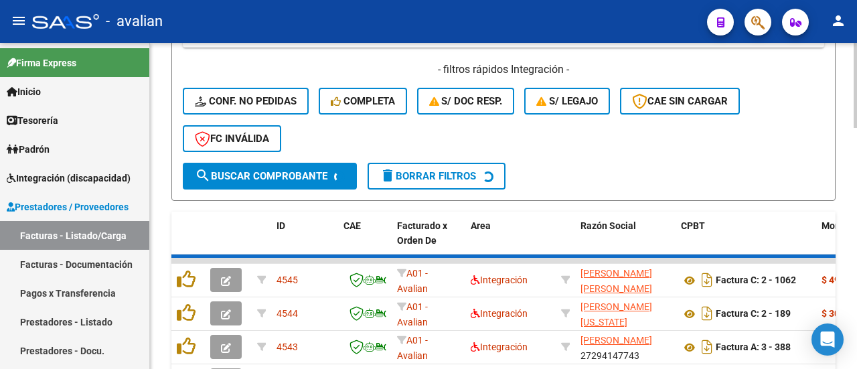
scroll to position [602, 0]
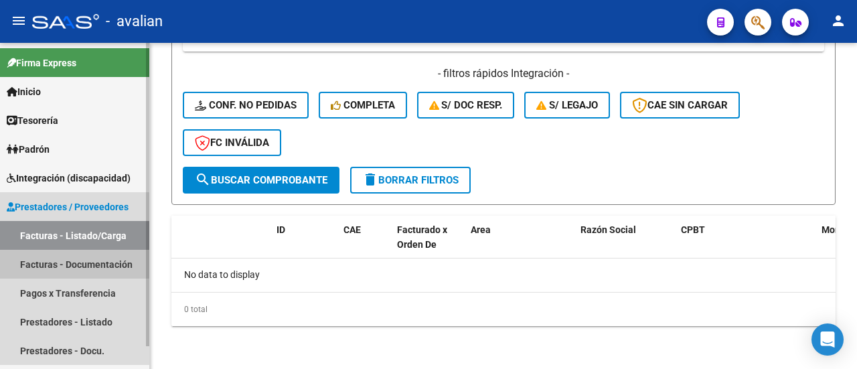
drag, startPoint x: 40, startPoint y: 263, endPoint x: 47, endPoint y: 266, distance: 7.5
click at [41, 263] on link "Facturas - Documentación" at bounding box center [74, 264] width 149 height 29
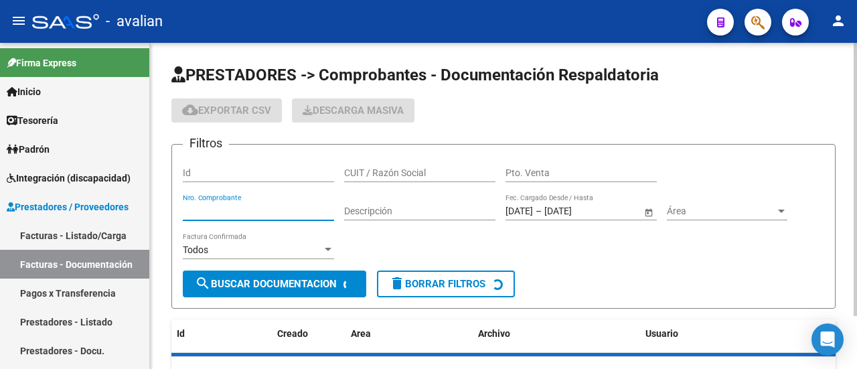
click at [221, 213] on input "Nro. Comprobante" at bounding box center [258, 210] width 151 height 11
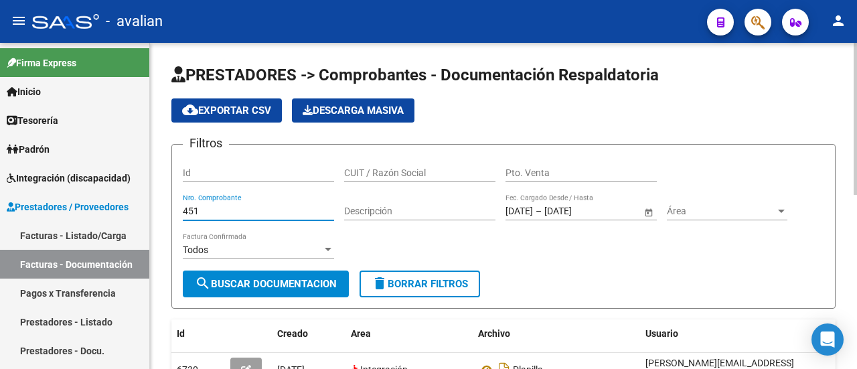
type input "451"
click at [241, 282] on span "search Buscar Documentacion" at bounding box center [266, 284] width 142 height 12
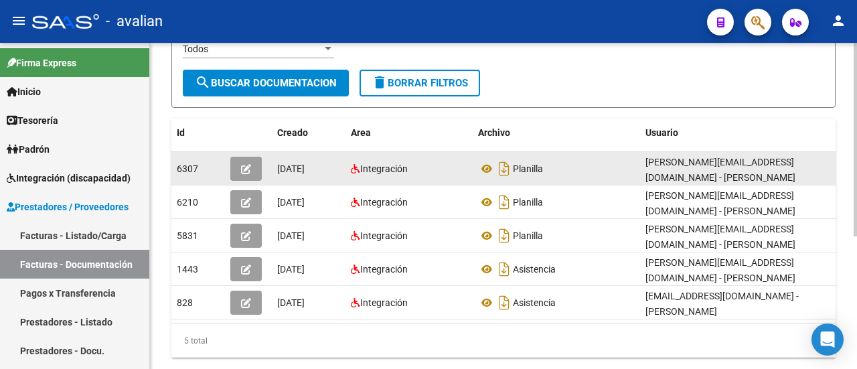
click at [245, 167] on icon "button" at bounding box center [246, 169] width 10 height 10
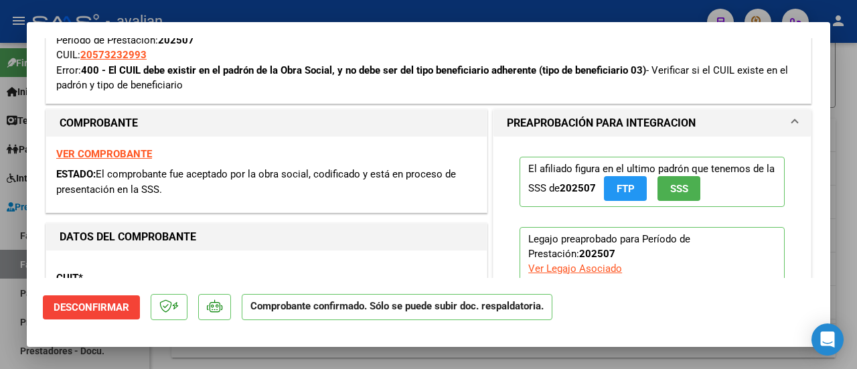
scroll to position [304, 0]
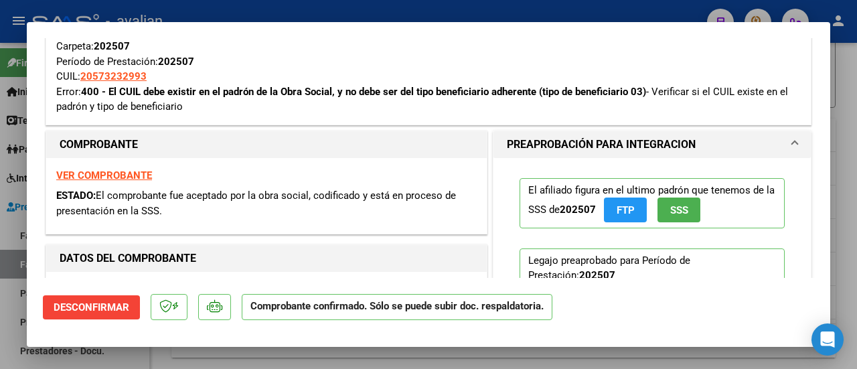
type input "$ 0,00"
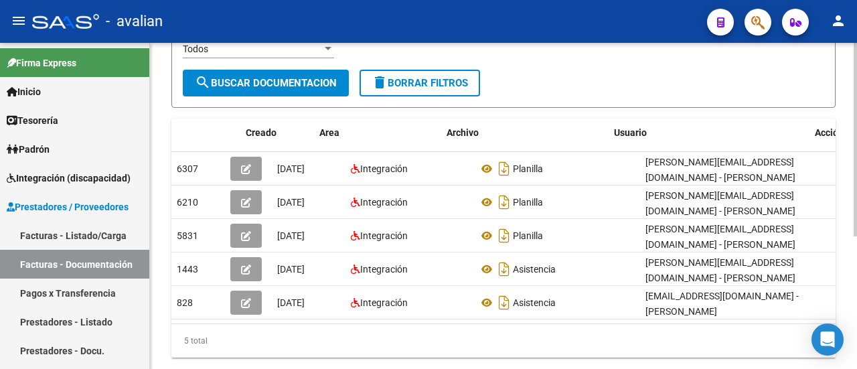
scroll to position [0, 72]
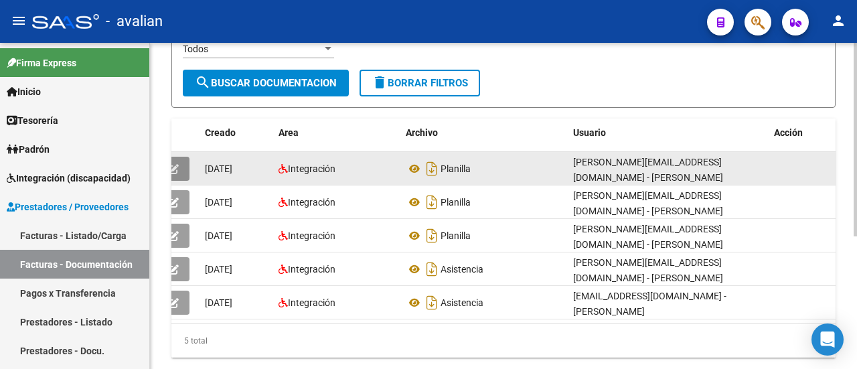
click at [178, 165] on icon "button" at bounding box center [174, 169] width 10 height 10
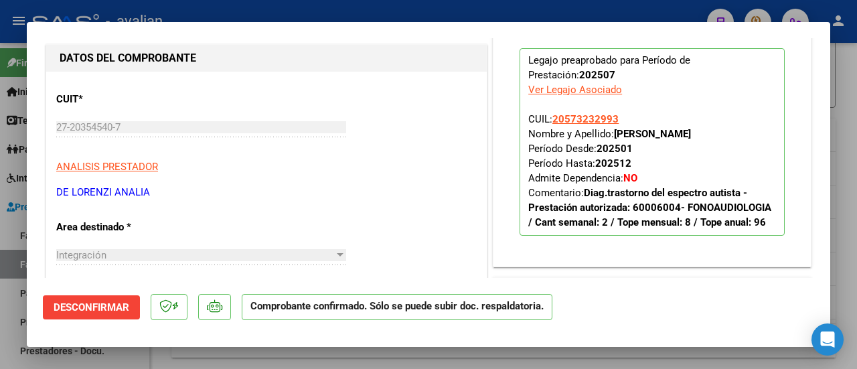
scroll to position [535, 0]
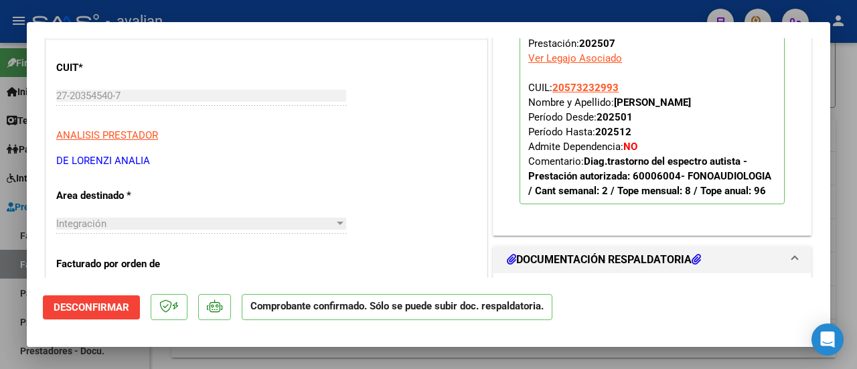
type input "$ 0,00"
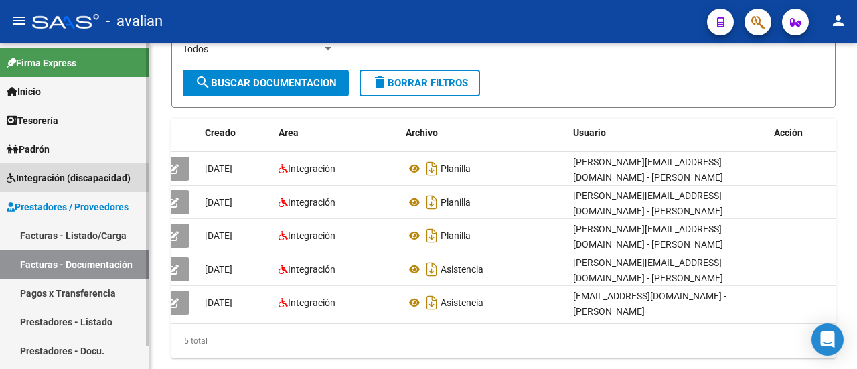
click at [73, 172] on span "Integración (discapacidad)" at bounding box center [69, 178] width 124 height 15
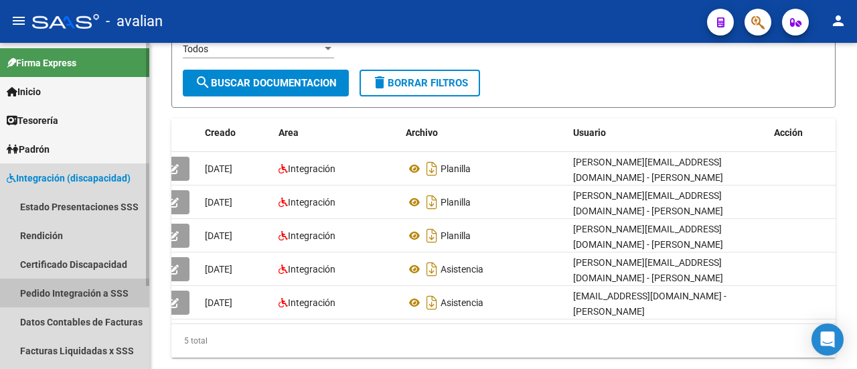
click at [87, 292] on link "Pedido Integración a SSS" at bounding box center [74, 292] width 149 height 29
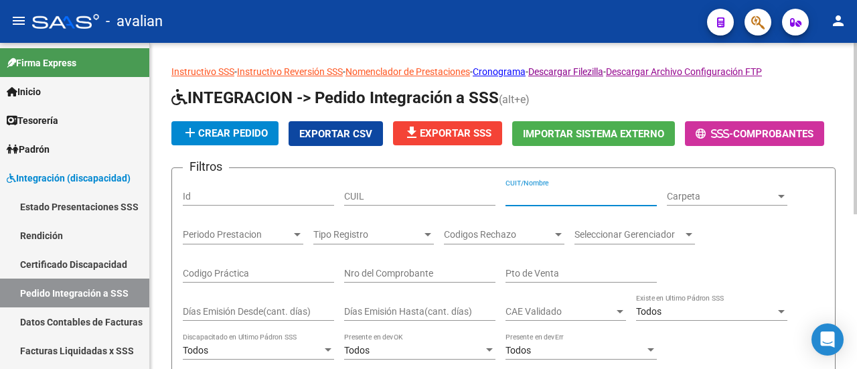
click at [574, 199] on input "CUIT/Nombre" at bounding box center [580, 196] width 151 height 11
paste input "[PERSON_NAME]"
type input "[PERSON_NAME]"
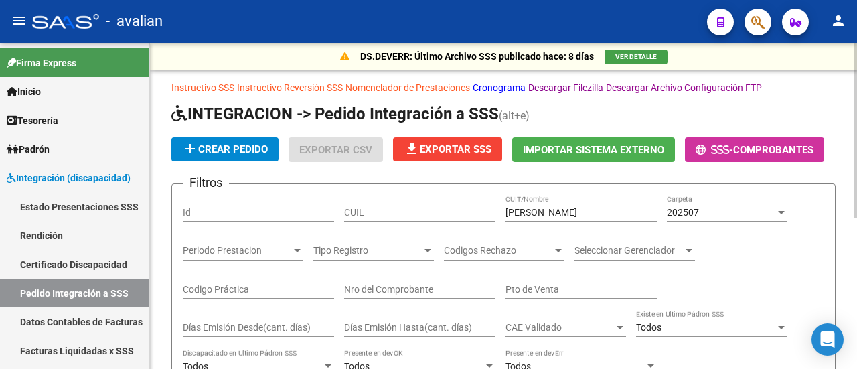
drag, startPoint x: 780, startPoint y: 191, endPoint x: 745, endPoint y: 168, distance: 41.6
click at [780, 191] on form "Filtros Id CUIL [PERSON_NAME] CUIT/Nombre 202507 Carpeta Periodo Prestacion Per…" at bounding box center [503, 351] width 664 height 337
click at [779, 209] on div at bounding box center [781, 212] width 12 height 11
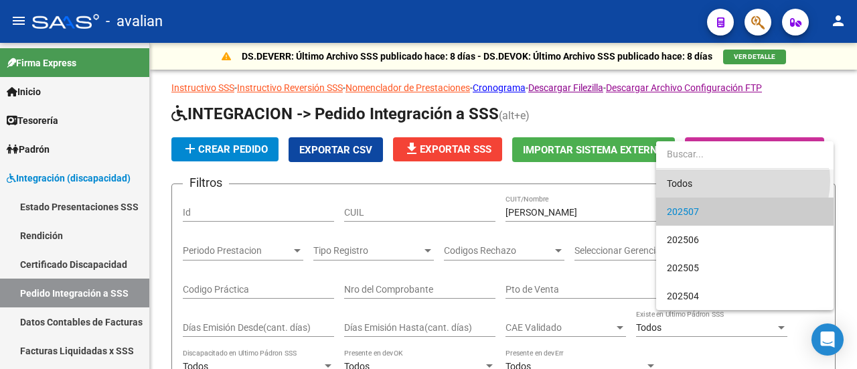
click at [736, 180] on span "Todos" at bounding box center [745, 183] width 156 height 28
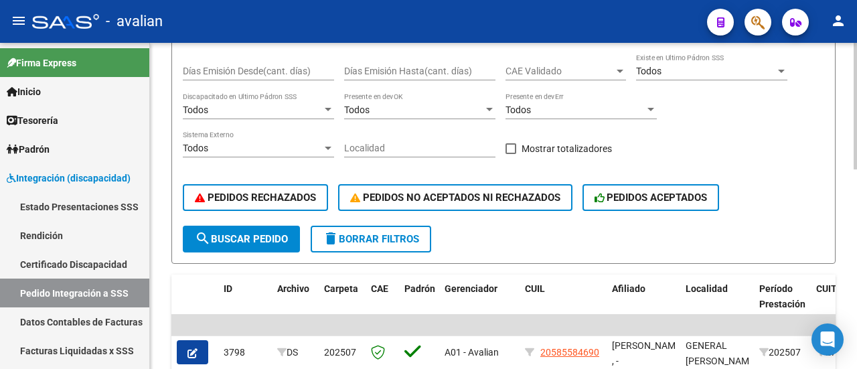
scroll to position [268, 0]
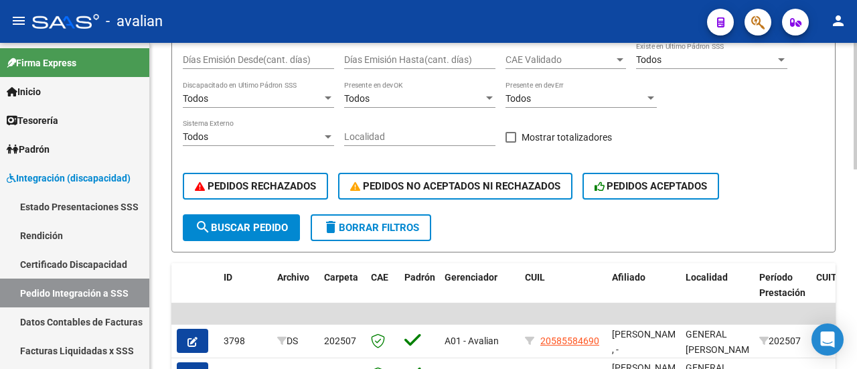
click at [246, 228] on span "search Buscar Pedido" at bounding box center [241, 228] width 93 height 12
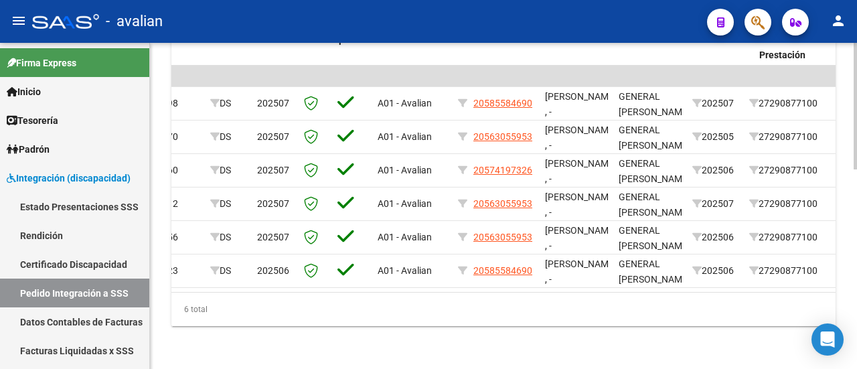
scroll to position [0, 0]
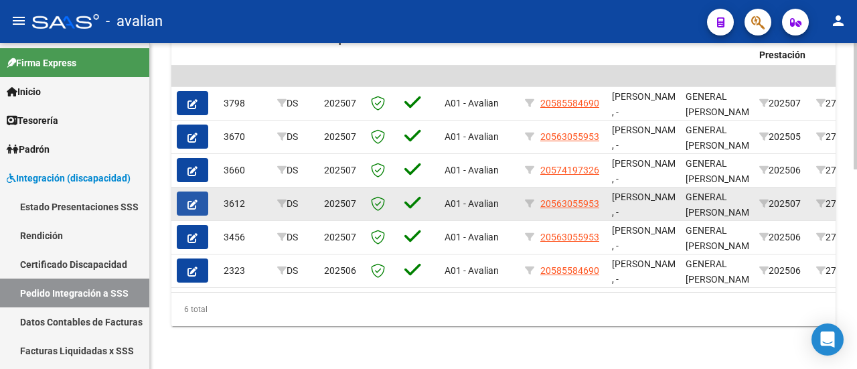
click at [195, 199] on icon "button" at bounding box center [192, 204] width 10 height 10
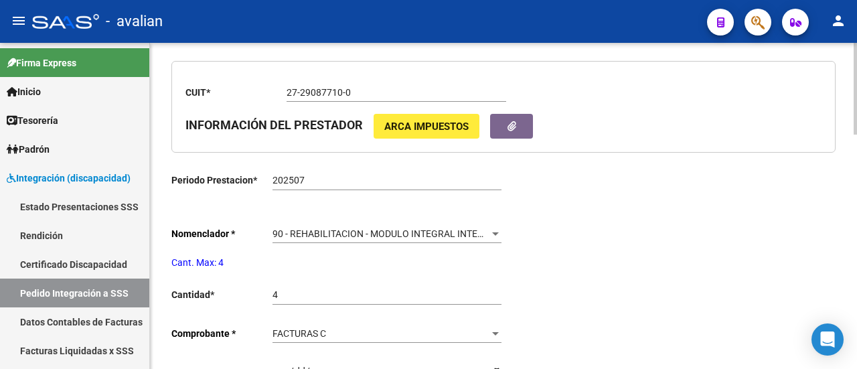
type input "20563055953"
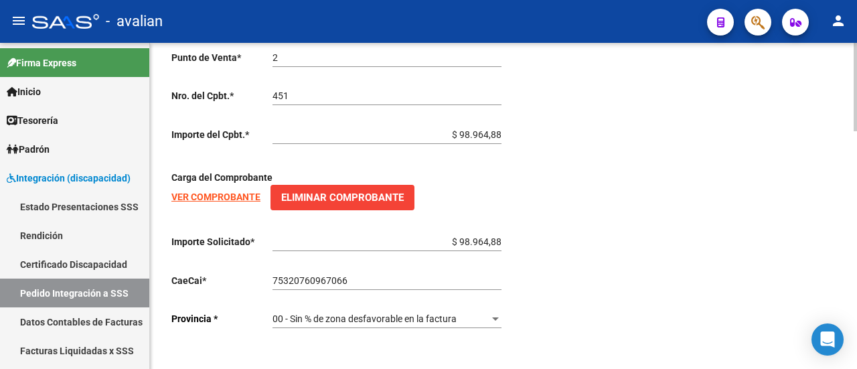
scroll to position [873, 0]
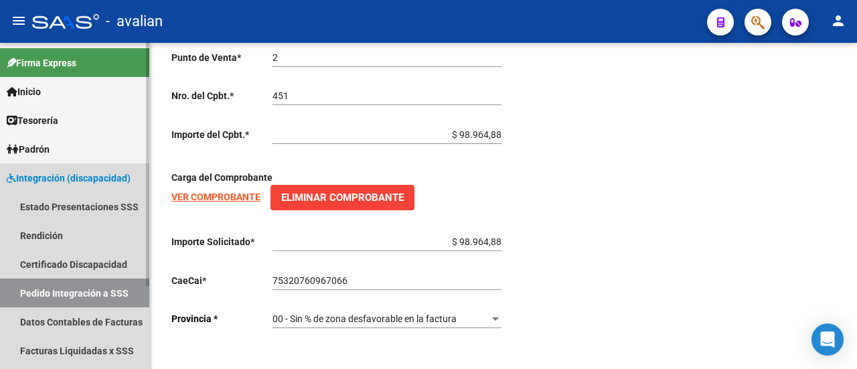
click at [96, 173] on span "Integración (discapacidad)" at bounding box center [69, 178] width 124 height 15
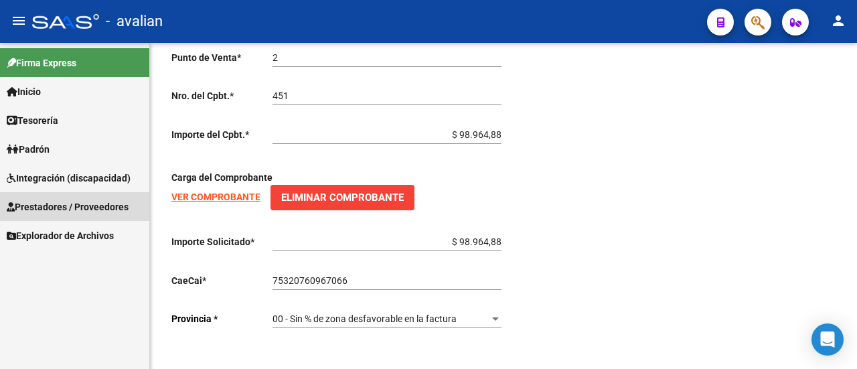
click at [88, 203] on span "Prestadores / Proveedores" at bounding box center [68, 206] width 122 height 15
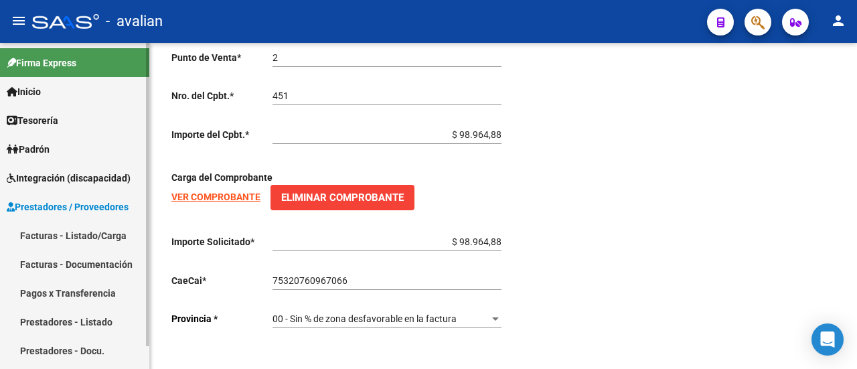
click at [86, 233] on link "Facturas - Listado/Carga" at bounding box center [74, 235] width 149 height 29
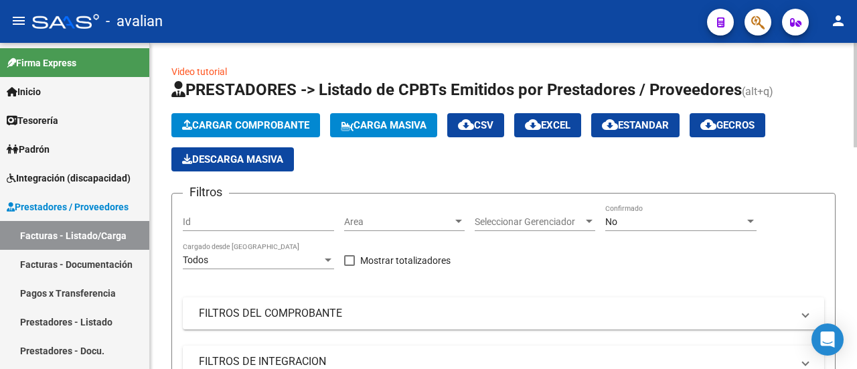
scroll to position [67, 0]
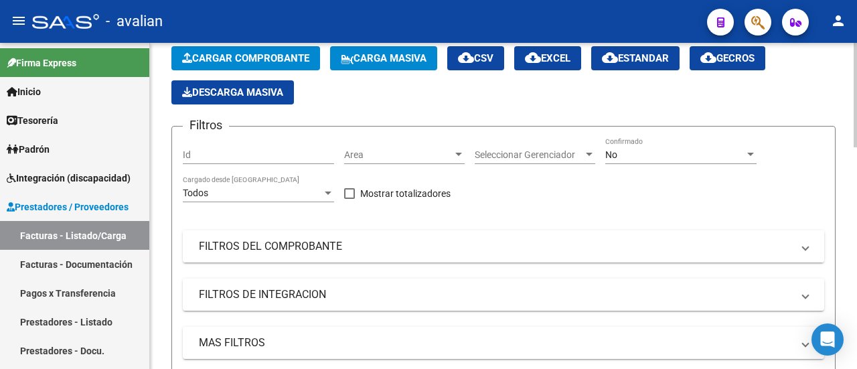
click at [290, 250] on mat-panel-title "FILTROS DEL COMPROBANTE" at bounding box center [495, 246] width 593 height 15
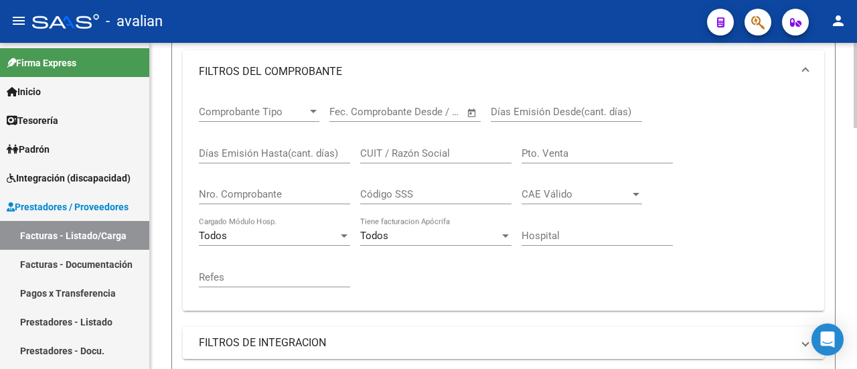
scroll to position [268, 0]
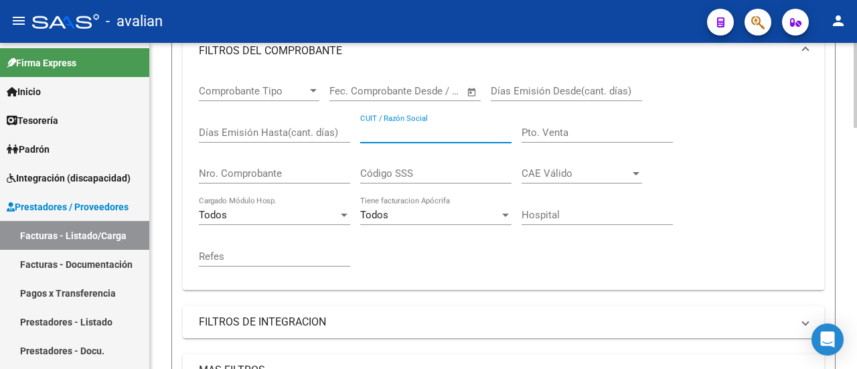
click at [393, 130] on input "CUIT / Razón Social" at bounding box center [435, 132] width 151 height 12
paste input "27291199742"
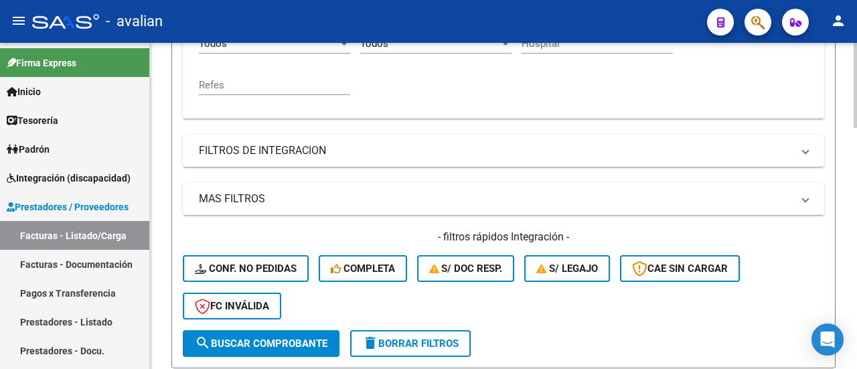
scroll to position [535, 0]
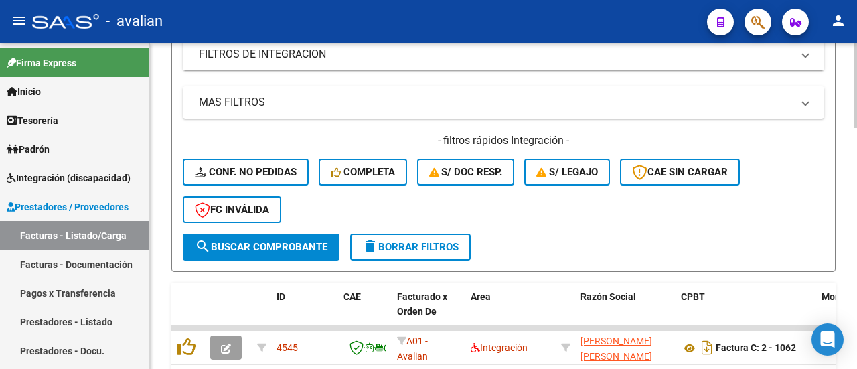
type input "27291199742"
click at [268, 247] on span "search Buscar Comprobante" at bounding box center [261, 247] width 133 height 12
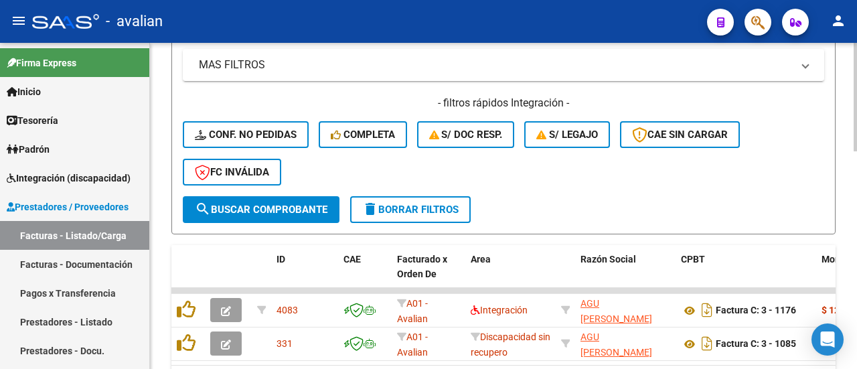
scroll to position [602, 0]
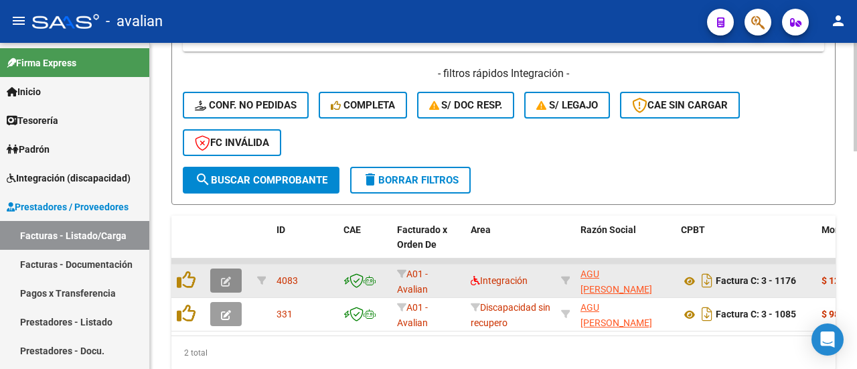
click at [220, 278] on button "button" at bounding box center [225, 280] width 31 height 24
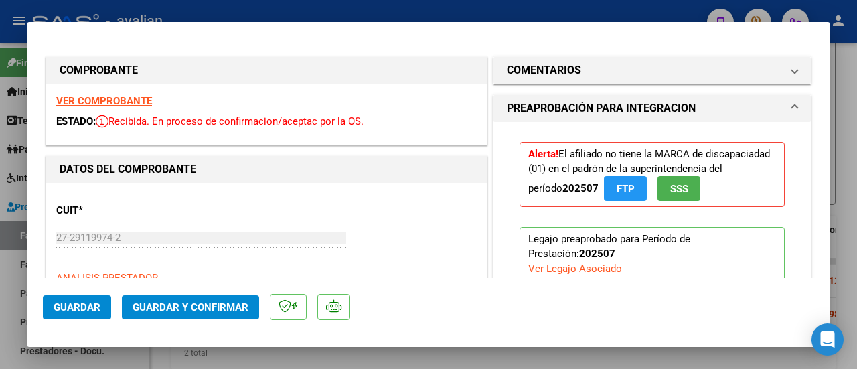
type input "$ 0,00"
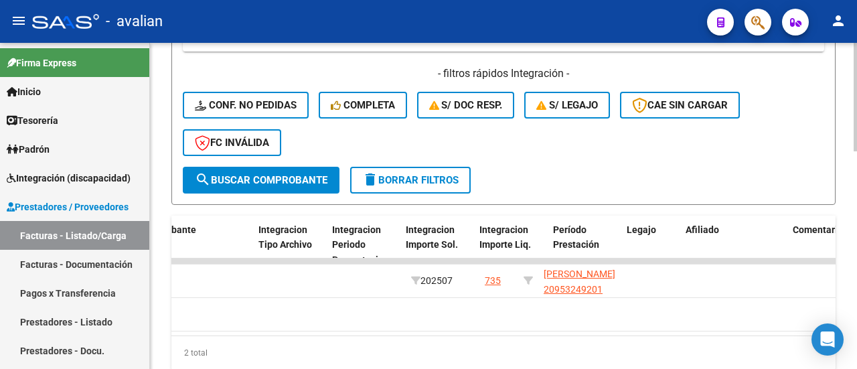
scroll to position [0, 0]
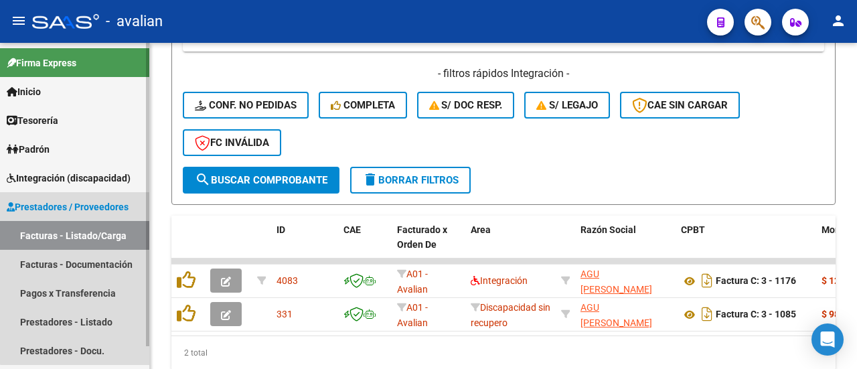
click at [86, 233] on link "Facturas - Listado/Carga" at bounding box center [74, 235] width 149 height 29
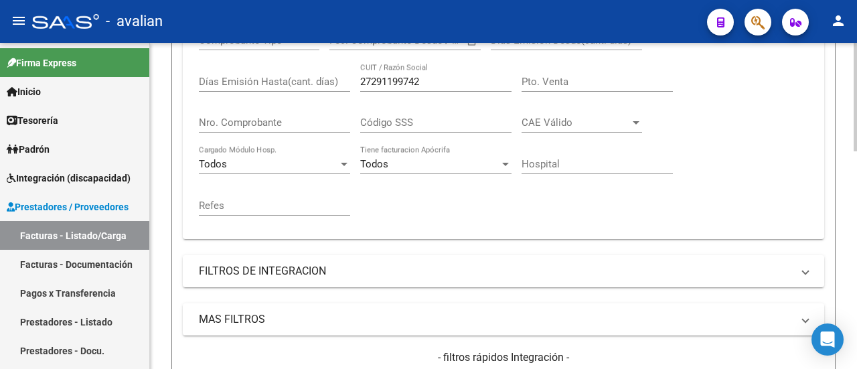
scroll to position [268, 0]
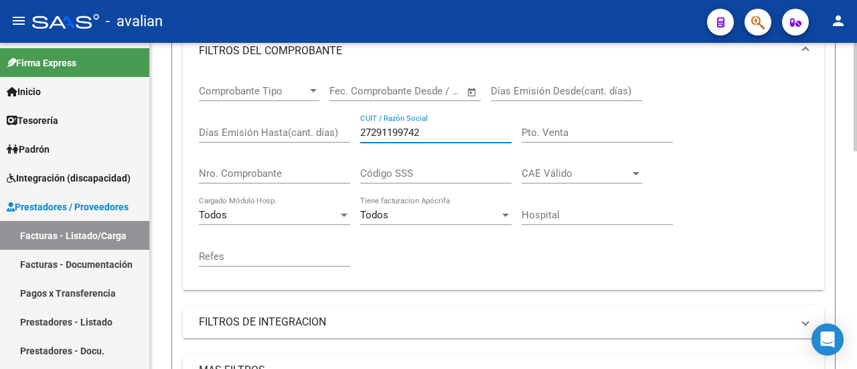
drag, startPoint x: 428, startPoint y: 133, endPoint x: 317, endPoint y: 125, distance: 110.7
click at [317, 125] on div "Comprobante Tipo Comprobante Tipo Fecha inicio – Fecha fin Fec. Comprobante Des…" at bounding box center [503, 175] width 609 height 207
paste input "33716803479"
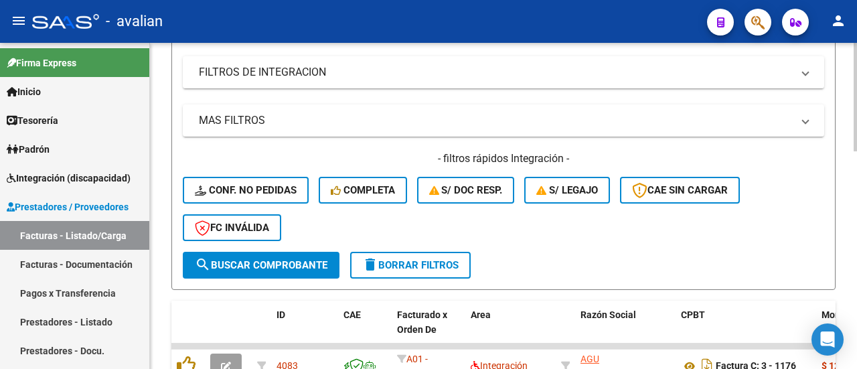
scroll to position [535, 0]
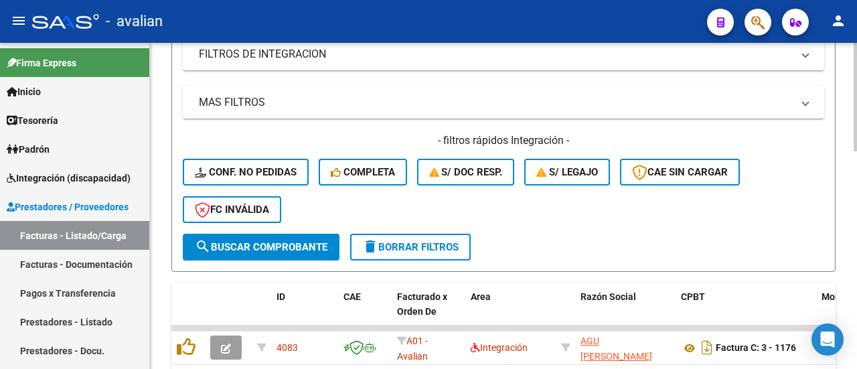
type input "33716803479"
click at [260, 246] on span "search Buscar Comprobante" at bounding box center [261, 247] width 133 height 12
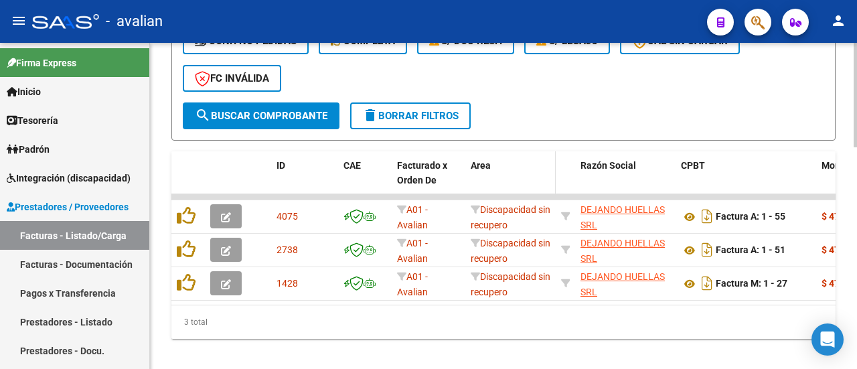
scroll to position [689, 0]
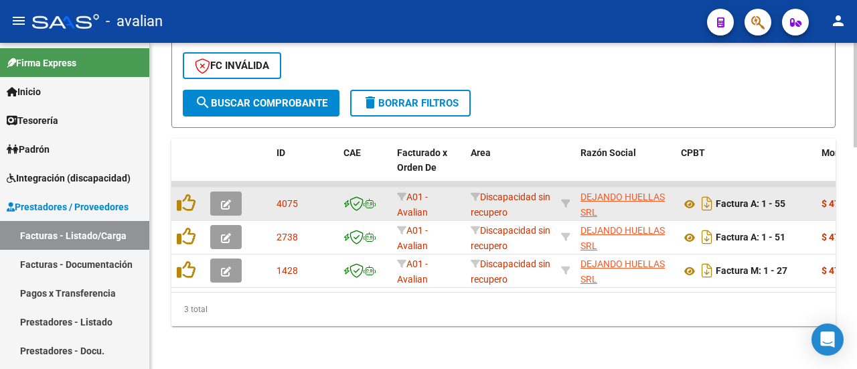
click at [224, 199] on icon "button" at bounding box center [226, 204] width 10 height 10
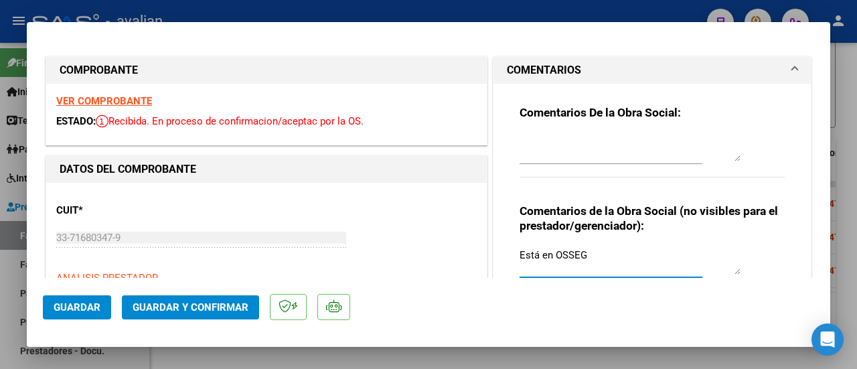
drag, startPoint x: 584, startPoint y: 254, endPoint x: 496, endPoint y: 256, distance: 87.7
click at [496, 256] on div "Comentarios De la Obra Social: Comentarios de la Obra Social (no visibles para …" at bounding box center [651, 205] width 317 height 242
type input "$ 0,00"
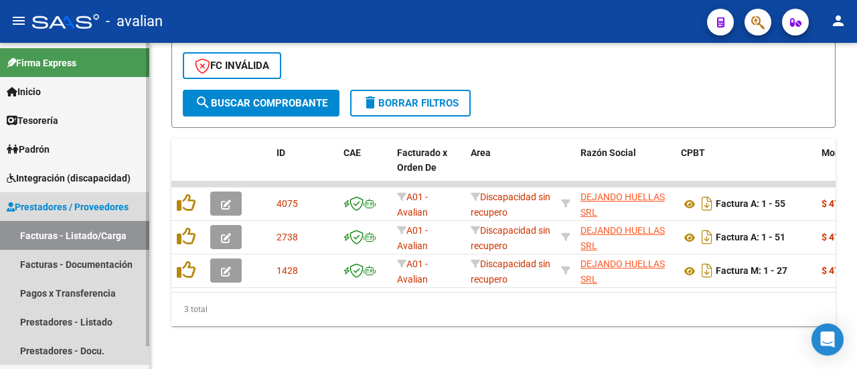
click at [92, 232] on link "Facturas - Listado/Carga" at bounding box center [74, 235] width 149 height 29
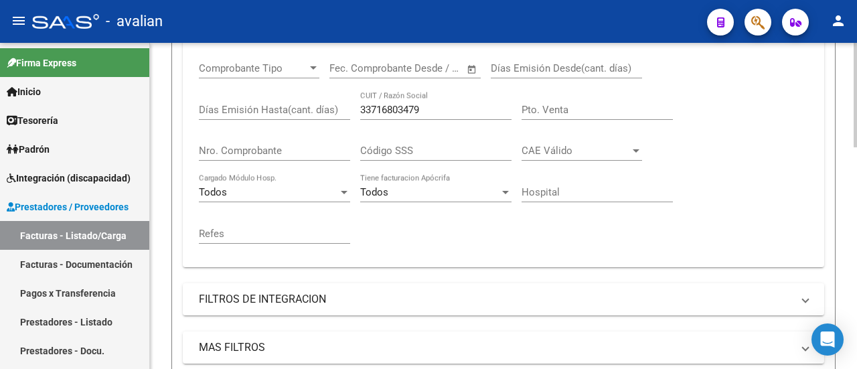
scroll to position [288, 0]
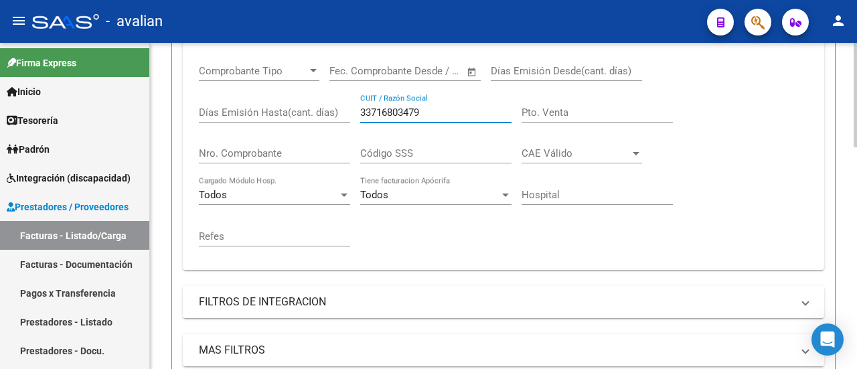
drag, startPoint x: 444, startPoint y: 110, endPoint x: 337, endPoint y: 140, distance: 111.1
click at [364, 107] on input "33716803479" at bounding box center [435, 112] width 151 height 12
paste input "27400672690"
drag, startPoint x: 440, startPoint y: 113, endPoint x: 284, endPoint y: 100, distance: 157.1
click at [284, 100] on div "Comprobante Tipo Comprobante Tipo Fecha inicio – Fecha fin Fec. Comprobante Des…" at bounding box center [503, 155] width 609 height 207
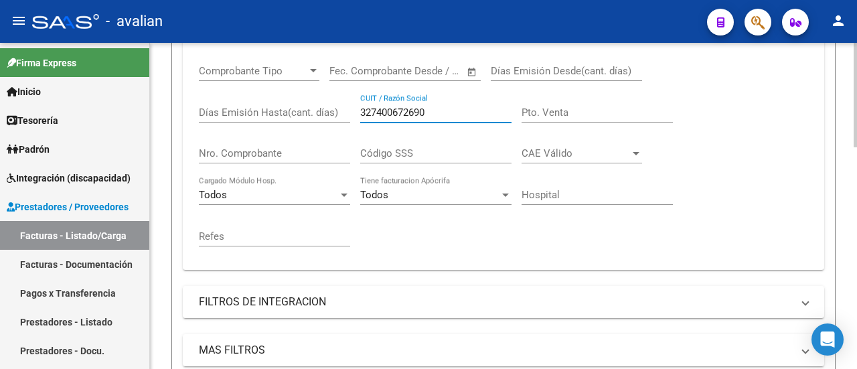
paste input "text"
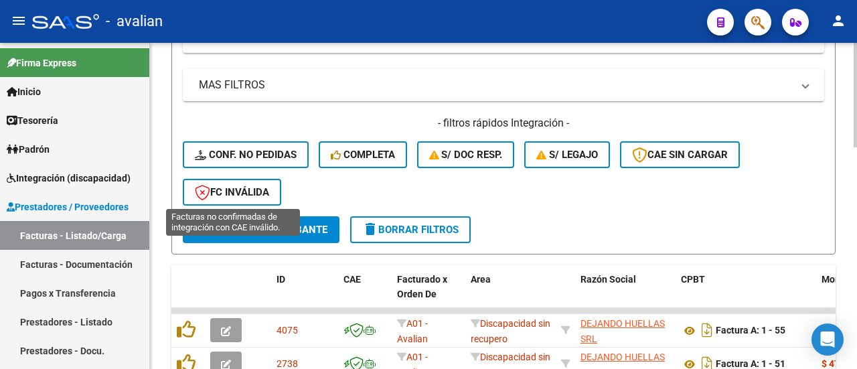
scroll to position [555, 0]
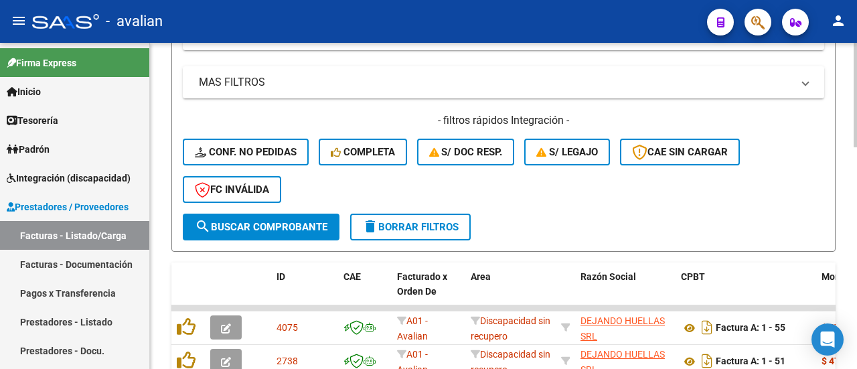
type input "27400672690"
click at [264, 219] on button "search Buscar Comprobante" at bounding box center [261, 226] width 157 height 27
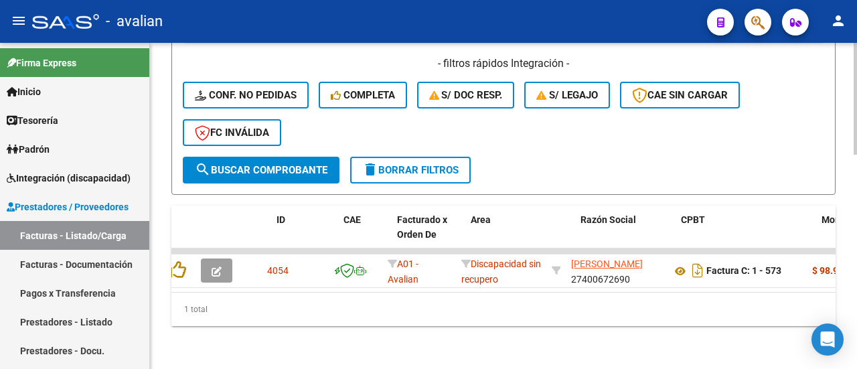
scroll to position [0, 0]
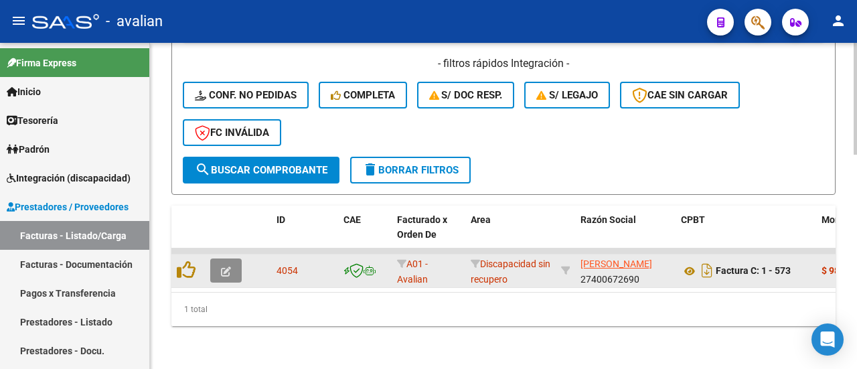
click at [227, 266] on icon "button" at bounding box center [226, 271] width 10 height 10
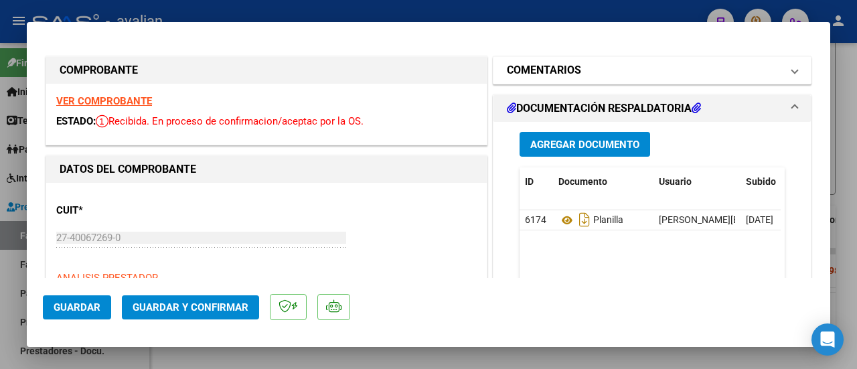
click at [780, 73] on span "COMENTARIOS" at bounding box center [649, 70] width 285 height 16
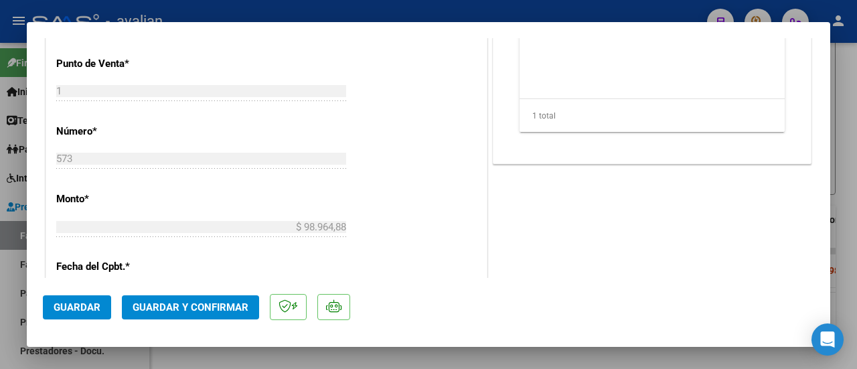
scroll to position [468, 0]
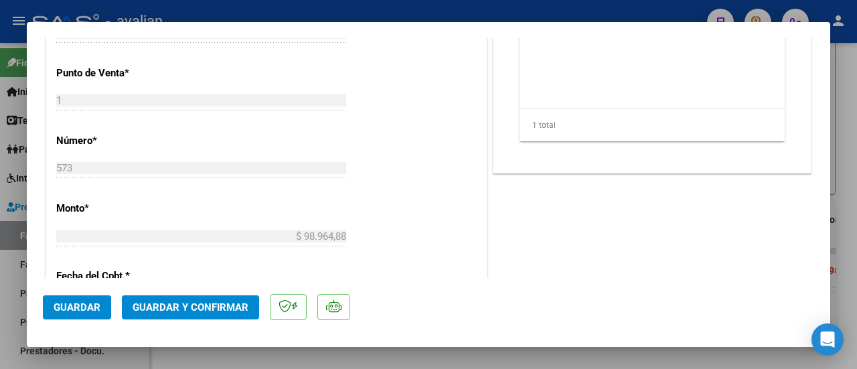
type input "$ 0,00"
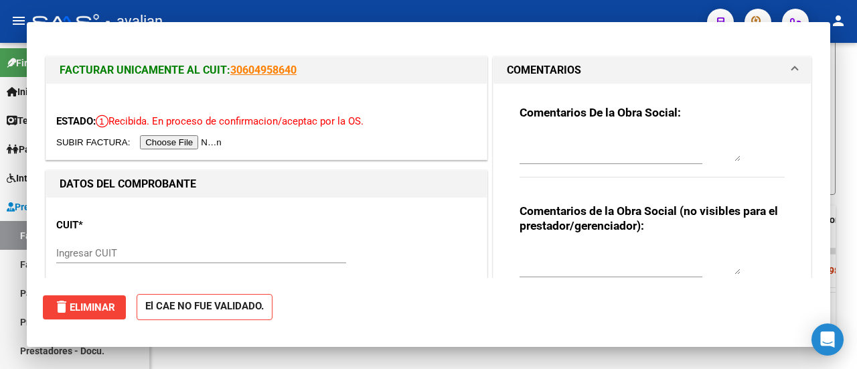
scroll to position [622, 0]
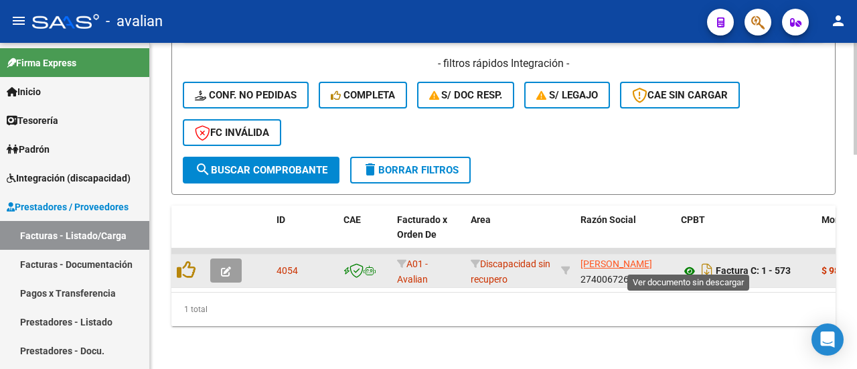
click at [685, 263] on icon at bounding box center [689, 271] width 17 height 16
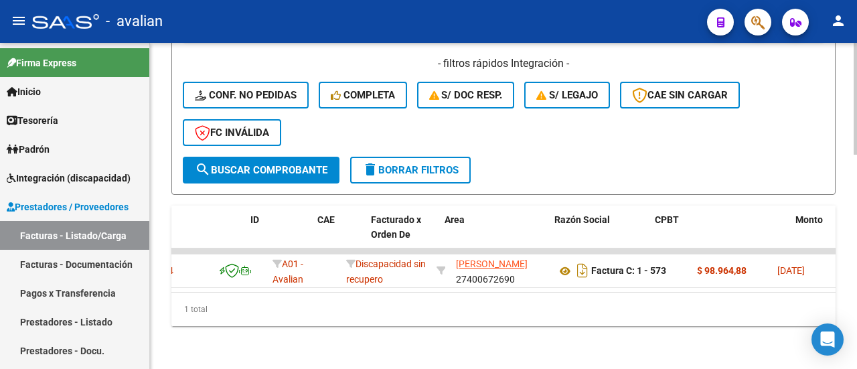
scroll to position [0, 26]
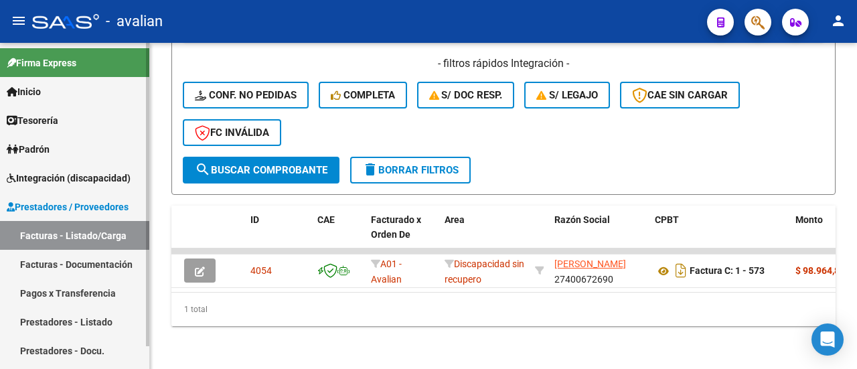
click at [90, 177] on span "Integración (discapacidad)" at bounding box center [69, 178] width 124 height 15
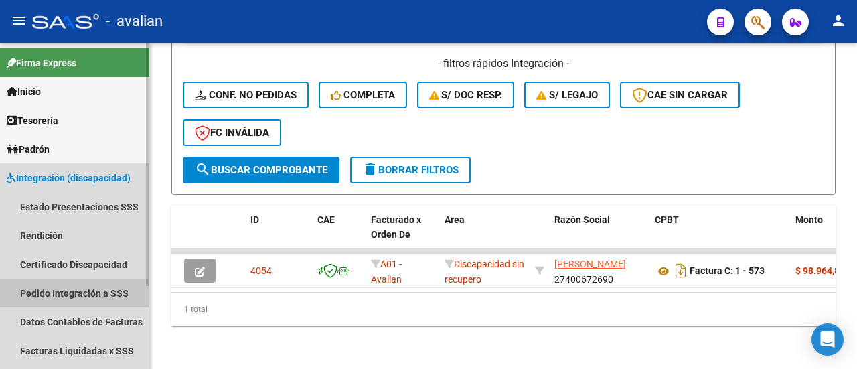
click at [77, 287] on link "Pedido Integración a SSS" at bounding box center [74, 292] width 149 height 29
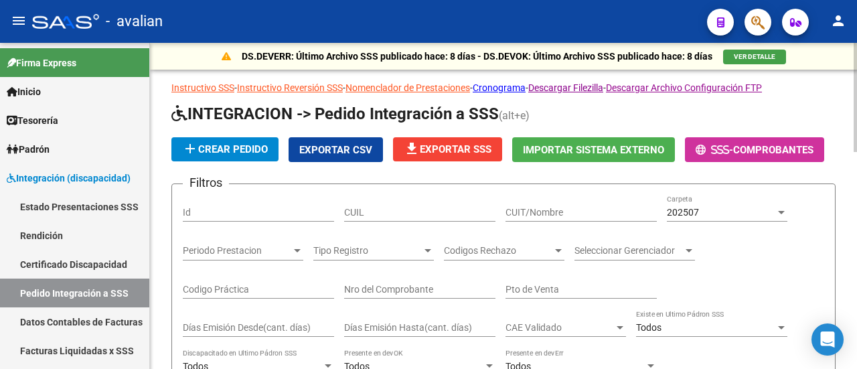
click at [566, 208] on input "CUIT/Nombre" at bounding box center [580, 212] width 151 height 11
paste input "554604"
type input "554604"
drag, startPoint x: 537, startPoint y: 211, endPoint x: 438, endPoint y: 205, distance: 99.2
click at [438, 205] on div "Filtros Id CUIL 554604 CUIT/Nombre 202507 Carpeta Periodo Prestacion Periodo Pr…" at bounding box center [503, 338] width 641 height 287
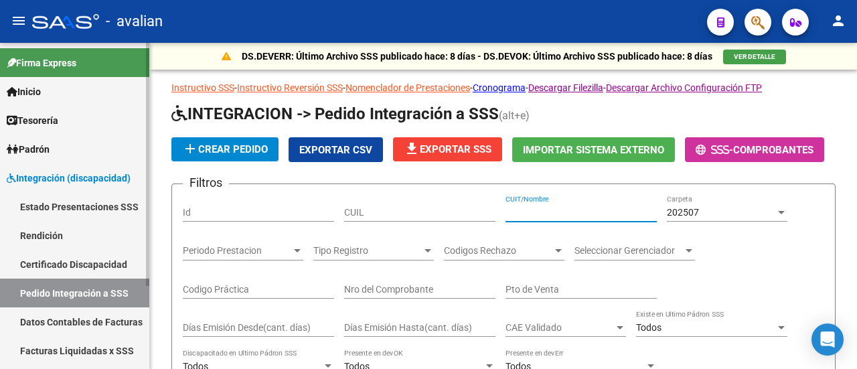
click at [52, 171] on span "Integración (discapacidad)" at bounding box center [69, 178] width 124 height 15
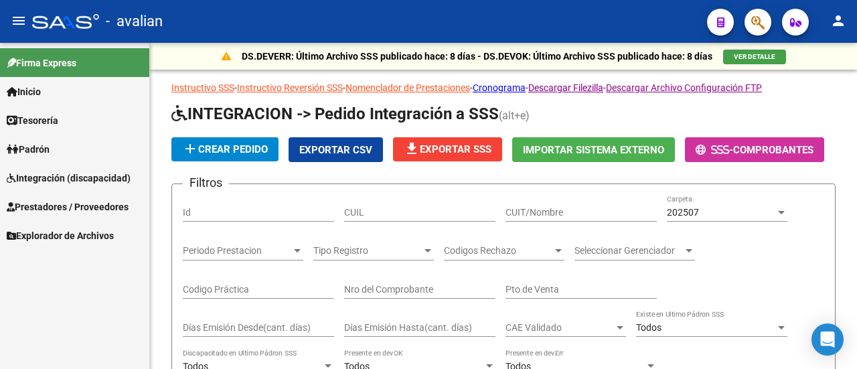
click at [66, 201] on span "Prestadores / Proveedores" at bounding box center [68, 206] width 122 height 15
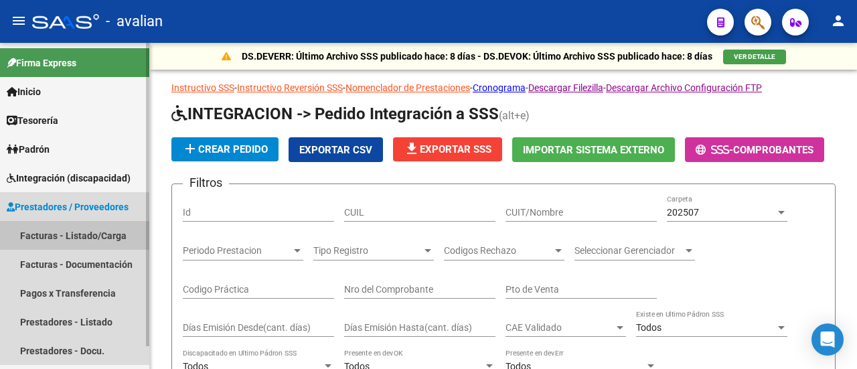
click at [90, 232] on link "Facturas - Listado/Carga" at bounding box center [74, 235] width 149 height 29
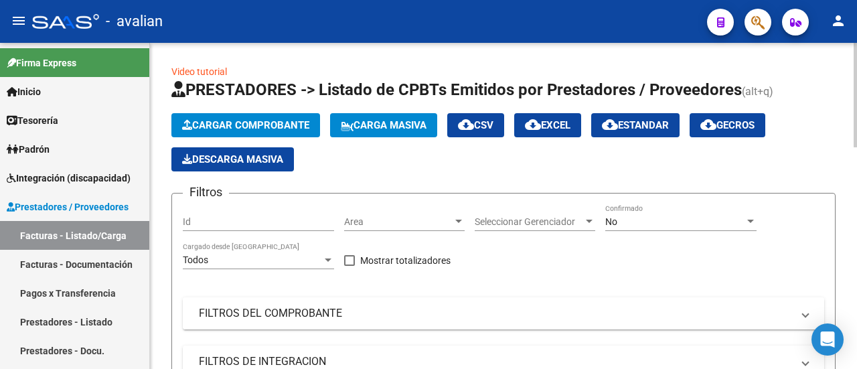
click at [277, 315] on mat-panel-title "FILTROS DEL COMPROBANTE" at bounding box center [495, 313] width 593 height 15
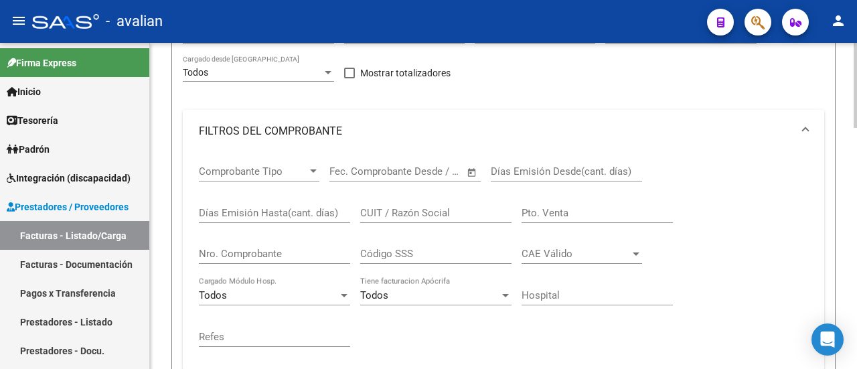
scroll to position [201, 0]
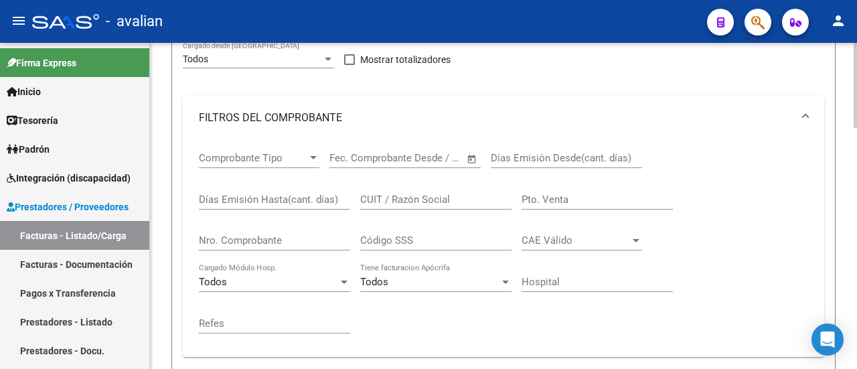
click at [404, 193] on input "CUIT / Razón Social" at bounding box center [435, 199] width 151 height 12
paste input "27343026493"
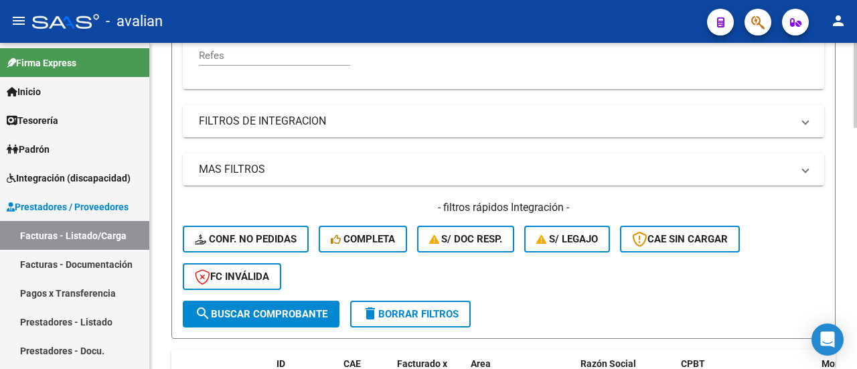
type input "27343026493"
click at [303, 318] on span "search Buscar Comprobante" at bounding box center [261, 314] width 133 height 12
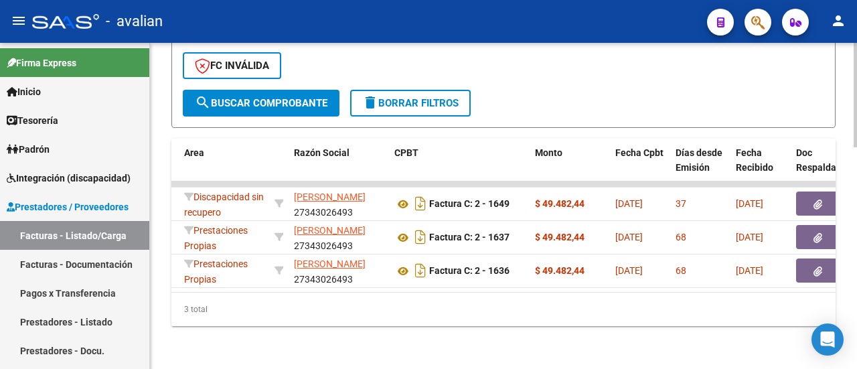
scroll to position [0, 0]
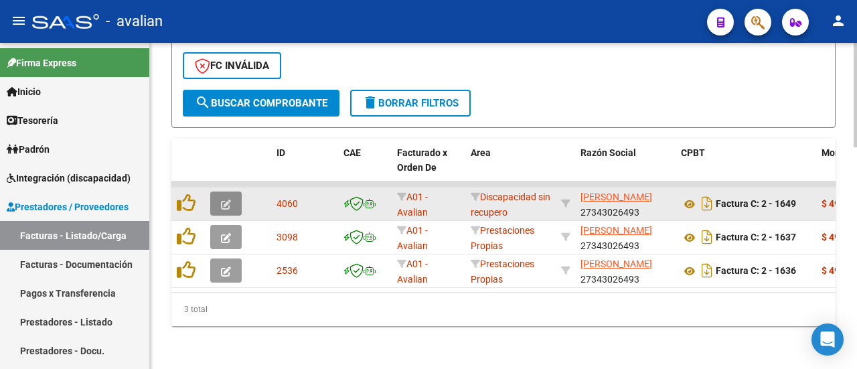
click at [224, 199] on icon "button" at bounding box center [226, 204] width 10 height 10
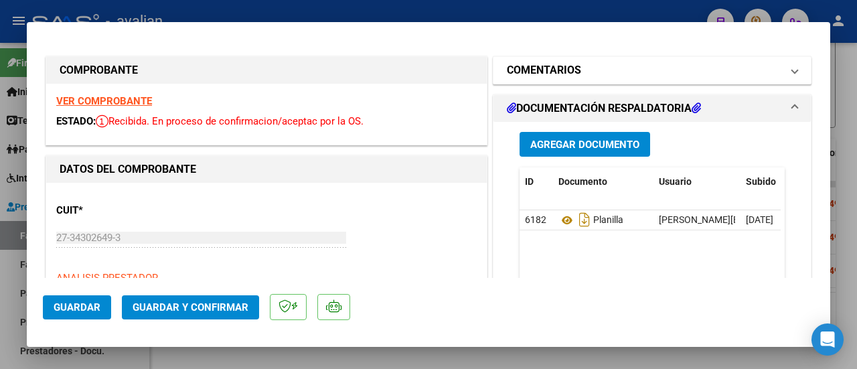
click at [792, 65] on span at bounding box center [794, 70] width 5 height 16
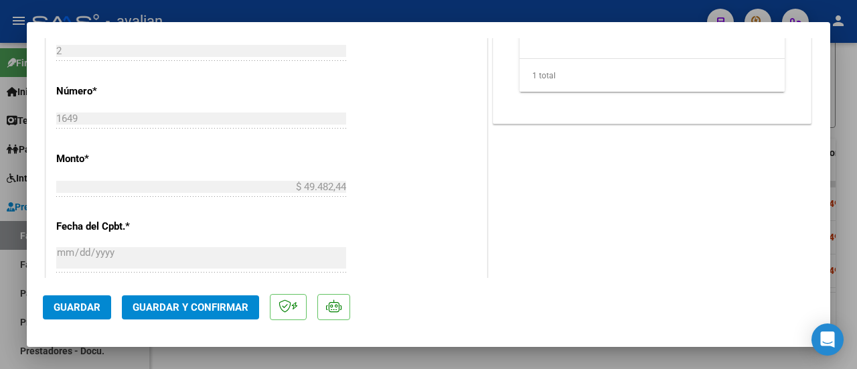
scroll to position [535, 0]
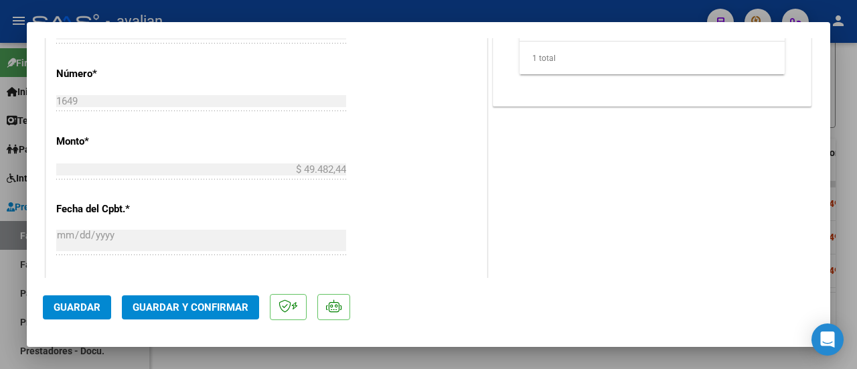
type input "$ 0,00"
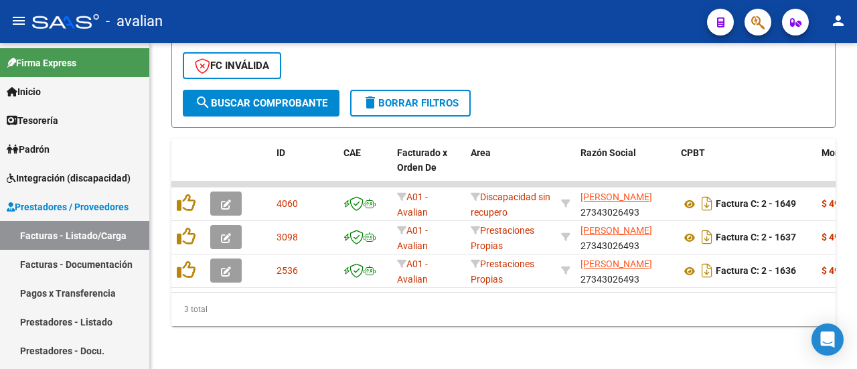
scroll to position [689, 0]
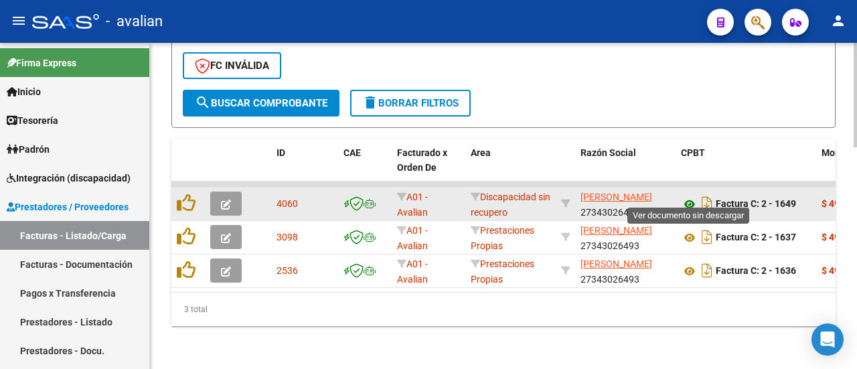
click at [689, 196] on icon at bounding box center [689, 204] width 17 height 16
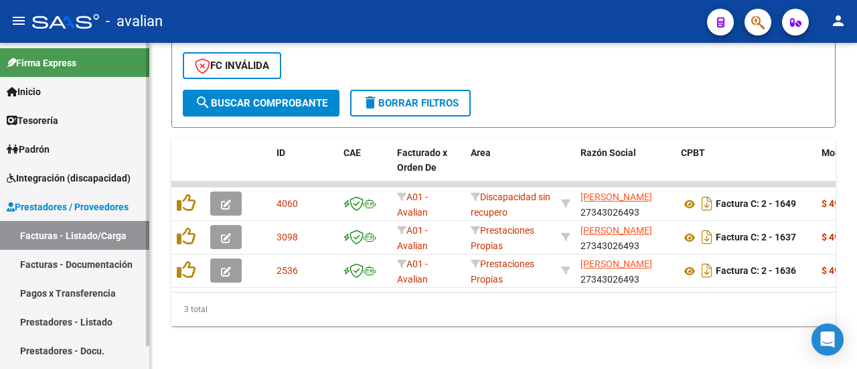
click at [89, 264] on link "Facturas - Documentación" at bounding box center [74, 264] width 149 height 29
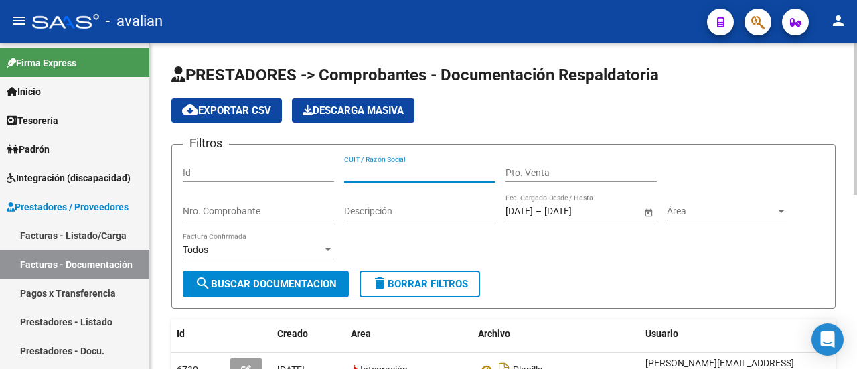
click at [424, 169] on input "CUIT / Razón Social" at bounding box center [419, 172] width 151 height 11
paste input "27343026493"
type input "27343026493"
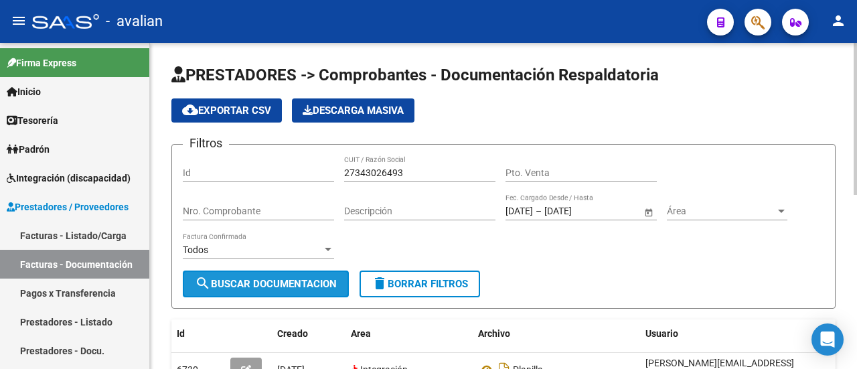
click at [287, 270] on button "search Buscar Documentacion" at bounding box center [266, 283] width 166 height 27
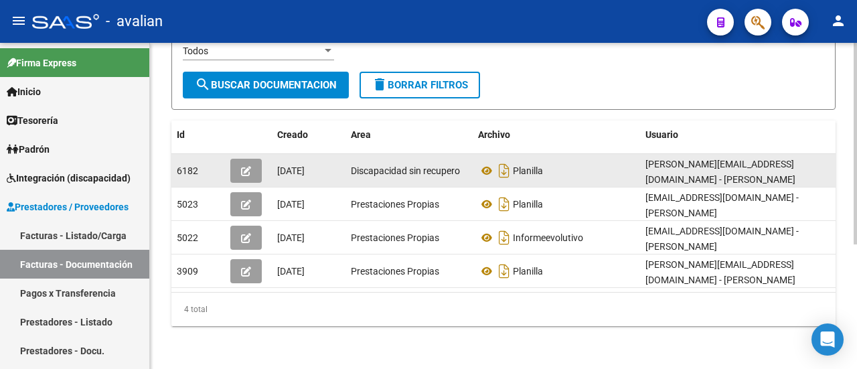
click at [248, 166] on icon "button" at bounding box center [246, 171] width 10 height 10
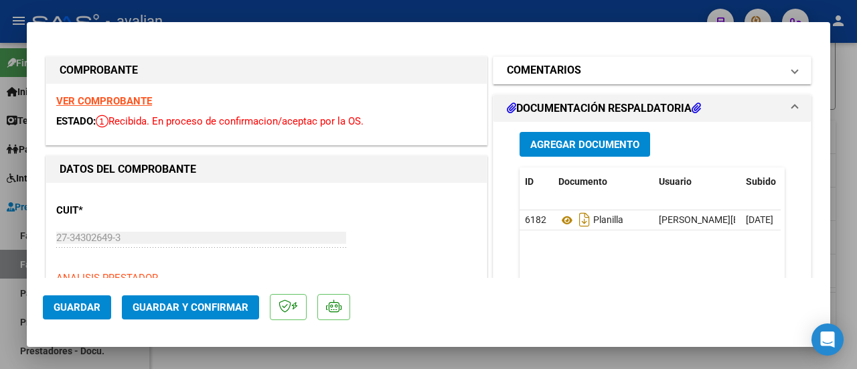
click at [792, 66] on span at bounding box center [794, 70] width 5 height 16
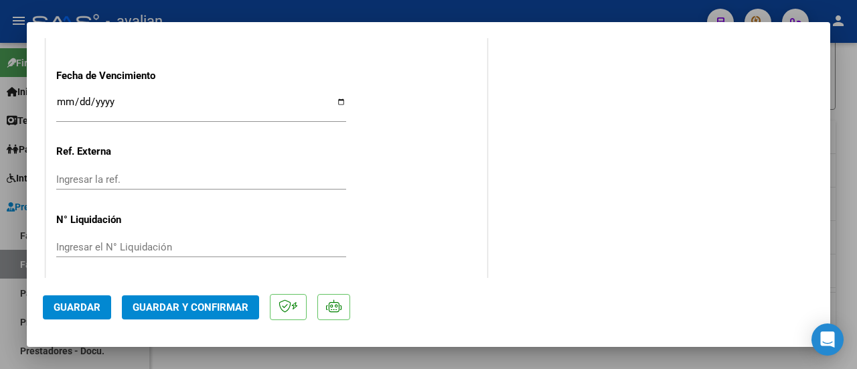
scroll to position [938, 0]
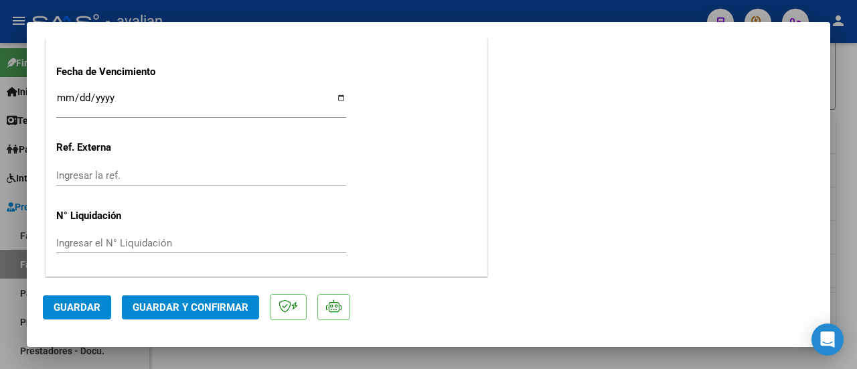
type input "$ 0,00"
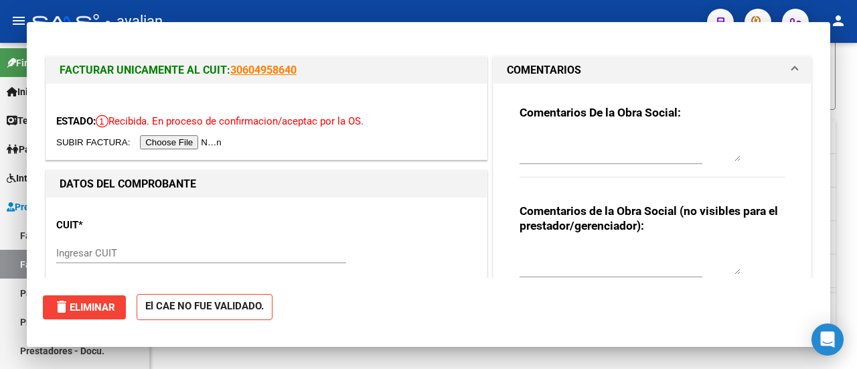
scroll to position [201, 0]
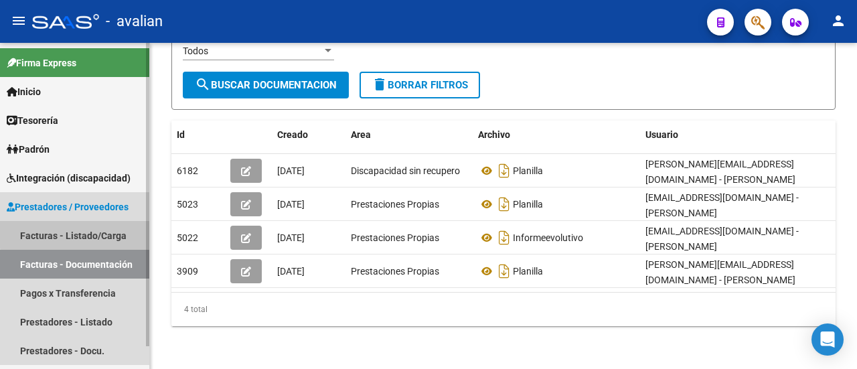
click at [98, 232] on link "Facturas - Listado/Carga" at bounding box center [74, 235] width 149 height 29
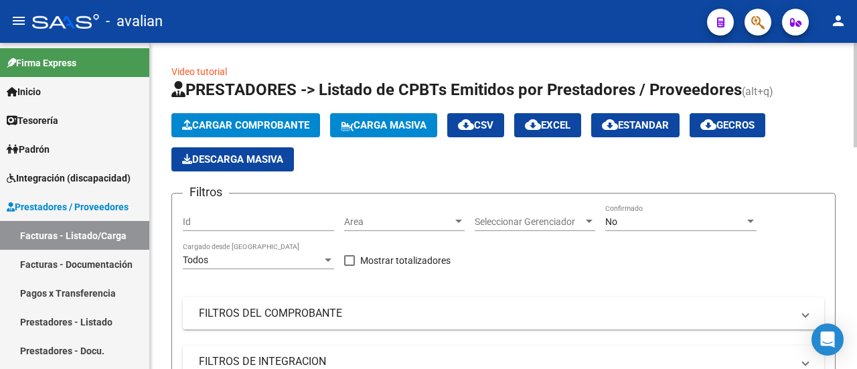
click at [314, 304] on mat-expansion-panel-header "FILTROS DEL COMPROBANTE" at bounding box center [503, 313] width 641 height 32
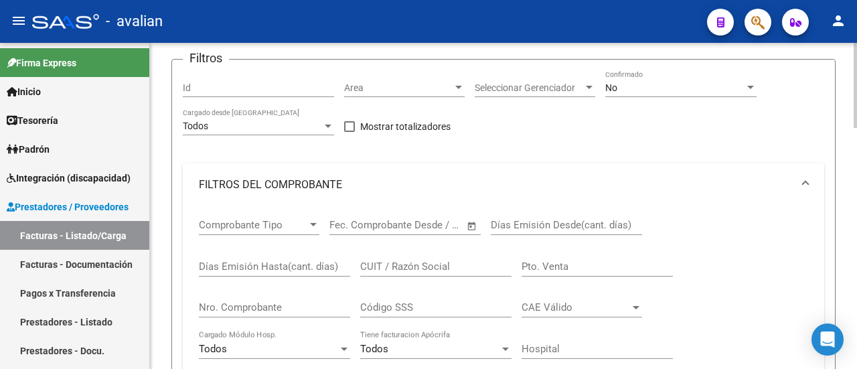
scroll to position [268, 0]
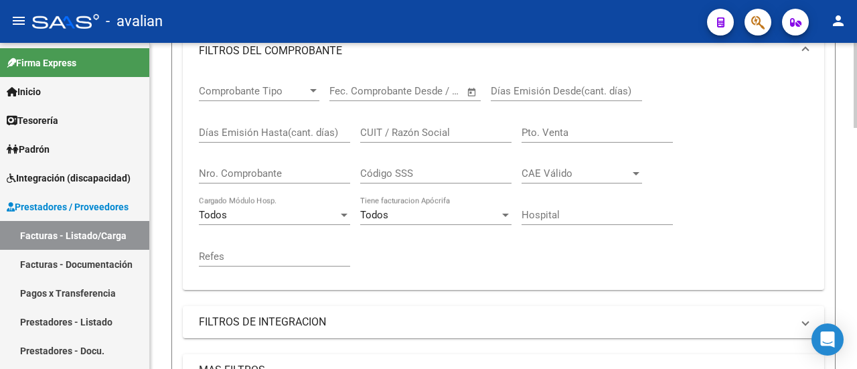
click at [248, 174] on input "Nro. Comprobante" at bounding box center [274, 173] width 151 height 12
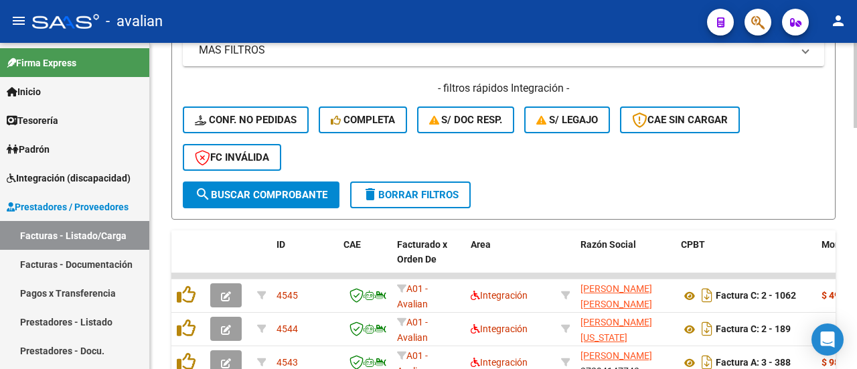
scroll to position [602, 0]
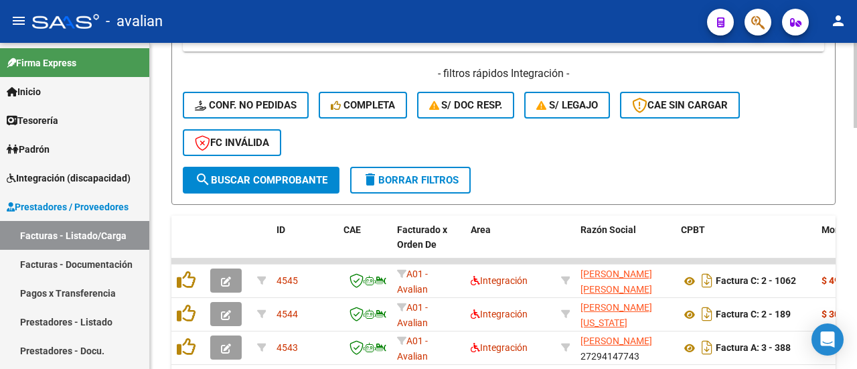
type input "1649"
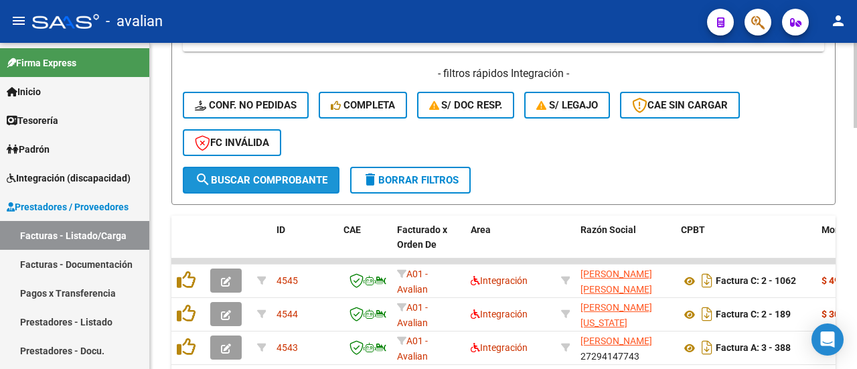
click at [293, 172] on button "search Buscar Comprobante" at bounding box center [261, 180] width 157 height 27
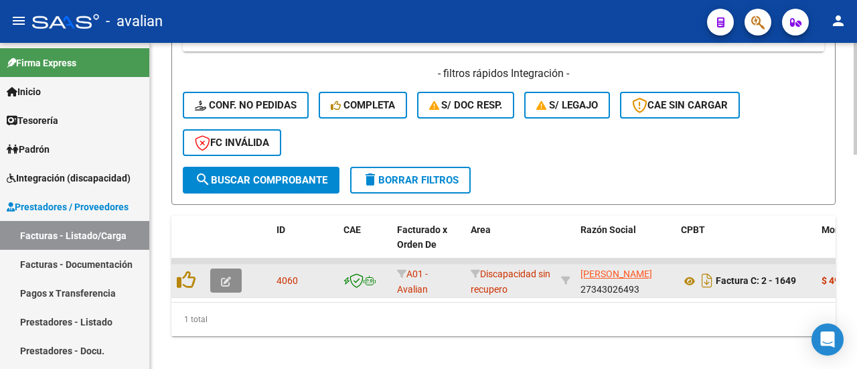
click at [223, 279] on icon "button" at bounding box center [226, 281] width 10 height 10
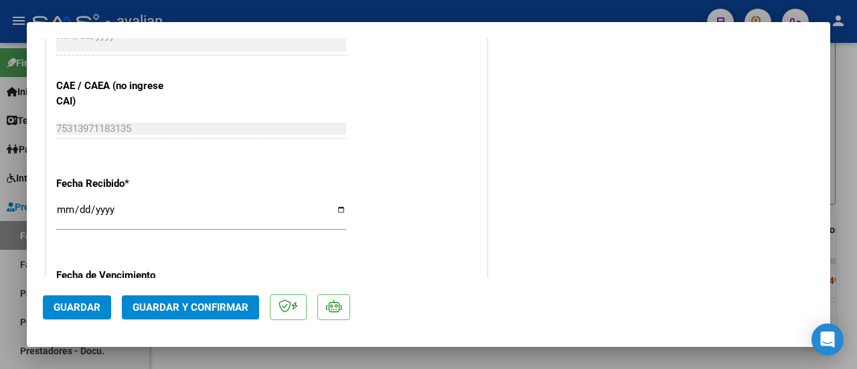
scroll to position [736, 0]
type input "$ 0,00"
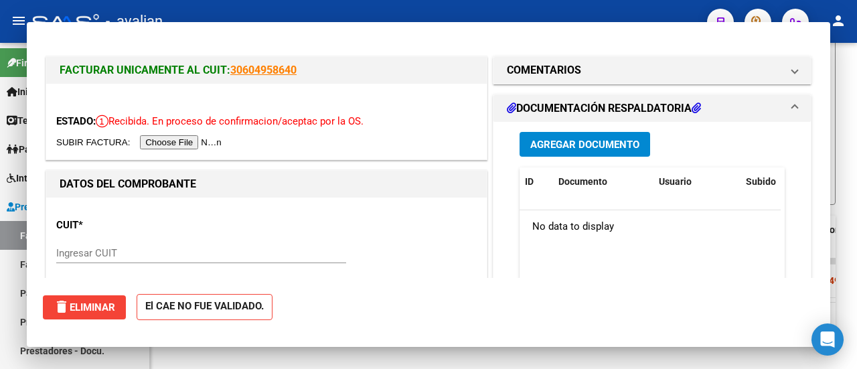
scroll to position [602, 0]
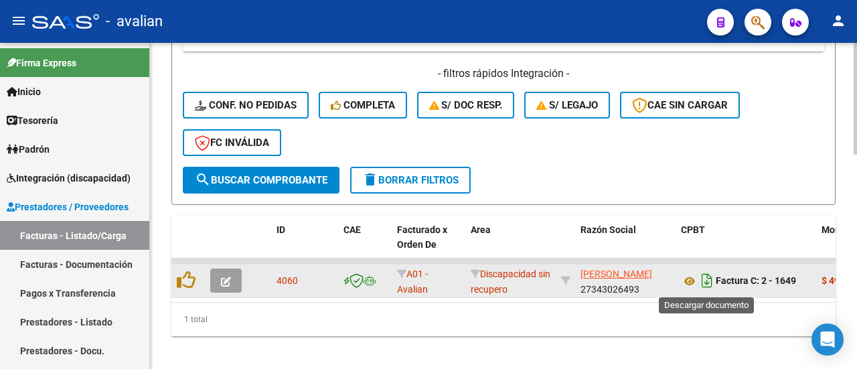
click at [704, 279] on icon "Descargar documento" at bounding box center [706, 280] width 17 height 21
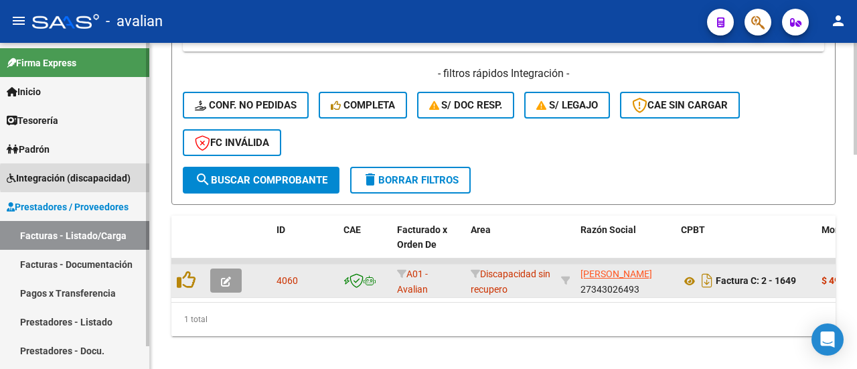
click at [108, 177] on span "Integración (discapacidad)" at bounding box center [69, 178] width 124 height 15
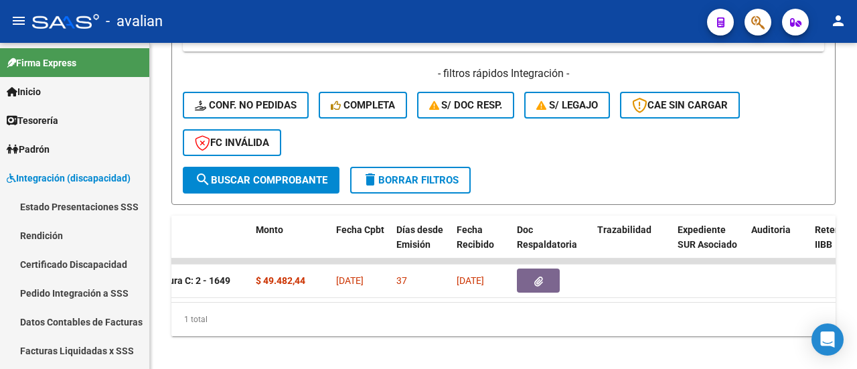
scroll to position [0, 558]
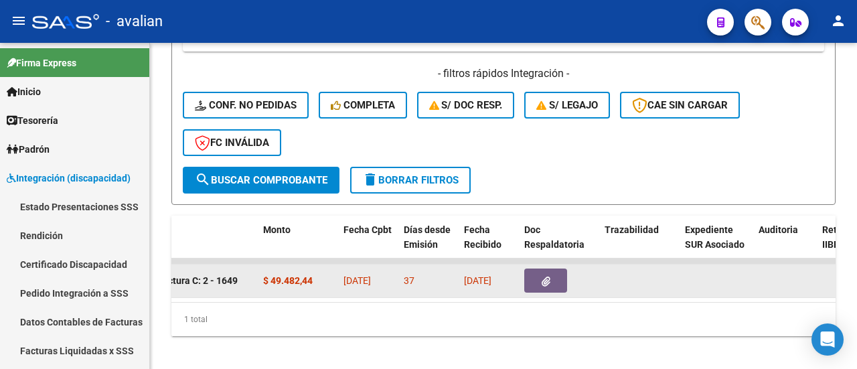
click at [549, 276] on icon "button" at bounding box center [545, 281] width 9 height 10
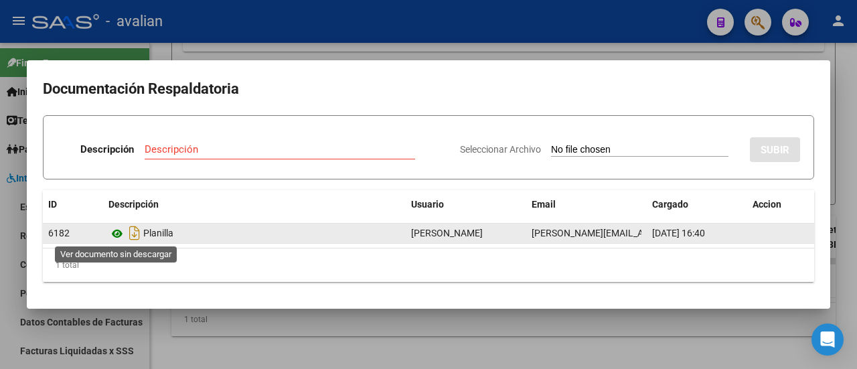
click at [120, 232] on icon at bounding box center [116, 234] width 17 height 16
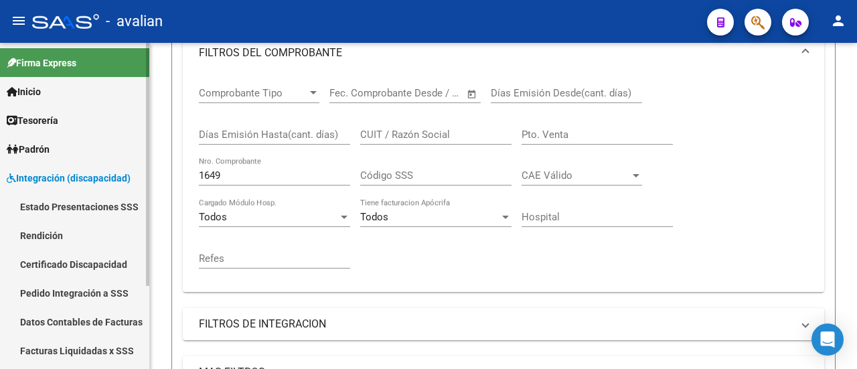
scroll to position [268, 0]
click at [83, 292] on link "Pedido Integración a SSS" at bounding box center [74, 292] width 149 height 29
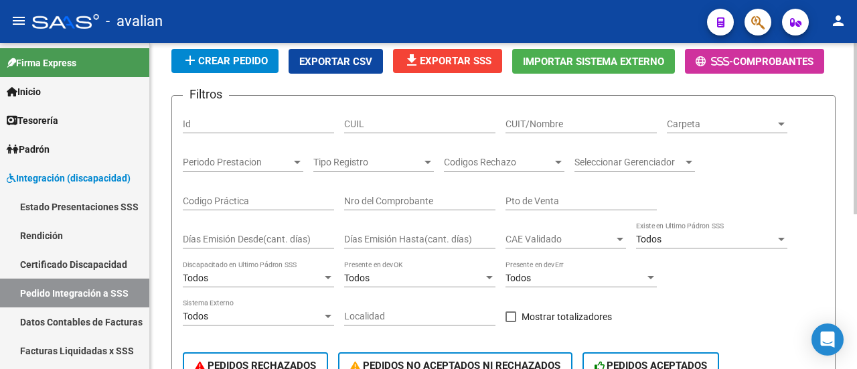
scroll to position [67, 0]
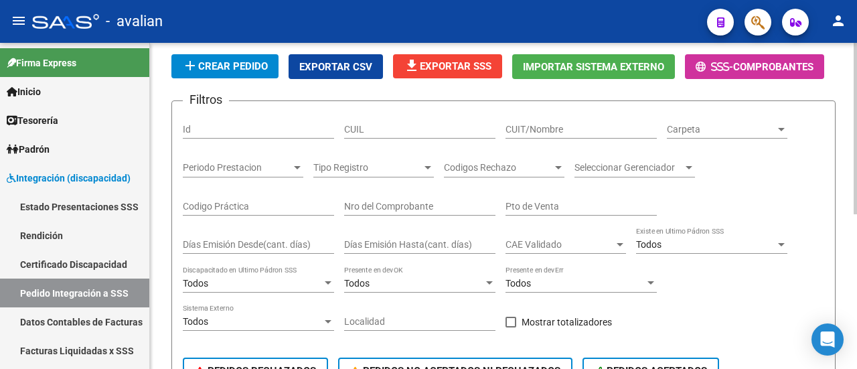
click at [544, 125] on input "CUIT/Nombre" at bounding box center [580, 129] width 151 height 11
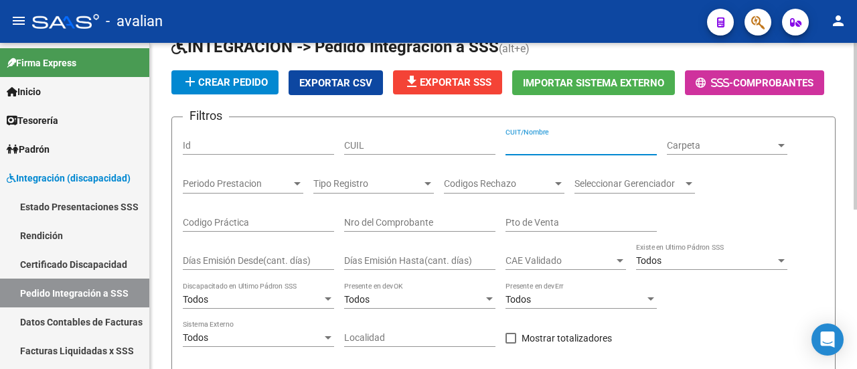
scroll to position [83, 0]
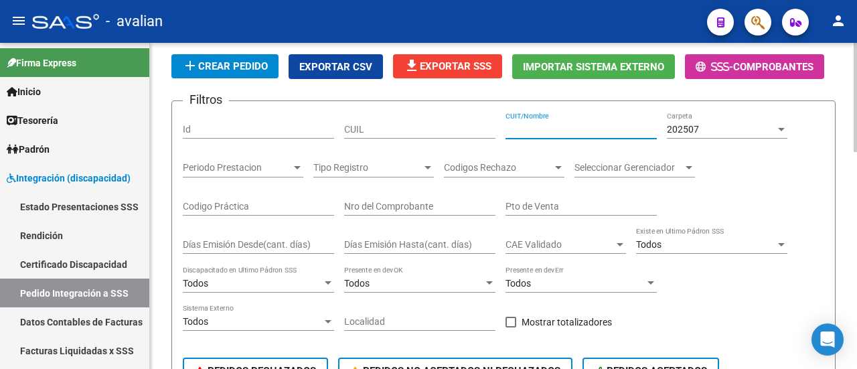
paste input "27343026493"
type input "27343026493"
click at [780, 129] on div at bounding box center [781, 129] width 7 height 3
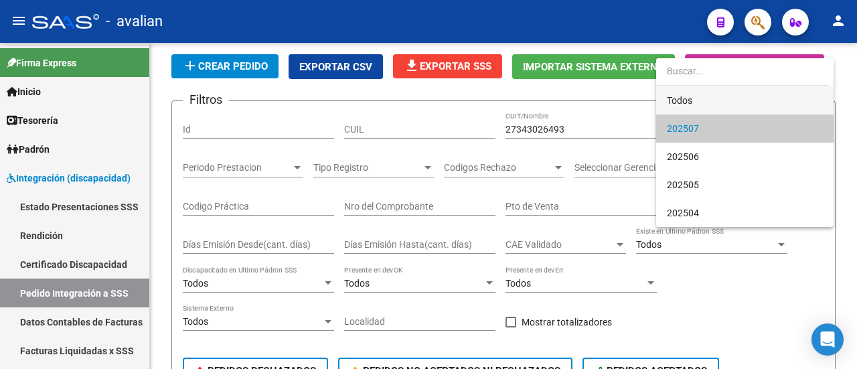
click at [728, 101] on span "Todos" at bounding box center [745, 100] width 156 height 28
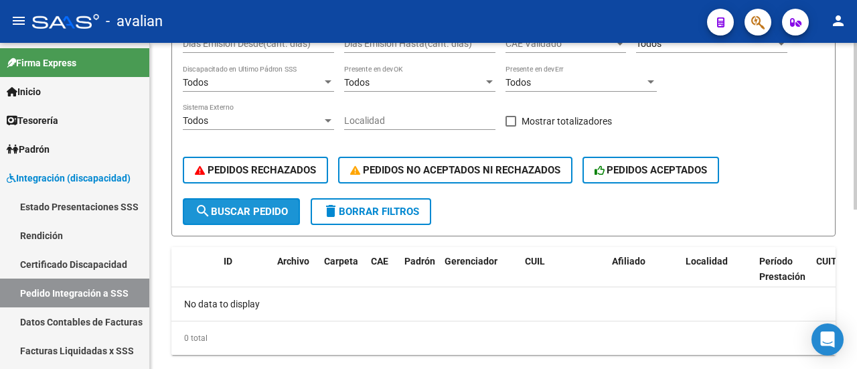
click at [231, 211] on span "search Buscar Pedido" at bounding box center [241, 211] width 93 height 12
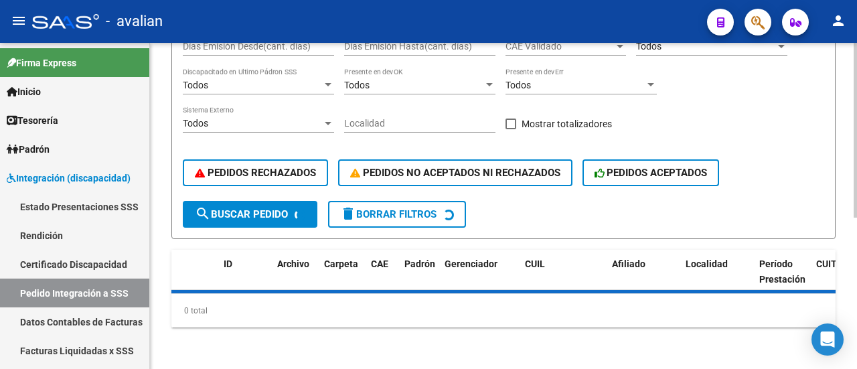
scroll to position [284, 0]
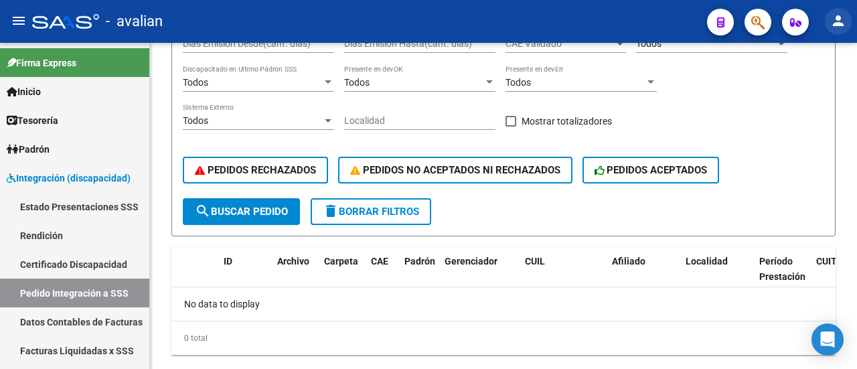
click at [839, 22] on mat-icon "person" at bounding box center [838, 21] width 16 height 16
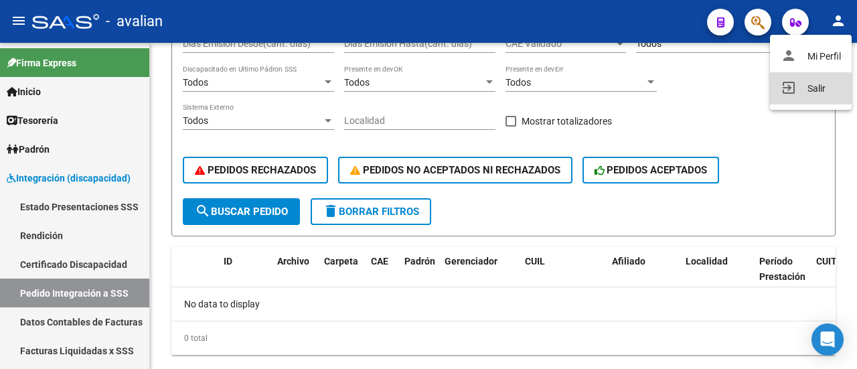
click at [819, 89] on button "exit_to_app Salir" at bounding box center [811, 88] width 82 height 32
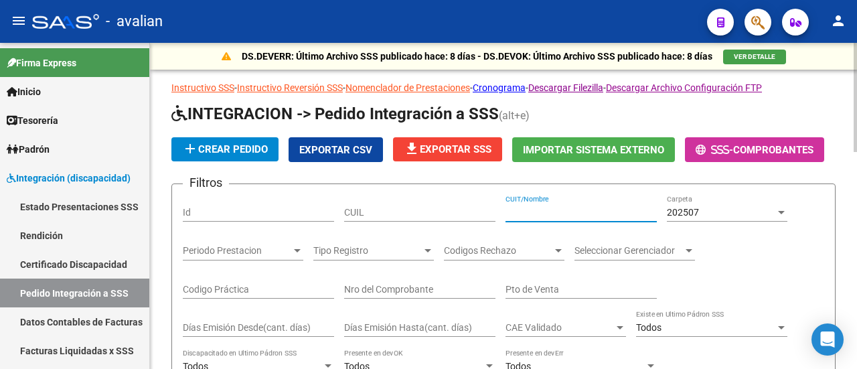
paste input "[PERSON_NAME]"
type input "[PERSON_NAME]"
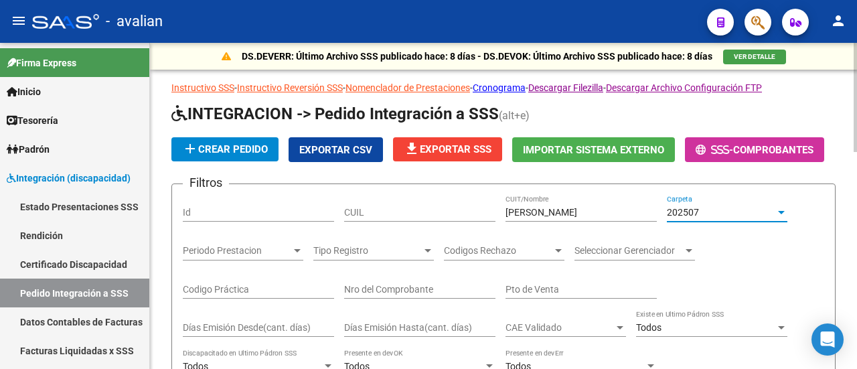
click at [786, 213] on div at bounding box center [781, 212] width 12 height 11
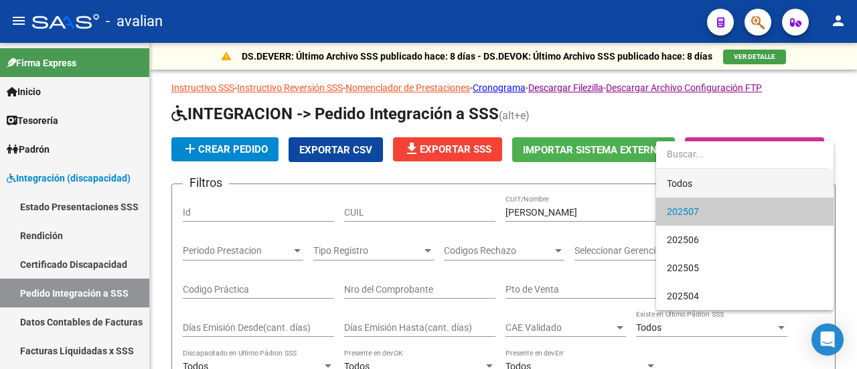
click at [752, 178] on span "Todos" at bounding box center [745, 183] width 156 height 28
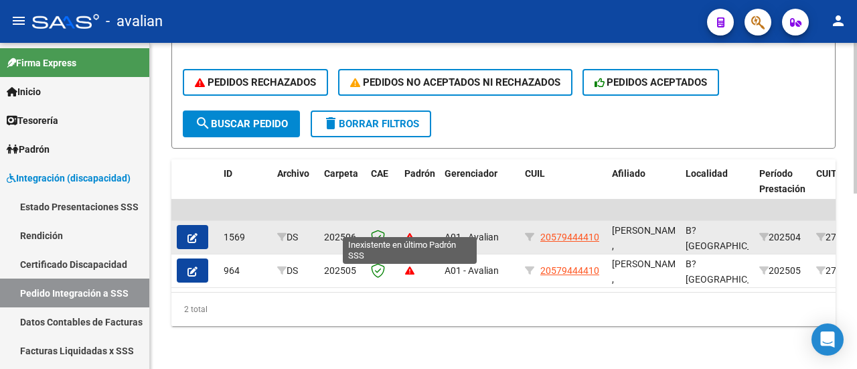
click at [407, 232] on icon at bounding box center [409, 237] width 10 height 10
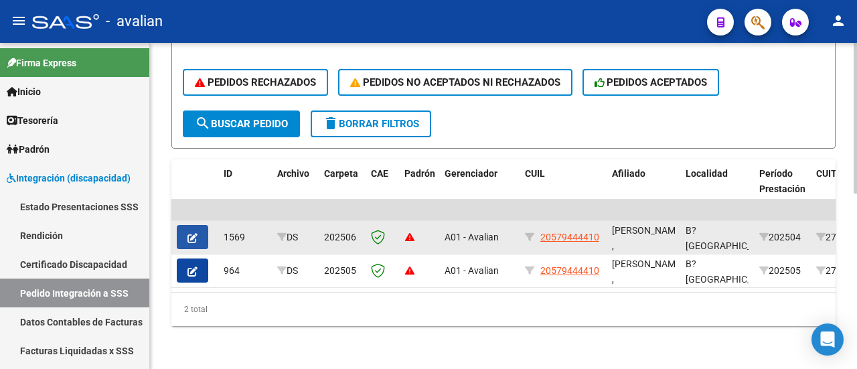
click at [192, 225] on button "button" at bounding box center [192, 237] width 31 height 24
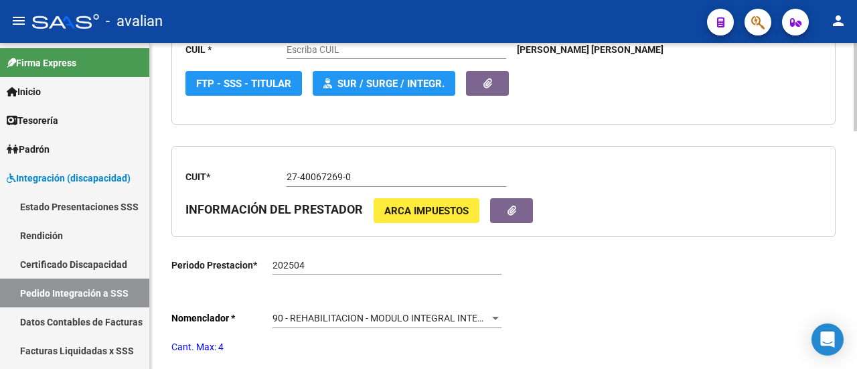
type input "20579444410"
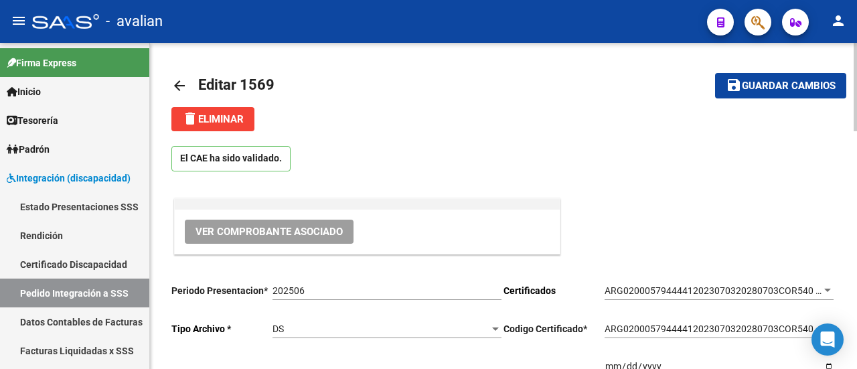
click at [177, 81] on mat-icon "arrow_back" at bounding box center [179, 86] width 16 height 16
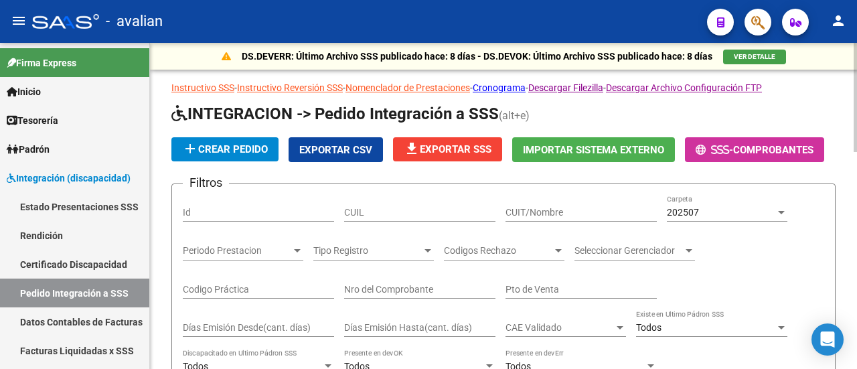
click at [543, 213] on input "CUIT/Nombre" at bounding box center [580, 212] width 151 height 11
paste input "[PERSON_NAME]"
click at [783, 211] on div at bounding box center [781, 212] width 7 height 3
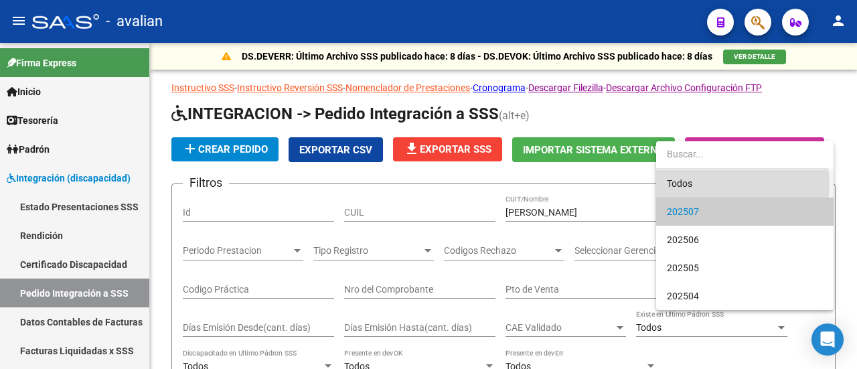
click at [721, 184] on span "Todos" at bounding box center [745, 183] width 156 height 28
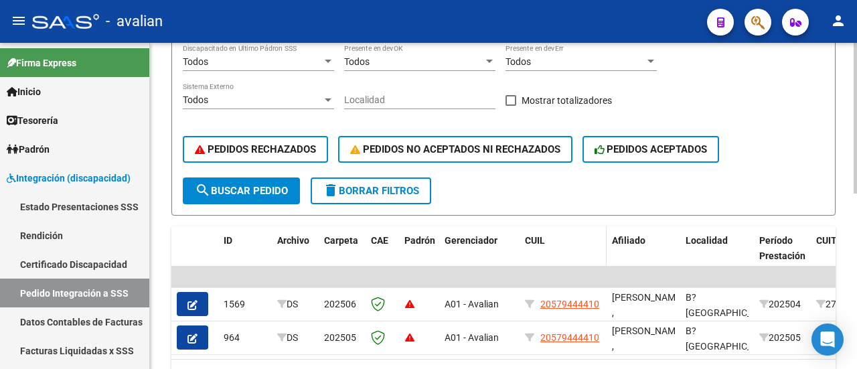
scroll to position [335, 0]
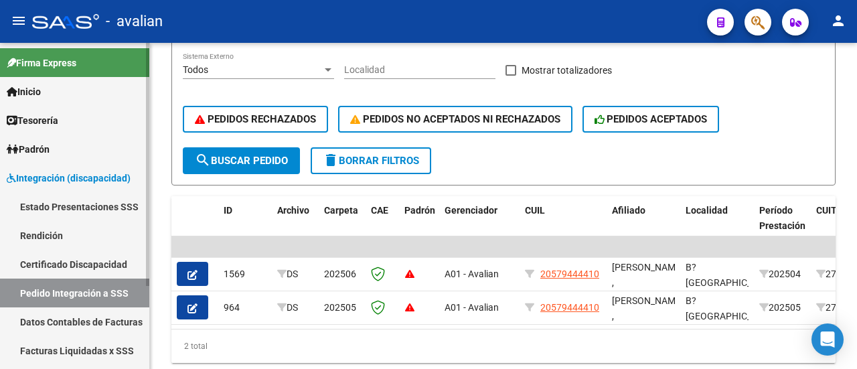
click at [71, 294] on link "Pedido Integración a SSS" at bounding box center [74, 292] width 149 height 29
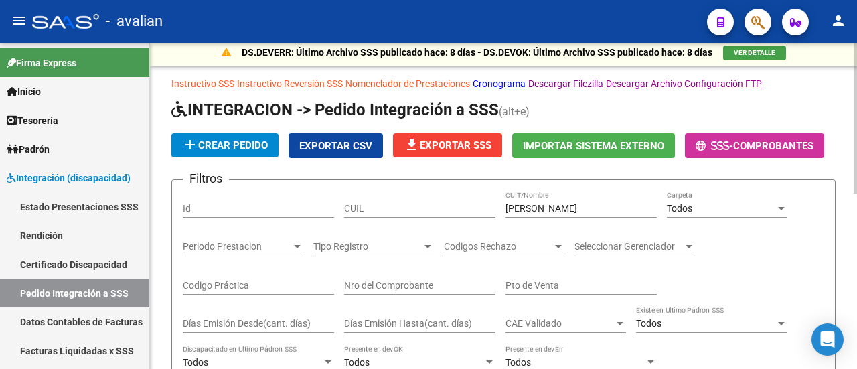
scroll to position [0, 0]
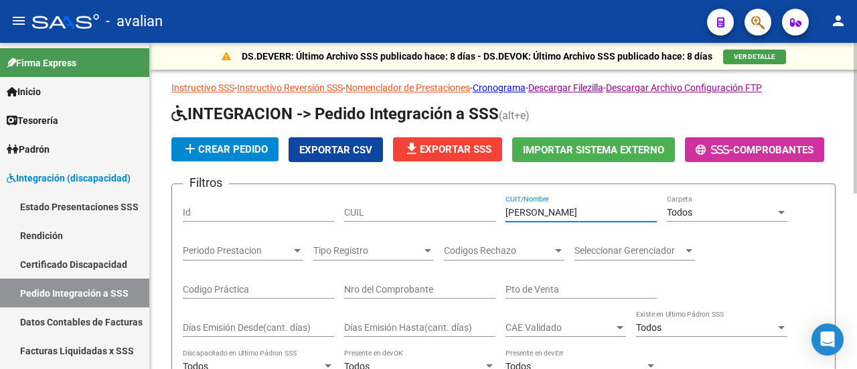
drag, startPoint x: 604, startPoint y: 209, endPoint x: 454, endPoint y: 205, distance: 150.0
click at [454, 205] on div "Filtros Id CUIL VIALE JULIETA CUIT/Nombre Todos Carpeta Periodo Prestacion Peri…" at bounding box center [503, 338] width 641 height 287
paste input "27343026493"
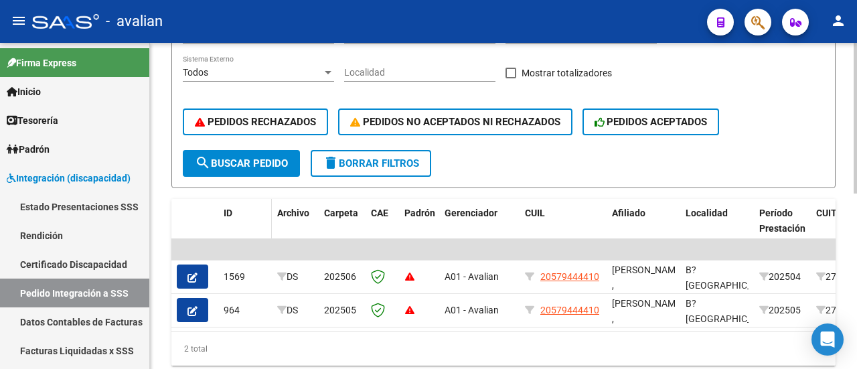
scroll to position [335, 0]
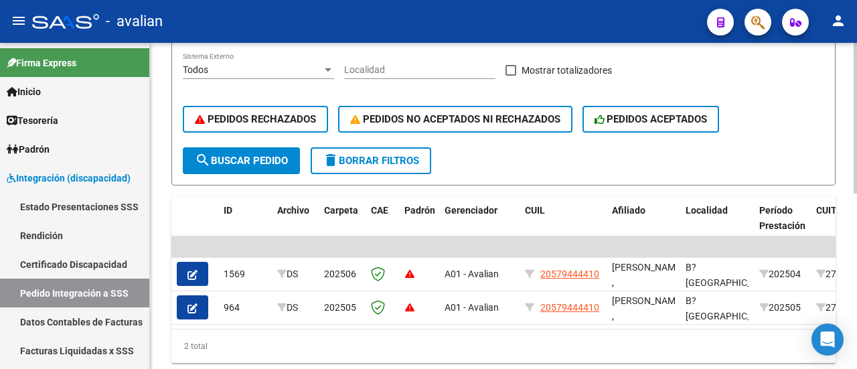
type input "27343026493"
click at [250, 160] on span "search Buscar Pedido" at bounding box center [241, 161] width 93 height 12
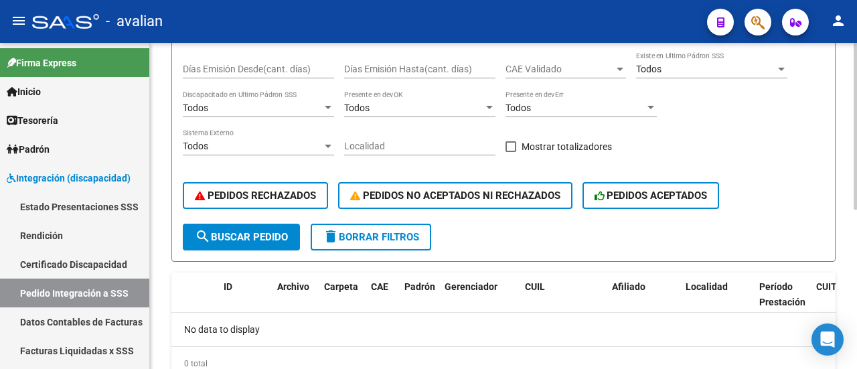
scroll to position [268, 0]
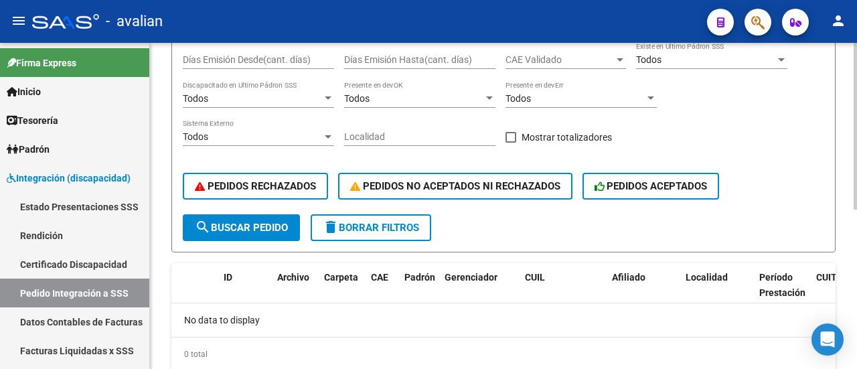
click at [253, 229] on span "search Buscar Pedido" at bounding box center [241, 228] width 93 height 12
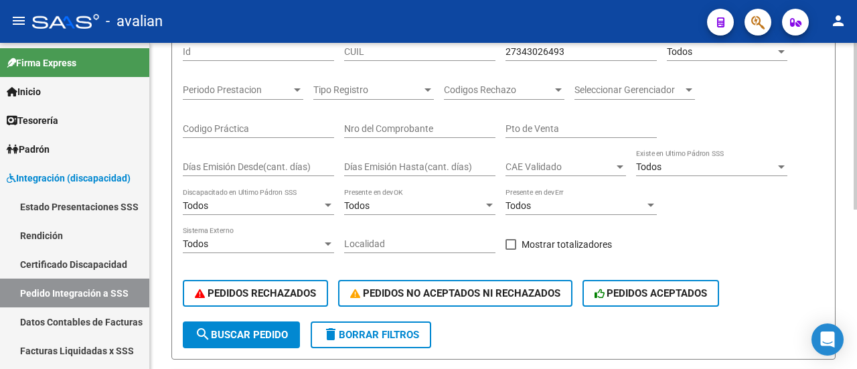
scroll to position [67, 0]
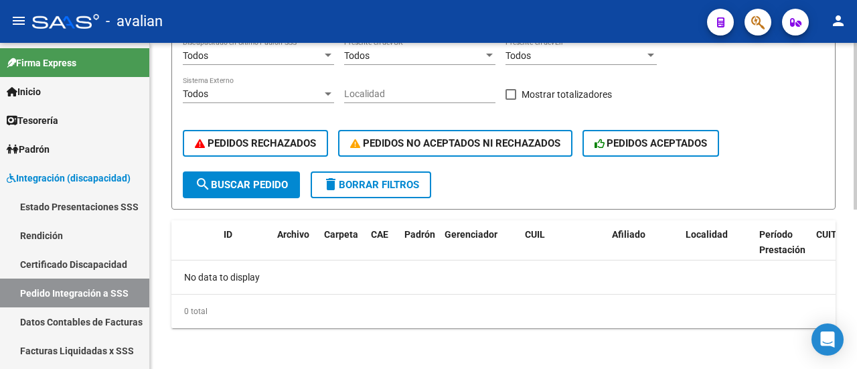
click at [258, 183] on span "search Buscar Pedido" at bounding box center [241, 185] width 93 height 12
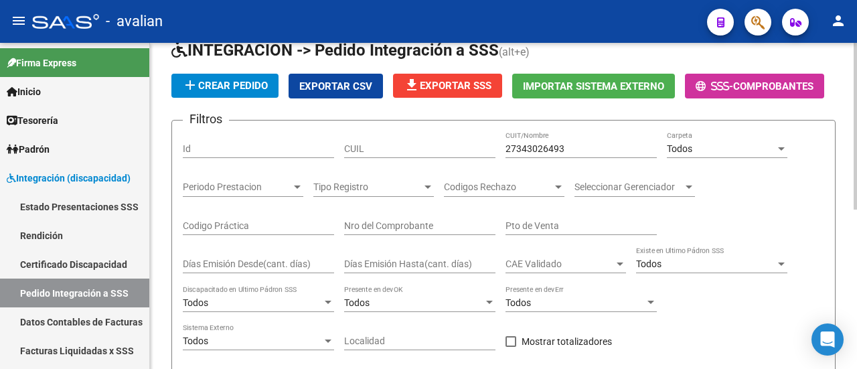
scroll to position [268, 0]
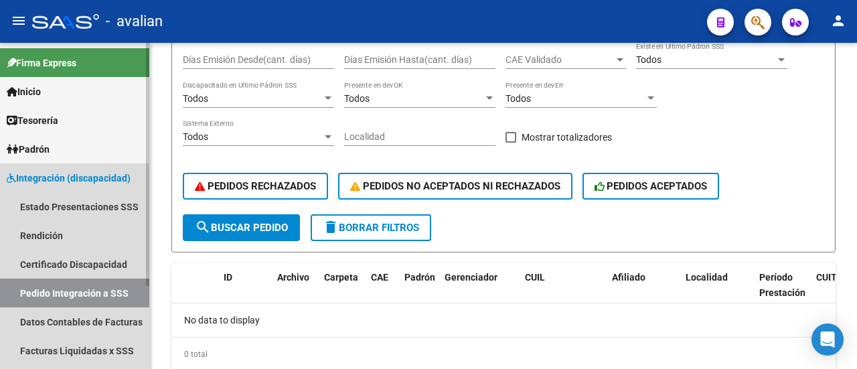
click at [93, 179] on span "Integración (discapacidad)" at bounding box center [69, 178] width 124 height 15
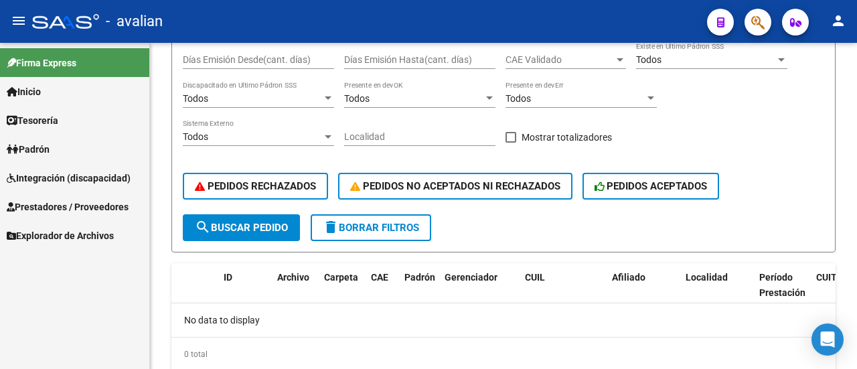
click at [91, 205] on span "Prestadores / Proveedores" at bounding box center [68, 206] width 122 height 15
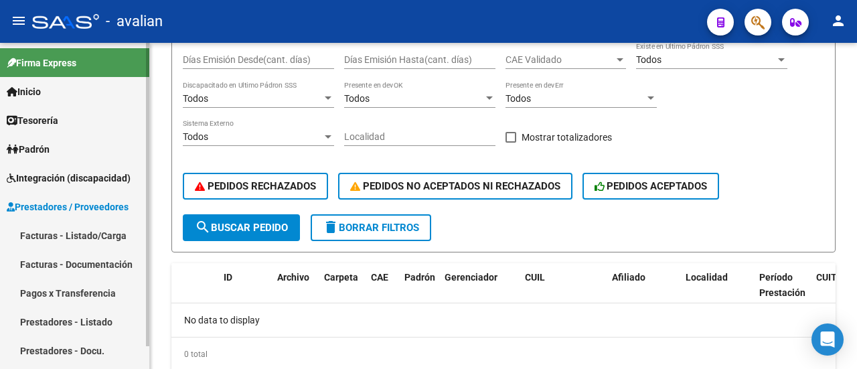
click at [93, 239] on link "Facturas - Listado/Carga" at bounding box center [74, 235] width 149 height 29
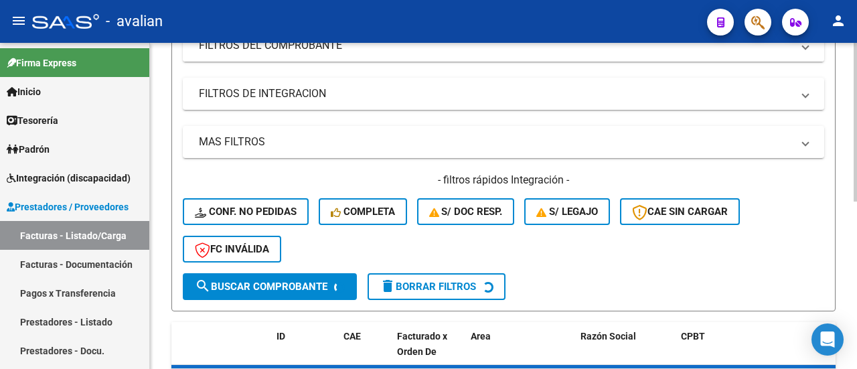
click at [342, 49] on mat-panel-title "FILTROS DEL COMPROBANTE" at bounding box center [495, 45] width 593 height 15
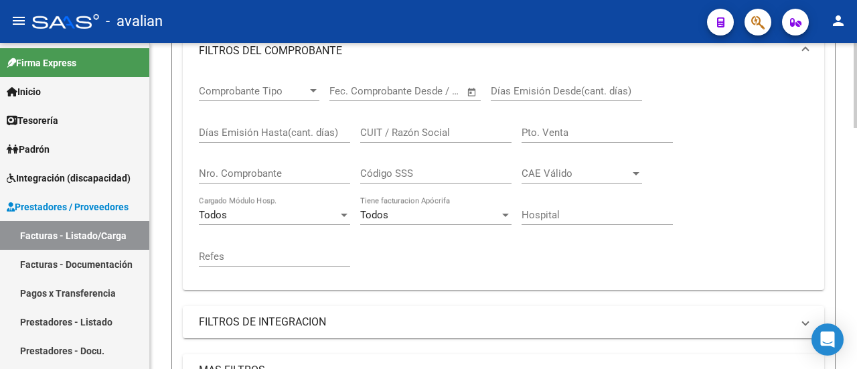
click at [238, 163] on div "Nro. Comprobante" at bounding box center [274, 169] width 151 height 29
type input "1649"
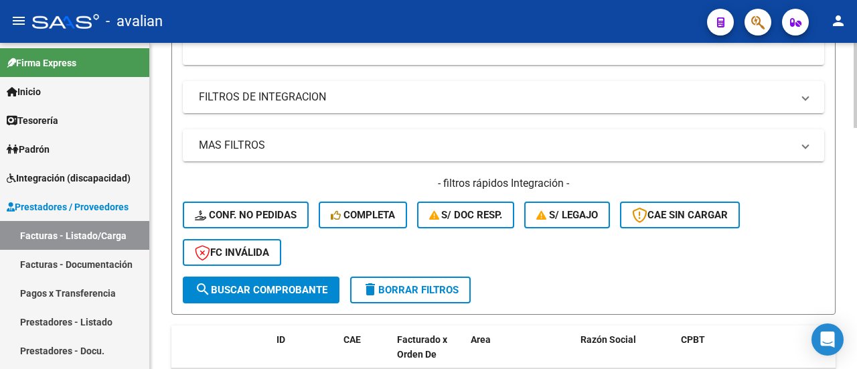
scroll to position [535, 0]
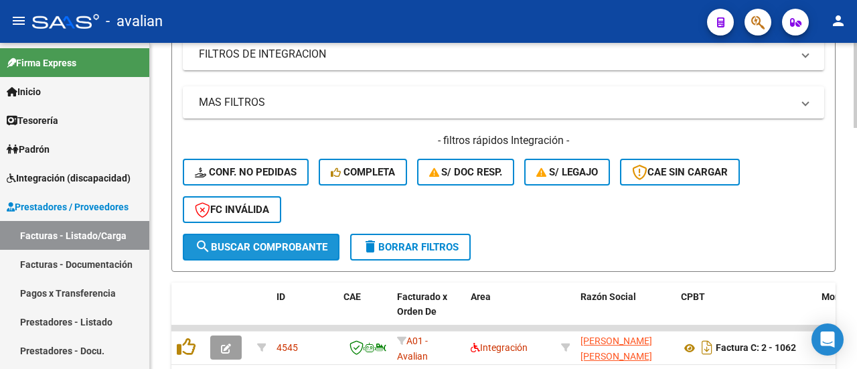
click at [299, 243] on span "search Buscar Comprobante" at bounding box center [261, 247] width 133 height 12
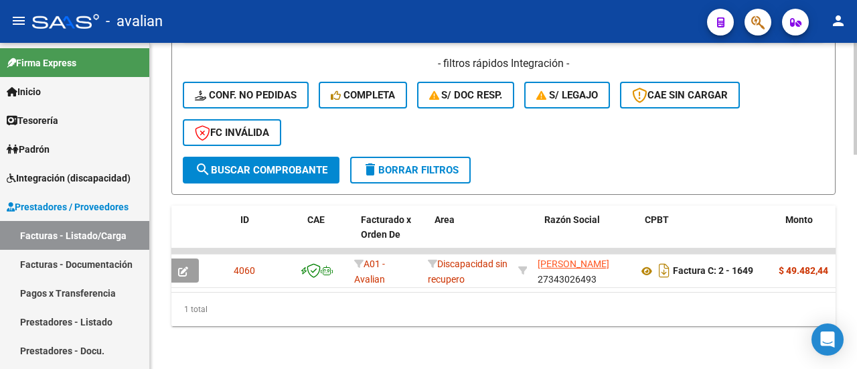
scroll to position [0, 36]
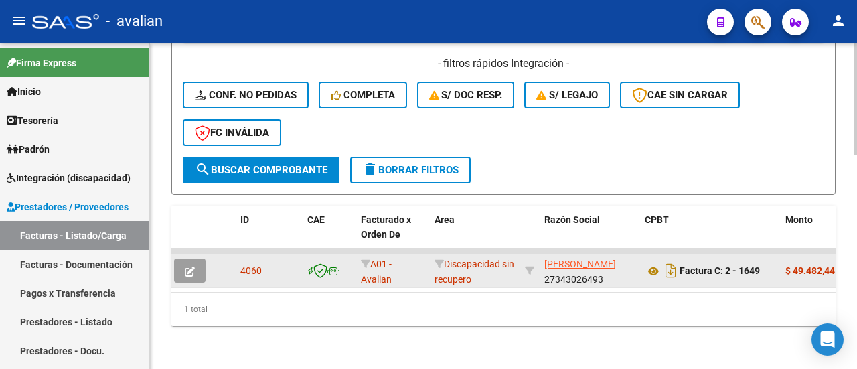
click at [187, 264] on span "button" at bounding box center [190, 270] width 10 height 12
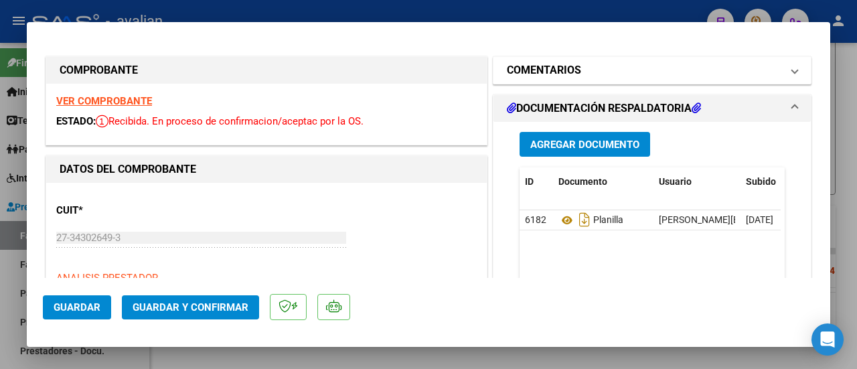
click at [778, 68] on span "COMENTARIOS" at bounding box center [649, 70] width 285 height 16
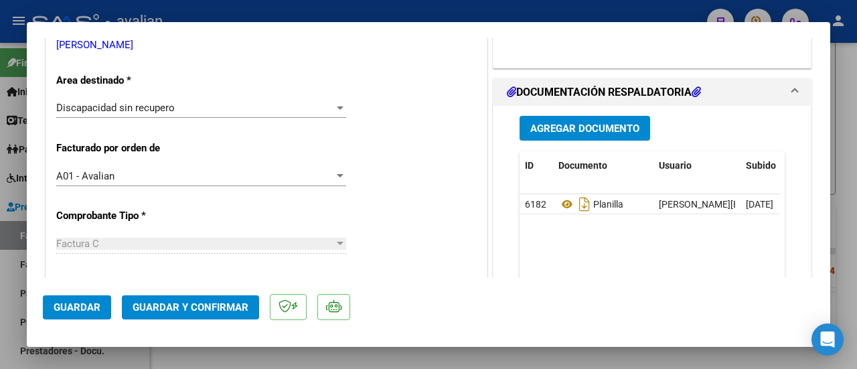
scroll to position [268, 0]
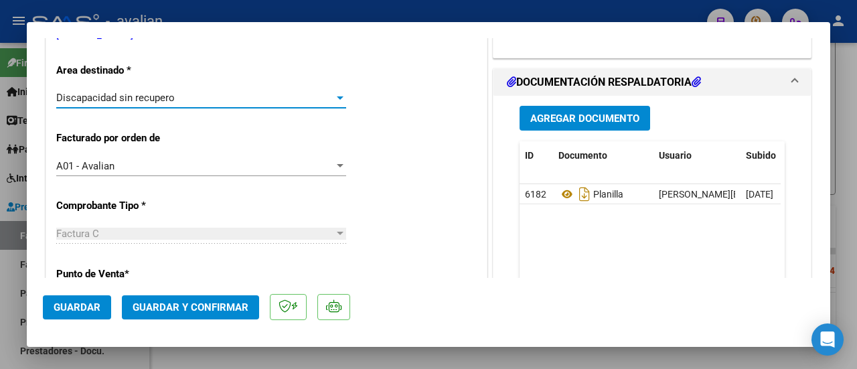
click at [337, 94] on div at bounding box center [340, 97] width 12 height 11
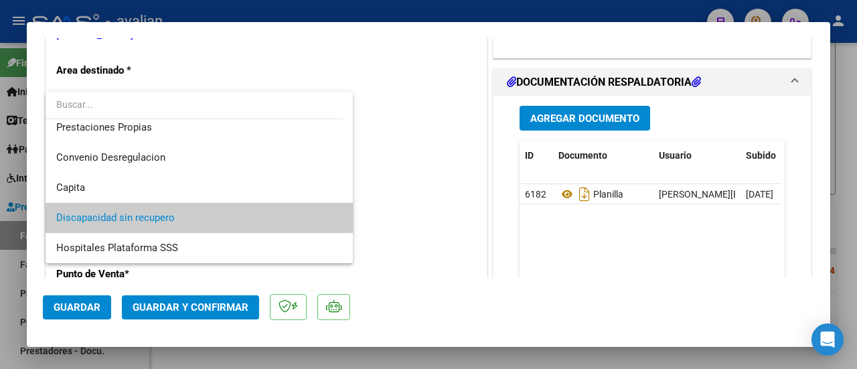
scroll to position [0, 0]
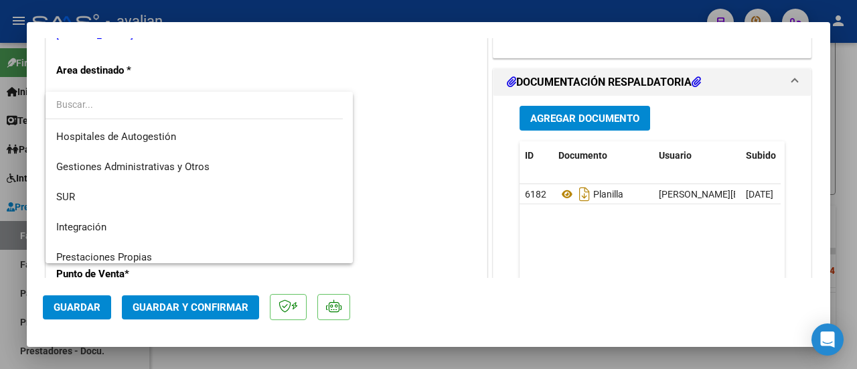
click at [404, 112] on div at bounding box center [428, 184] width 857 height 369
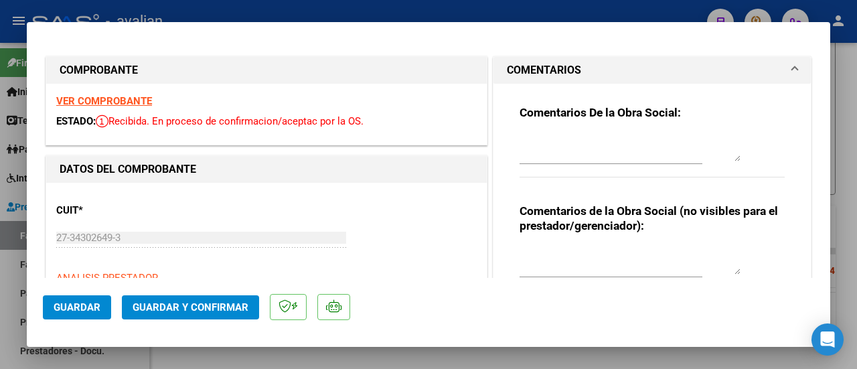
type input "$ 0,00"
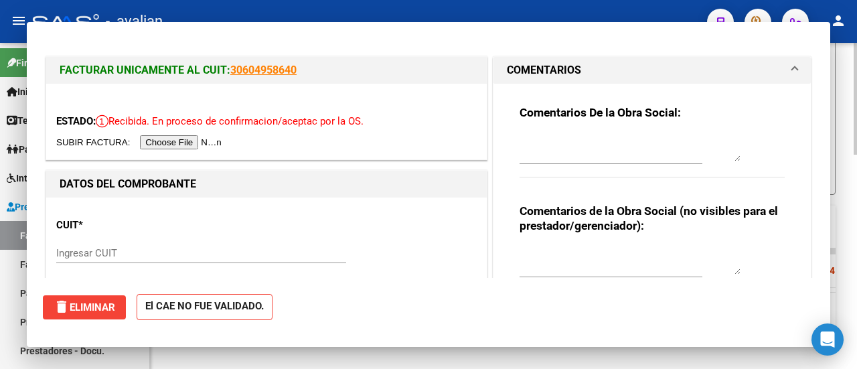
scroll to position [622, 0]
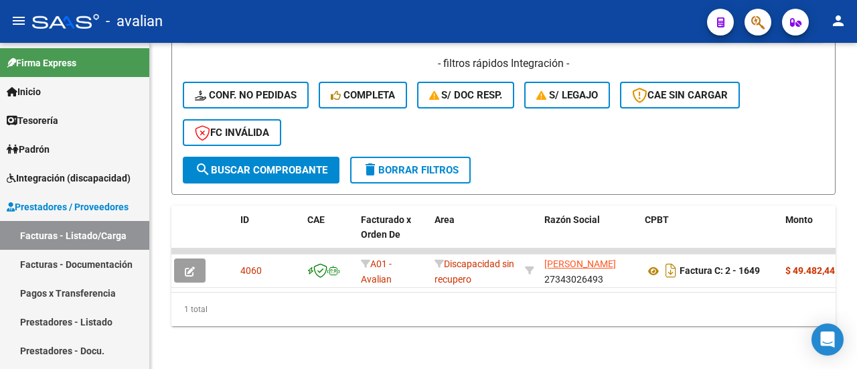
click at [845, 15] on mat-icon "person" at bounding box center [838, 21] width 16 height 16
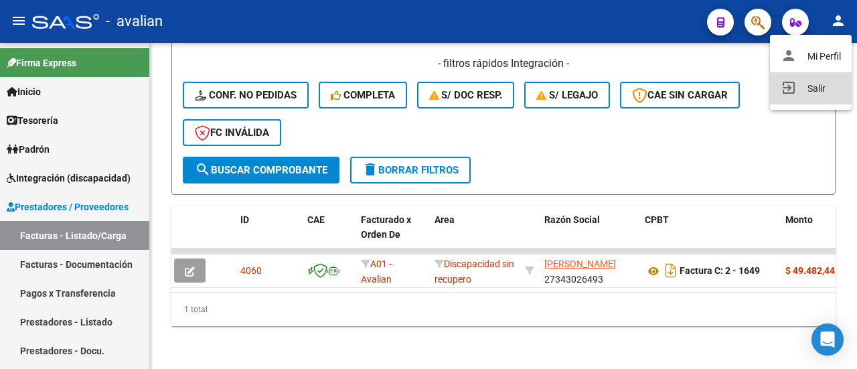
click at [816, 90] on button "exit_to_app Salir" at bounding box center [811, 88] width 82 height 32
